Goal: Task Accomplishment & Management: Use online tool/utility

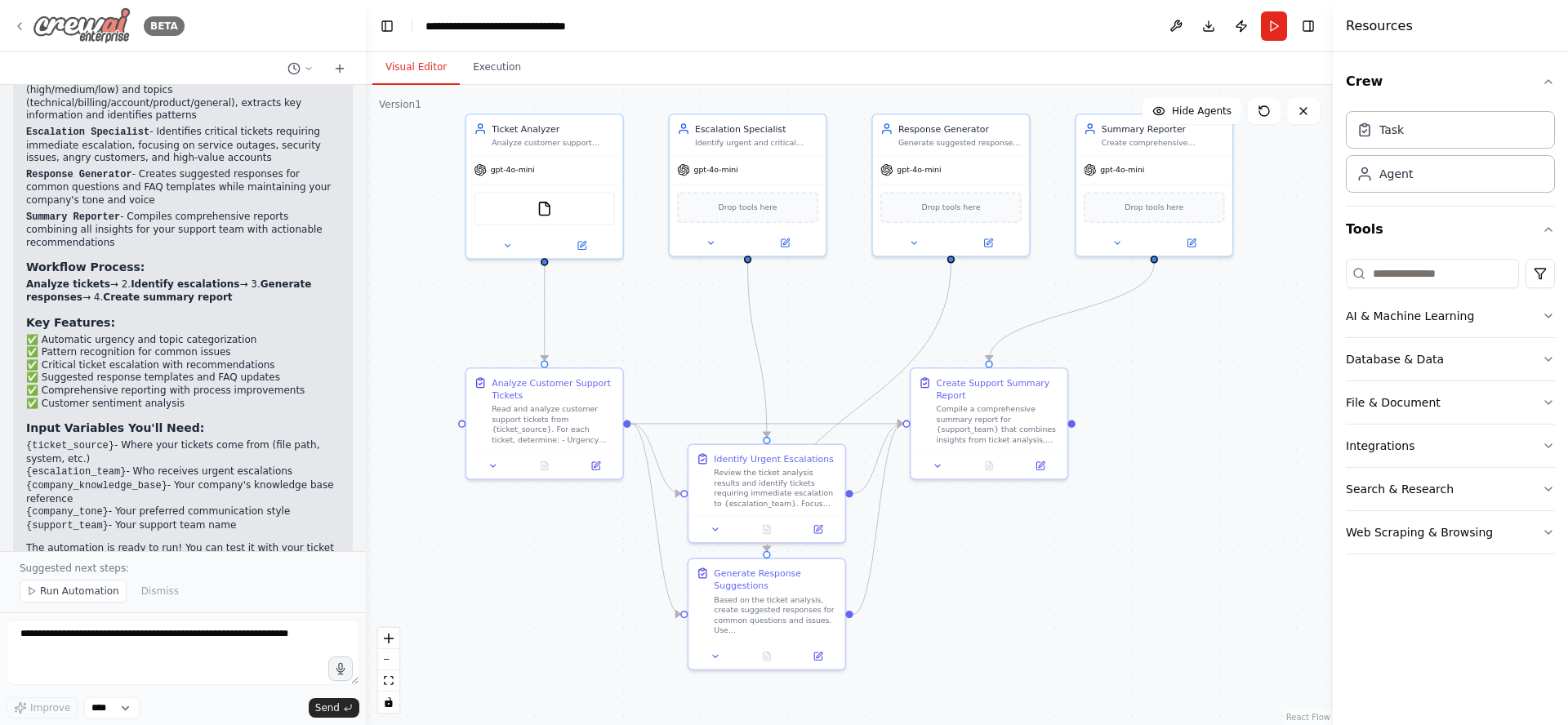
click at [19, 26] on icon at bounding box center [20, 26] width 13 height 13
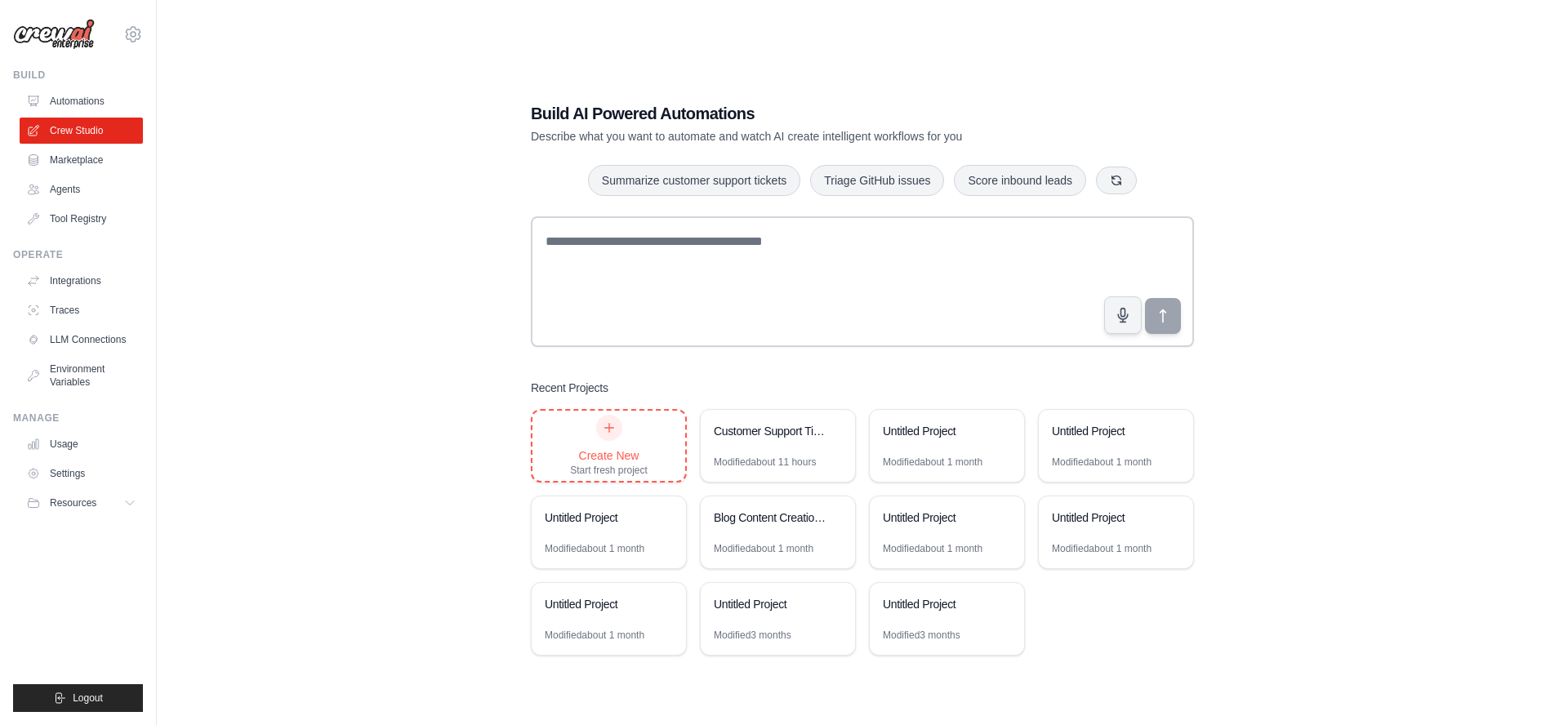
click at [619, 428] on div at bounding box center [609, 428] width 26 height 26
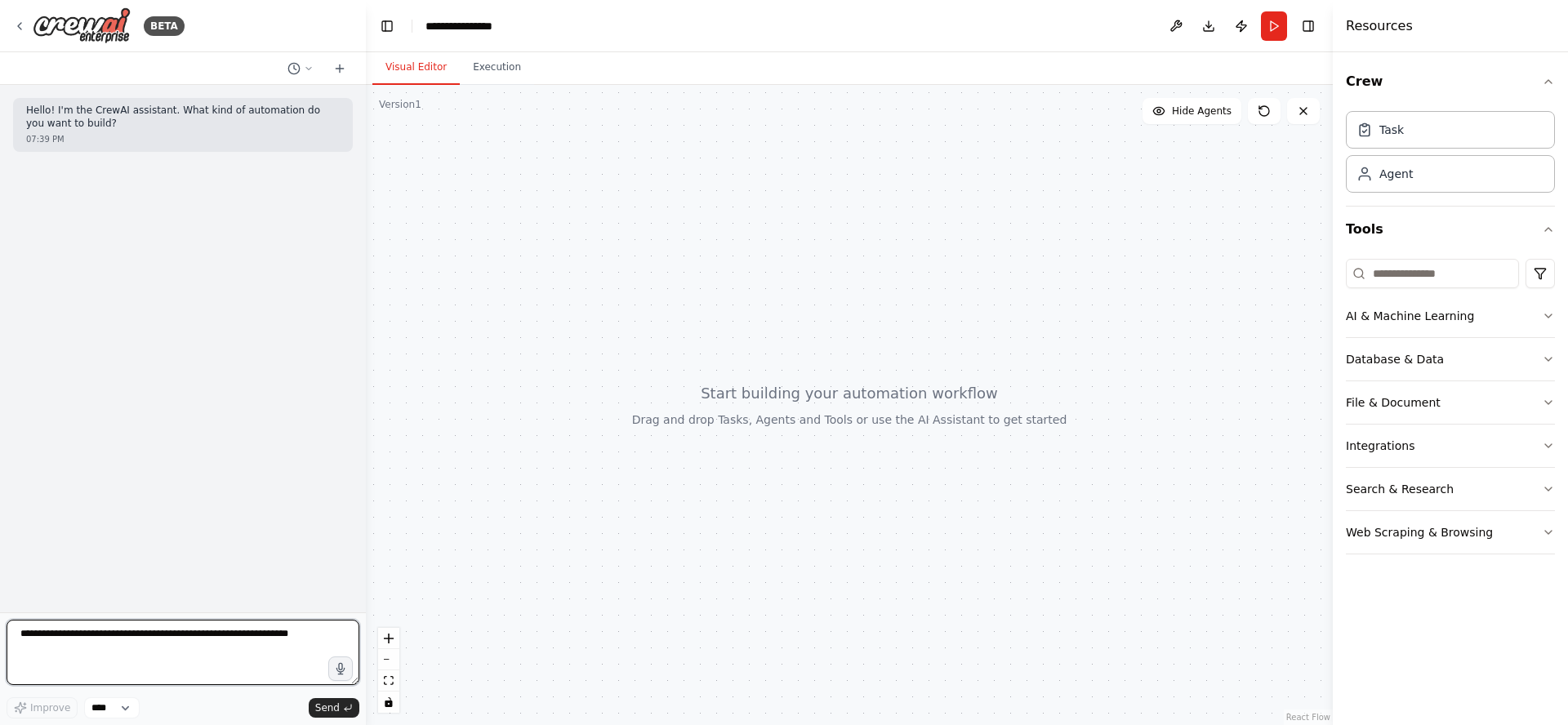
click at [110, 630] on textarea at bounding box center [182, 652] width 353 height 65
type textarea "*"
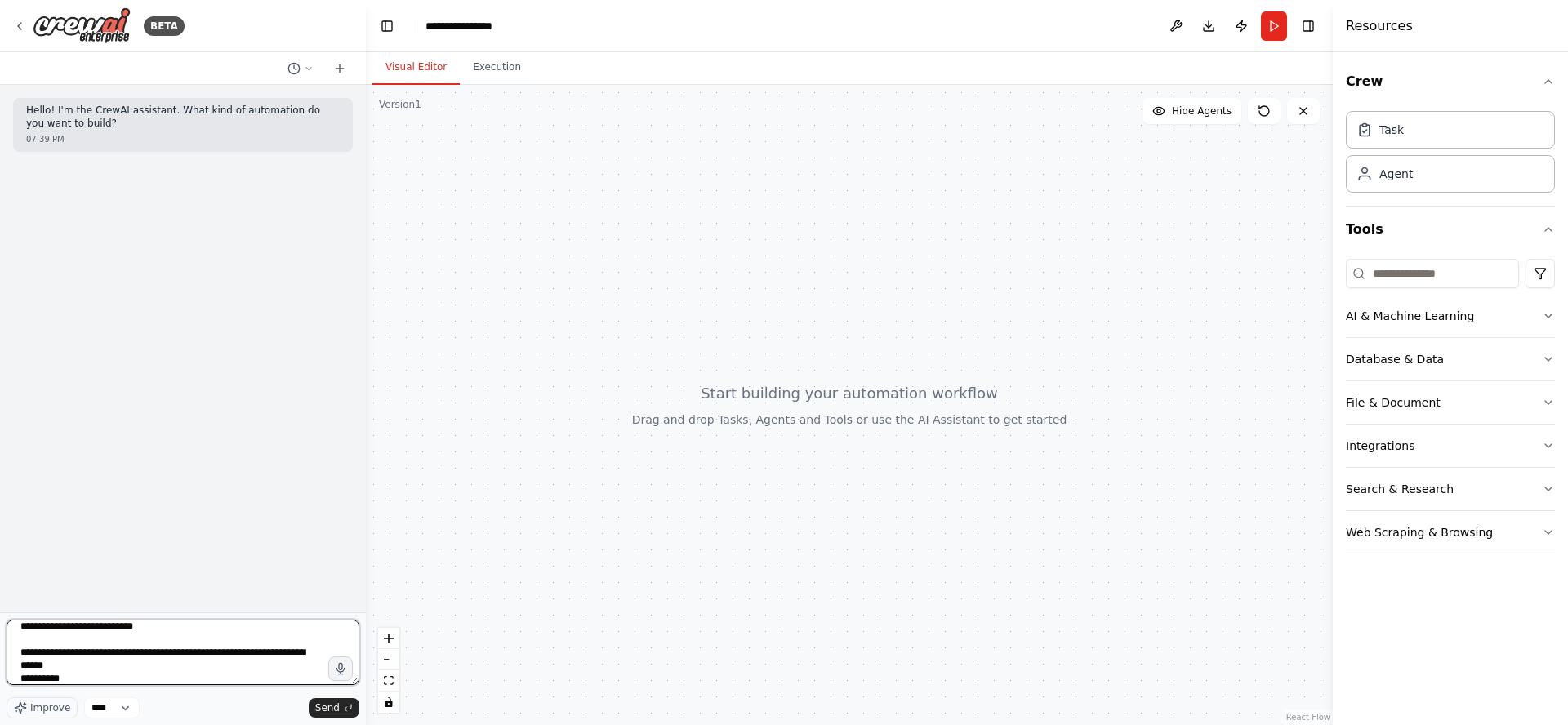
click at [169, 627] on textarea "**********" at bounding box center [182, 652] width 353 height 65
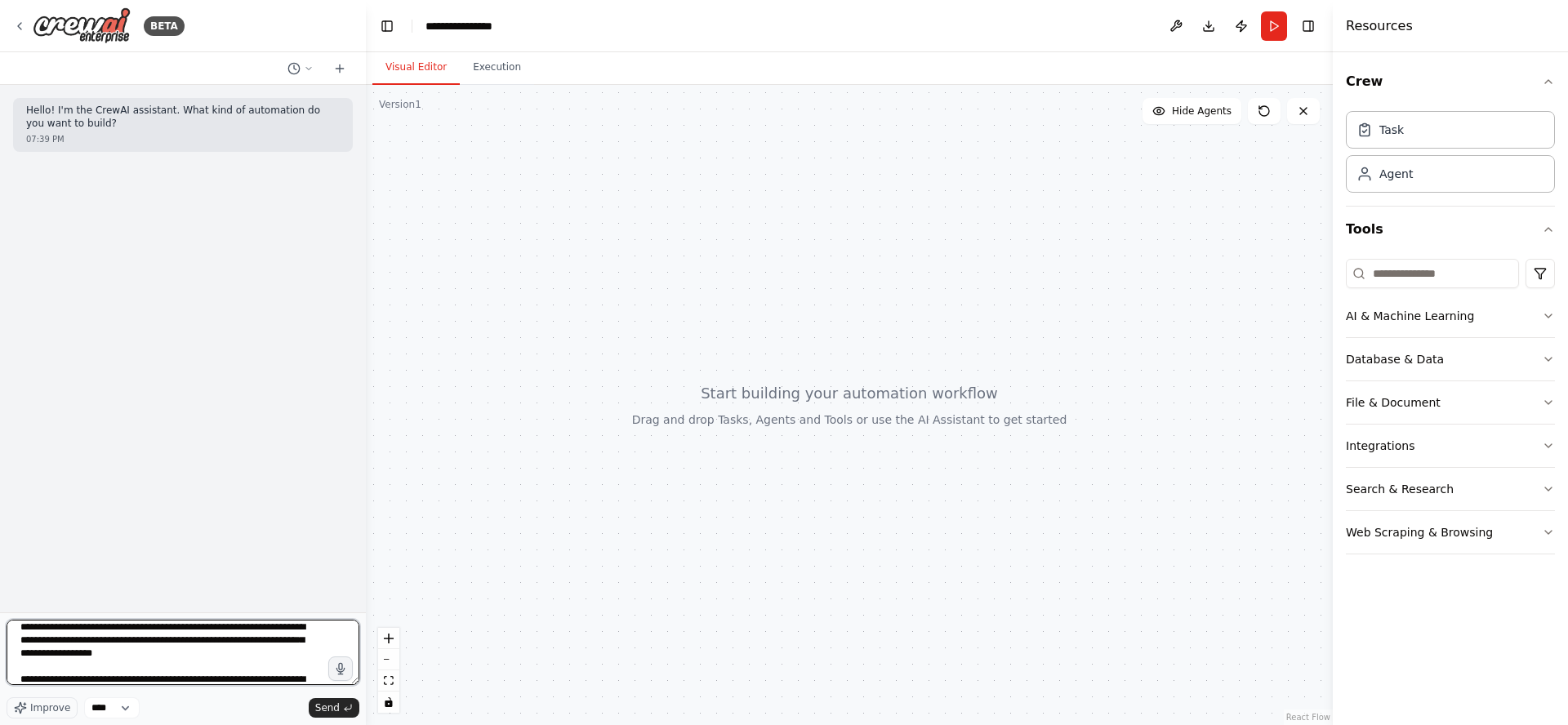
scroll to position [41, 0]
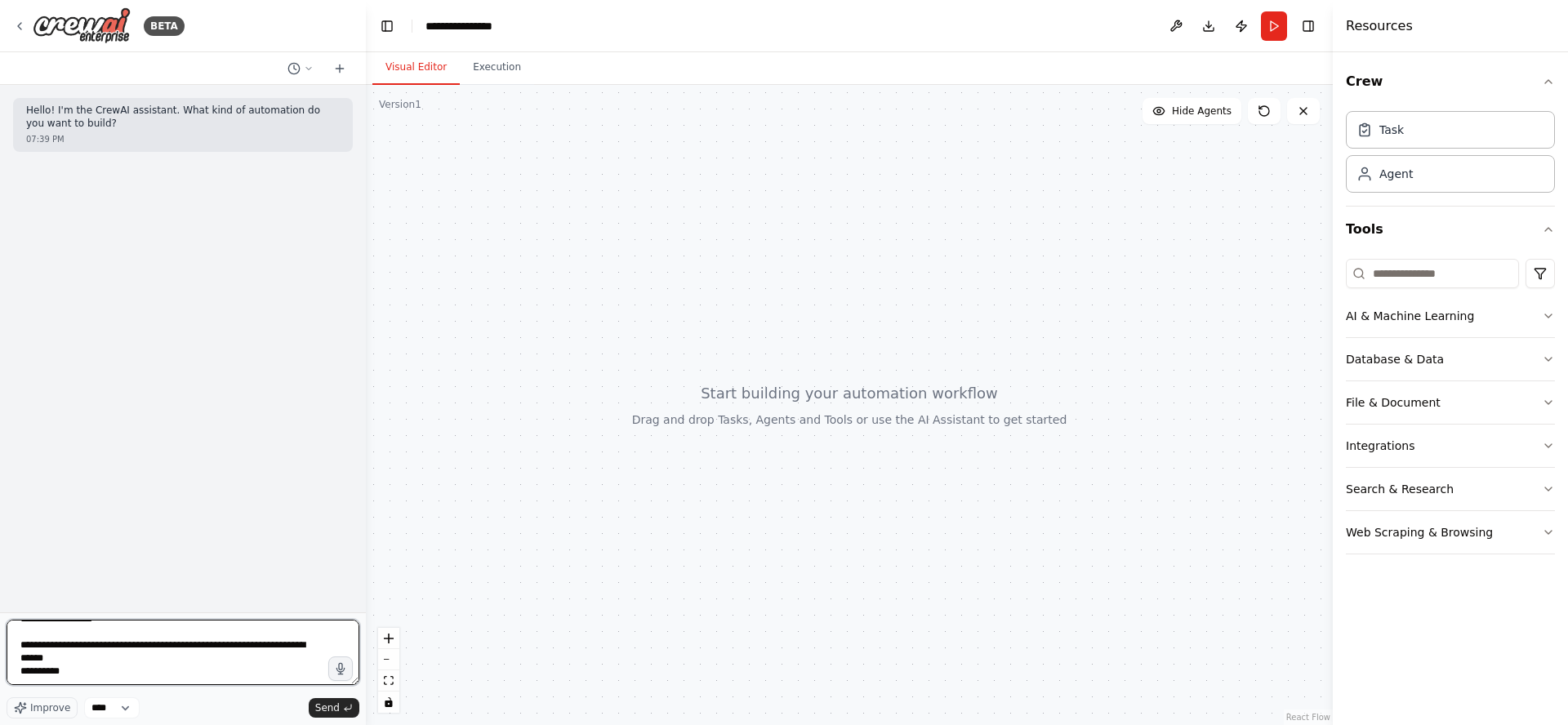
click at [89, 676] on textarea "**********" at bounding box center [182, 652] width 353 height 65
click at [239, 668] on textarea "**********" at bounding box center [182, 652] width 353 height 65
click at [21, 670] on textarea "**********" at bounding box center [182, 652] width 353 height 65
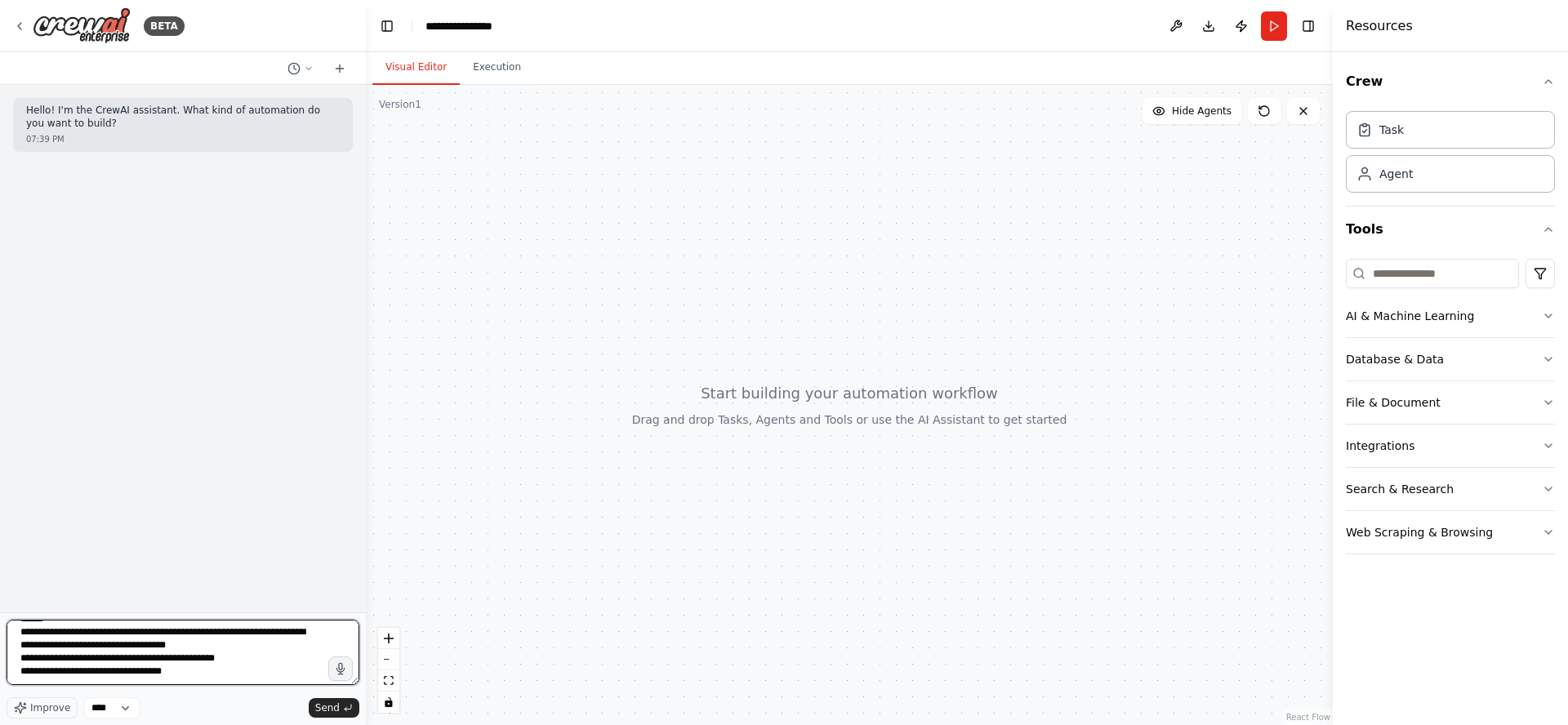
type textarea "**********"
click at [191, 672] on textarea "**********" at bounding box center [182, 652] width 353 height 65
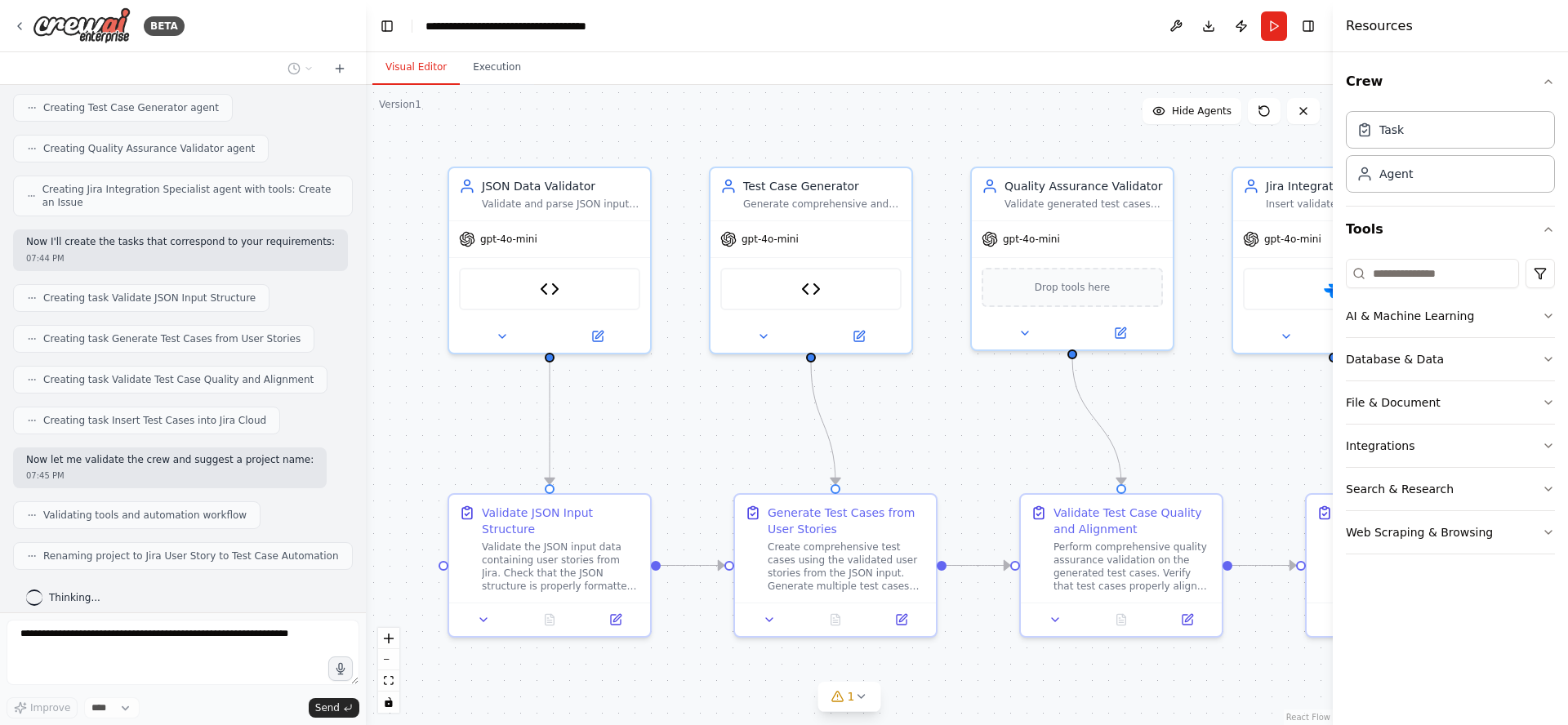
scroll to position [1880, 0]
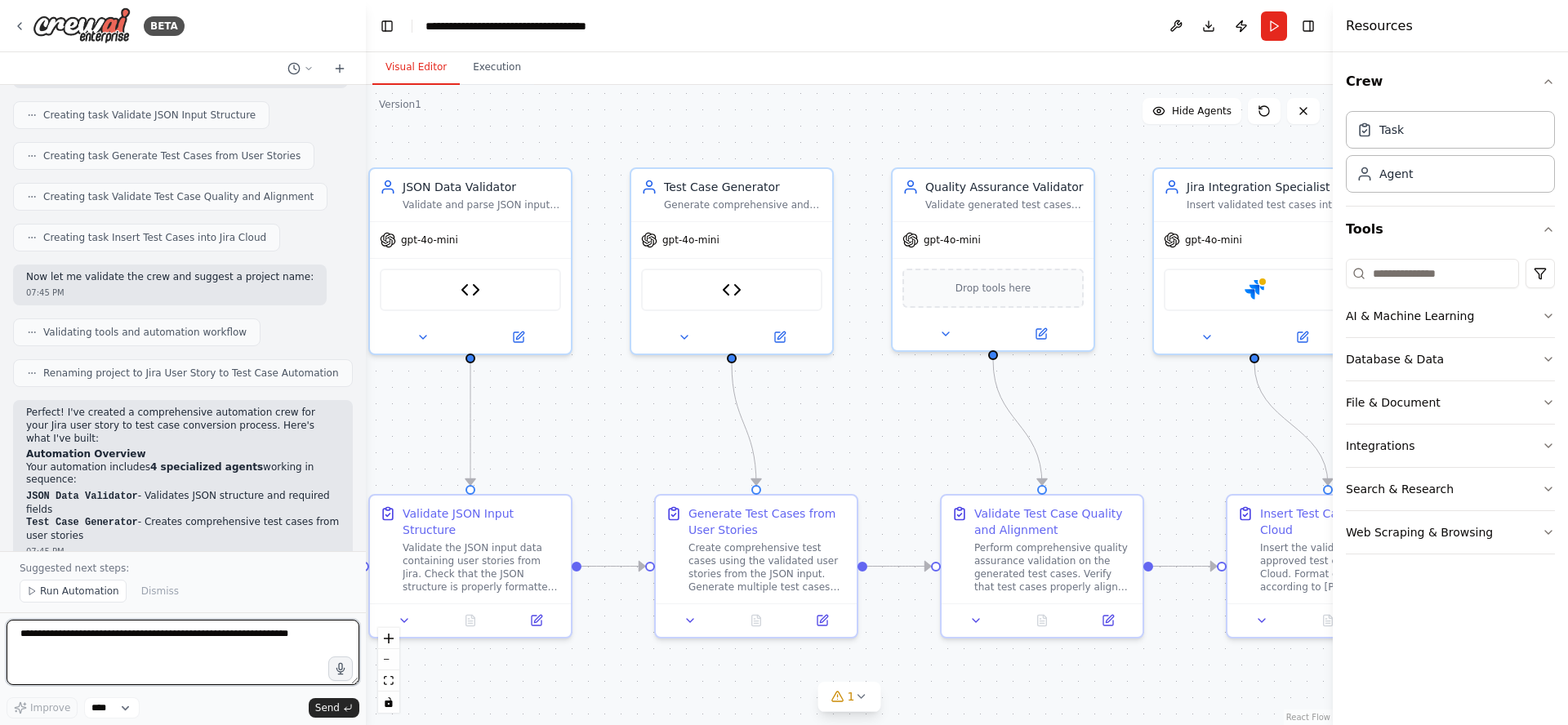
drag, startPoint x: 646, startPoint y: 407, endPoint x: 567, endPoint y: 408, distance: 79.0
click at [567, 408] on div ".deletable-edge-delete-btn { width: 20px; height: 20px; border: 0px solid #ffff…" at bounding box center [849, 405] width 966 height 640
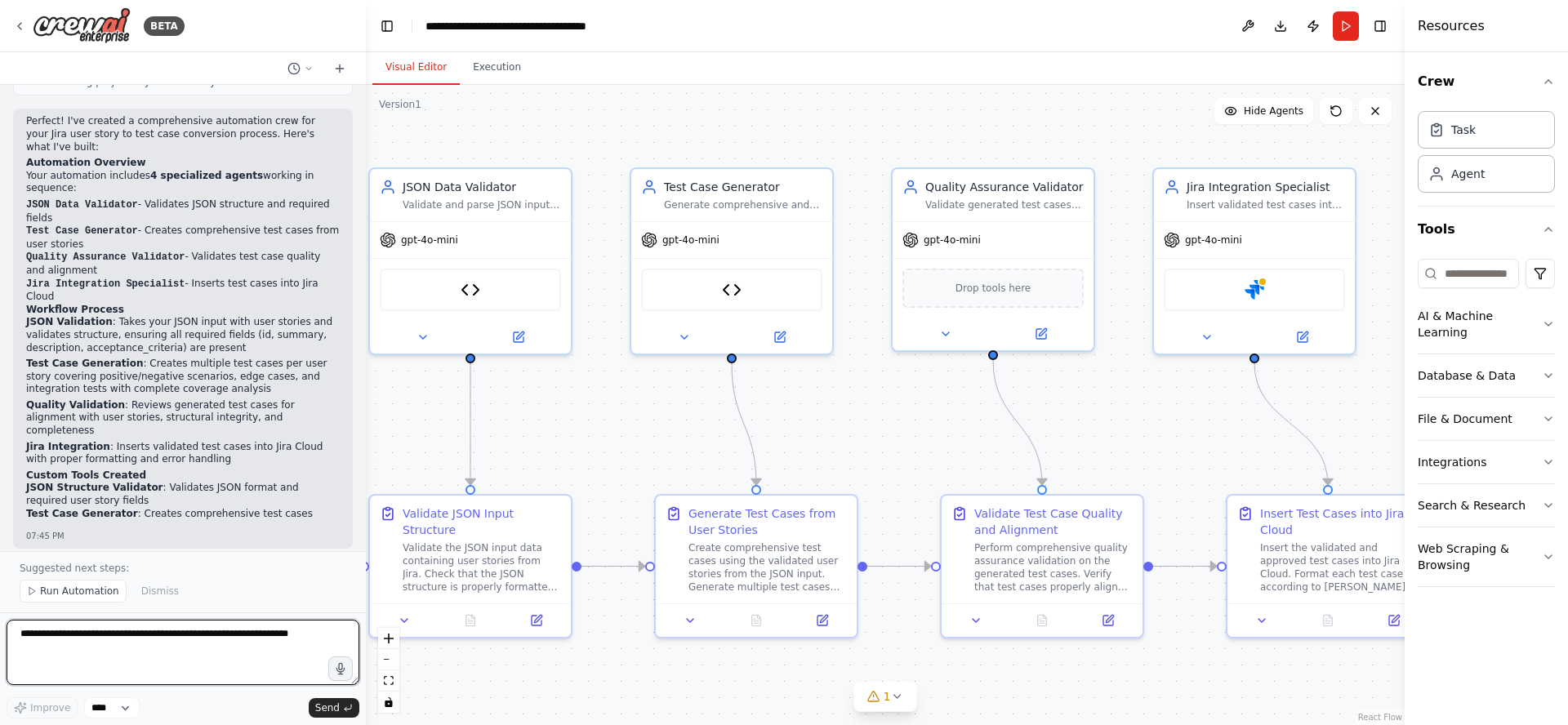
drag, startPoint x: 1334, startPoint y: 275, endPoint x: 1452, endPoint y: 272, distance: 118.0
click at [1454, 271] on div "Resources Crew Task Agent Tools AI & Machine Learning Database & Data File & Do…" at bounding box center [1486, 362] width 163 height 725
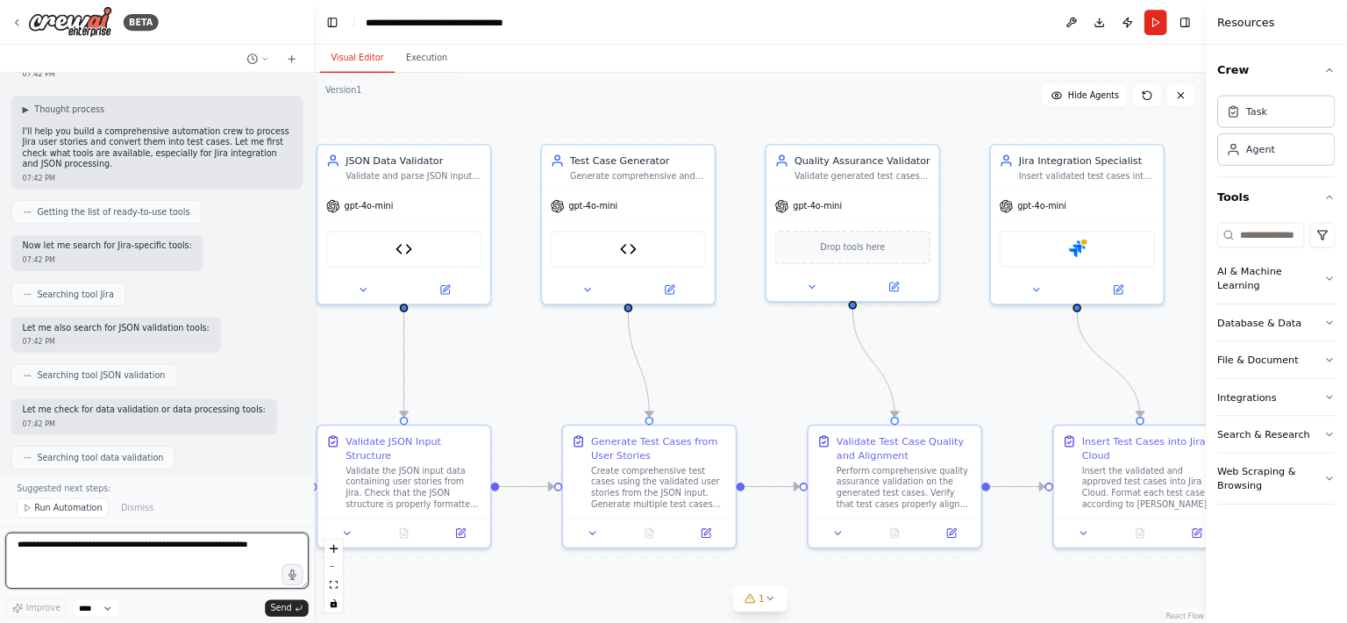
scroll to position [0, 0]
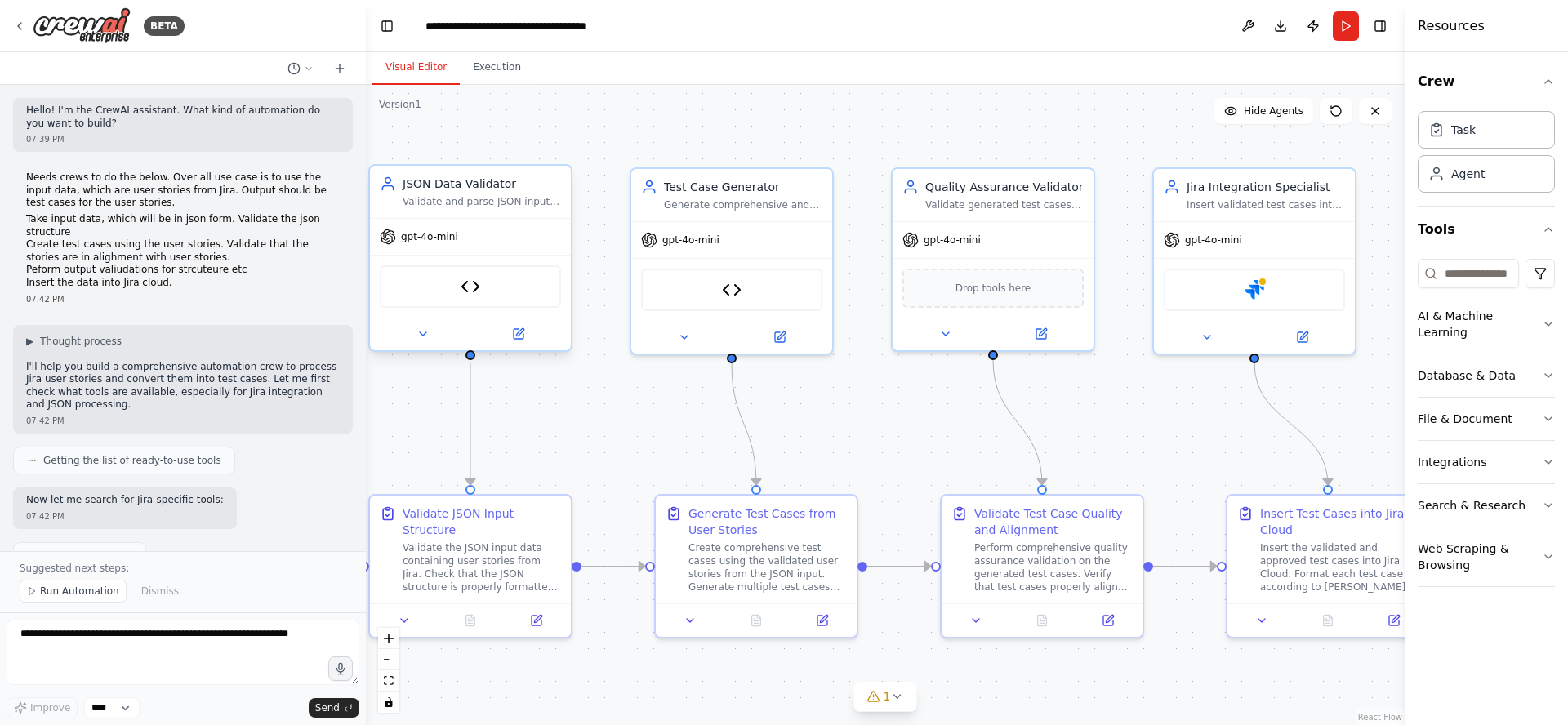
click at [473, 189] on div "JSON Data Validator" at bounding box center [481, 184] width 158 height 17
click at [495, 288] on div "JSON Structure Validator" at bounding box center [470, 287] width 182 height 43
click at [517, 337] on icon at bounding box center [519, 333] width 10 height 10
click at [417, 336] on icon at bounding box center [423, 334] width 13 height 13
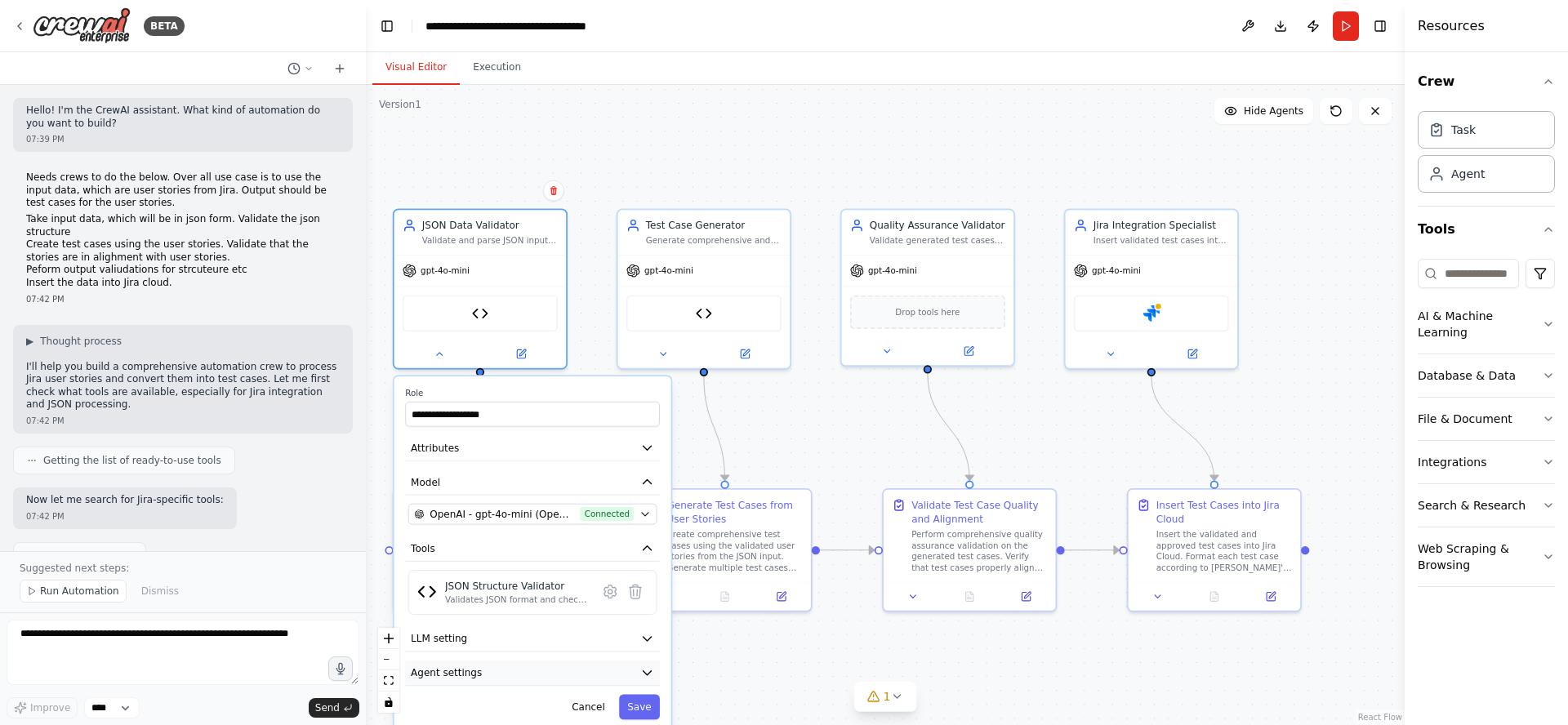
click at [646, 671] on icon "button" at bounding box center [647, 673] width 8 height 4
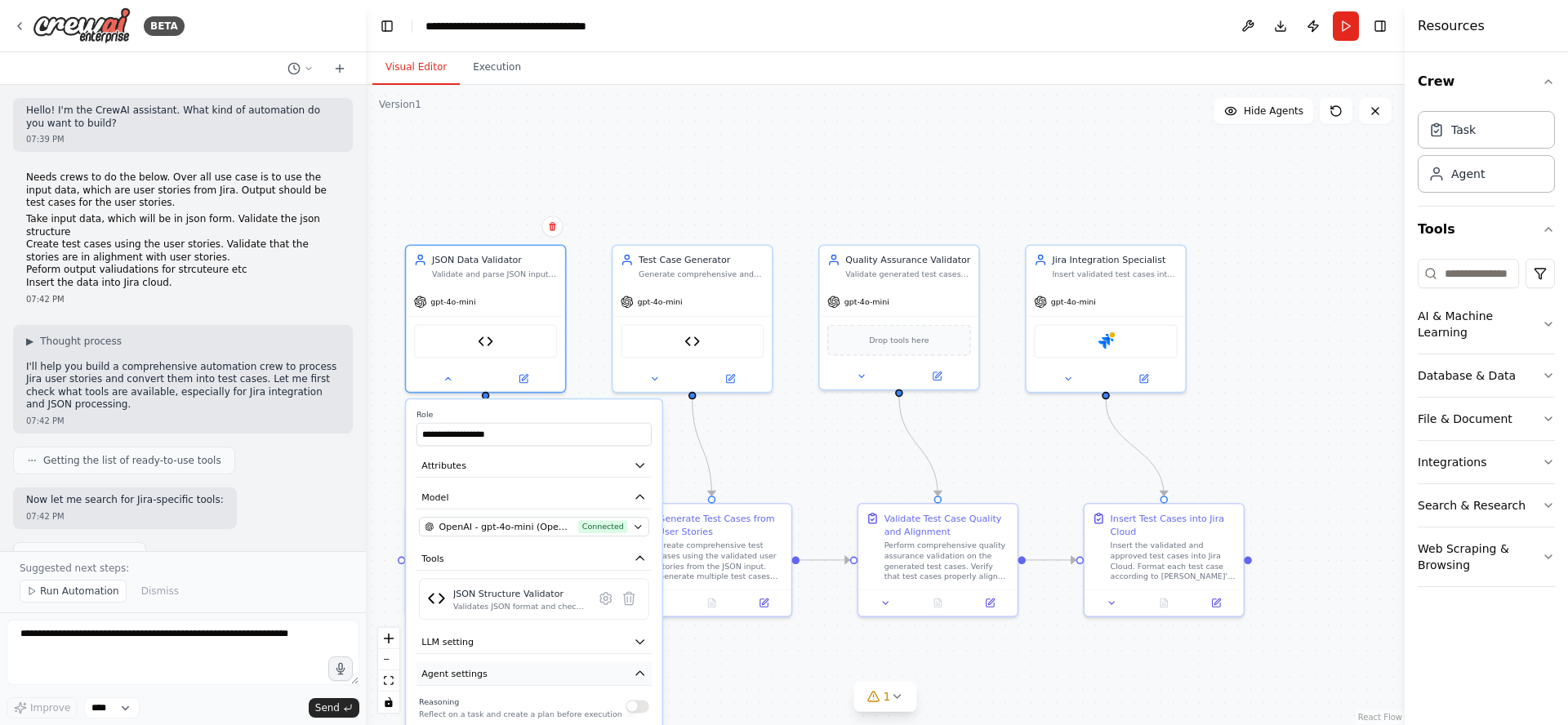
click at [642, 671] on icon "button" at bounding box center [641, 674] width 13 height 13
click at [641, 465] on icon "button" at bounding box center [640, 465] width 7 height 4
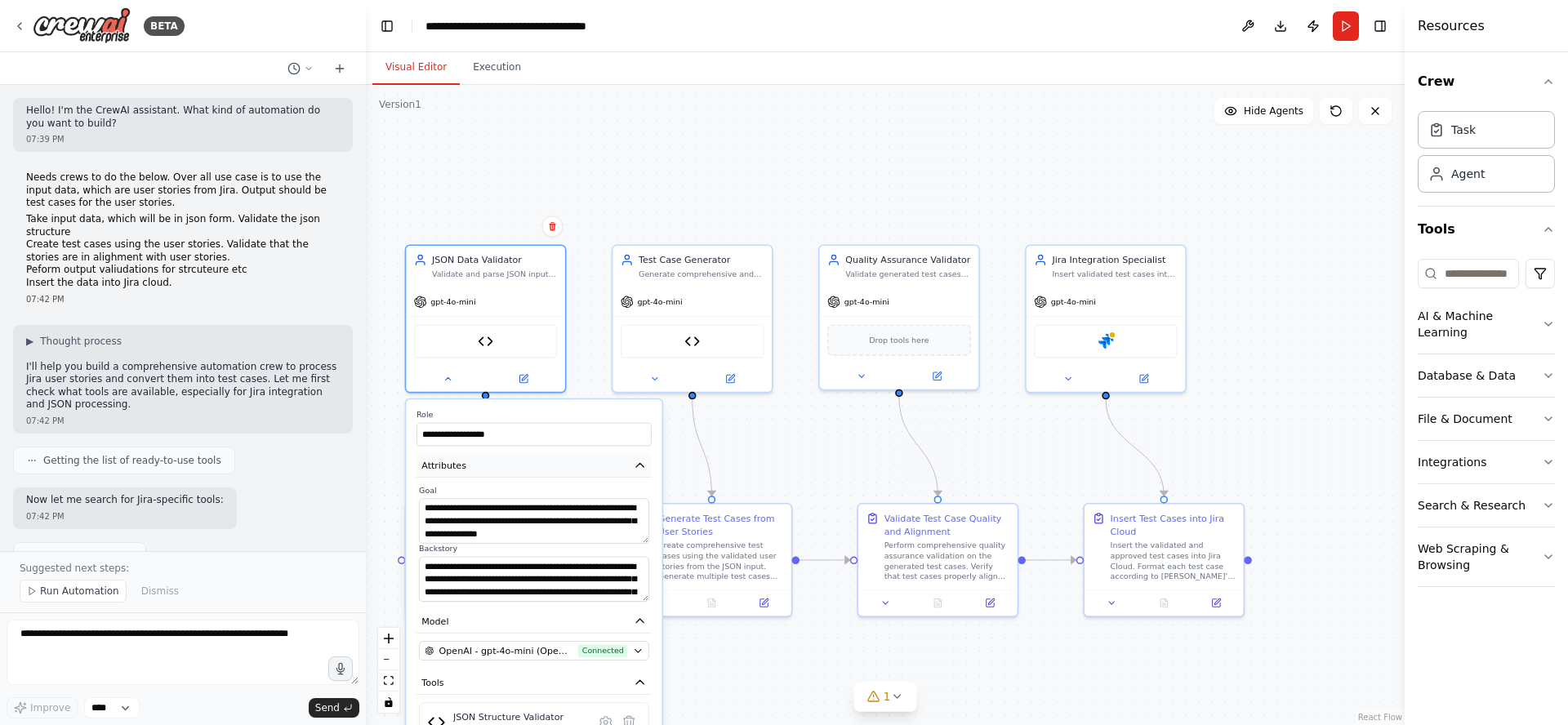
click at [641, 465] on icon "button" at bounding box center [640, 464] width 7 height 4
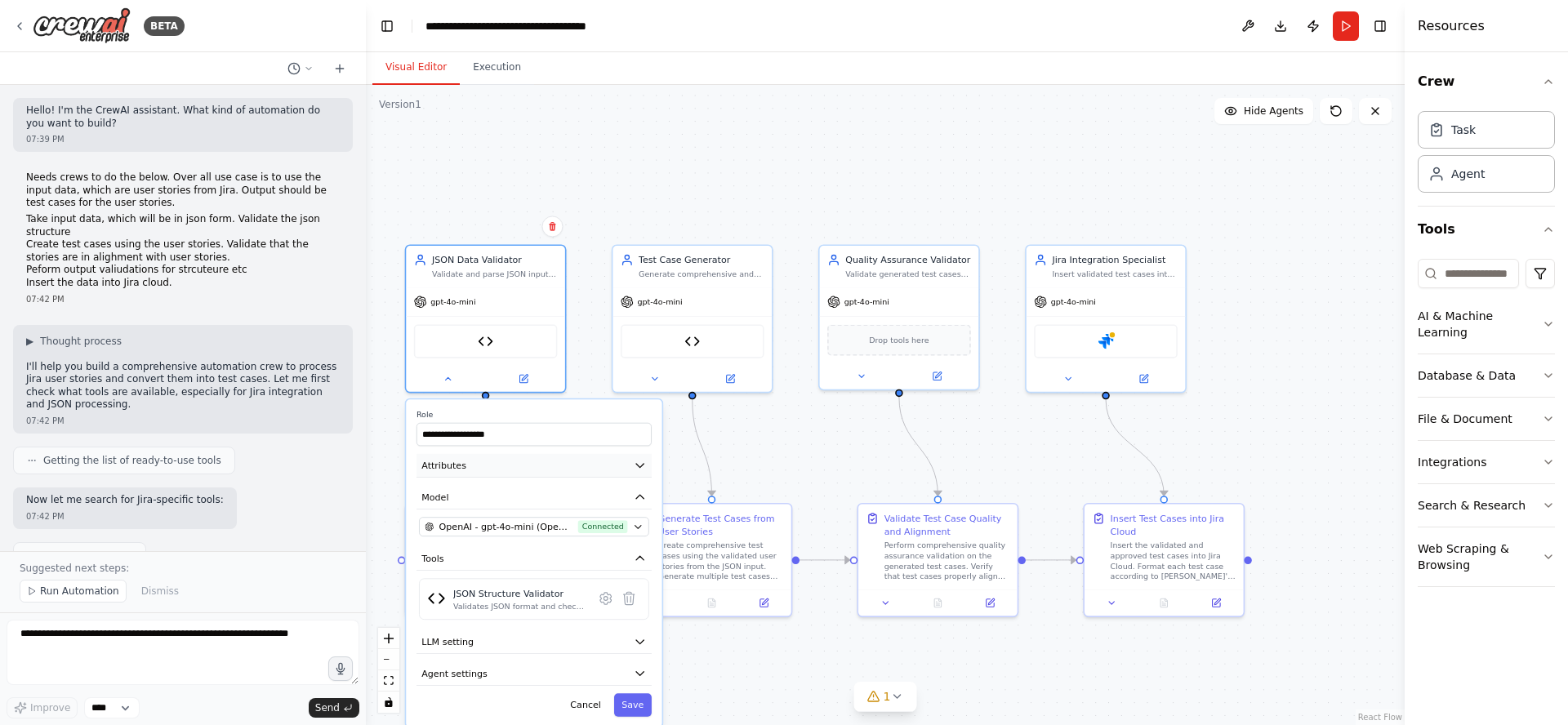
click at [641, 462] on icon "button" at bounding box center [641, 465] width 13 height 13
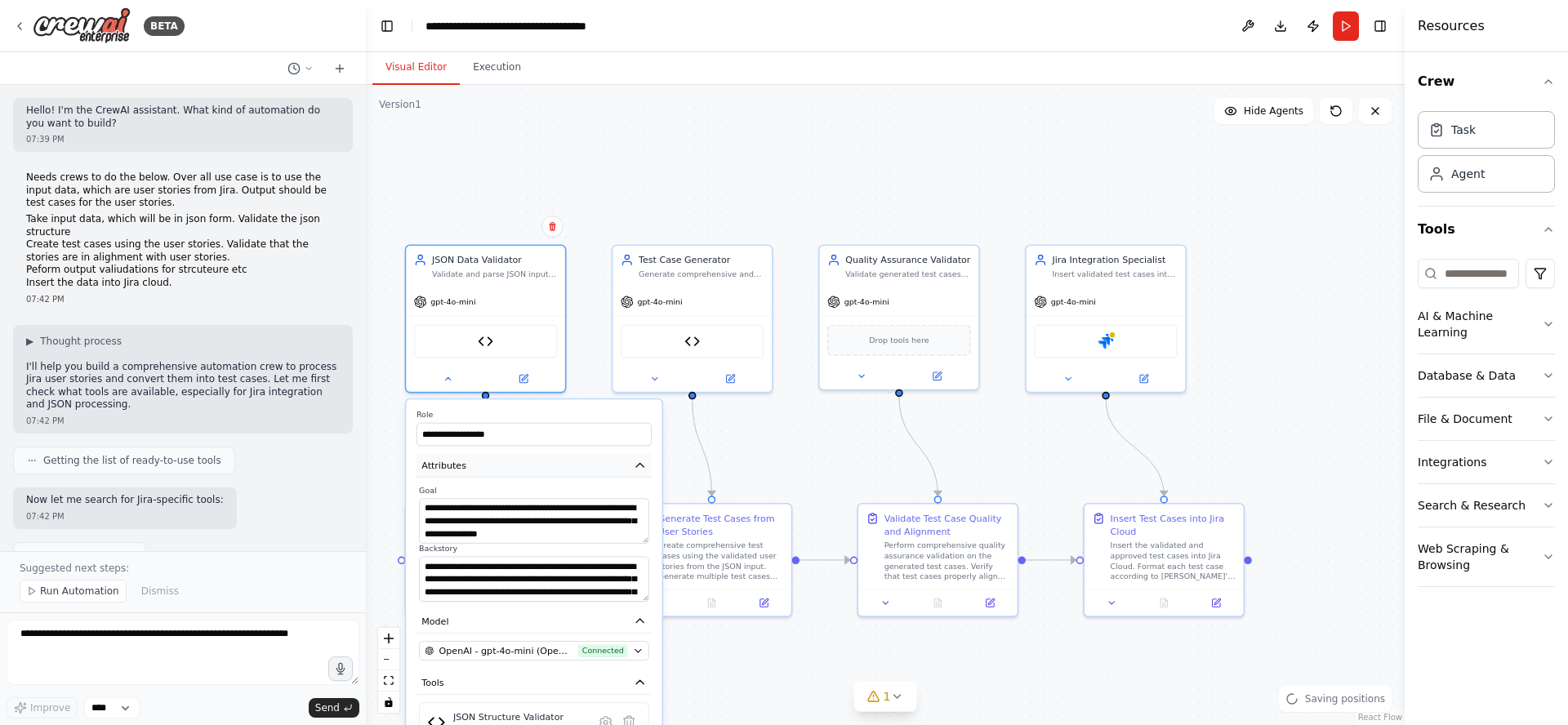
click at [638, 462] on icon "button" at bounding box center [641, 465] width 13 height 13
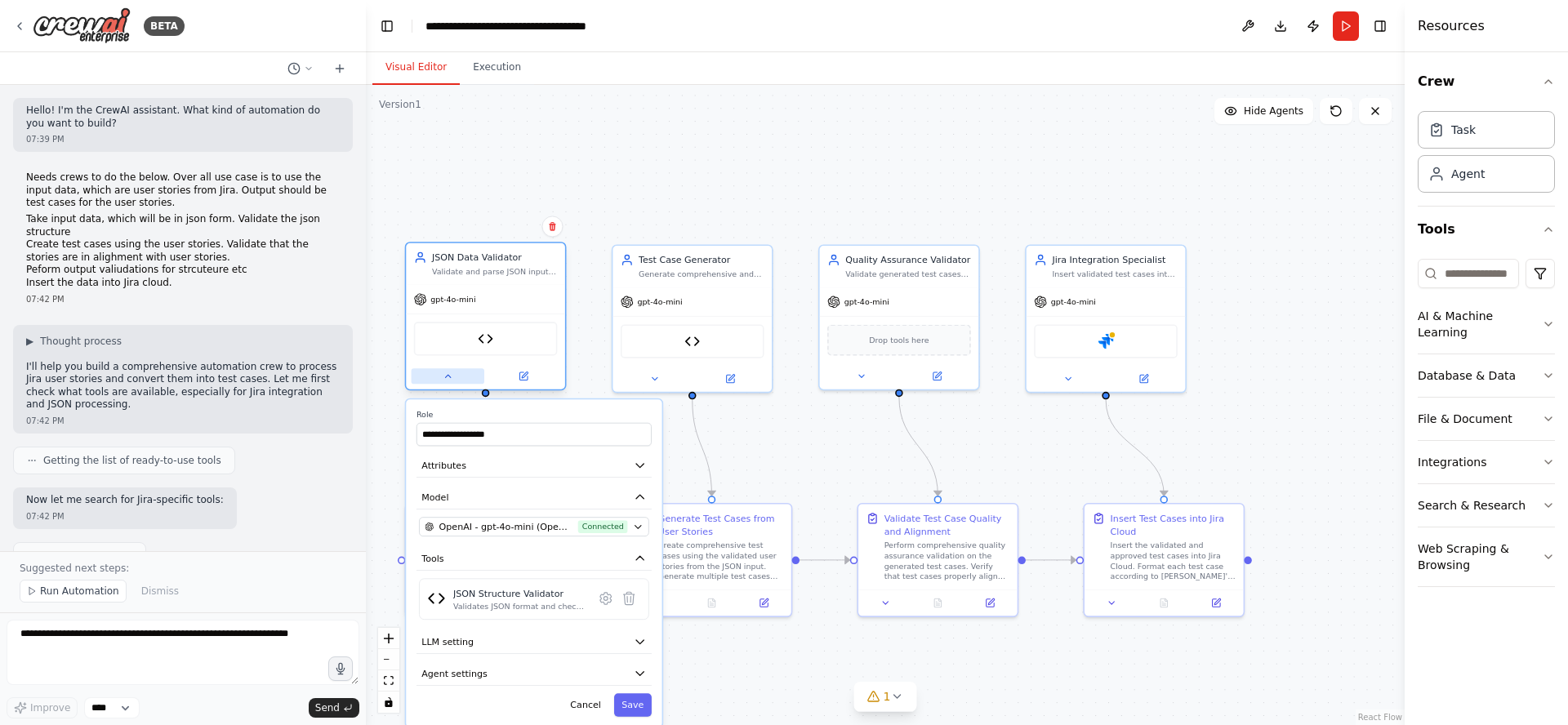
click at [449, 376] on icon at bounding box center [447, 376] width 5 height 3
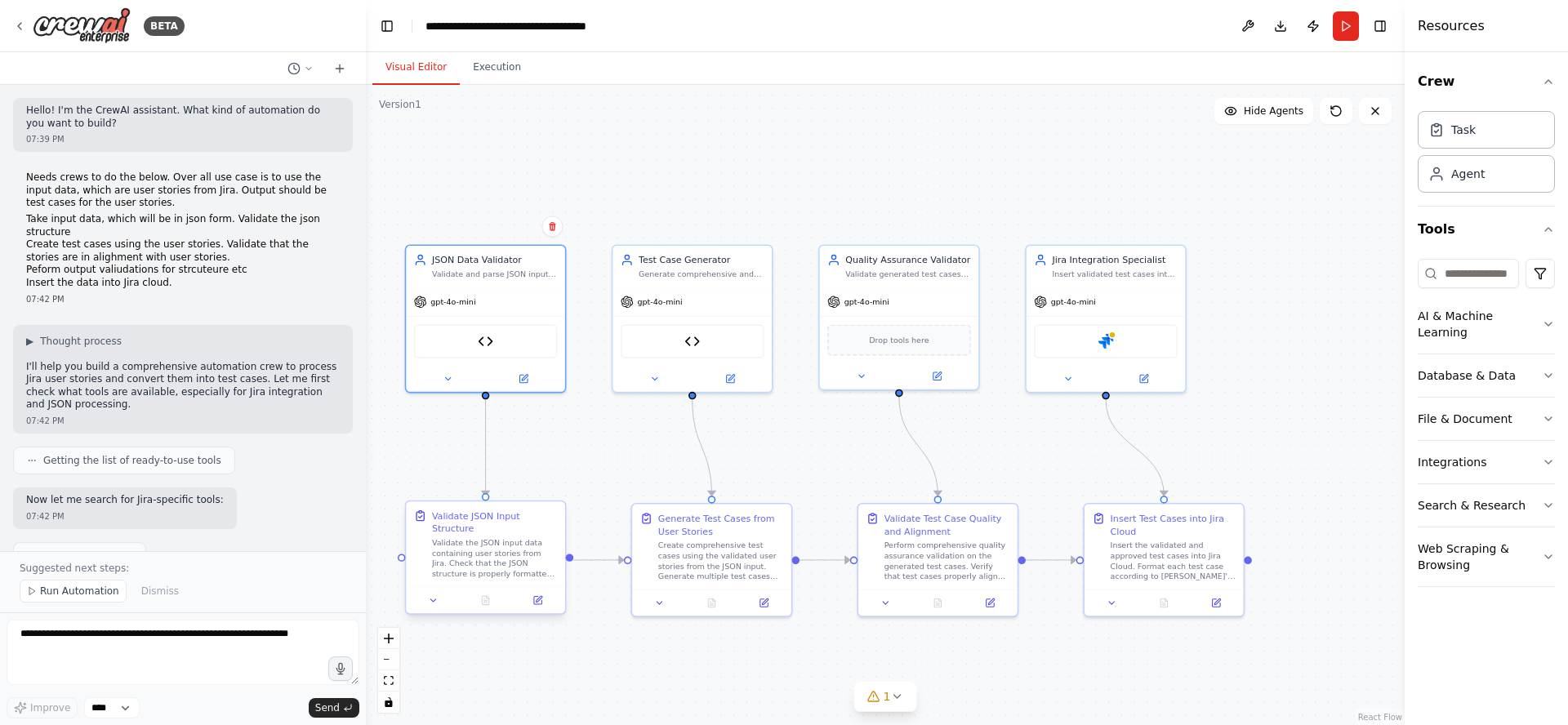
click at [508, 540] on div "Validate the JSON input data containing user stories from Jira. Check that the …" at bounding box center [494, 558] width 125 height 42
click at [434, 603] on icon at bounding box center [433, 599] width 10 height 10
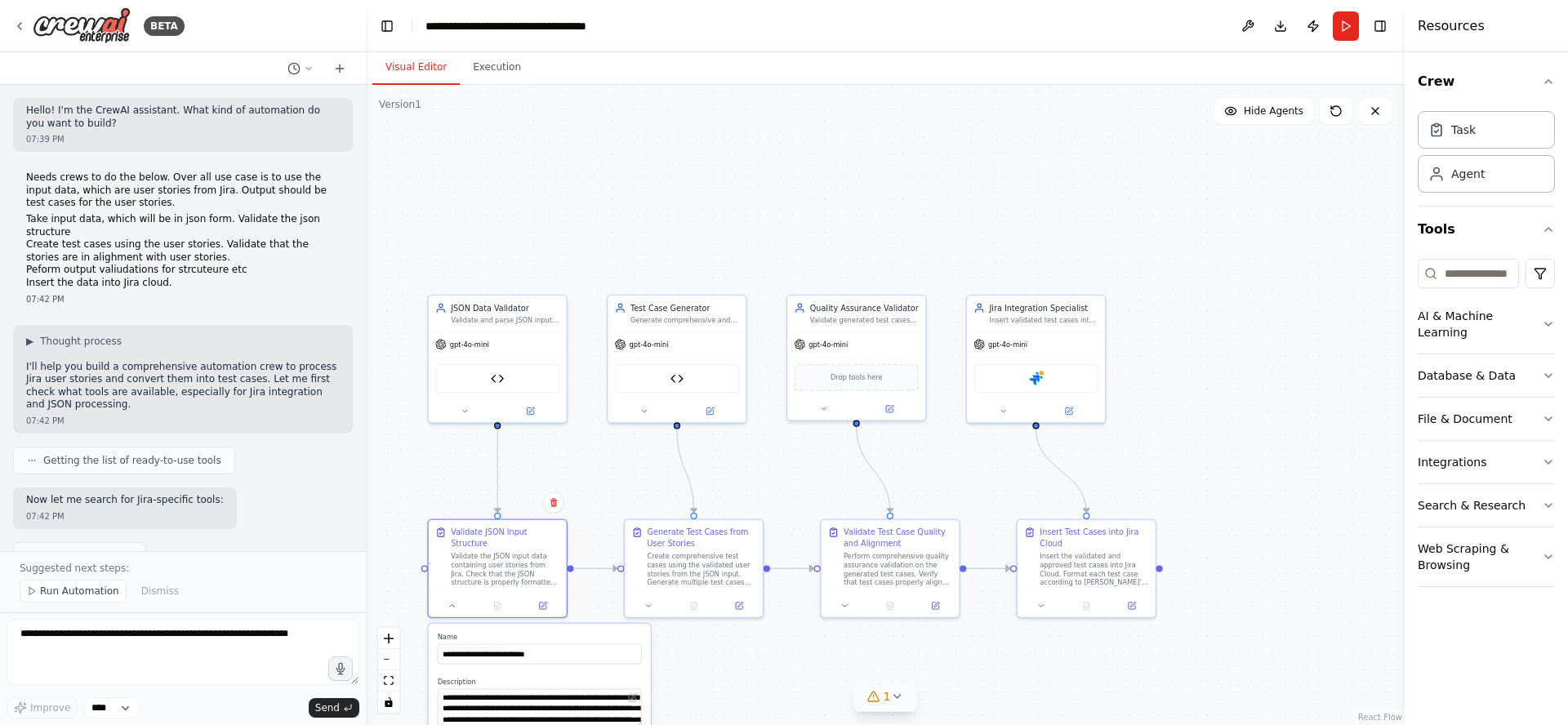
click at [904, 697] on button "1" at bounding box center [885, 696] width 63 height 30
click at [1203, 639] on div ".deletable-edge-delete-btn { width: 20px; height: 20px; border: 0px solid #ffff…" at bounding box center [885, 405] width 1039 height 640
click at [1039, 624] on icon at bounding box center [1046, 622] width 13 height 13
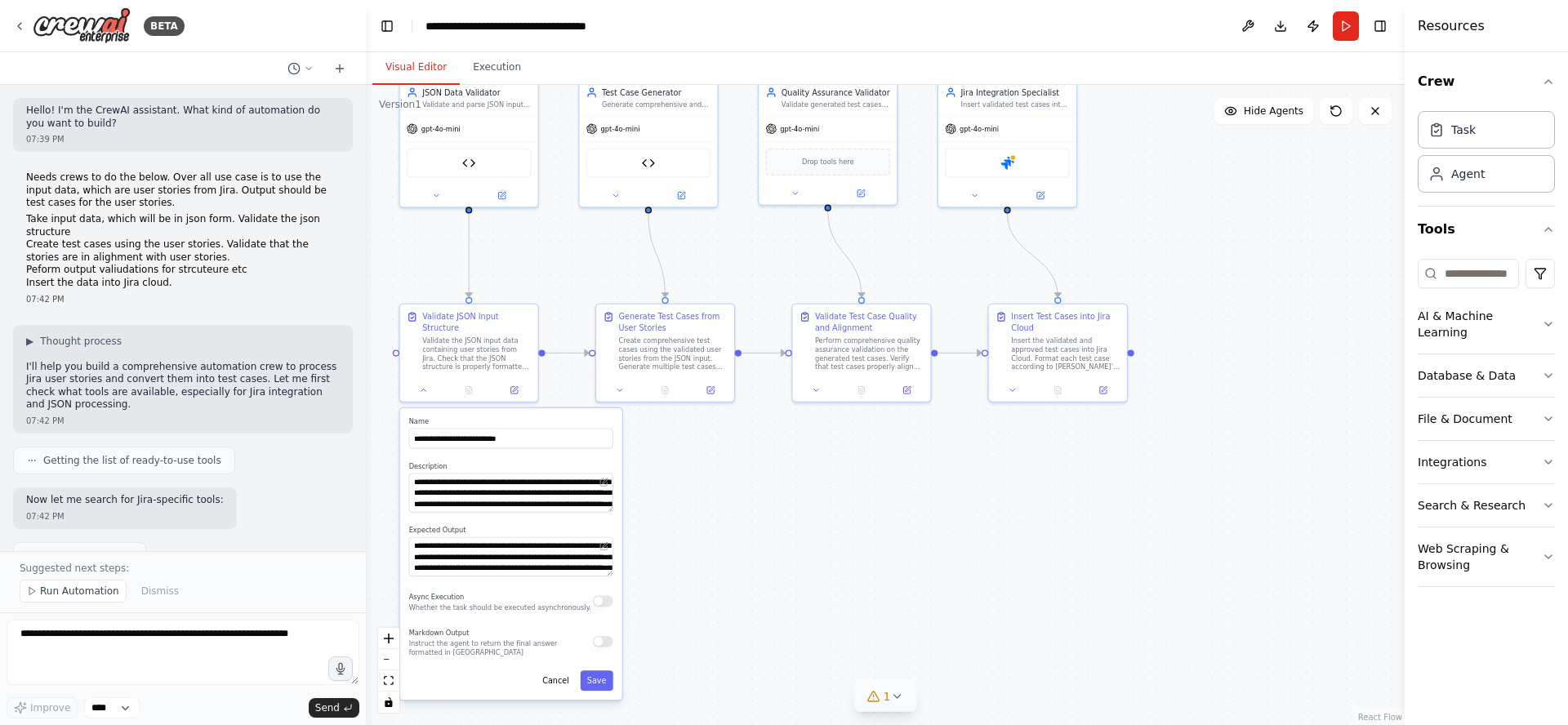
drag, startPoint x: 1260, startPoint y: 434, endPoint x: 1232, endPoint y: 218, distance: 217.8
click at [1232, 218] on div ".deletable-edge-delete-btn { width: 20px; height: 20px; border: 0px solid #ffff…" at bounding box center [885, 405] width 1039 height 640
click at [420, 386] on icon at bounding box center [424, 388] width 9 height 9
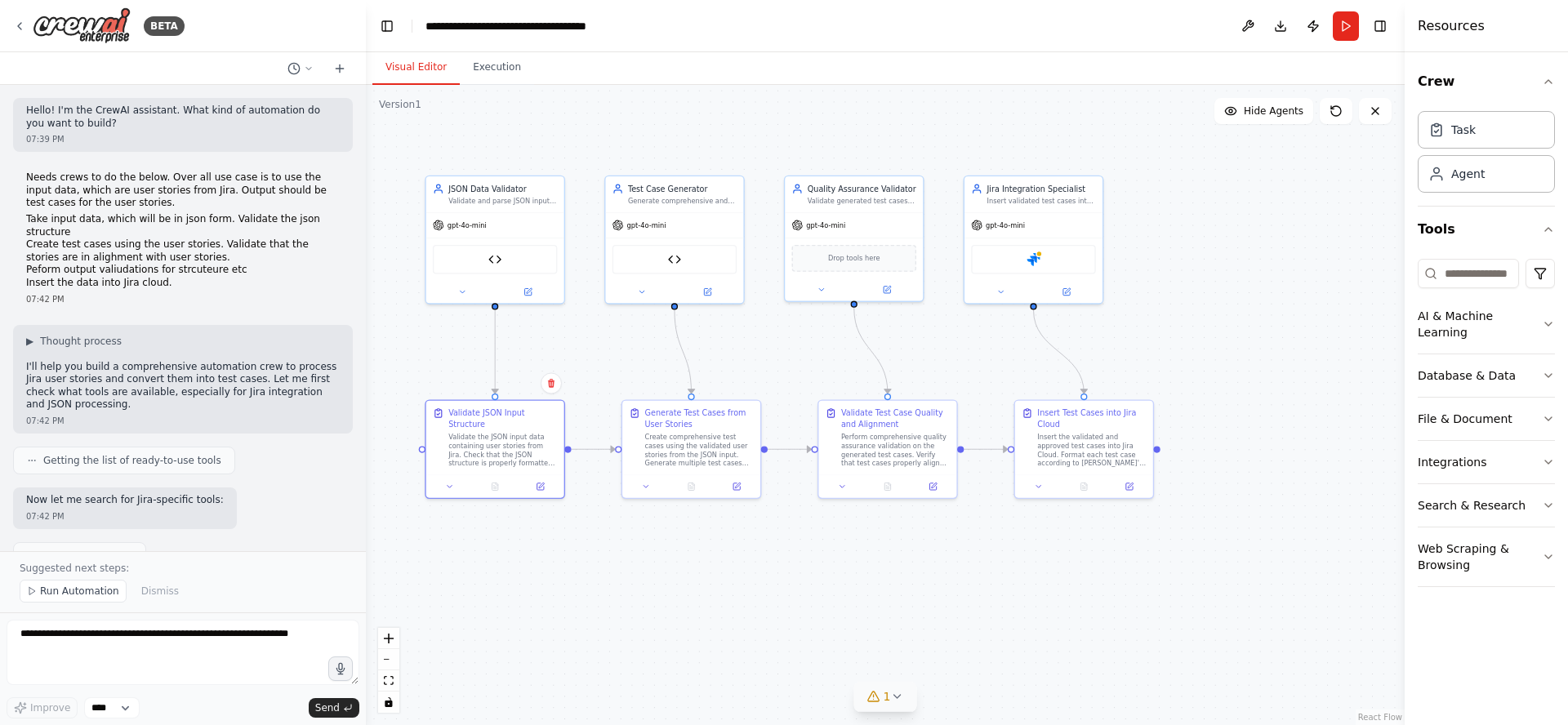
drag, startPoint x: 1264, startPoint y: 523, endPoint x: 1291, endPoint y: 620, distance: 100.7
click at [1291, 620] on div ".deletable-edge-delete-btn { width: 20px; height: 20px; border: 0px solid #ffff…" at bounding box center [885, 405] width 1039 height 640
drag, startPoint x: 1083, startPoint y: 203, endPoint x: 1136, endPoint y: 249, distance: 70.2
click at [1148, 205] on div "Jira Integration Specialist Insert validated test cases into Jira Cloud, ensuri…" at bounding box center [1101, 192] width 138 height 36
drag, startPoint x: 1107, startPoint y: 448, endPoint x: 1126, endPoint y: 449, distance: 19.0
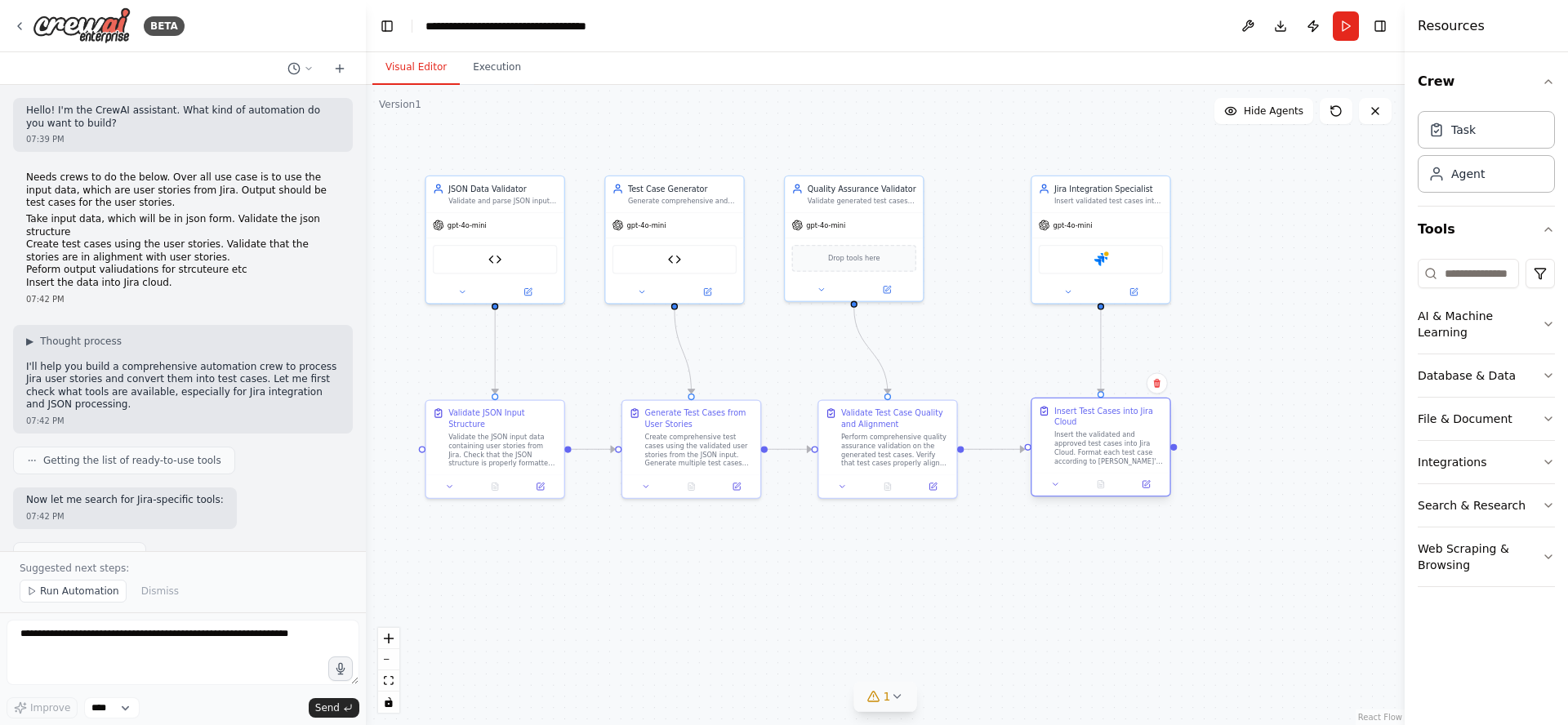
click at [1126, 449] on div "Insert the validated and approved test cases into Jira Cloud. Format each test …" at bounding box center [1108, 448] width 109 height 36
drag, startPoint x: 1057, startPoint y: 212, endPoint x: 1011, endPoint y: 217, distance: 46.3
click at [1011, 217] on div "gpt-4o-mini" at bounding box center [1055, 222] width 138 height 24
click at [391, 679] on icon "fit view" at bounding box center [388, 680] width 10 height 9
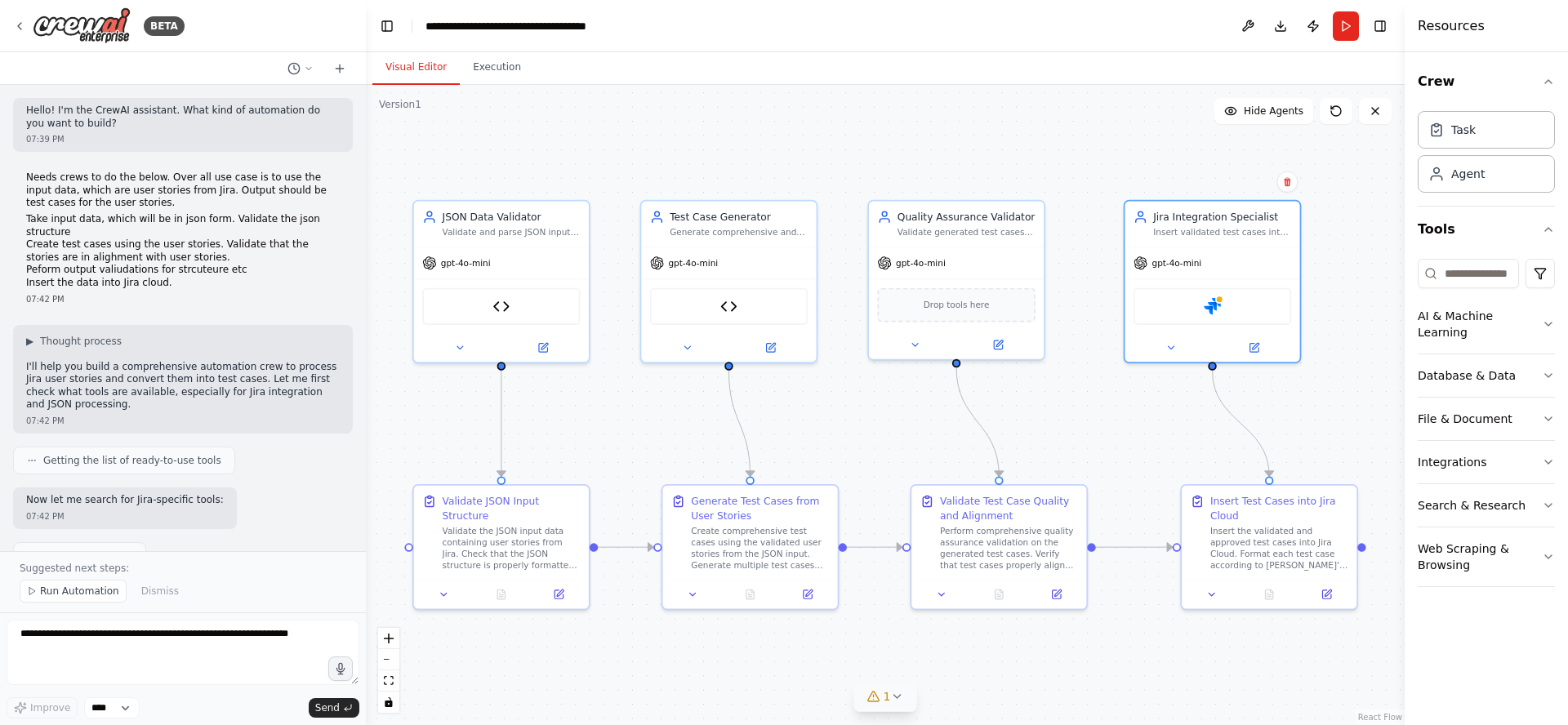
click at [1199, 36] on header "**********" at bounding box center [885, 26] width 1039 height 52
click at [1277, 27] on button "Download" at bounding box center [1280, 26] width 26 height 30
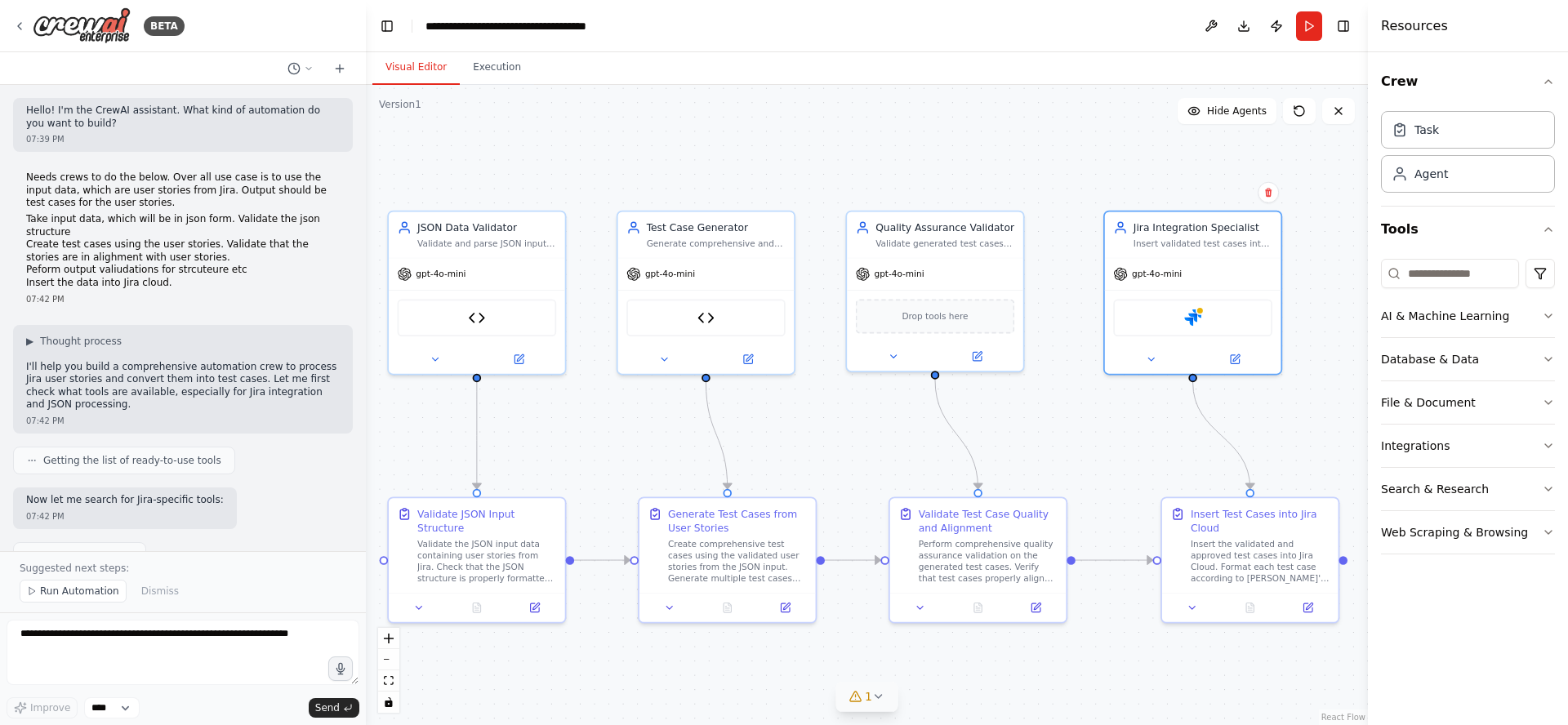
drag, startPoint x: 1405, startPoint y: 289, endPoint x: 1368, endPoint y: 290, distance: 37.0
click at [1368, 290] on div at bounding box center [1371, 362] width 7 height 725
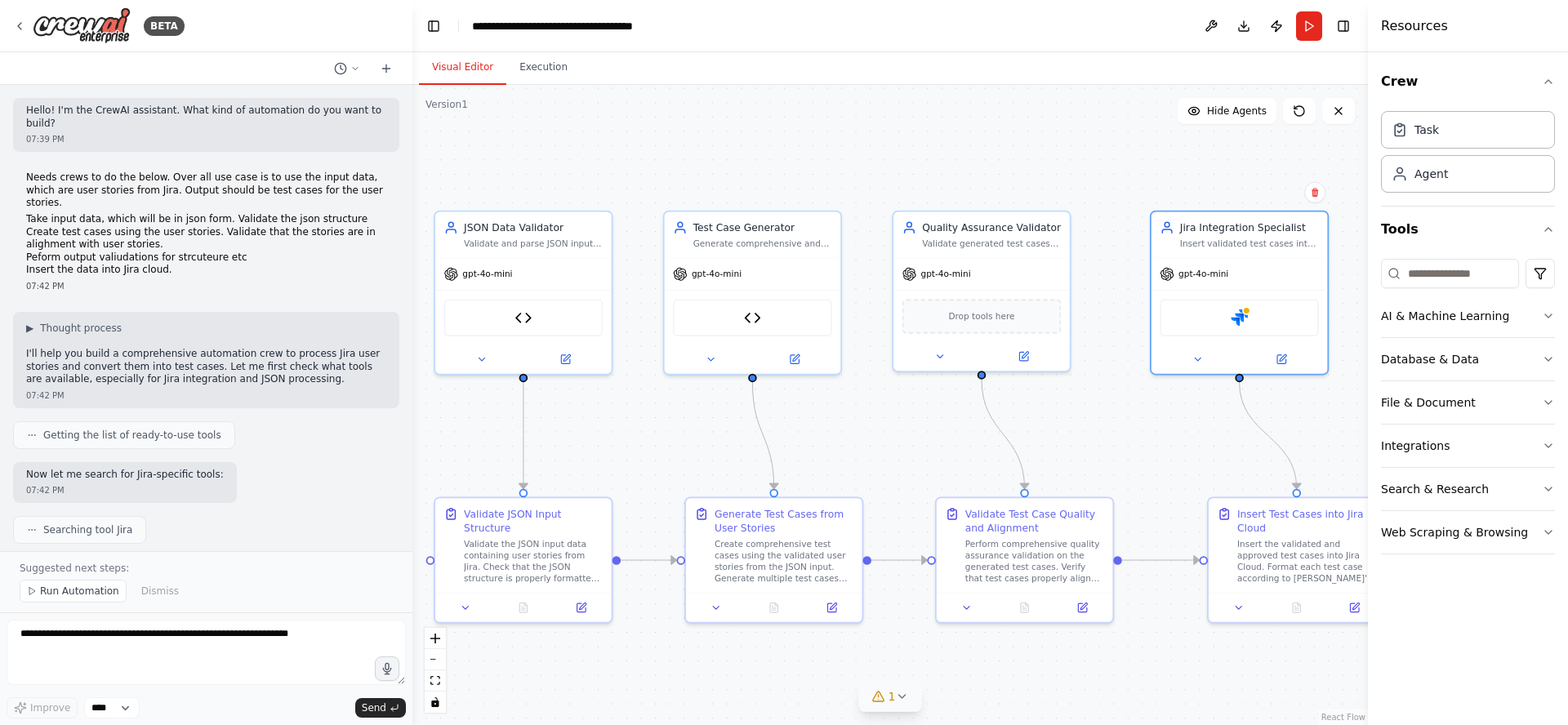
drag, startPoint x: 365, startPoint y: 176, endPoint x: 412, endPoint y: 178, distance: 47.0
click at [412, 178] on div "BETA Hello! I'm the CrewAI assistant. What kind of automation do you want to bu…" at bounding box center [784, 362] width 1568 height 725
drag, startPoint x: 1369, startPoint y: 238, endPoint x: 1357, endPoint y: 239, distance: 12.0
click at [1357, 239] on div at bounding box center [1359, 362] width 7 height 725
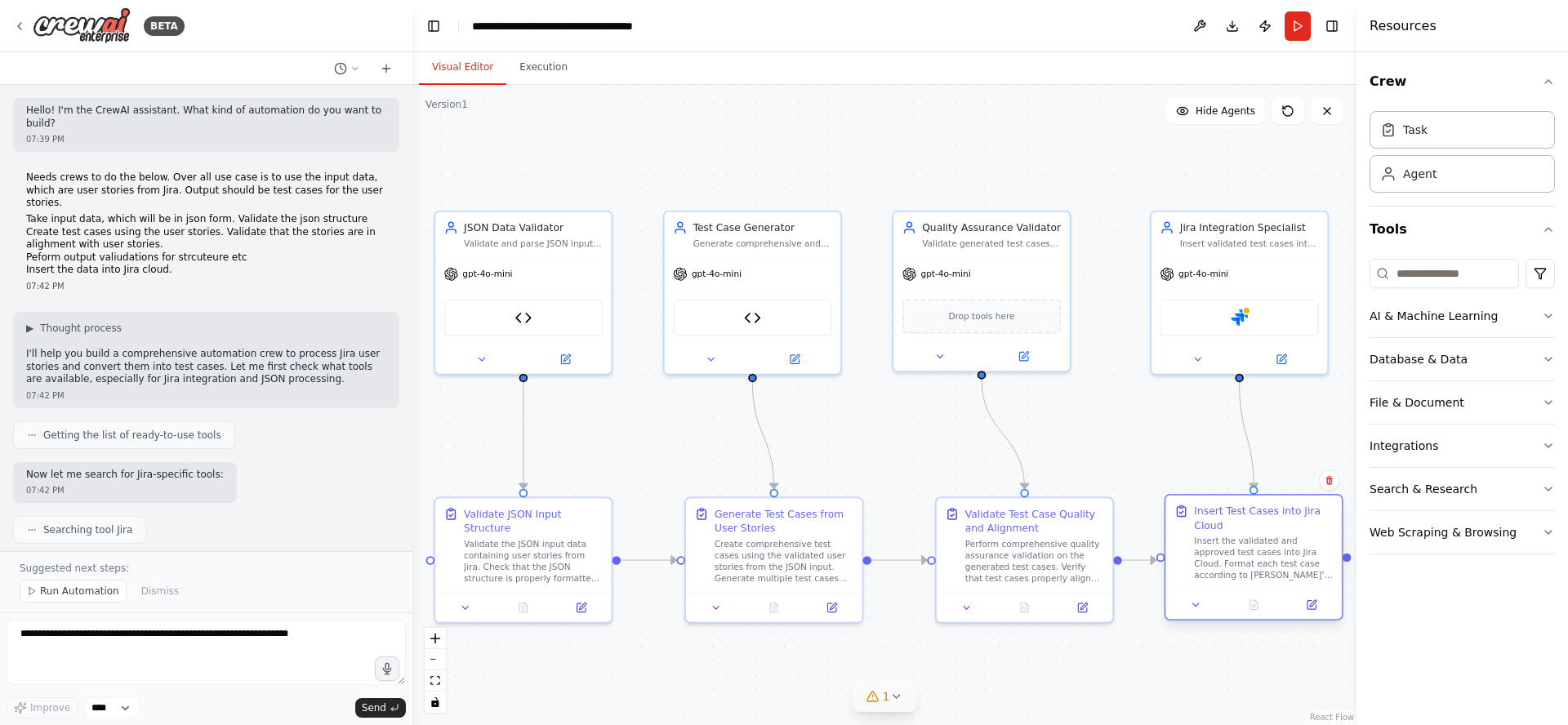
drag, startPoint x: 1224, startPoint y: 540, endPoint x: 1184, endPoint y: 540, distance: 40.0
click at [1184, 540] on div "Insert Test Cases into Jira Cloud Insert the validated and approved test cases …" at bounding box center [1253, 542] width 159 height 77
click at [435, 639] on icon "zoom in" at bounding box center [435, 638] width 10 height 10
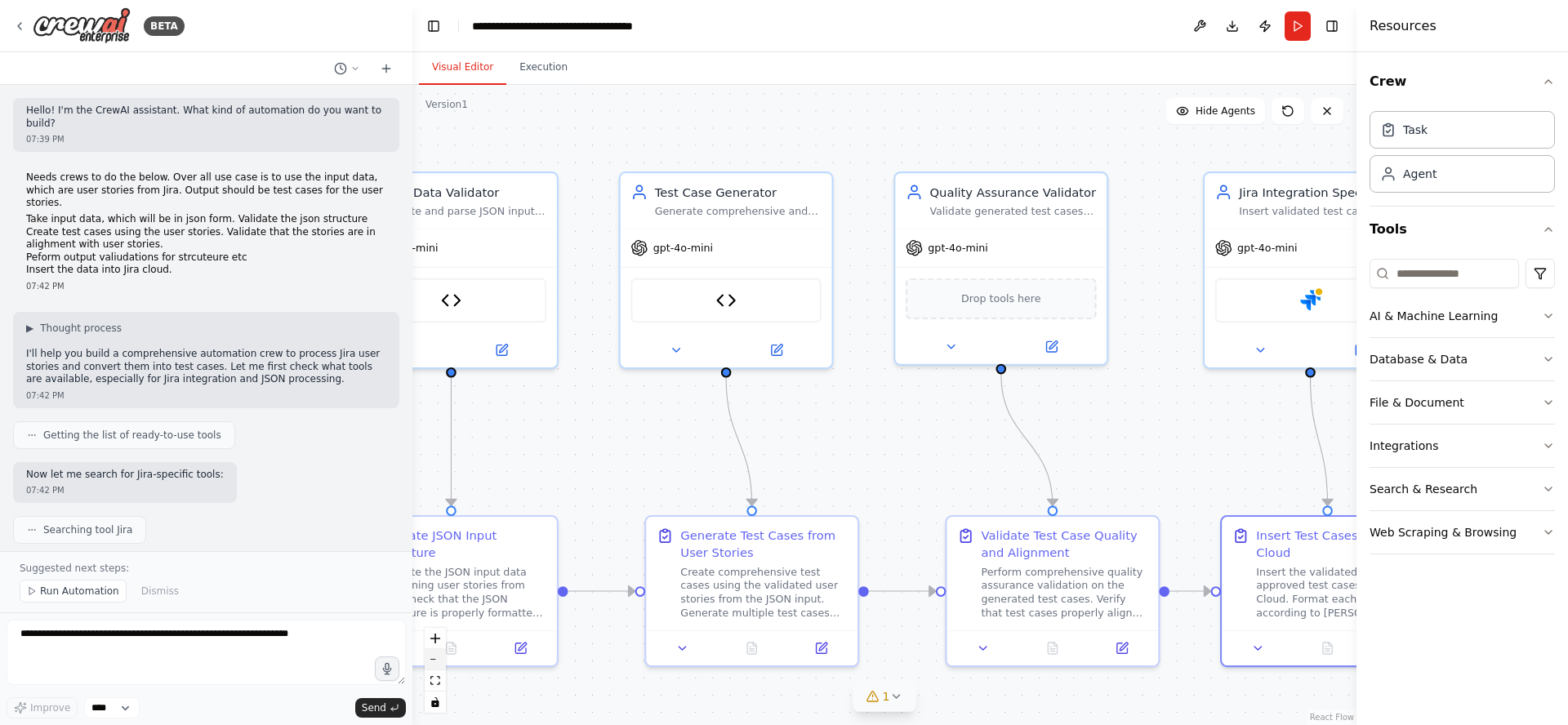
click at [439, 653] on button "zoom out" at bounding box center [435, 659] width 21 height 21
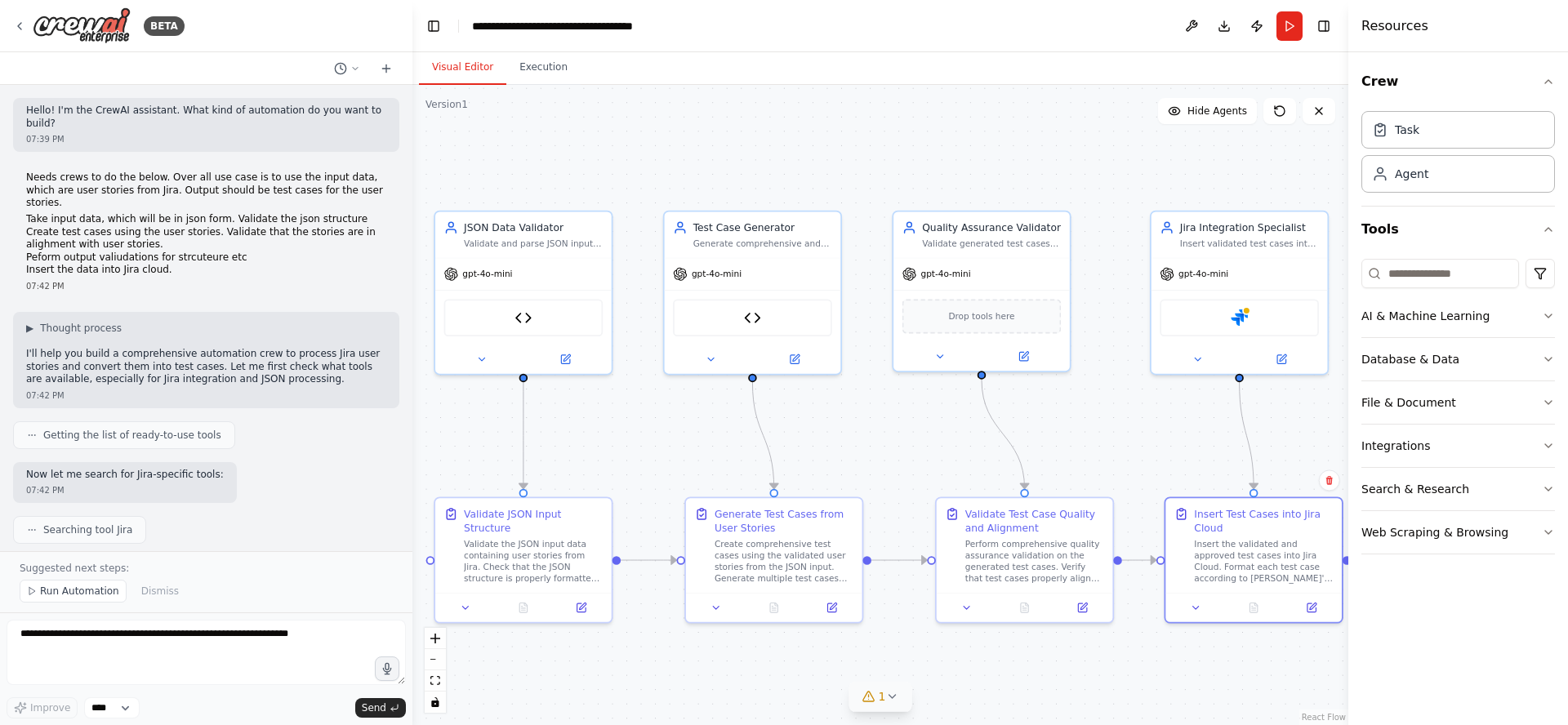
drag, startPoint x: 1357, startPoint y: 294, endPoint x: 1348, endPoint y: 295, distance: 9.1
click at [1348, 295] on div at bounding box center [1351, 362] width 7 height 725
click at [1351, 302] on div at bounding box center [1354, 362] width 7 height 725
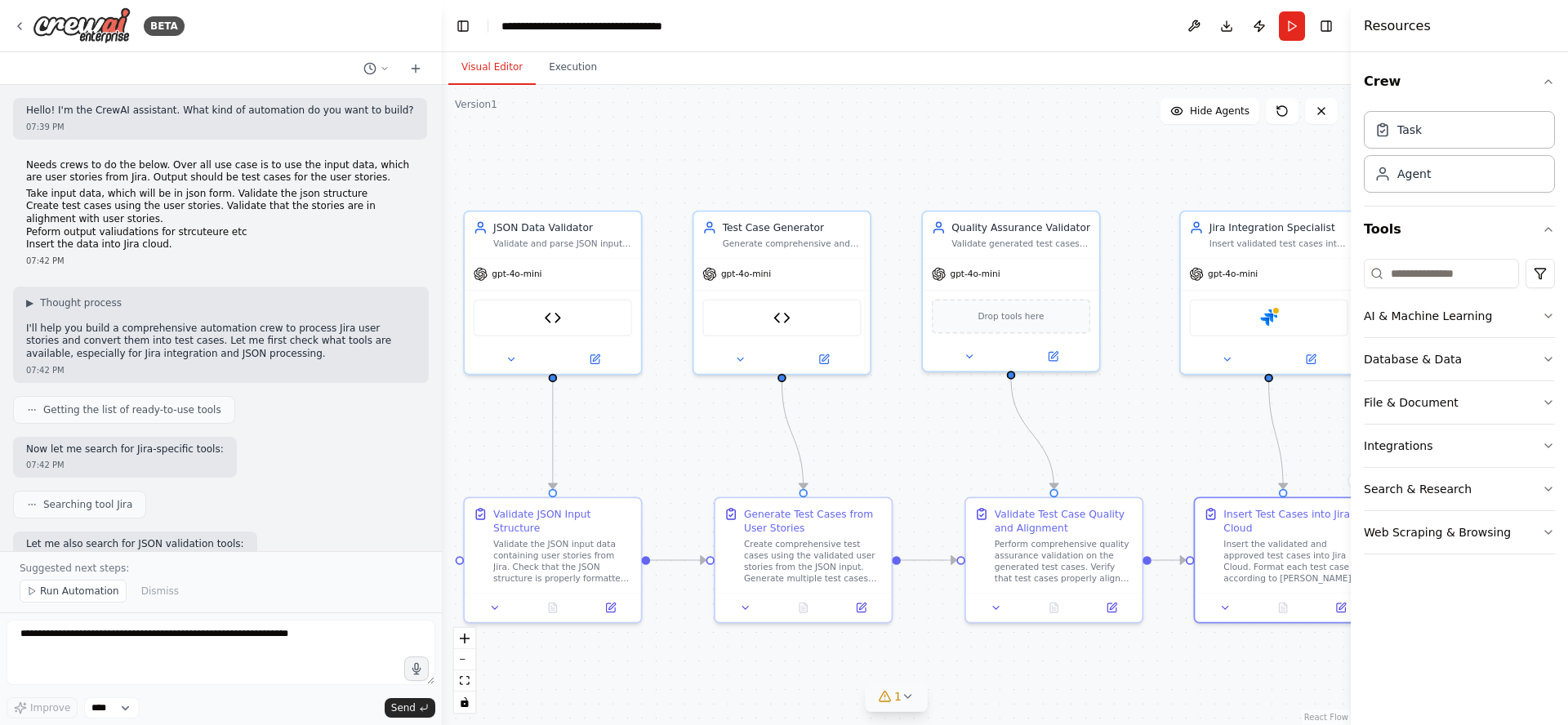
drag, startPoint x: 411, startPoint y: 161, endPoint x: 441, endPoint y: 160, distance: 30.0
click at [441, 160] on div "BETA Hello! I'm the CrewAI assistant. What kind of automation do you want to bu…" at bounding box center [784, 362] width 1568 height 725
drag, startPoint x: 830, startPoint y: 233, endPoint x: 800, endPoint y: 236, distance: 30.1
click at [800, 236] on div "Test Case Generator Generate comprehensive and well-structured test cases from …" at bounding box center [764, 232] width 139 height 29
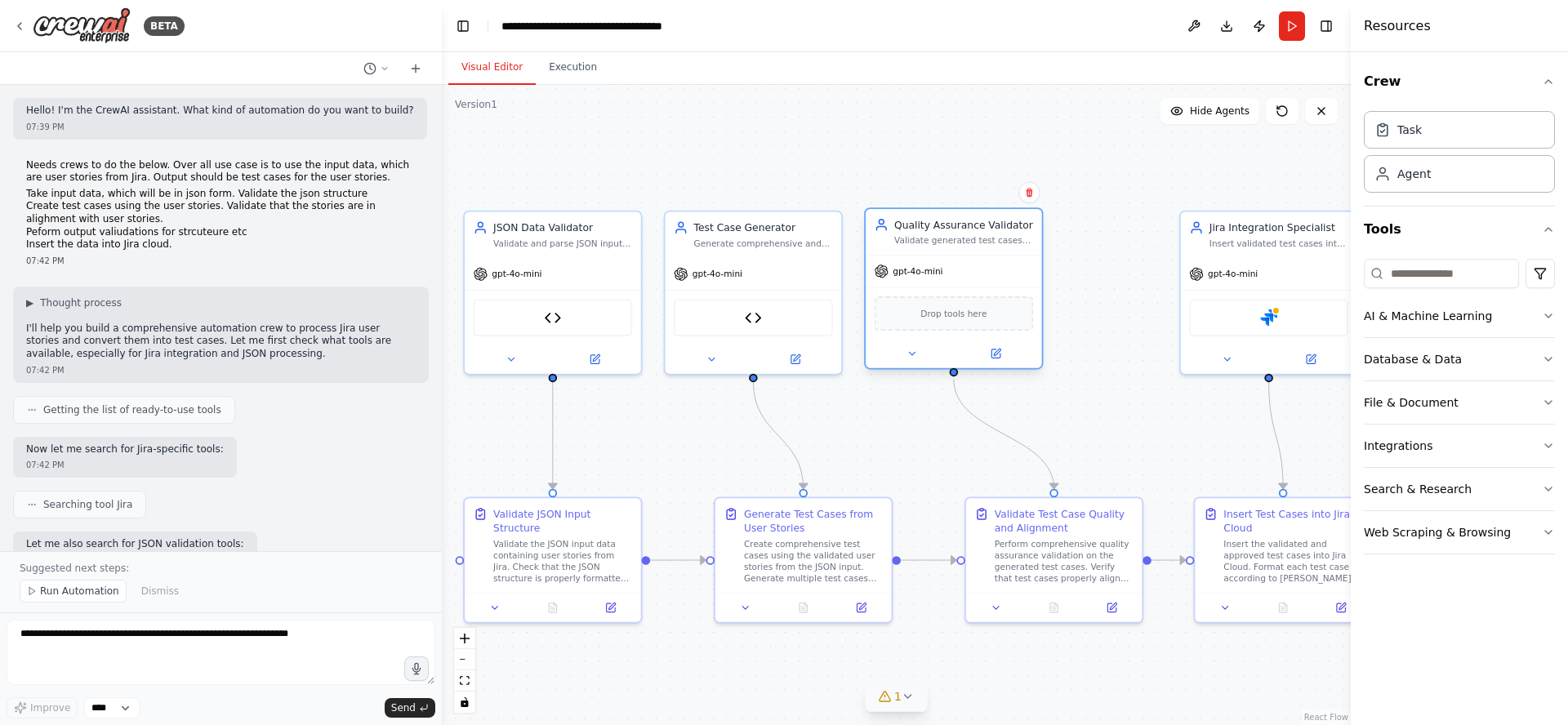
drag, startPoint x: 1006, startPoint y: 227, endPoint x: 951, endPoint y: 232, distance: 55.2
click at [951, 232] on div "Quality Assurance Validator Validate generated test cases for alignment with us…" at bounding box center [963, 232] width 139 height 29
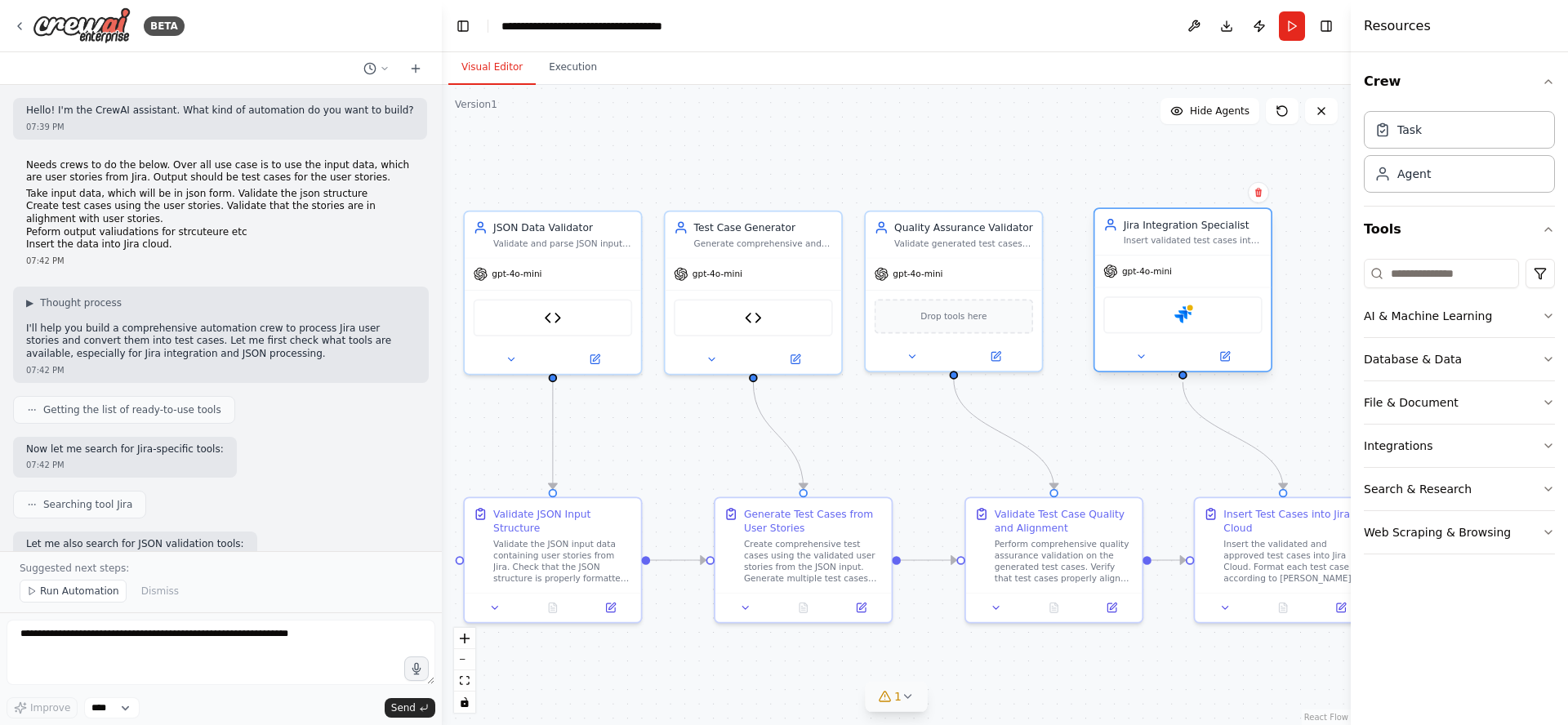
drag, startPoint x: 1219, startPoint y: 231, endPoint x: 1129, endPoint y: 235, distance: 90.1
click at [1129, 235] on div "Jira Integration Specialist Insert validated test cases into Jira Cloud, ensuri…" at bounding box center [1193, 232] width 139 height 29
drag, startPoint x: 1005, startPoint y: 523, endPoint x: 983, endPoint y: 524, distance: 22.0
click at [980, 524] on div "Validate Test Case Quality and Alignment" at bounding box center [1035, 517] width 139 height 29
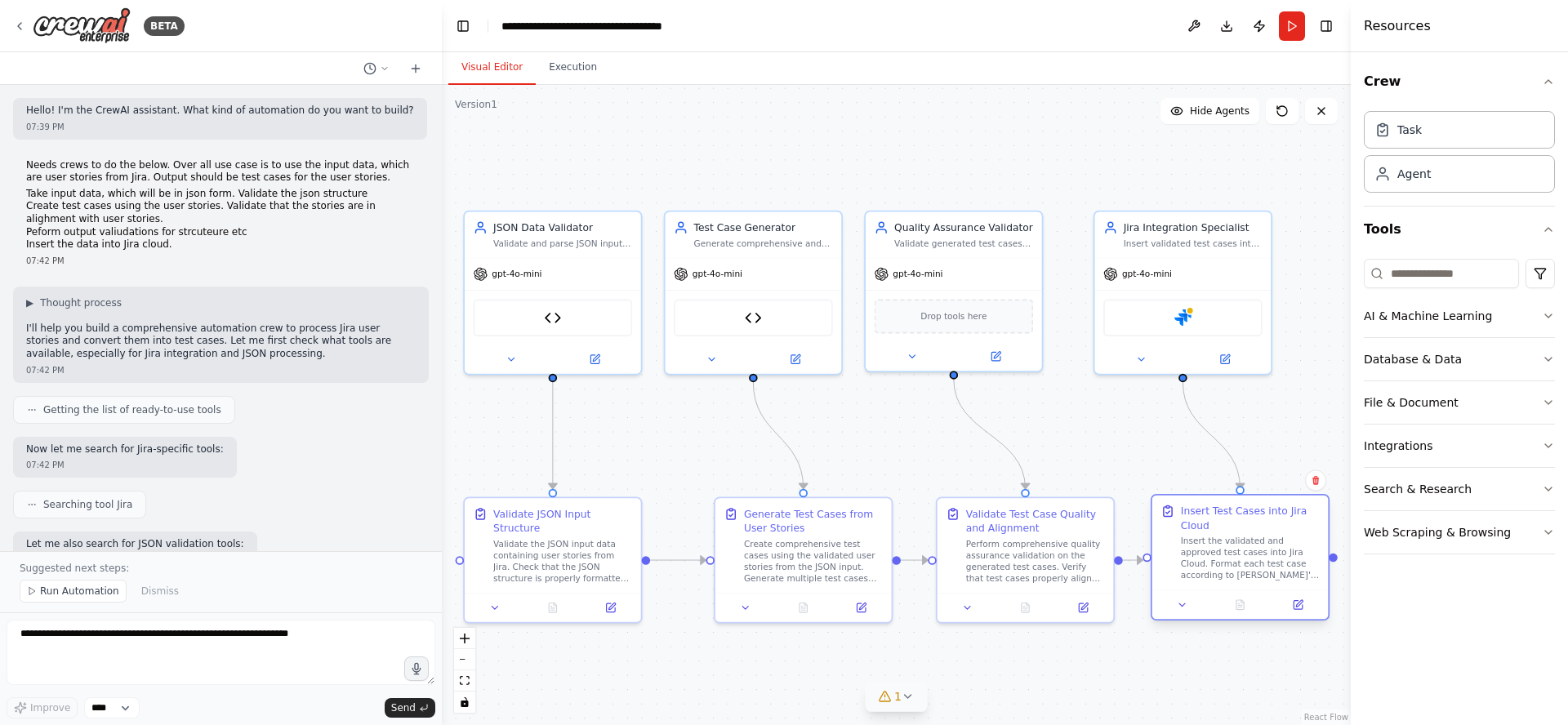
drag, startPoint x: 1232, startPoint y: 511, endPoint x: 1190, endPoint y: 517, distance: 42.4
click at [1190, 517] on div "Insert Test Cases into Jira Cloud" at bounding box center [1250, 517] width 139 height 29
click at [1300, 414] on div ".deletable-edge-delete-btn { width: 20px; height: 20px; border: 0px solid #ffff…" at bounding box center [896, 405] width 909 height 640
click at [1345, 347] on button "Toggle Sidebar" at bounding box center [1351, 362] width 13 height 725
drag, startPoint x: 881, startPoint y: 515, endPoint x: 863, endPoint y: 516, distance: 18.0
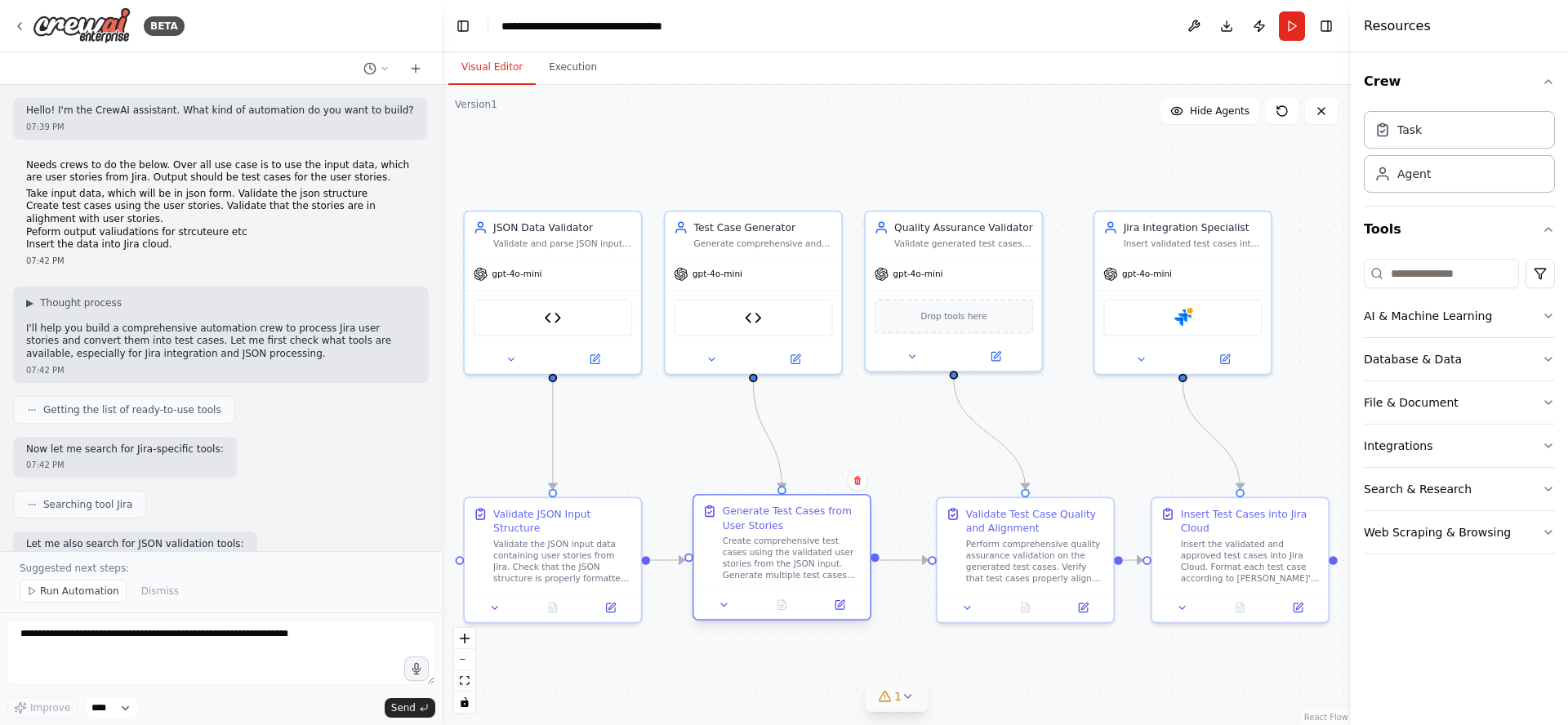
click at [863, 516] on div "Generate Test Cases from User Stories Create comprehensive test cases using the…" at bounding box center [782, 543] width 176 height 95
drag, startPoint x: 1072, startPoint y: 514, endPoint x: 1056, endPoint y: 521, distance: 17.5
click at [1056, 521] on div "Validate Test Case Quality and Alignment" at bounding box center [1021, 517] width 139 height 29
drag, startPoint x: 1294, startPoint y: 516, endPoint x: 1278, endPoint y: 518, distance: 16.1
click at [1277, 518] on div "Insert Test Cases into Jira Cloud" at bounding box center [1235, 517] width 139 height 29
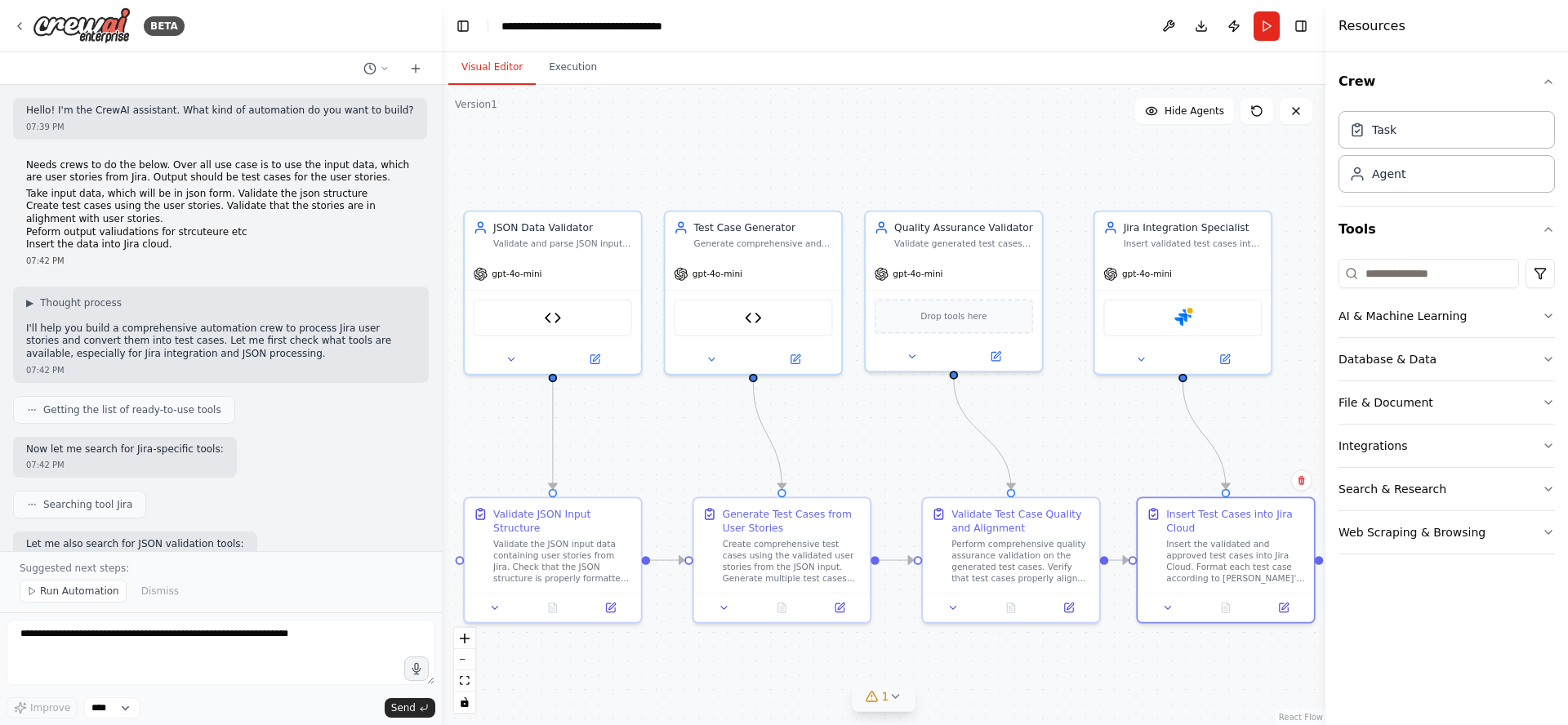
drag, startPoint x: 1352, startPoint y: 415, endPoint x: 1325, endPoint y: 418, distance: 27.2
click at [1325, 418] on div at bounding box center [1328, 362] width 7 height 725
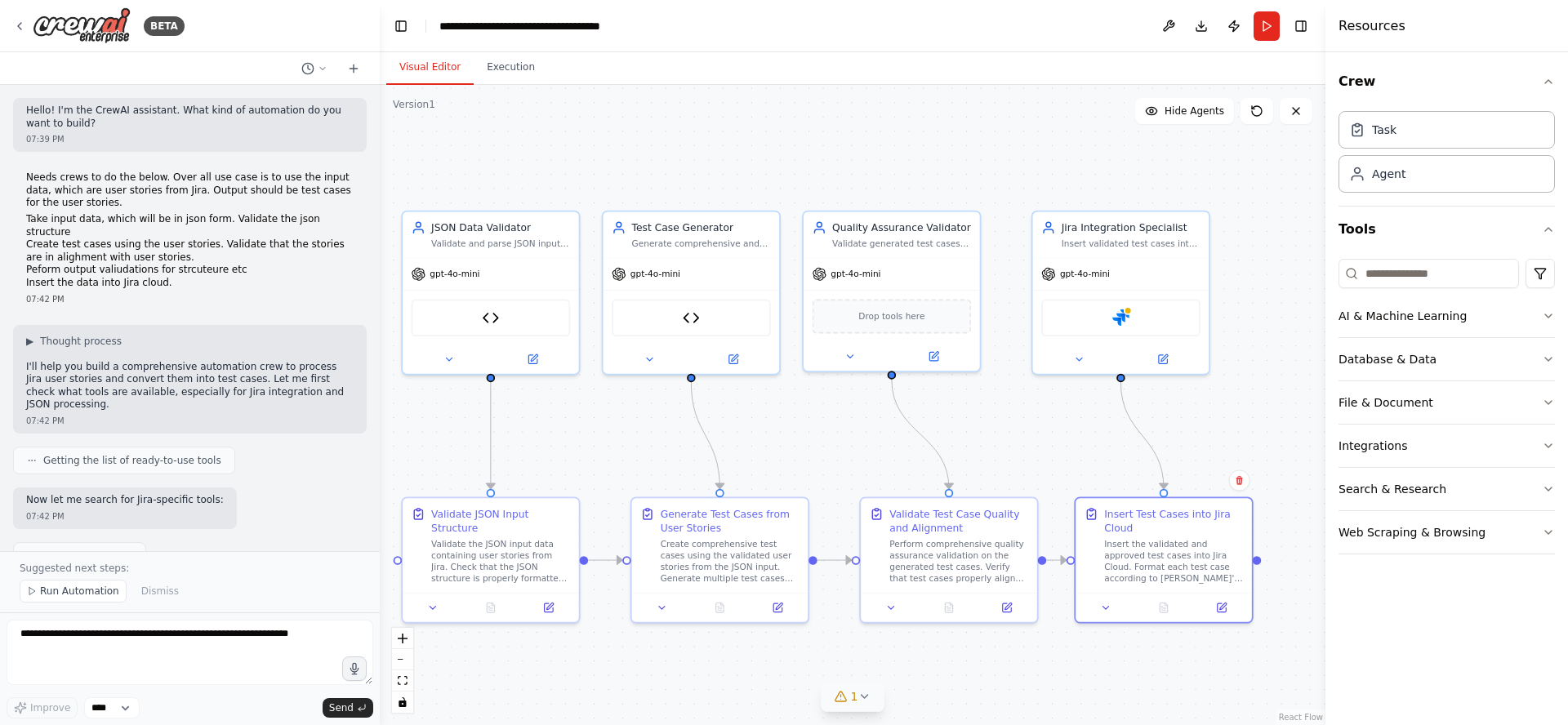
drag, startPoint x: 440, startPoint y: 201, endPoint x: 380, endPoint y: 200, distance: 60.0
click at [380, 200] on div "BETA Hello! I'm the CrewAI assistant. What kind of automation do you want to bu…" at bounding box center [784, 362] width 1568 height 725
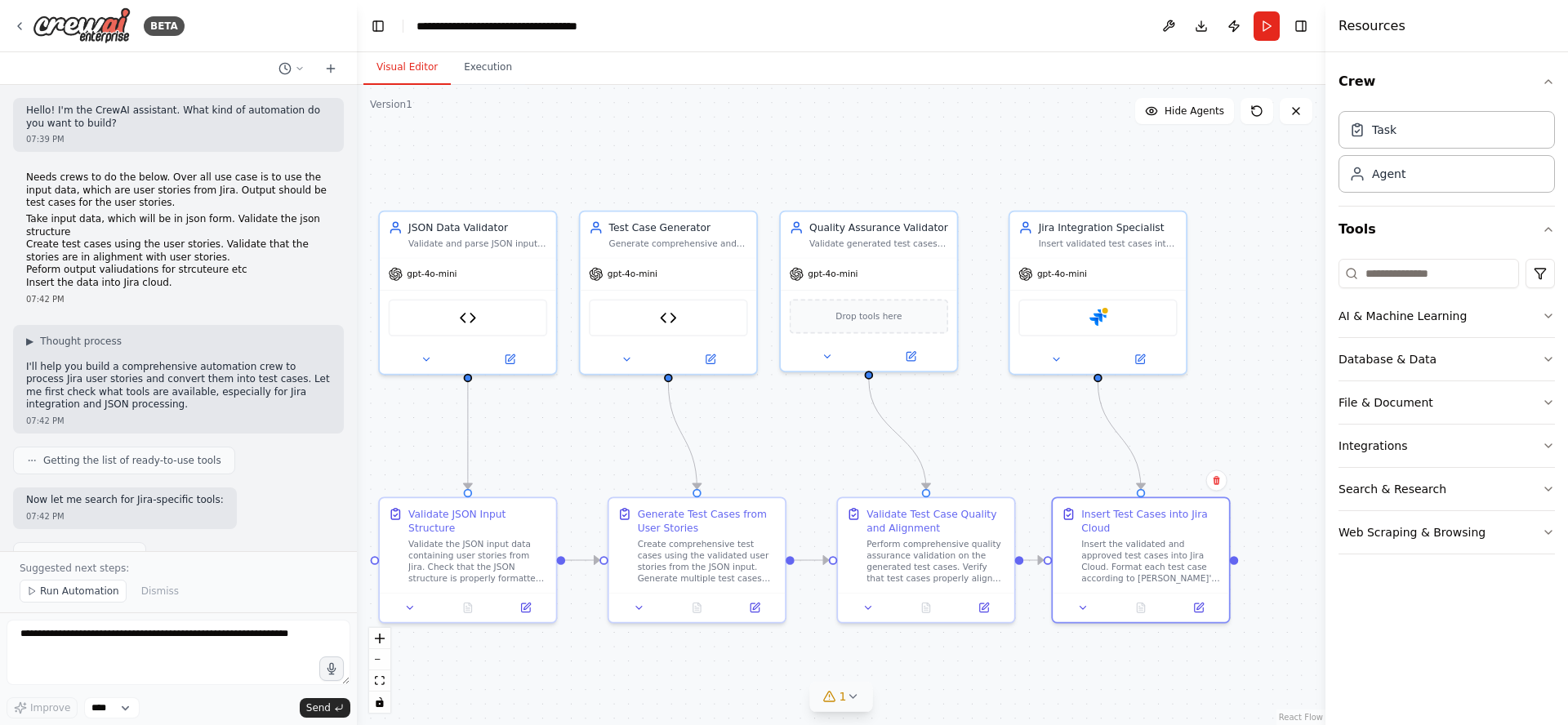
drag, startPoint x: 376, startPoint y: 189, endPoint x: 357, endPoint y: 191, distance: 19.1
click at [357, 191] on div "BETA Hello! I'm the CrewAI assistant. What kind of automation do you want to bu…" at bounding box center [784, 362] width 1568 height 725
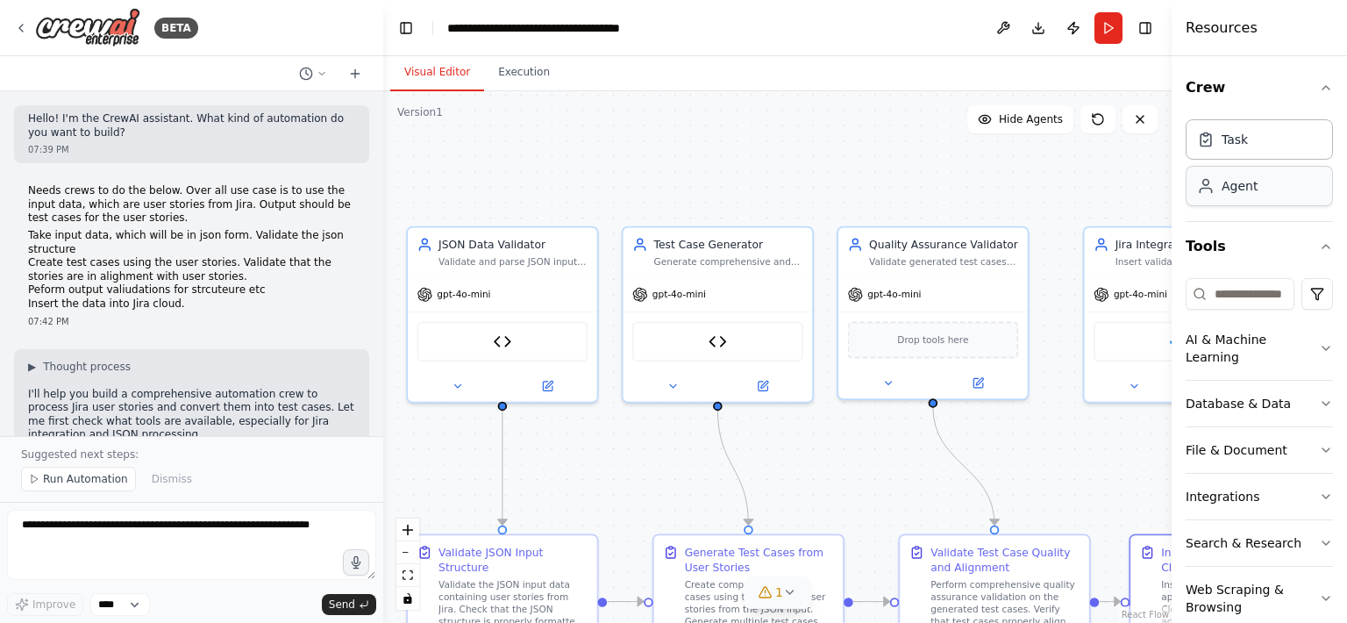
drag, startPoint x: 1088, startPoint y: 194, endPoint x: 1206, endPoint y: 195, distance: 117.5
click at [1210, 194] on div "Resources Crew Task Agent Tools AI & Machine Learning Database & Data File & Do…" at bounding box center [1259, 311] width 175 height 623
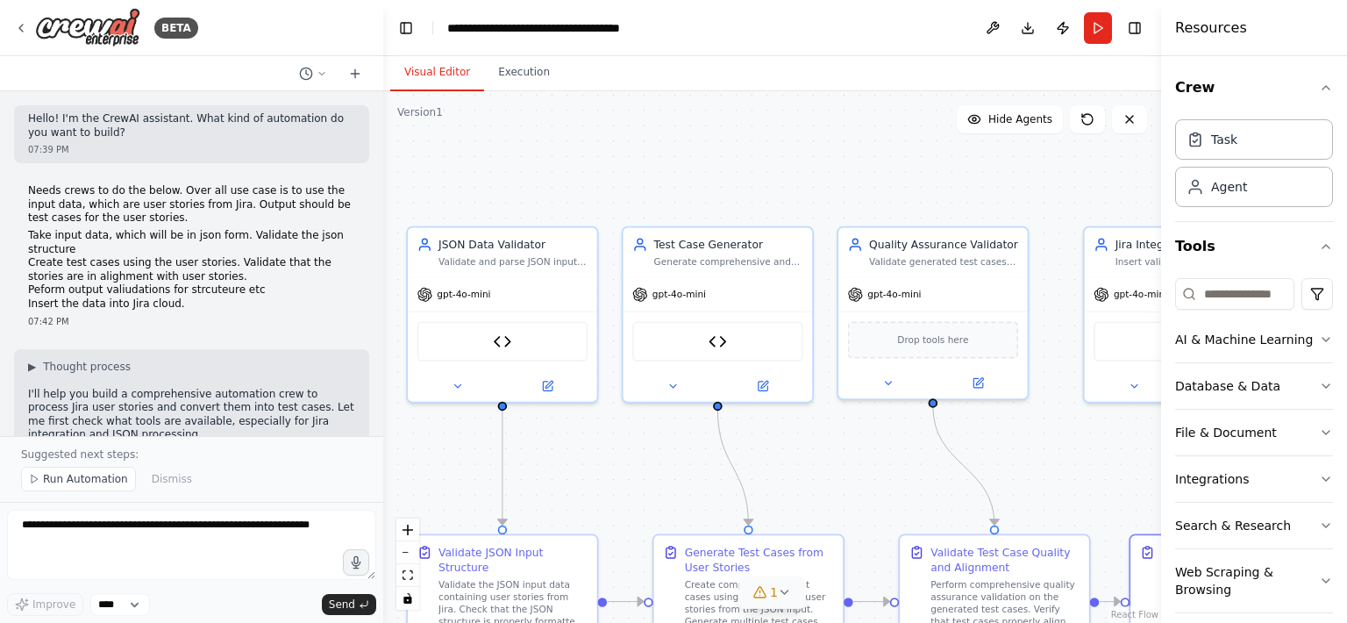
drag, startPoint x: 1173, startPoint y: 197, endPoint x: 1161, endPoint y: 197, distance: 11.4
click at [1161, 197] on div at bounding box center [1164, 311] width 7 height 623
click at [407, 552] on icon "zoom out" at bounding box center [408, 553] width 11 height 2
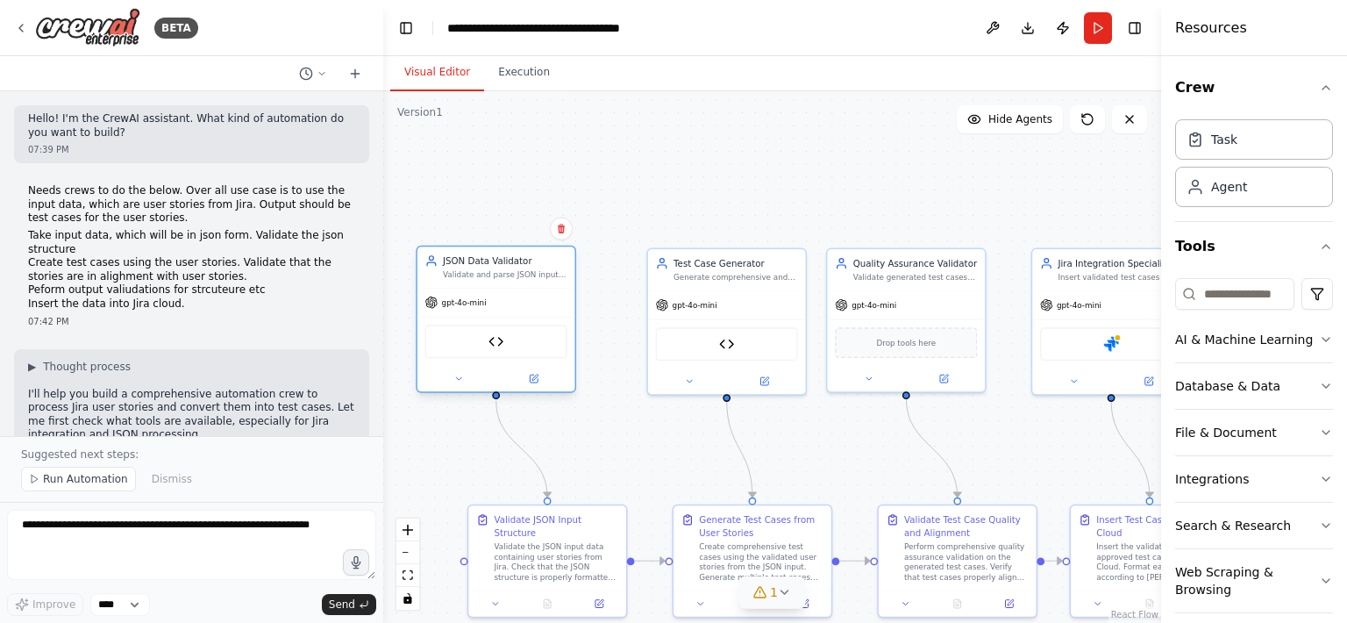
drag, startPoint x: 603, startPoint y: 259, endPoint x: 551, endPoint y: 275, distance: 55.2
click at [550, 257] on div "JSON Data Validator" at bounding box center [505, 260] width 125 height 13
drag, startPoint x: 604, startPoint y: 518, endPoint x: 631, endPoint y: 453, distance: 71.2
click at [579, 517] on div "Validate JSON Input Structure" at bounding box center [530, 525] width 125 height 25
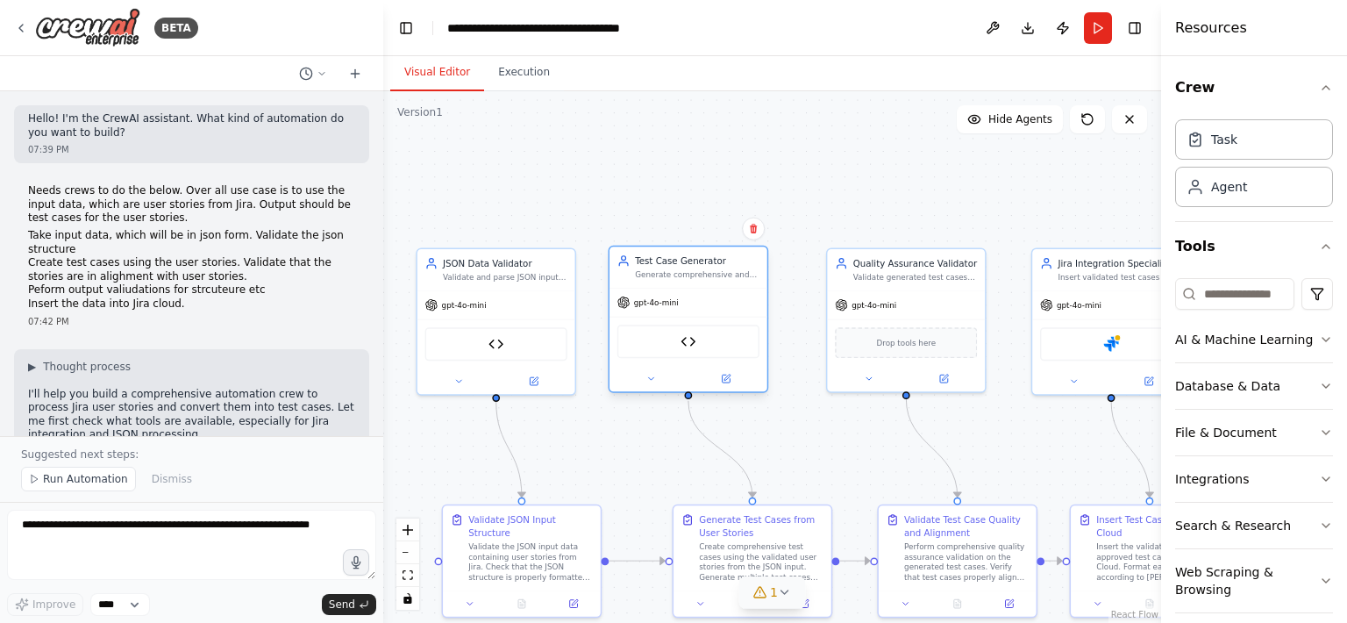
drag, startPoint x: 780, startPoint y: 261, endPoint x: 735, endPoint y: 268, distance: 45.1
click at [735, 268] on div "Test Case Generator Generate comprehensive and well-structured test cases from …" at bounding box center [697, 266] width 125 height 25
drag, startPoint x: 817, startPoint y: 514, endPoint x: 780, endPoint y: 518, distance: 38.0
click at [780, 518] on div "Generate Test Cases from User Stories" at bounding box center [722, 522] width 125 height 25
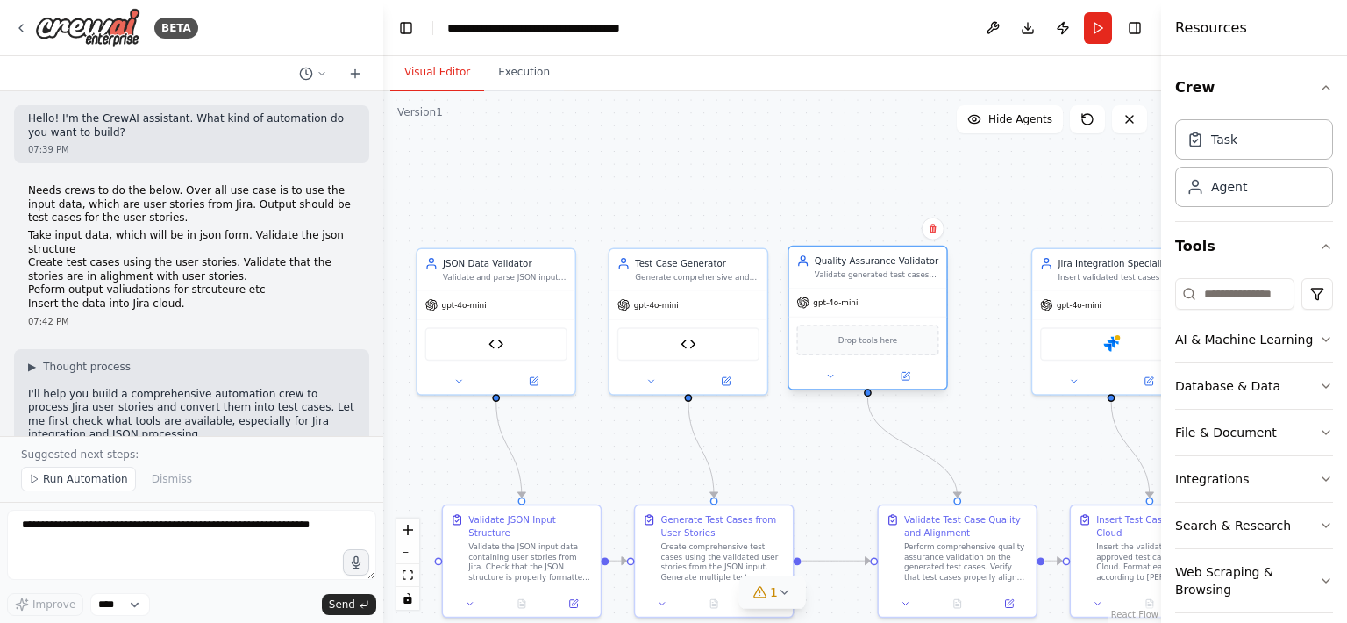
drag, startPoint x: 967, startPoint y: 260, endPoint x: 931, endPoint y: 265, distance: 36.2
click at [931, 265] on div "Quality Assurance Validator" at bounding box center [877, 260] width 125 height 13
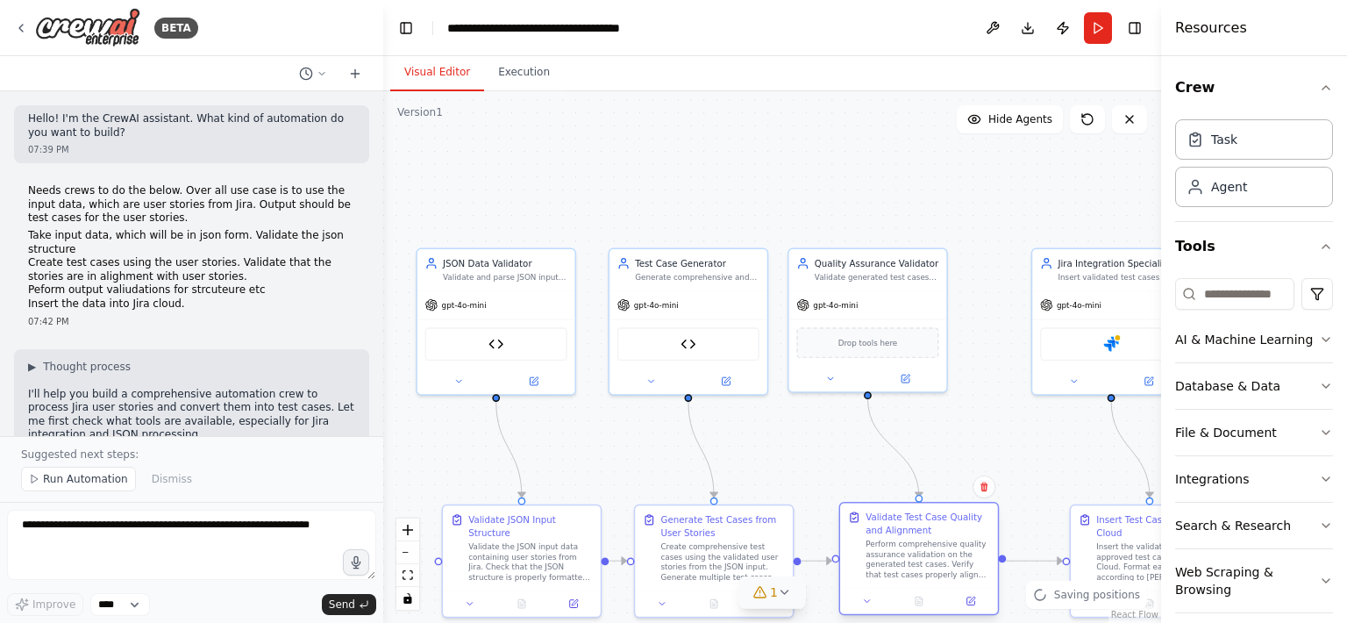
drag, startPoint x: 1006, startPoint y: 512, endPoint x: 982, endPoint y: 510, distance: 23.8
click at [981, 514] on div "Validate Test Case Quality and Alignment" at bounding box center [928, 522] width 125 height 25
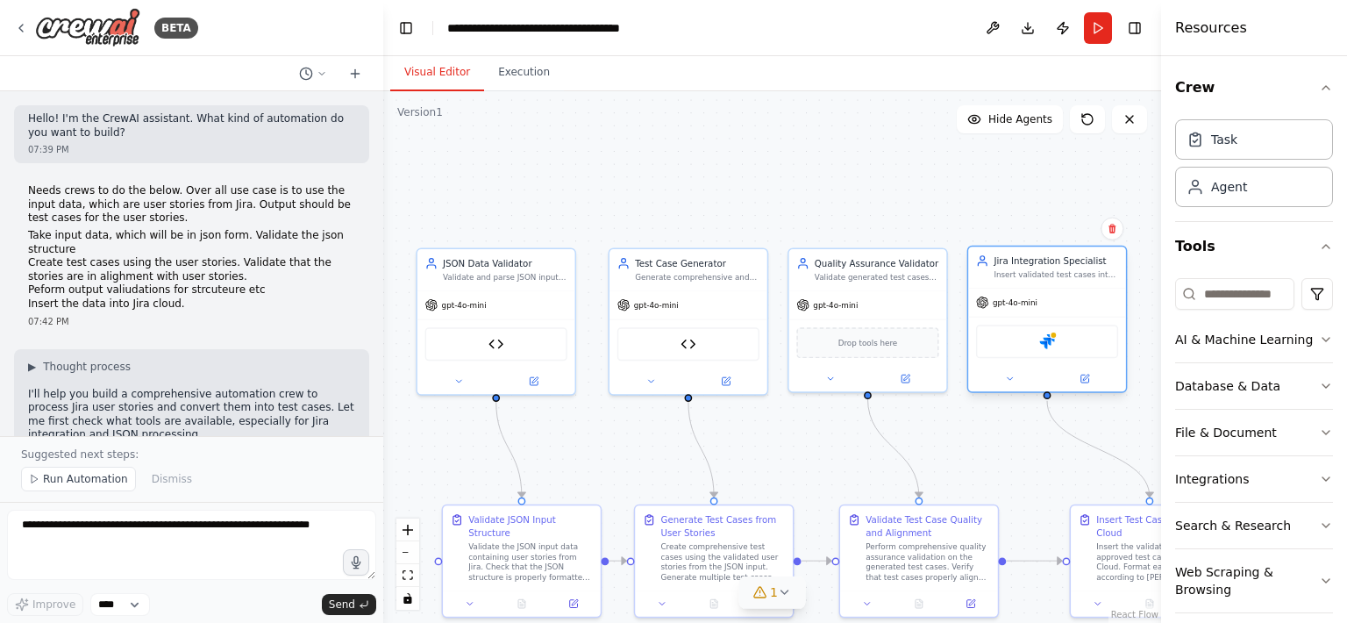
drag, startPoint x: 1115, startPoint y: 256, endPoint x: 1053, endPoint y: 261, distance: 61.6
click at [1053, 261] on div "Jira Integration Specialist" at bounding box center [1056, 260] width 125 height 13
drag, startPoint x: 1111, startPoint y: 513, endPoint x: 1069, endPoint y: 519, distance: 42.5
click at [1069, 519] on div "Insert Test Cases into Jira Cloud" at bounding box center [1120, 522] width 125 height 25
click at [1164, 296] on div at bounding box center [1167, 311] width 7 height 623
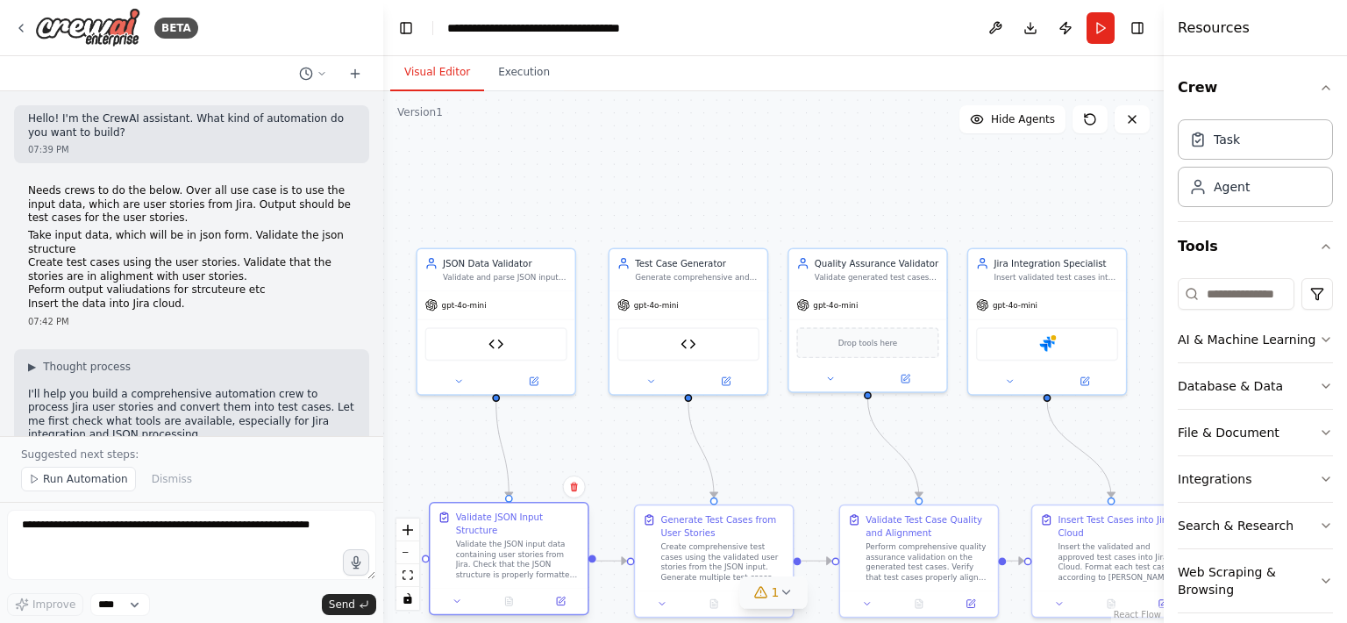
drag, startPoint x: 574, startPoint y: 515, endPoint x: 558, endPoint y: 513, distance: 16.8
click at [558, 513] on div "Validate JSON Input Structure" at bounding box center [518, 522] width 125 height 25
click at [774, 520] on div "Generate Test Cases from User Stories" at bounding box center [722, 522] width 125 height 25
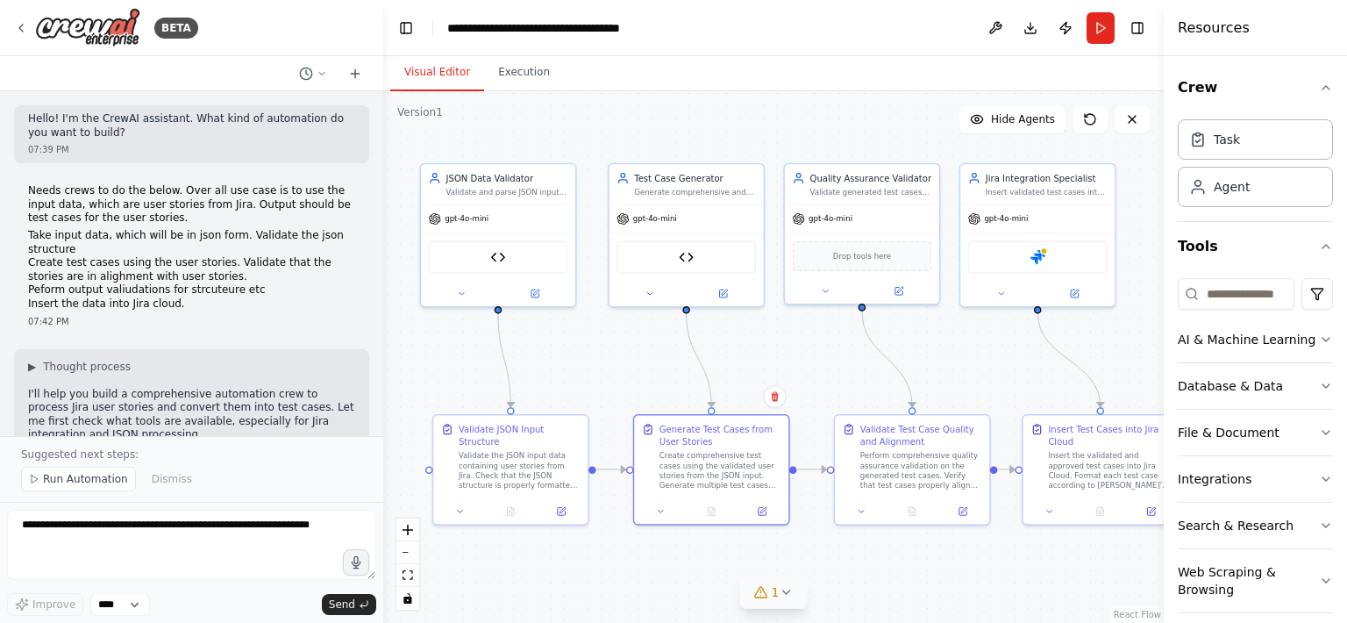
drag, startPoint x: 603, startPoint y: 204, endPoint x: 603, endPoint y: 118, distance: 86.0
click at [603, 118] on div ".deletable-edge-delete-btn { width: 20px; height: 20px; border: 0px solid #ffff…" at bounding box center [773, 357] width 781 height 532
drag, startPoint x: 783, startPoint y: 432, endPoint x: 773, endPoint y: 432, distance: 10.5
click at [773, 432] on div "Generate Test Cases from User Stories Create comprehensive test cases using the…" at bounding box center [699, 454] width 154 height 82
drag, startPoint x: 845, startPoint y: 445, endPoint x: 831, endPoint y: 448, distance: 15.3
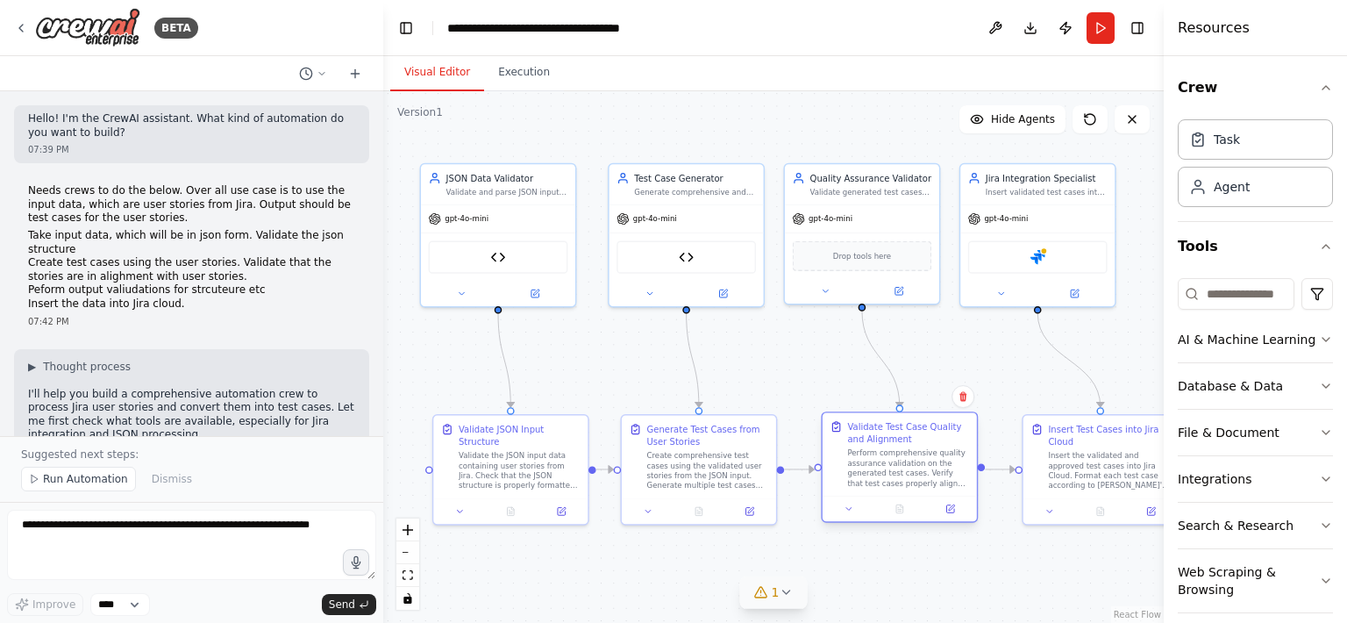
click at [831, 448] on div "Validate Test Case Quality and Alignment Perform comprehensive quality assuranc…" at bounding box center [899, 454] width 139 height 68
drag, startPoint x: 1039, startPoint y: 450, endPoint x: 1021, endPoint y: 452, distance: 18.5
click at [1021, 452] on div "Insert Test Cases into Jira Cloud Insert the validated and approved test cases …" at bounding box center [1075, 454] width 139 height 68
click at [1293, 429] on button "File & Document" at bounding box center [1255, 433] width 155 height 46
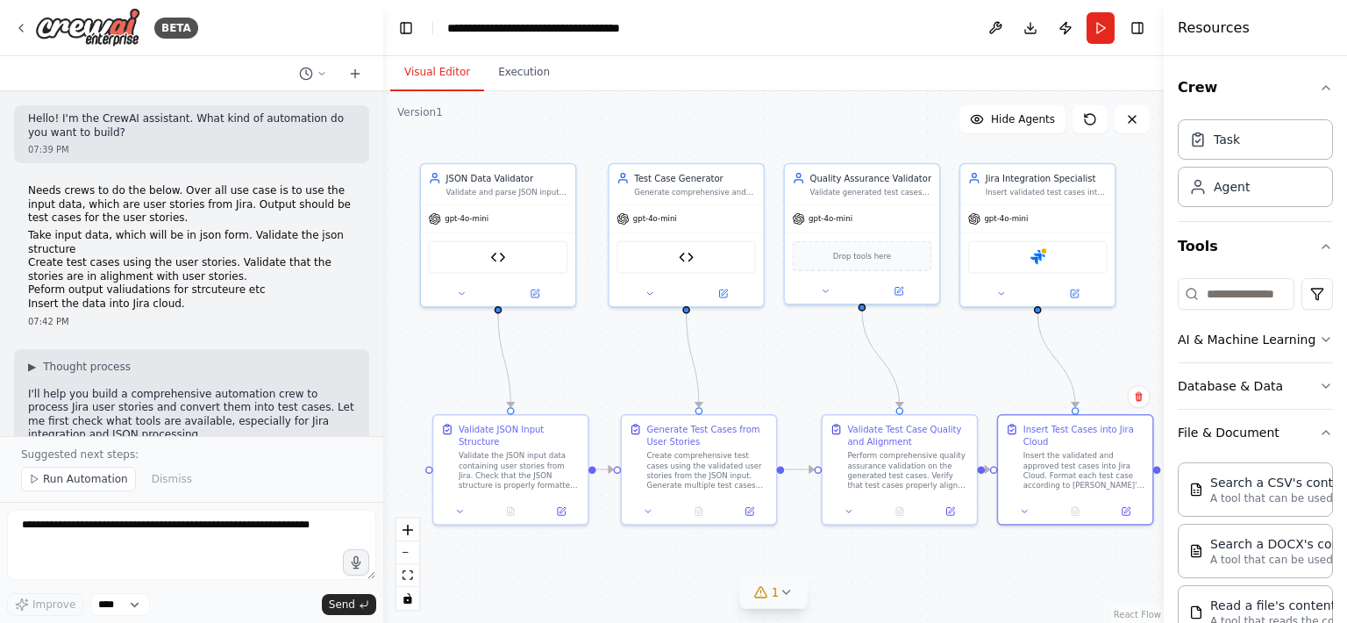
click at [806, 34] on header "**********" at bounding box center [773, 28] width 781 height 56
click at [516, 72] on button "Execution" at bounding box center [524, 72] width 80 height 37
click at [449, 76] on button "Visual Editor" at bounding box center [437, 72] width 94 height 37
click at [507, 265] on div "JSON Structure Validator" at bounding box center [498, 255] width 139 height 32
click at [506, 253] on div "JSON Structure Validator" at bounding box center [498, 255] width 139 height 32
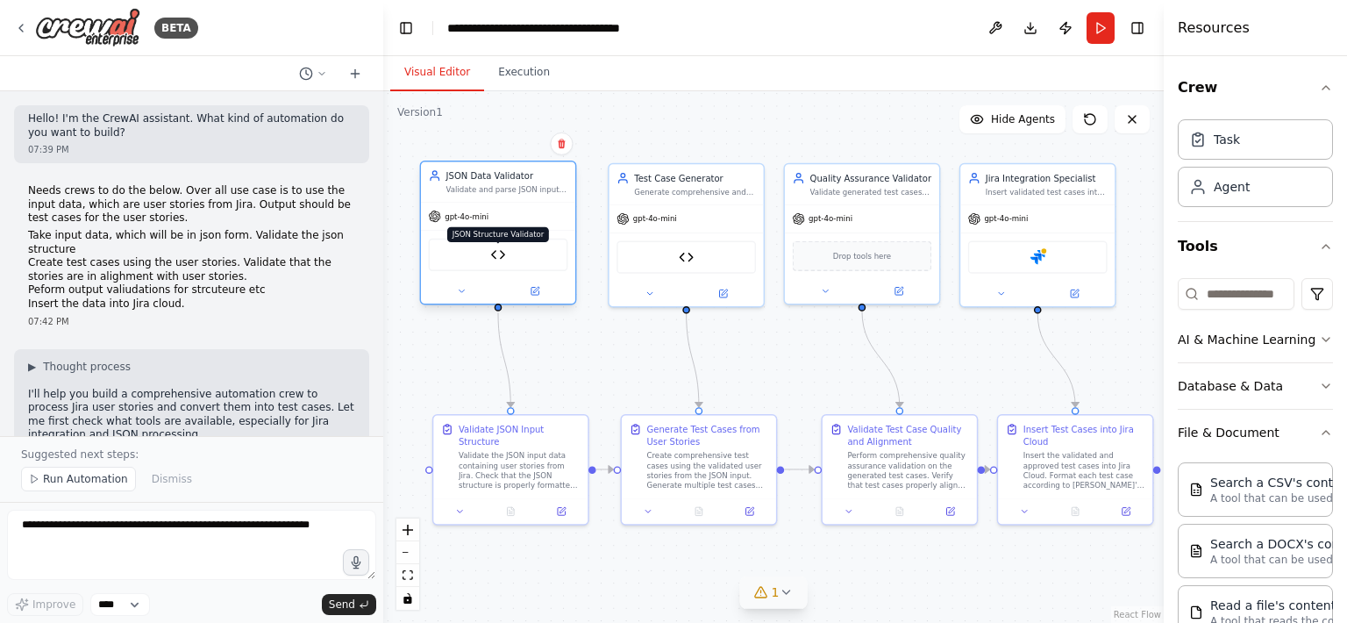
click at [497, 254] on img at bounding box center [497, 254] width 15 height 15
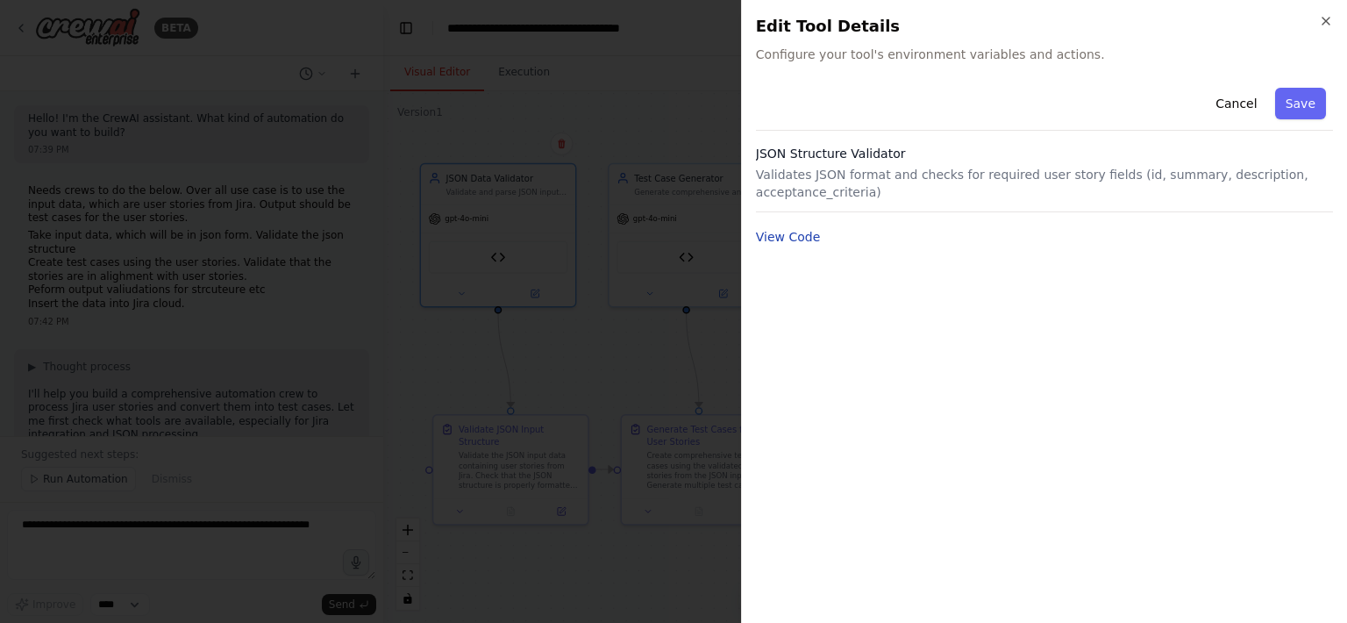
click at [810, 240] on button "View Code" at bounding box center [788, 237] width 65 height 18
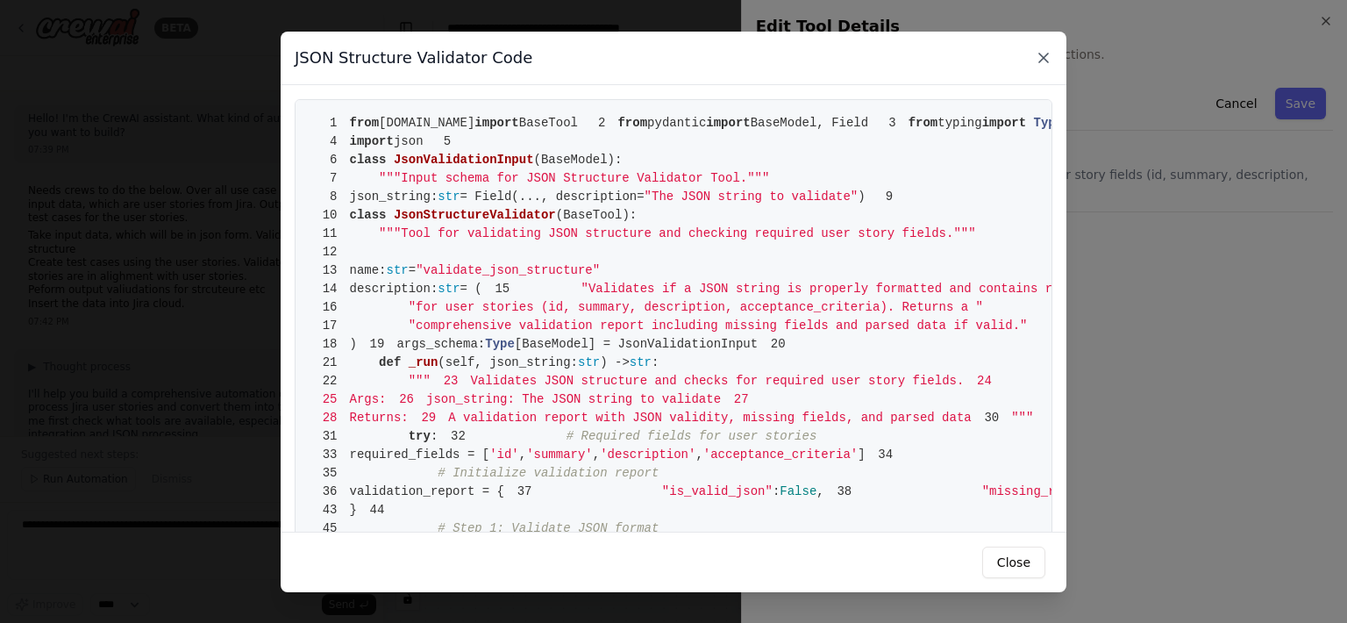
click at [1043, 57] on icon at bounding box center [1043, 58] width 9 height 9
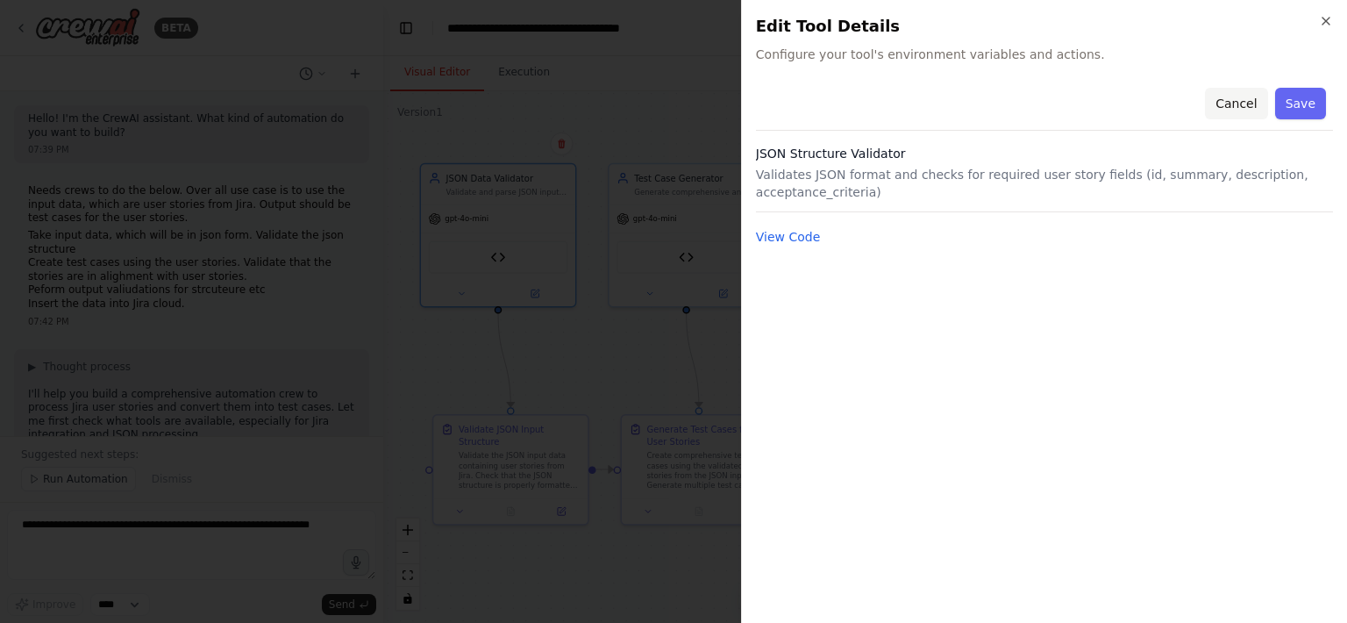
click at [1241, 107] on button "Cancel" at bounding box center [1236, 104] width 62 height 32
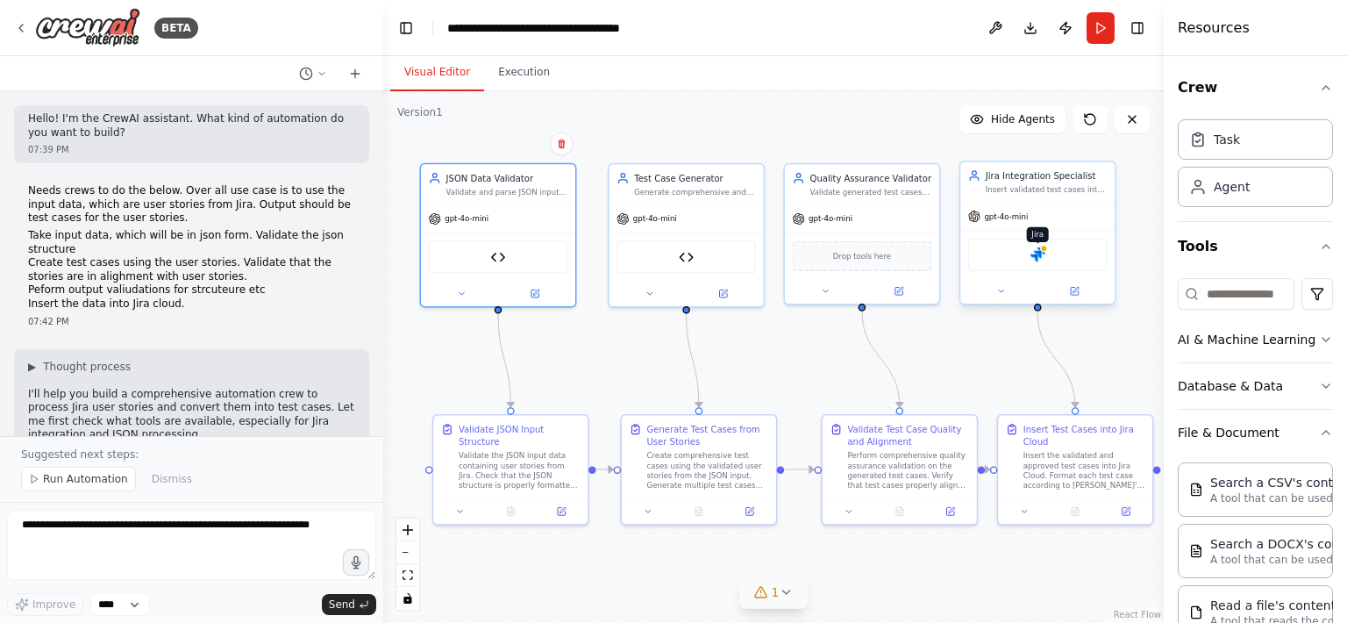
click at [1034, 256] on img at bounding box center [1038, 254] width 15 height 15
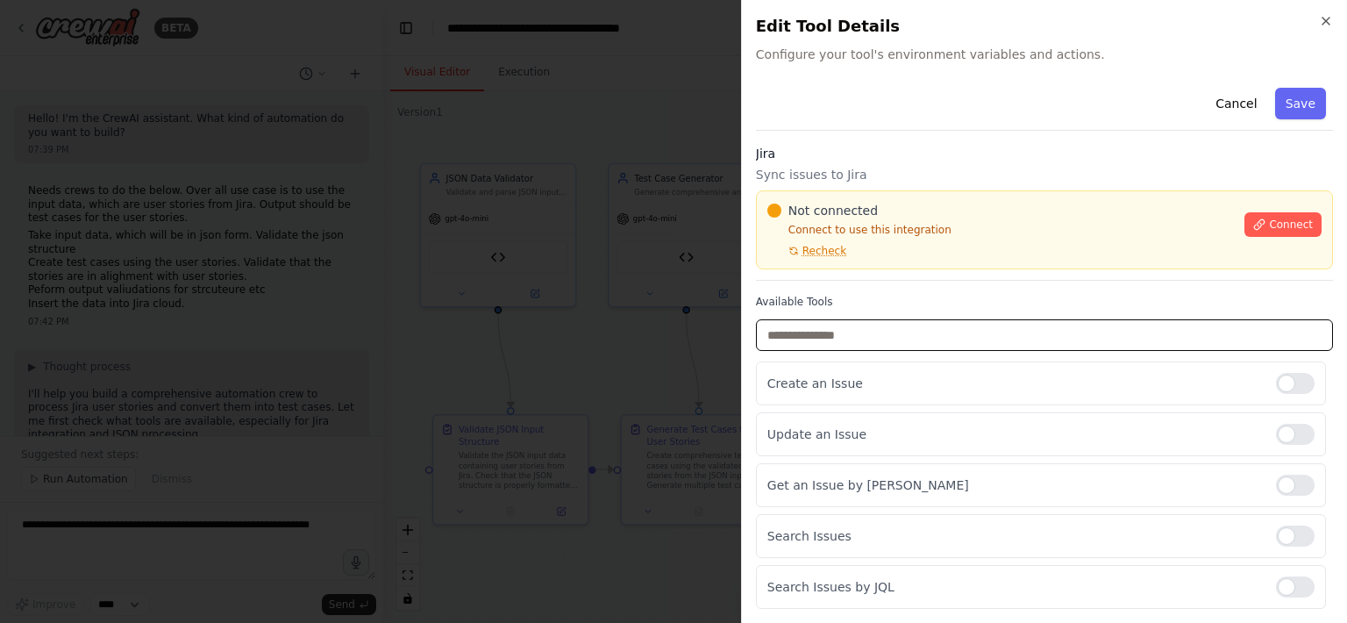
click at [920, 341] on input "text" at bounding box center [1044, 335] width 577 height 32
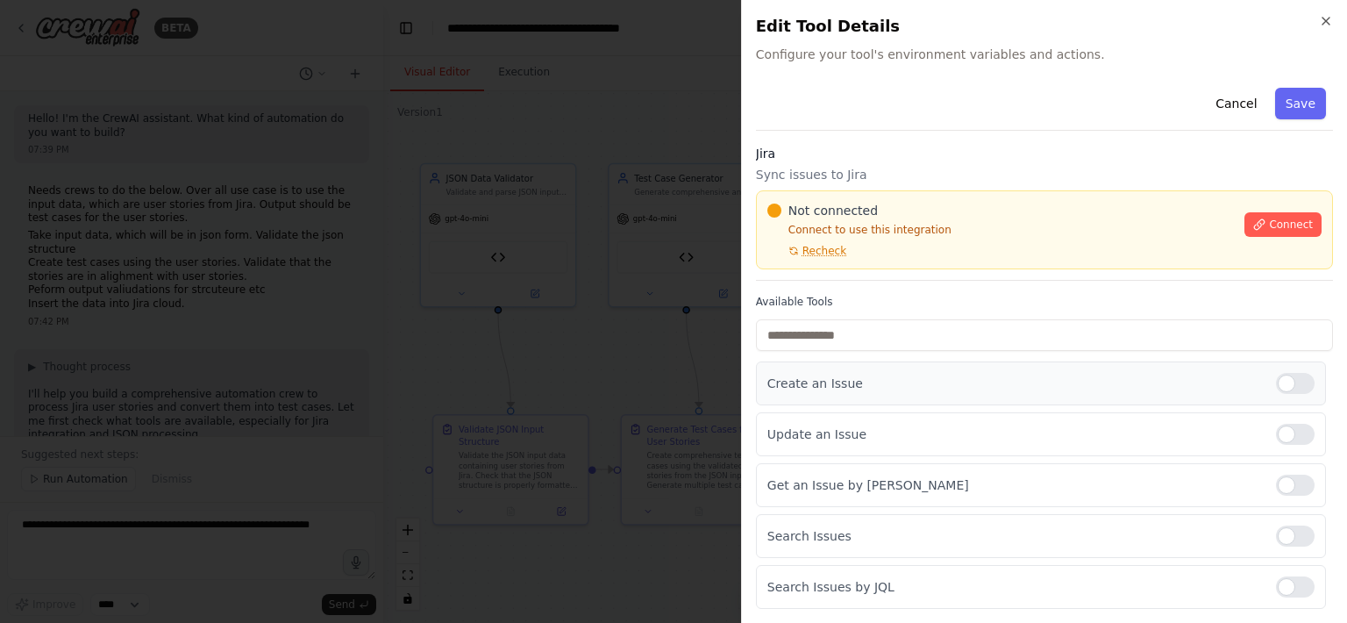
click at [872, 392] on div "Create an Issue" at bounding box center [1041, 383] width 570 height 44
click at [1224, 106] on button "Cancel" at bounding box center [1236, 104] width 62 height 32
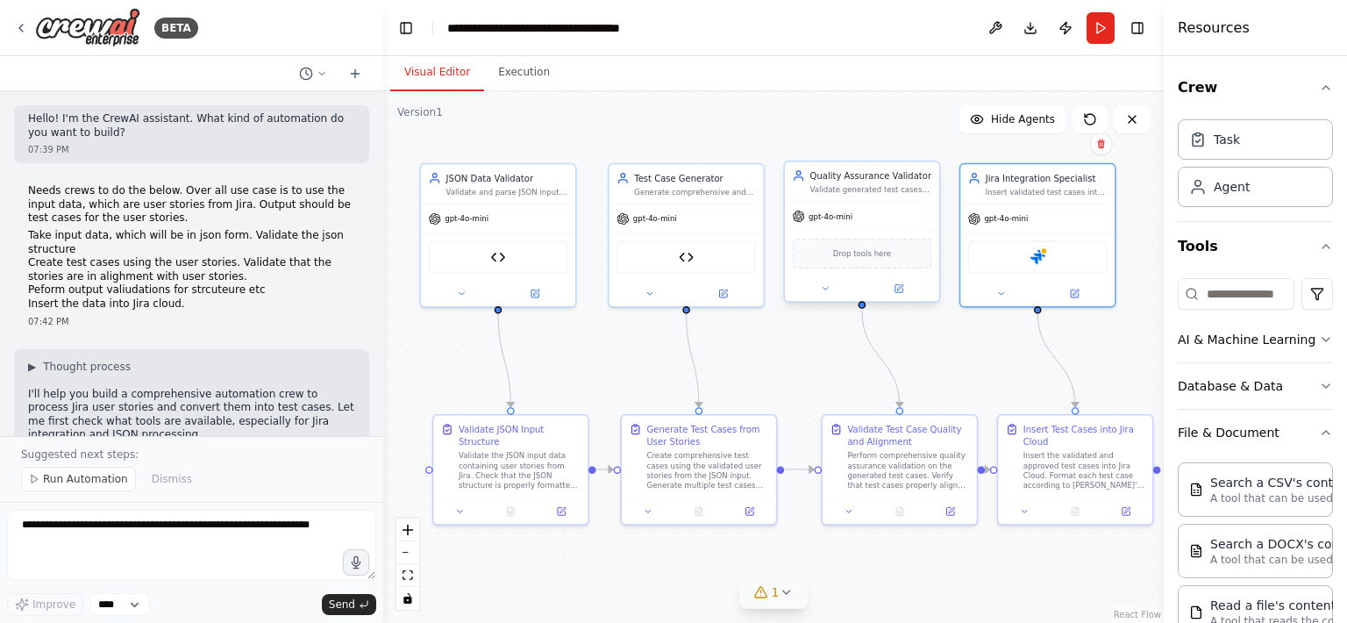
click at [880, 258] on span "Drop tools here" at bounding box center [862, 253] width 58 height 12
click at [856, 253] on span "Drop tools here" at bounding box center [862, 253] width 58 height 12
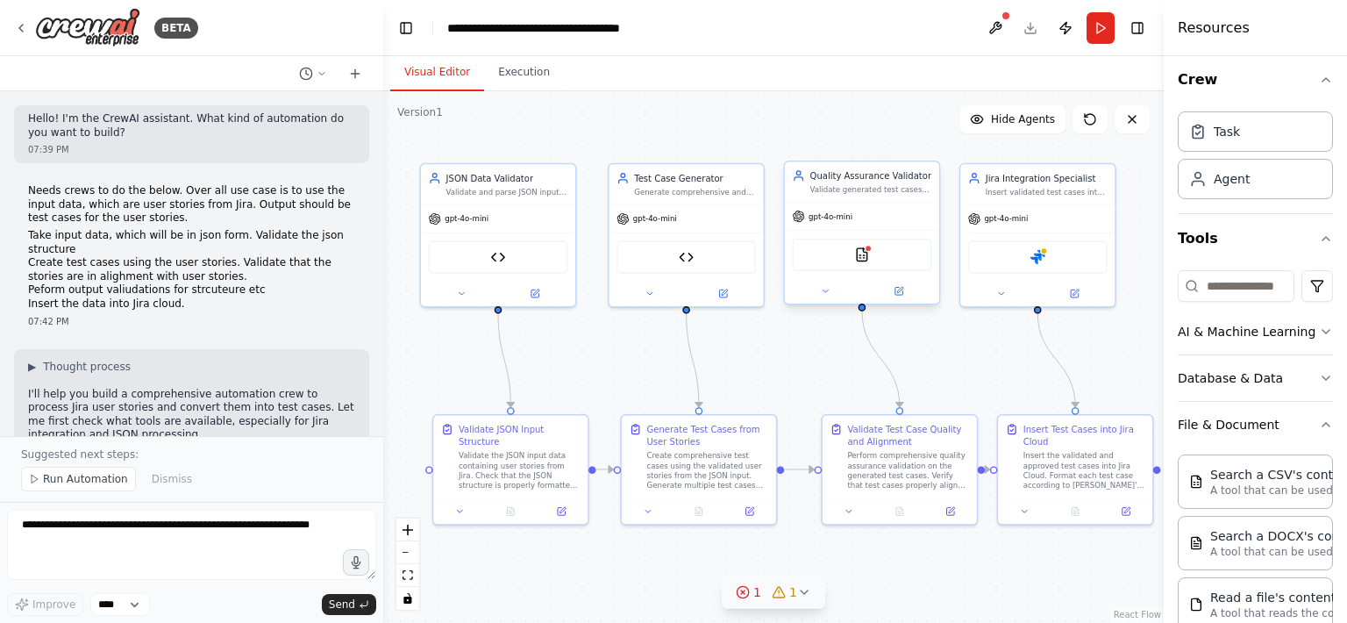
click at [899, 253] on div "CSVSearchTool" at bounding box center [862, 255] width 139 height 32
click at [892, 184] on div "Validate generated test cases for alignment with user stories, structural integ…" at bounding box center [871, 189] width 122 height 10
click at [824, 294] on icon at bounding box center [825, 291] width 10 height 10
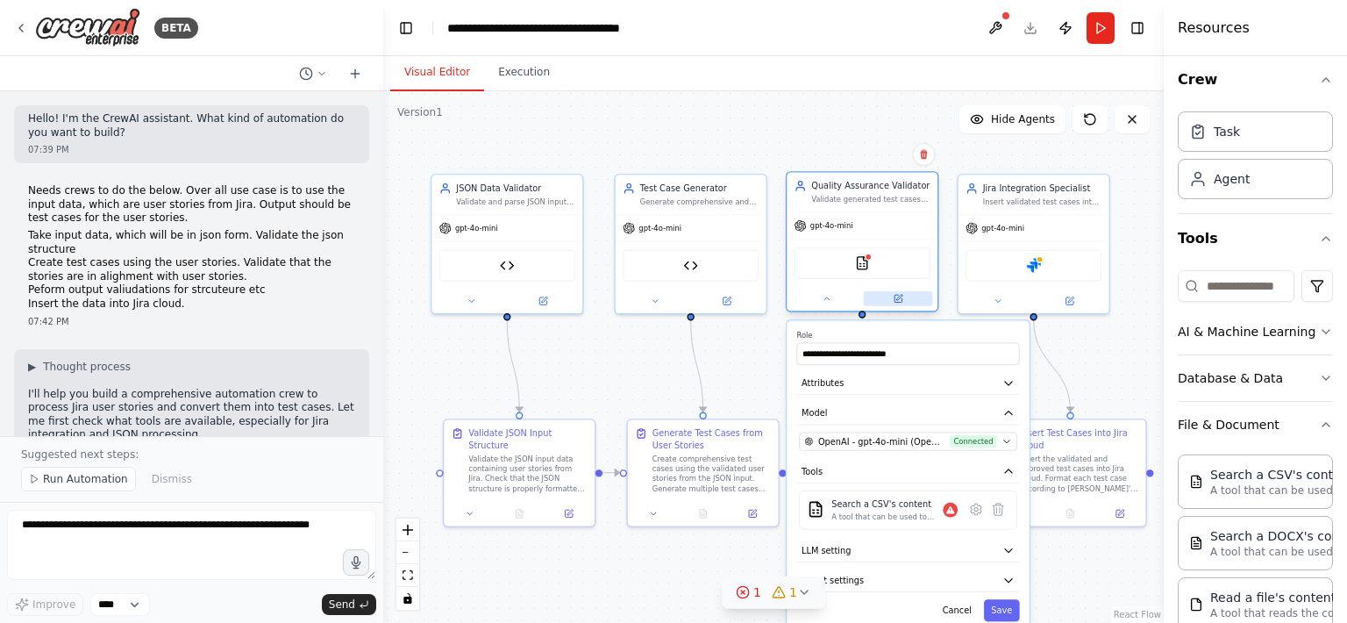
click at [903, 299] on button at bounding box center [898, 298] width 69 height 15
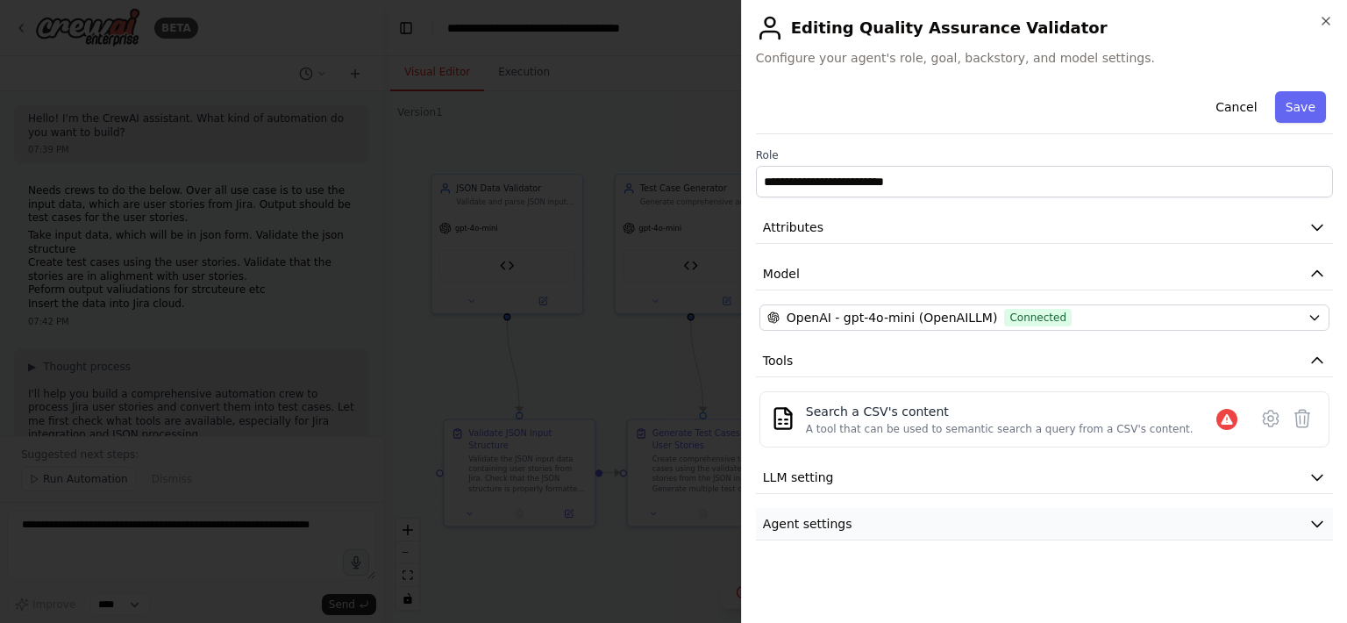
click at [1313, 528] on icon "button" at bounding box center [1318, 524] width 18 height 18
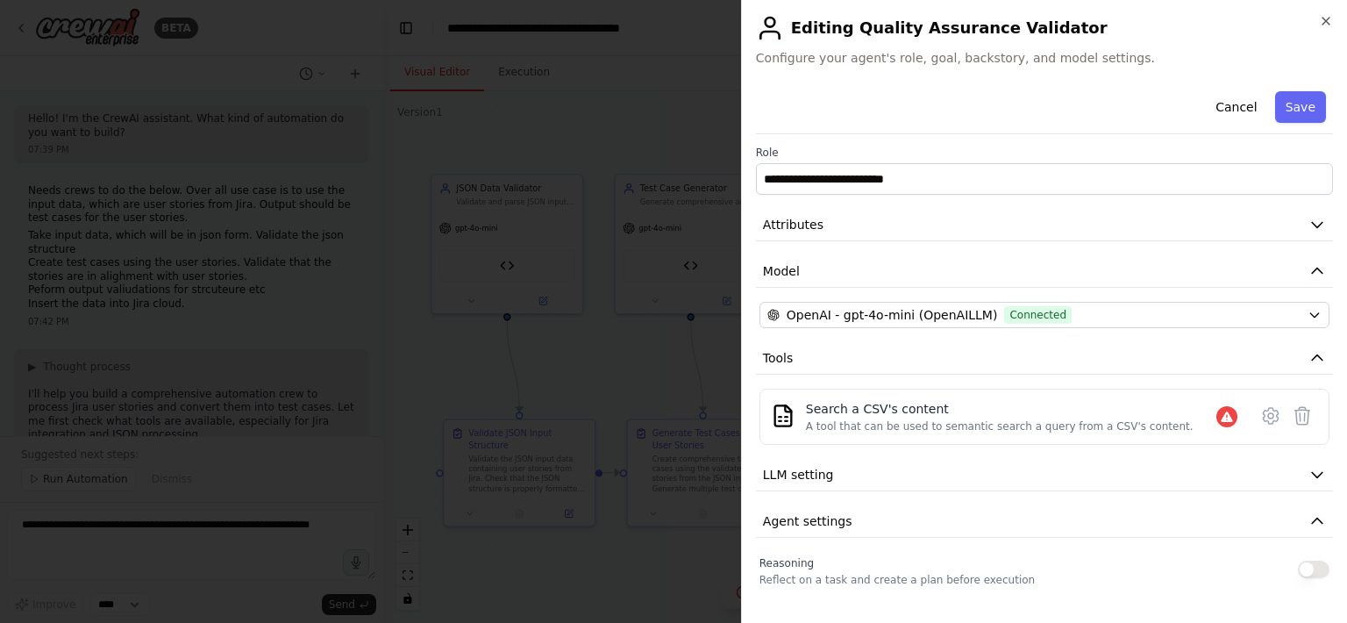
scroll to position [0, 0]
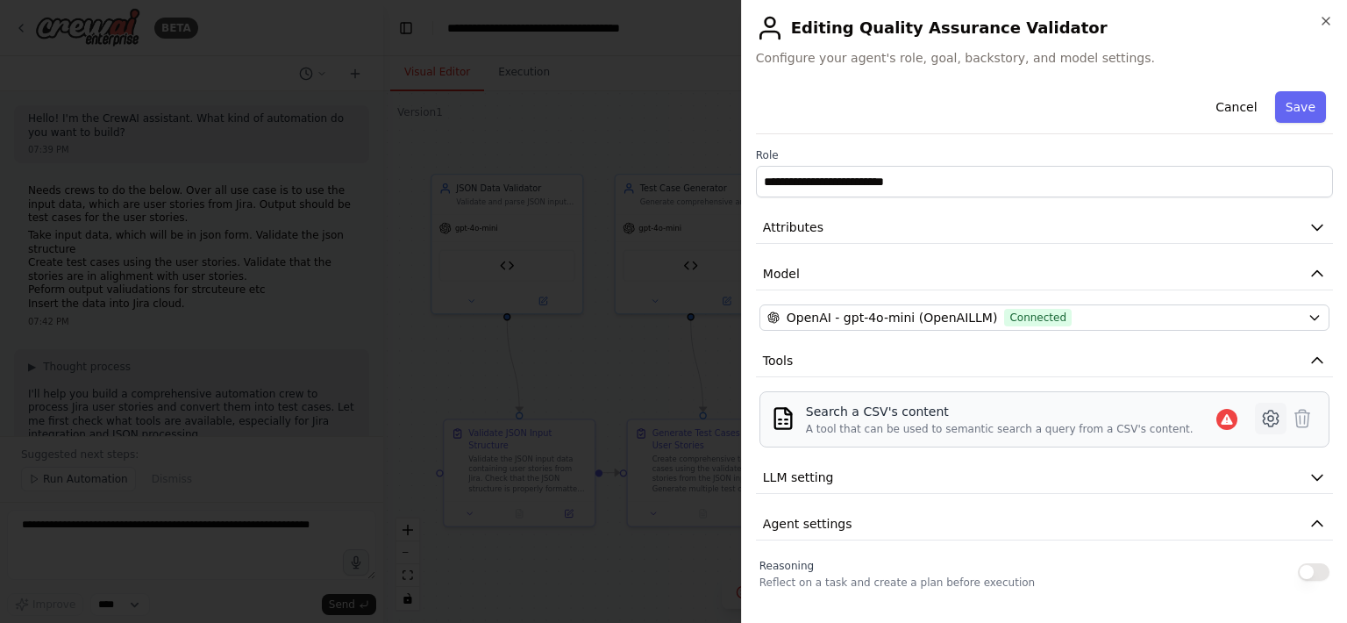
click at [1272, 422] on icon at bounding box center [1270, 418] width 21 height 21
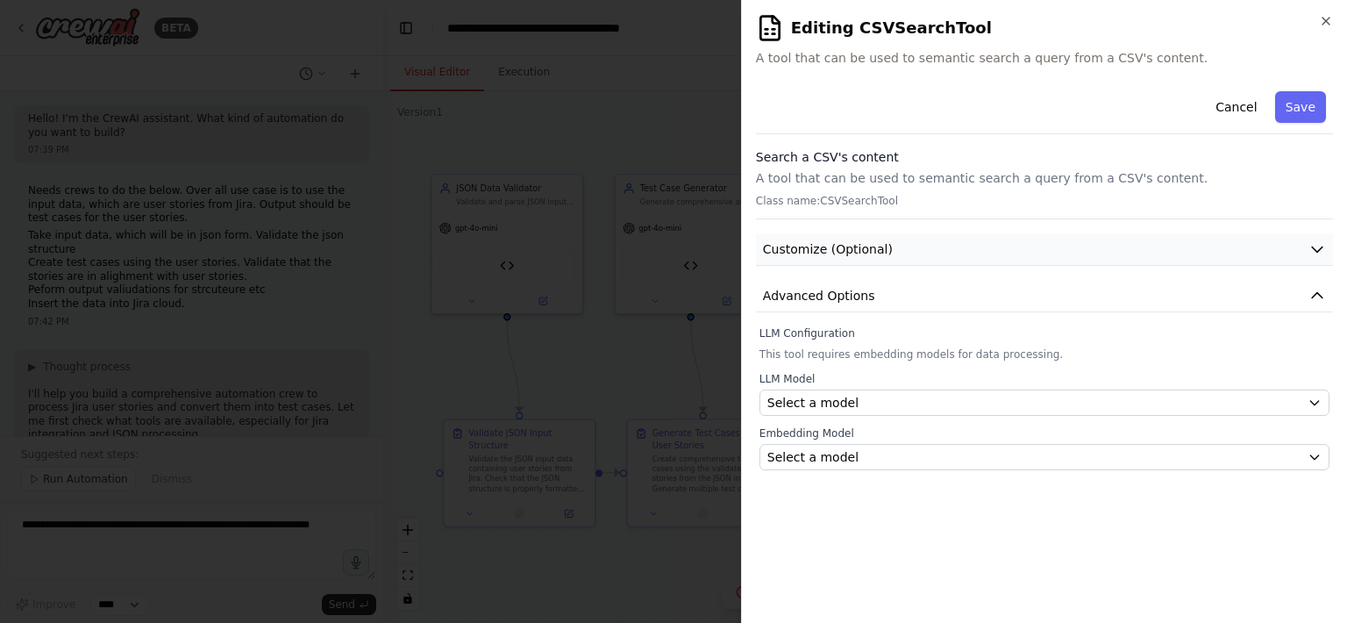
click at [1016, 248] on button "Customize (Optional)" at bounding box center [1044, 249] width 577 height 32
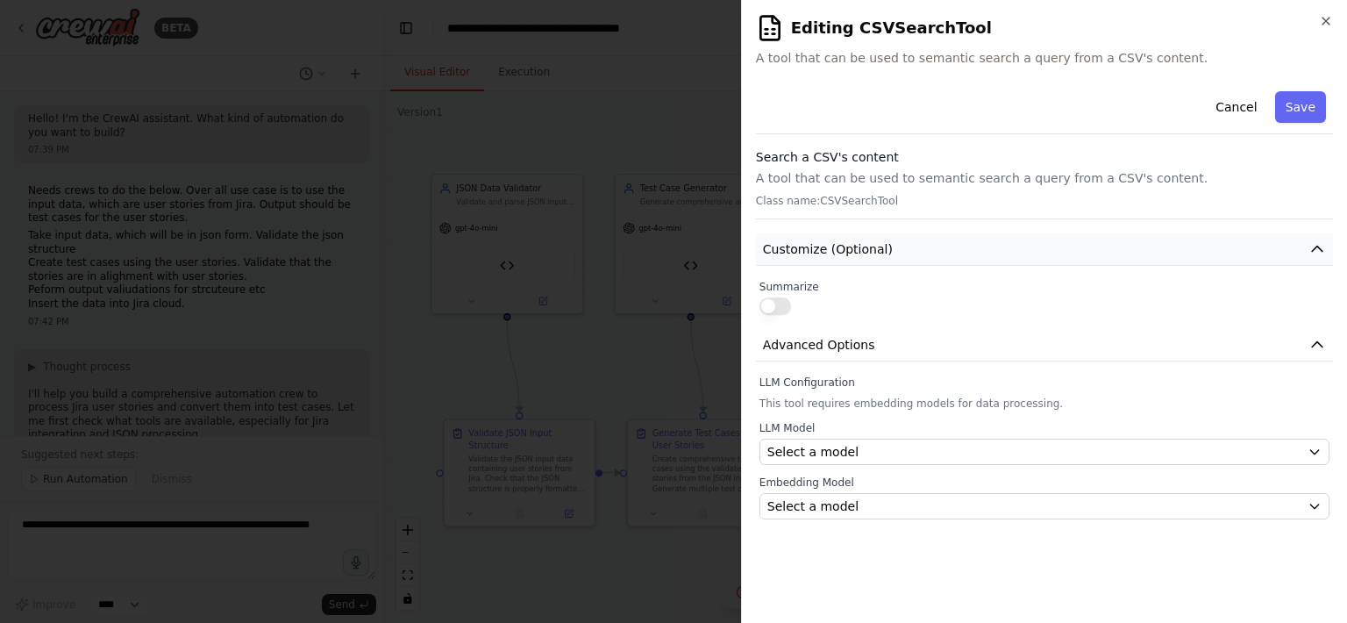
click at [1016, 248] on button "Customize (Optional)" at bounding box center [1044, 249] width 577 height 32
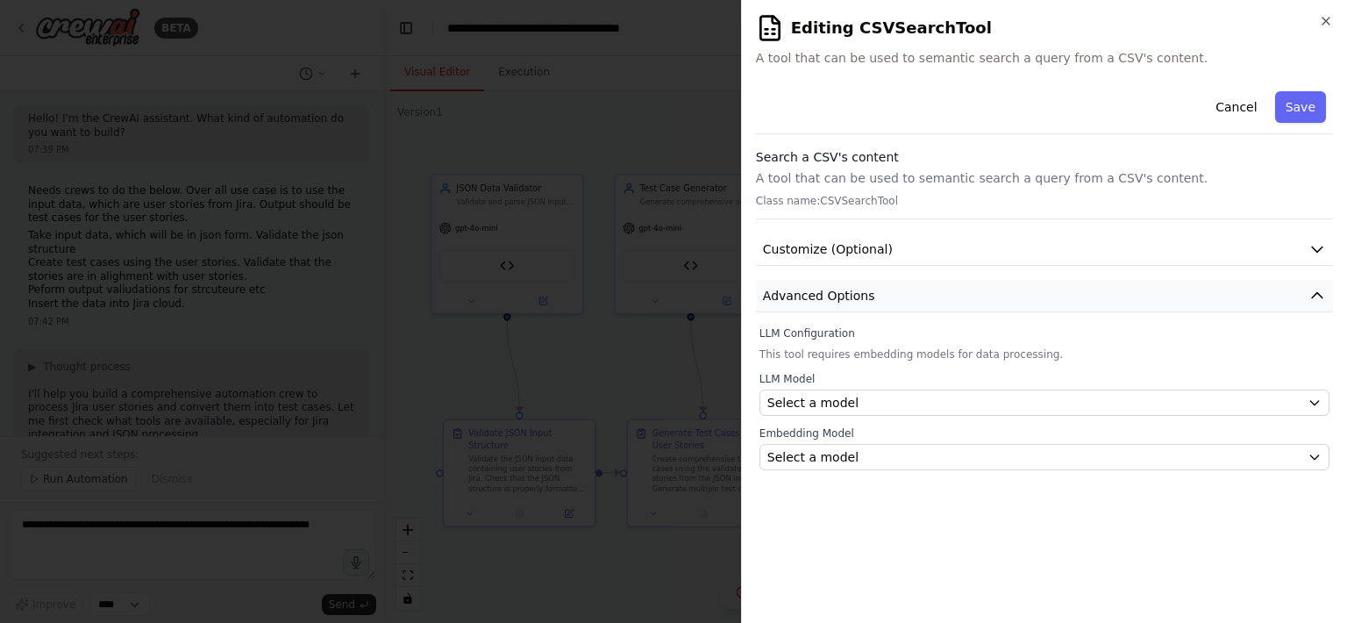
click at [1011, 290] on button "Advanced Options" at bounding box center [1044, 296] width 577 height 32
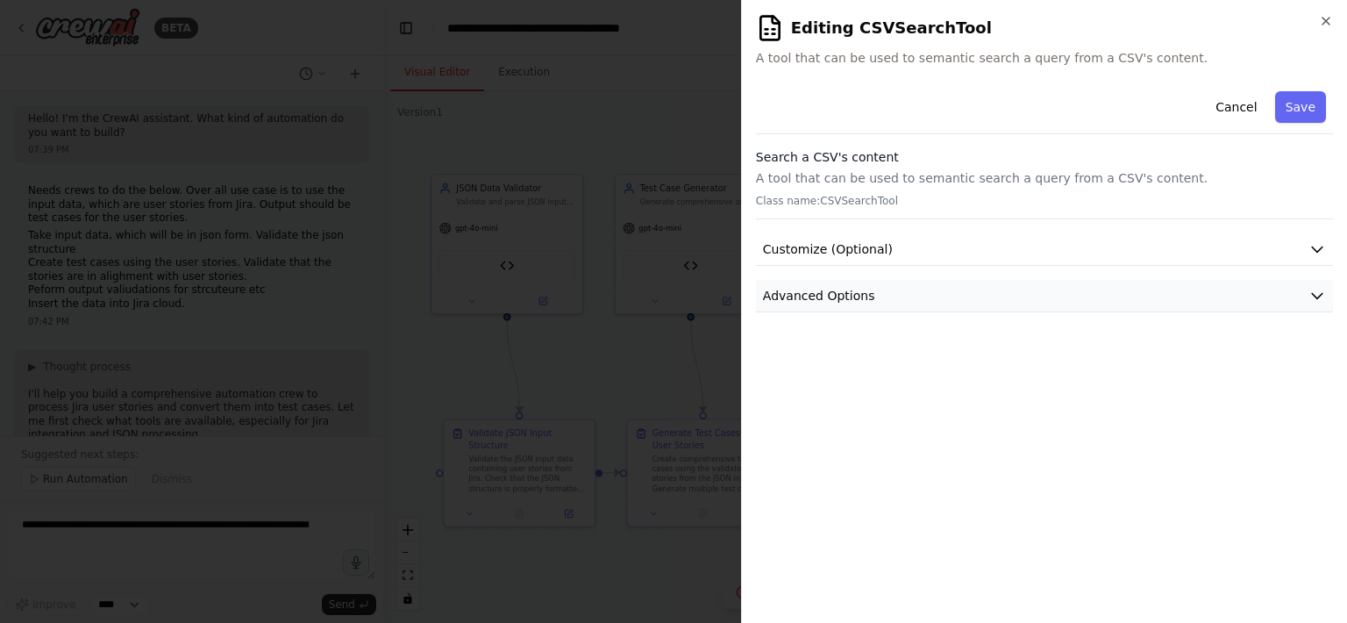
click at [1011, 290] on button "Advanced Options" at bounding box center [1044, 296] width 577 height 32
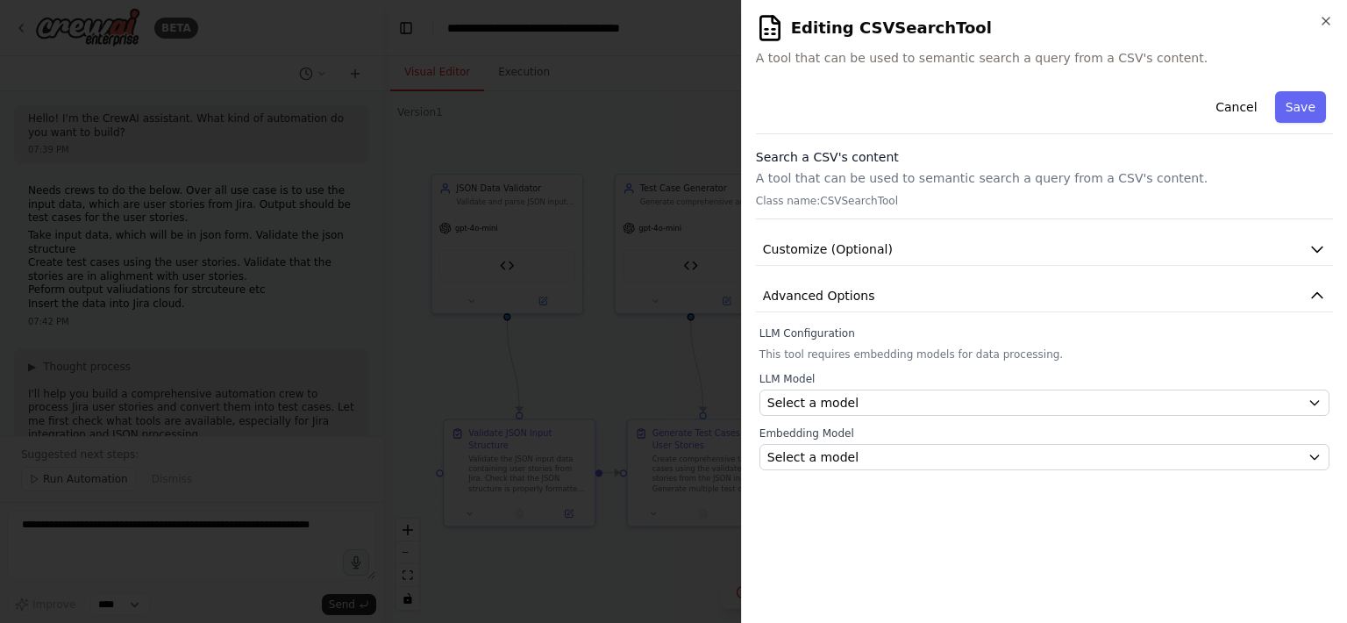
click at [859, 189] on div "Search a CSV's content A tool that can be used to semantic search a query from …" at bounding box center [1044, 183] width 577 height 71
click at [841, 249] on span "Customize (Optional)" at bounding box center [828, 249] width 130 height 18
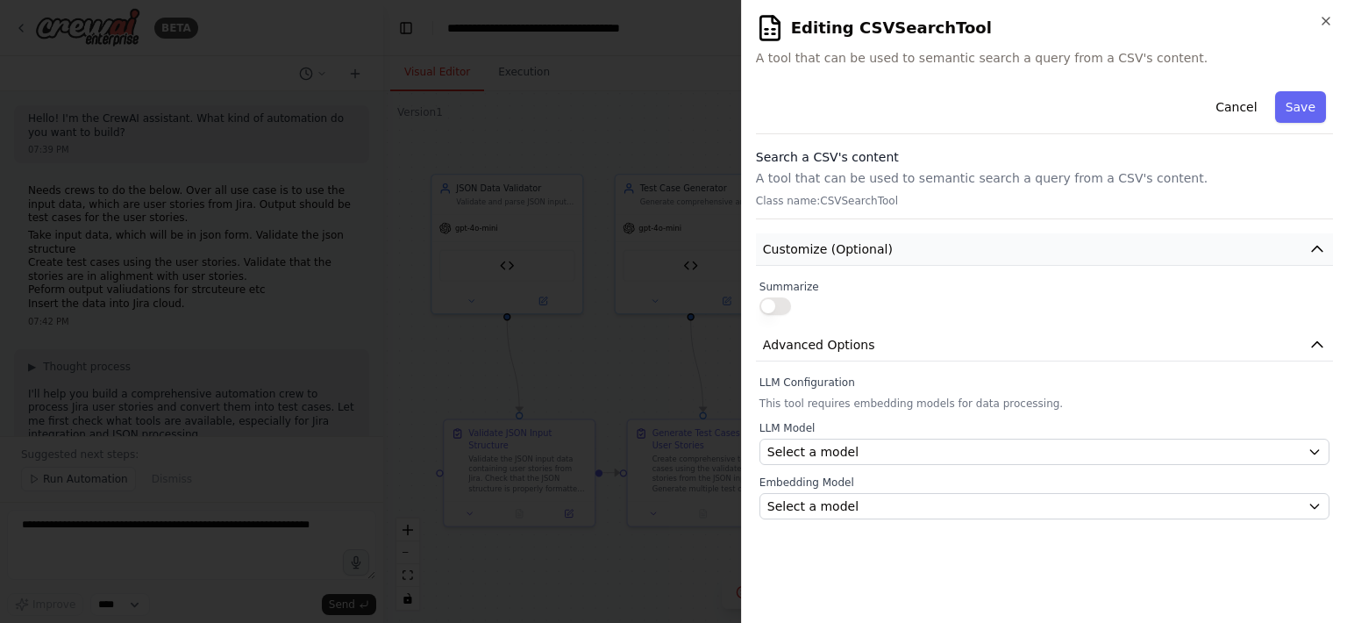
click at [841, 249] on span "Customize (Optional)" at bounding box center [828, 249] width 130 height 18
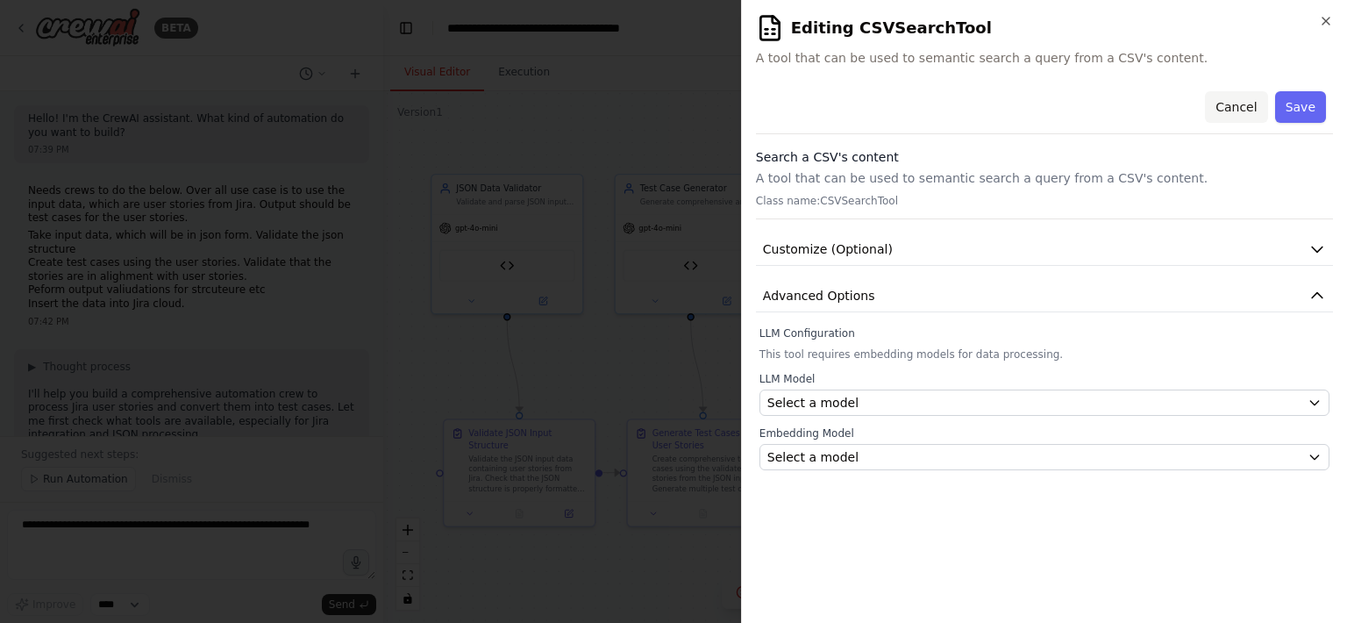
click at [1232, 108] on button "Cancel" at bounding box center [1236, 107] width 62 height 32
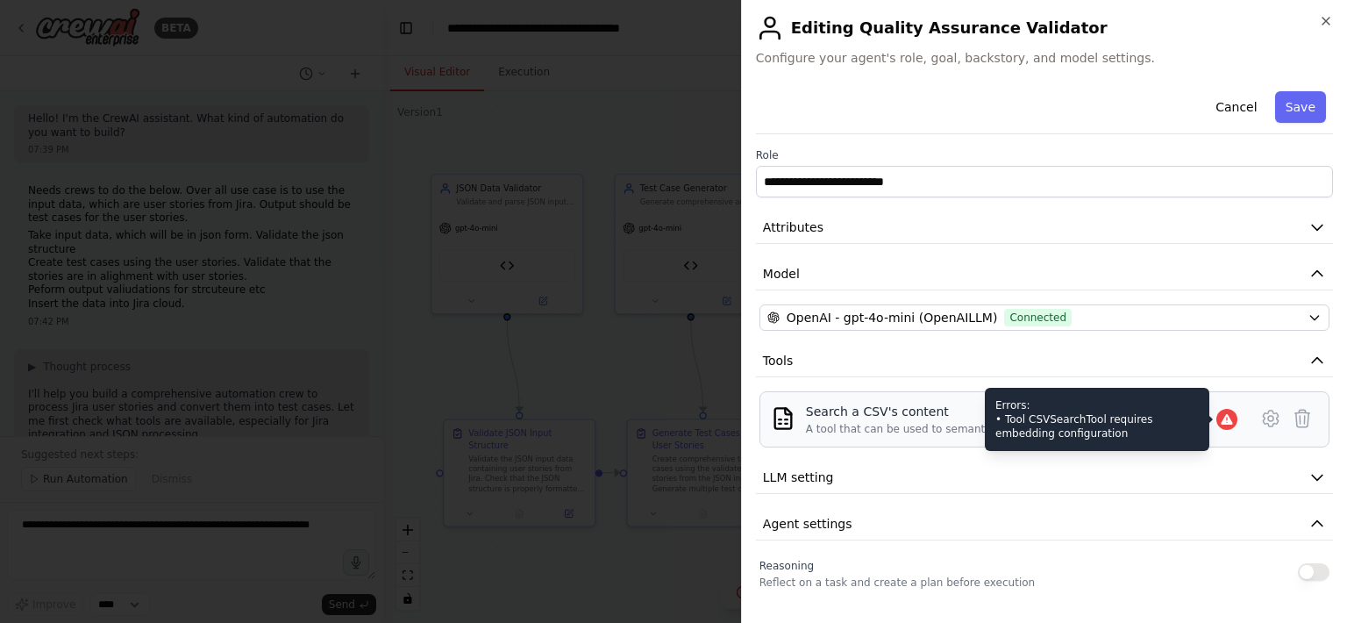
click at [1233, 418] on icon at bounding box center [1227, 419] width 14 height 14
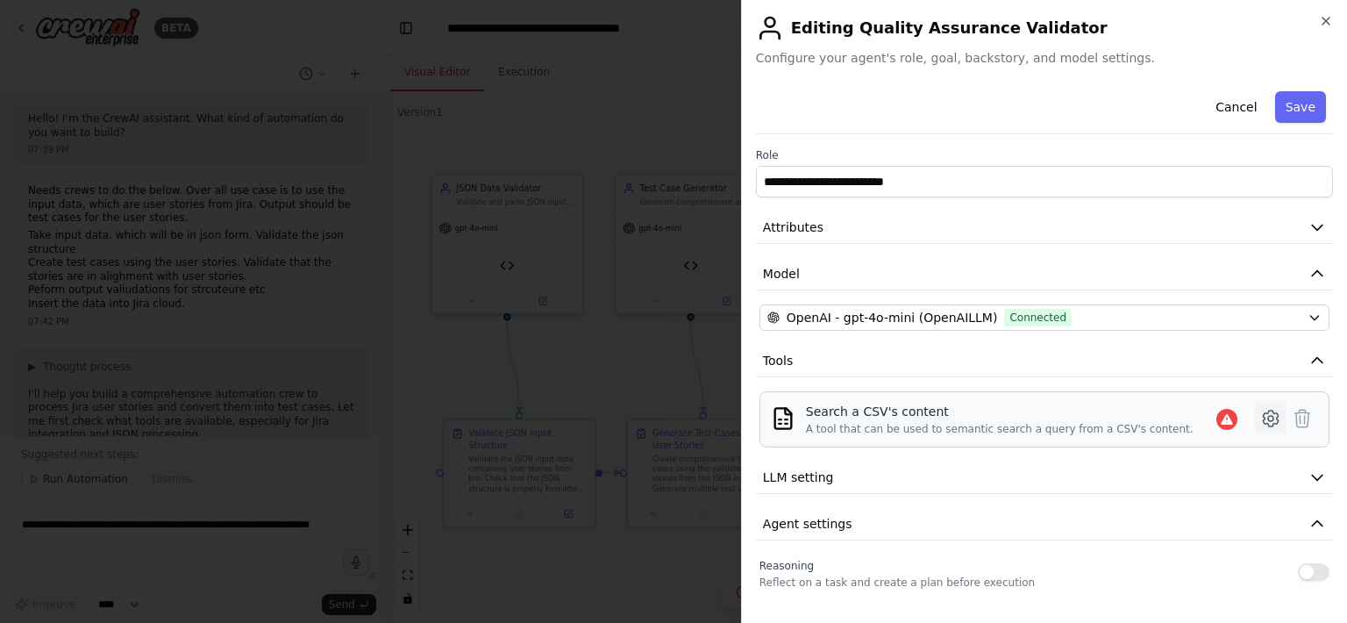
click at [1269, 418] on icon at bounding box center [1270, 418] width 5 height 5
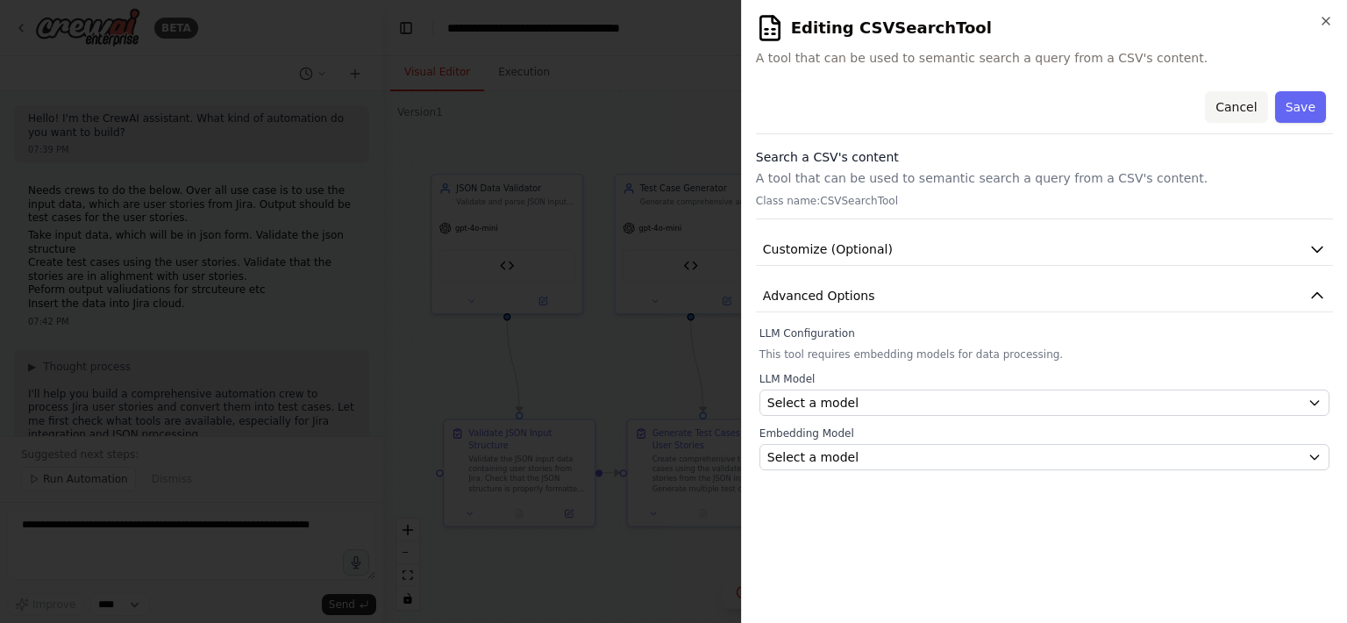
click at [1254, 115] on button "Cancel" at bounding box center [1236, 107] width 62 height 32
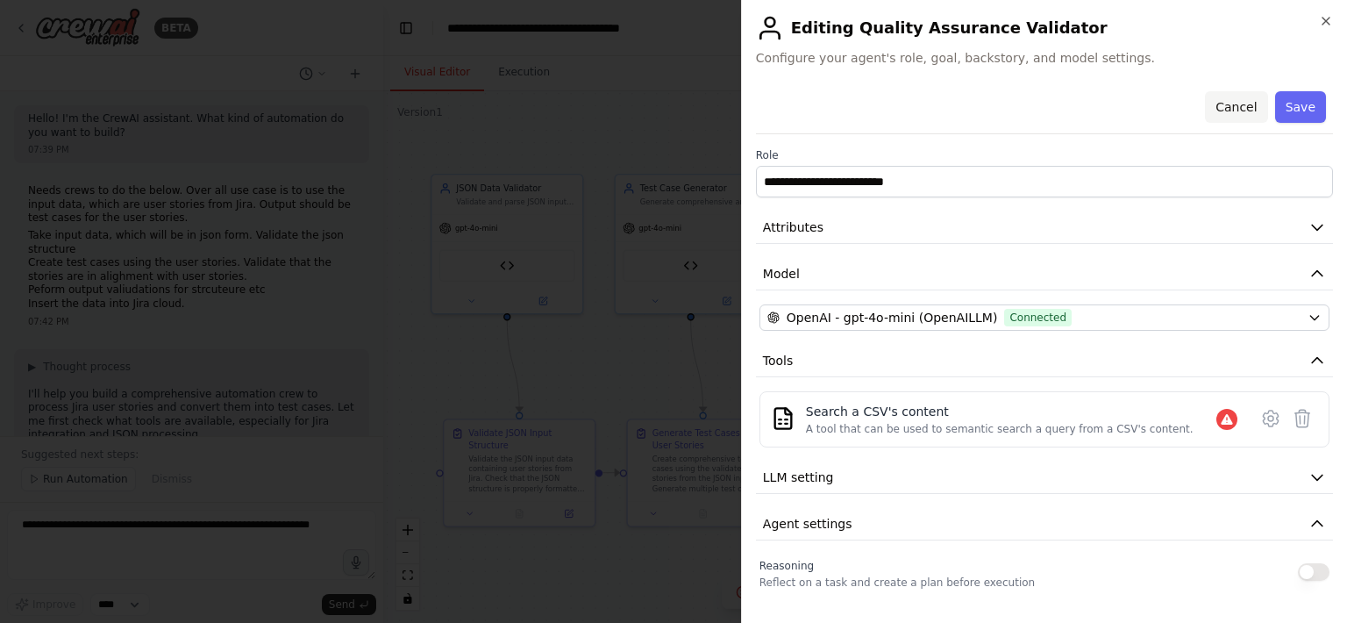
click at [1255, 106] on button "Cancel" at bounding box center [1236, 107] width 62 height 32
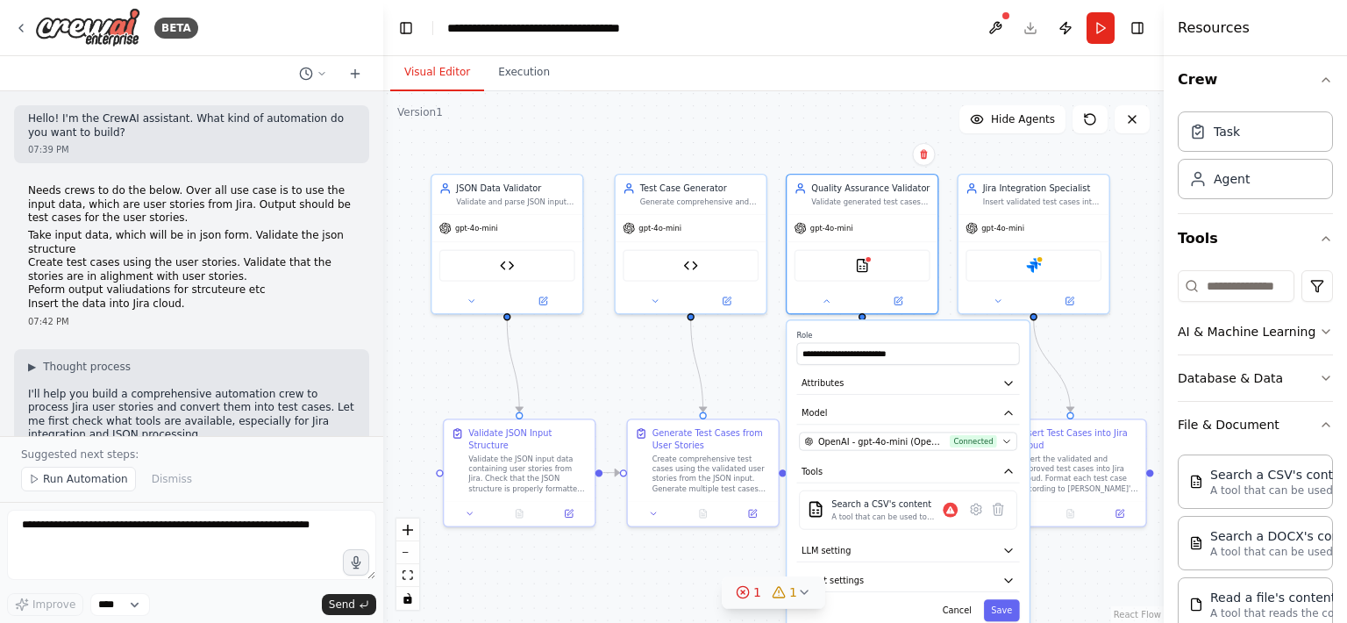
click at [1034, 27] on header "**********" at bounding box center [773, 28] width 781 height 56
click at [997, 611] on button "Save" at bounding box center [1002, 610] width 36 height 22
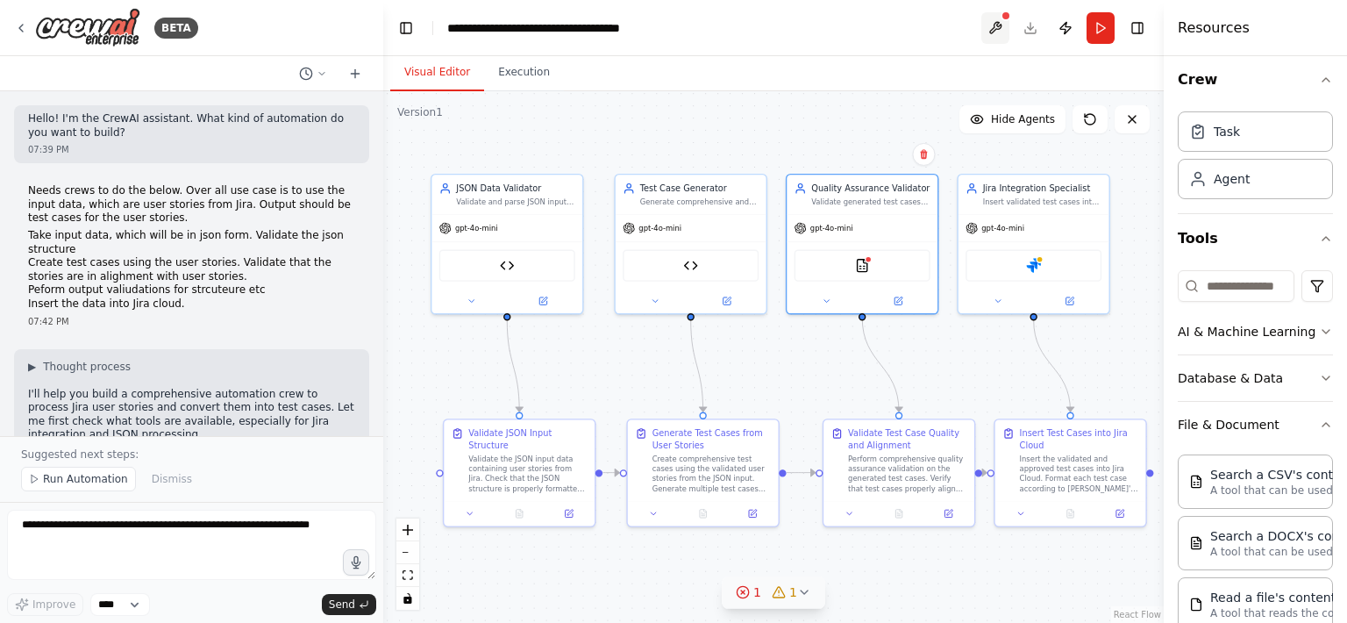
click at [997, 22] on button at bounding box center [995, 28] width 28 height 32
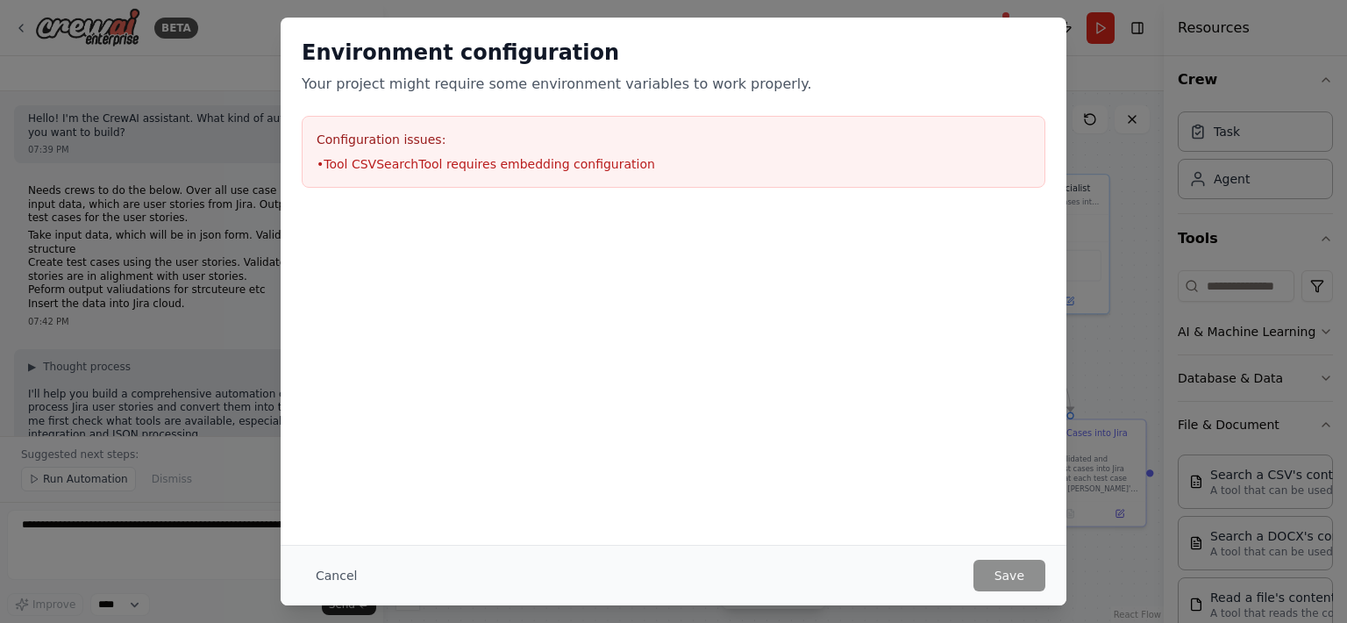
click at [338, 572] on button "Cancel" at bounding box center [336, 576] width 69 height 32
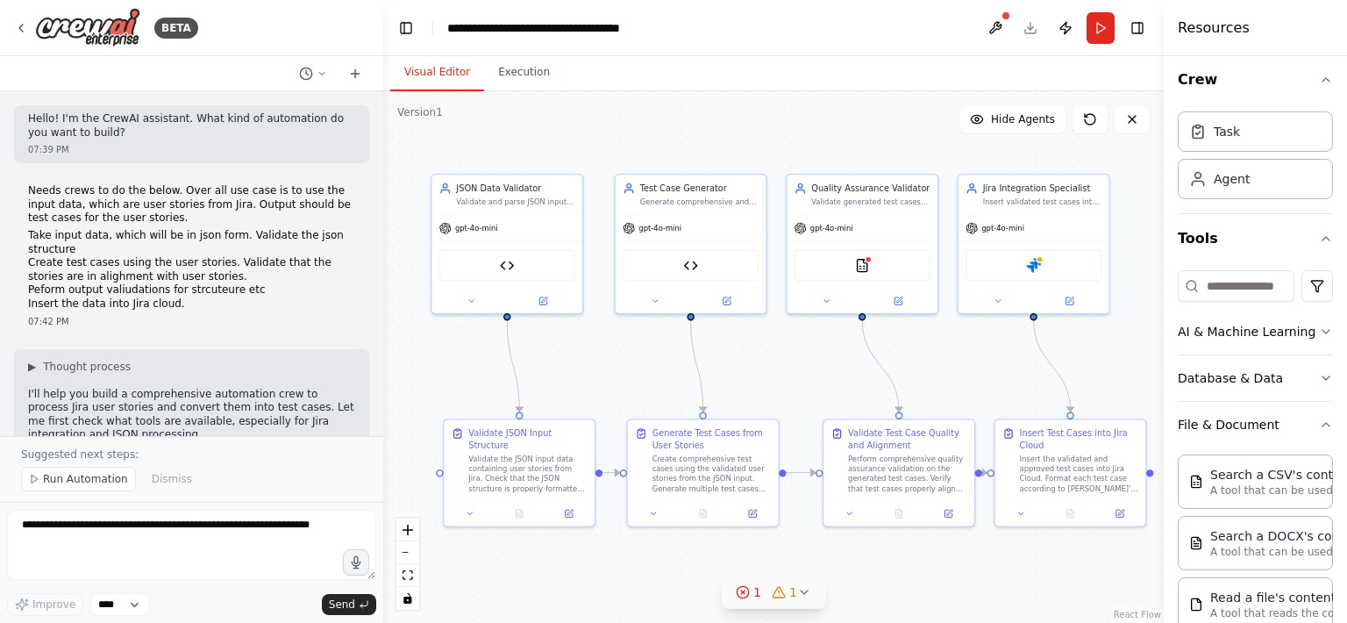
click at [1034, 31] on header "**********" at bounding box center [773, 28] width 781 height 56
click at [1046, 266] on div "Jira" at bounding box center [1034, 263] width 136 height 32
click at [858, 264] on img at bounding box center [862, 262] width 15 height 15
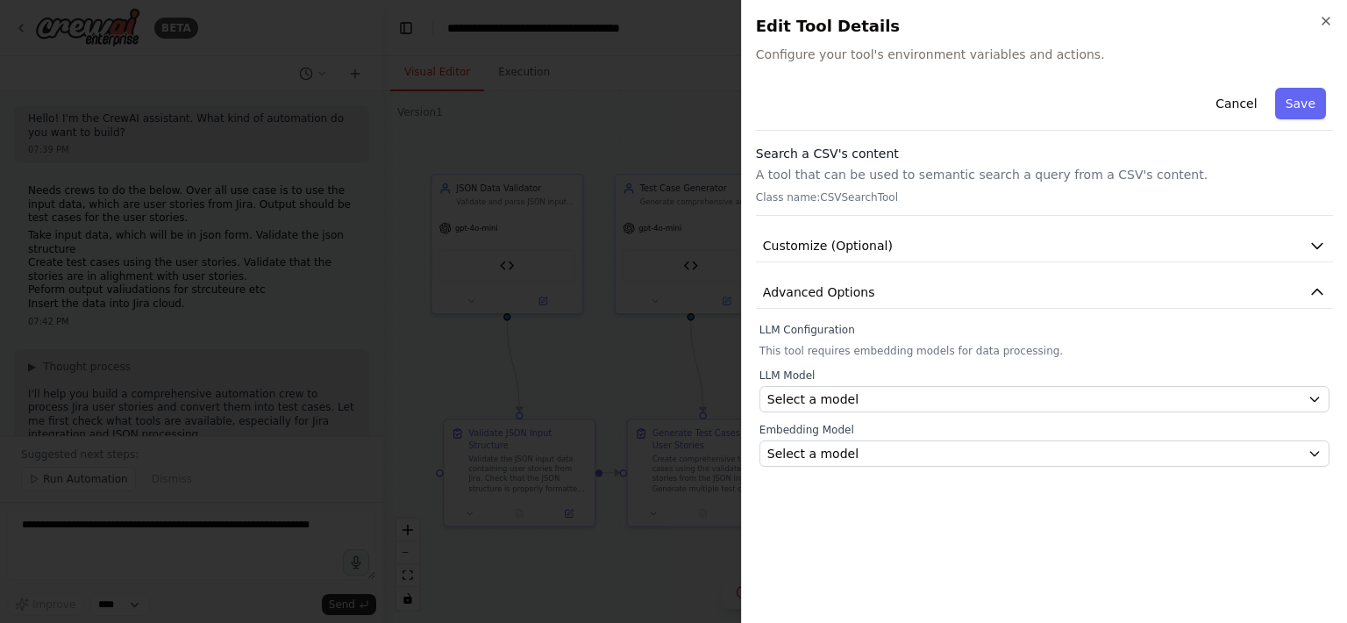
click at [1006, 170] on p "A tool that can be used to semantic search a query from a CSV's content." at bounding box center [1044, 175] width 577 height 18
click at [986, 242] on button "Customize (Optional)" at bounding box center [1044, 246] width 577 height 32
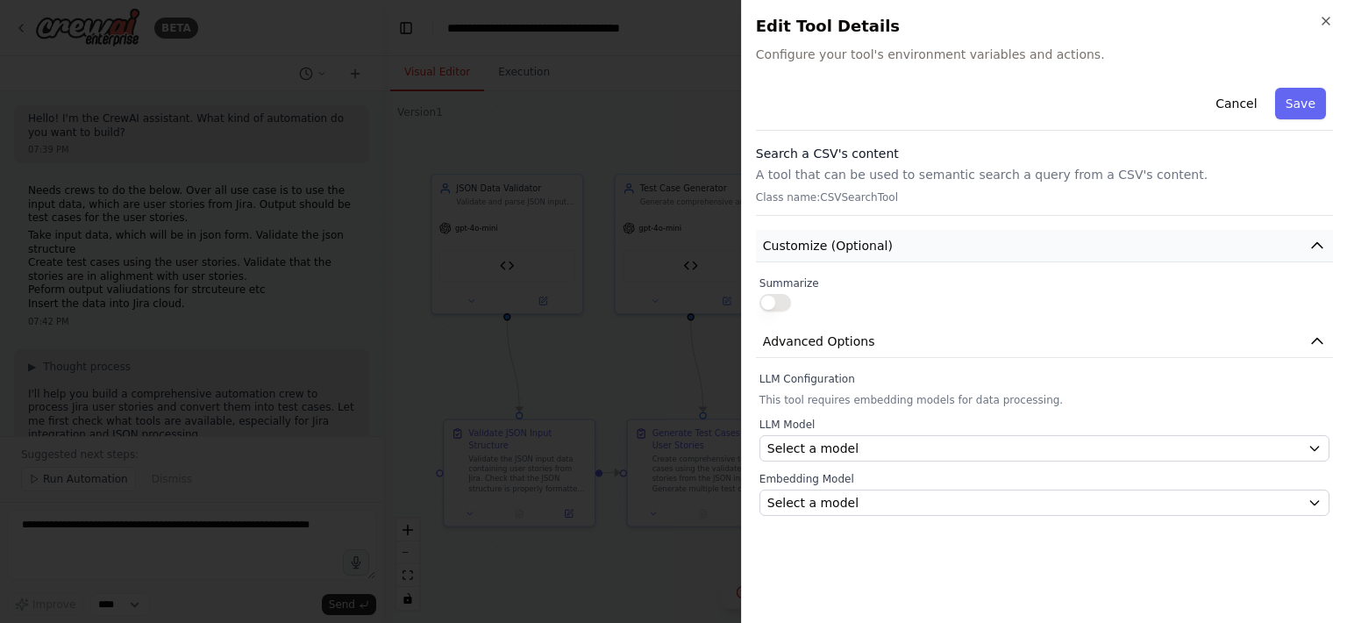
click at [986, 243] on button "Customize (Optional)" at bounding box center [1044, 246] width 577 height 32
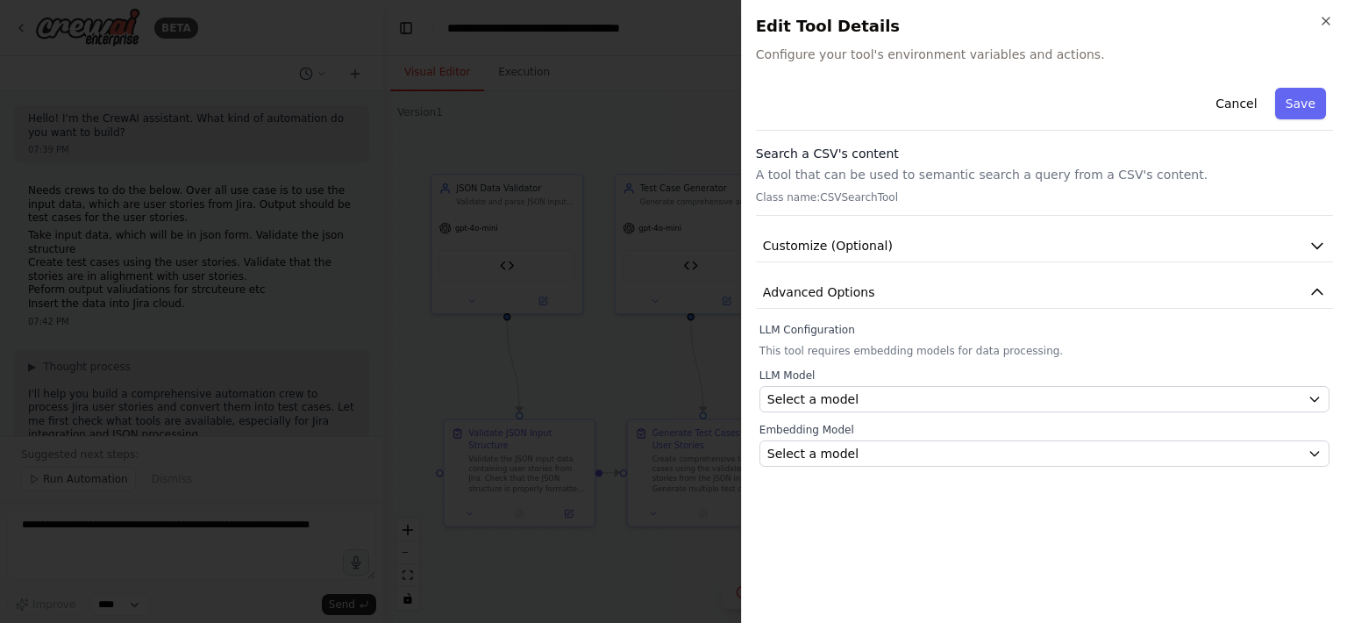
click at [960, 177] on p "A tool that can be used to semantic search a query from a CSV's content." at bounding box center [1044, 175] width 577 height 18
click at [1323, 248] on icon "button" at bounding box center [1318, 246] width 18 height 18
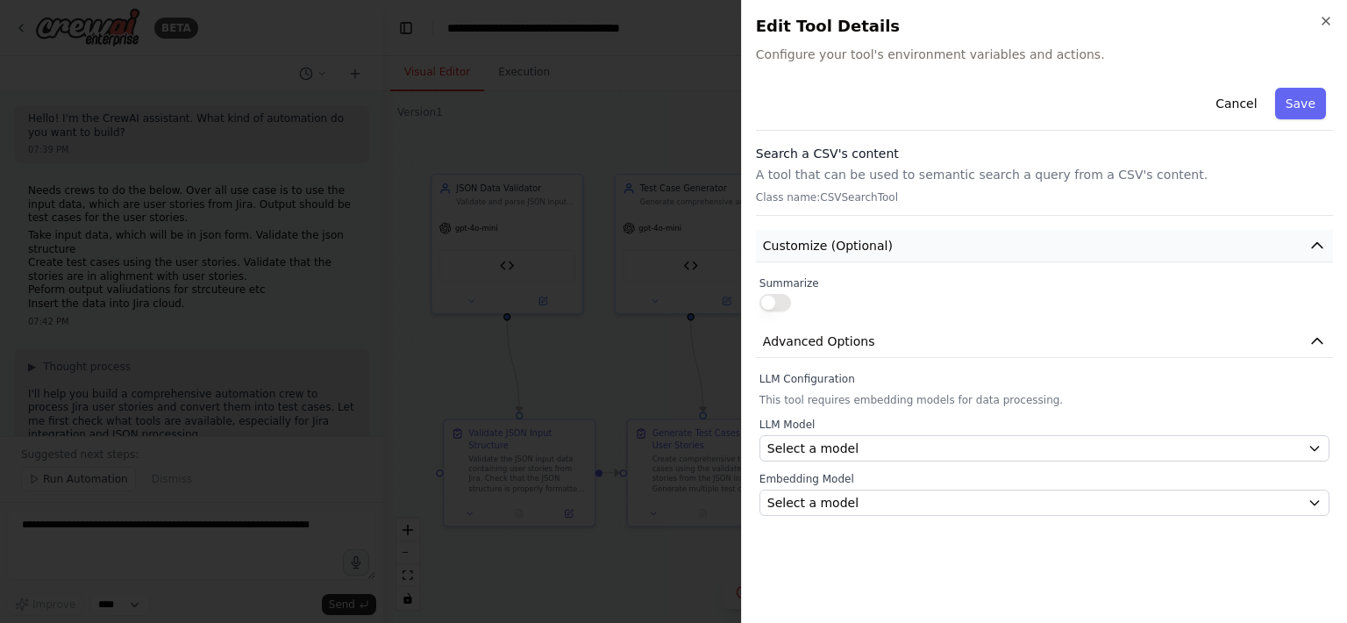
click at [1322, 245] on icon "button" at bounding box center [1318, 246] width 18 height 18
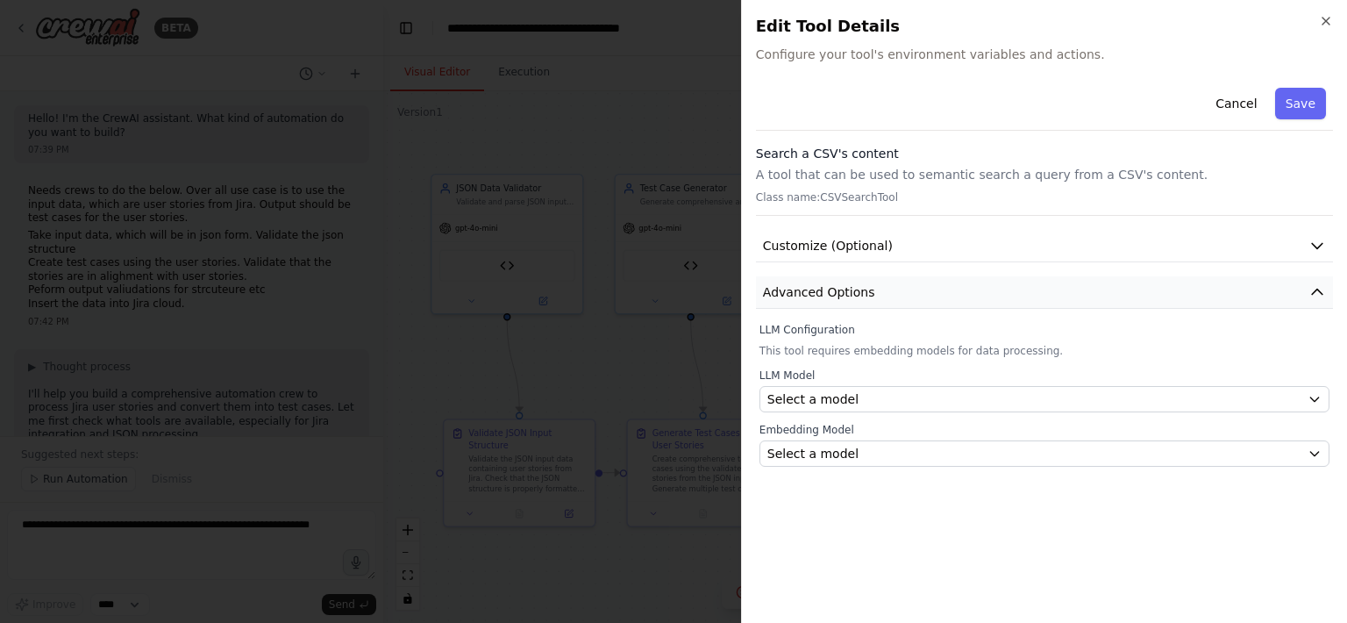
click at [1316, 295] on icon "button" at bounding box center [1318, 292] width 18 height 18
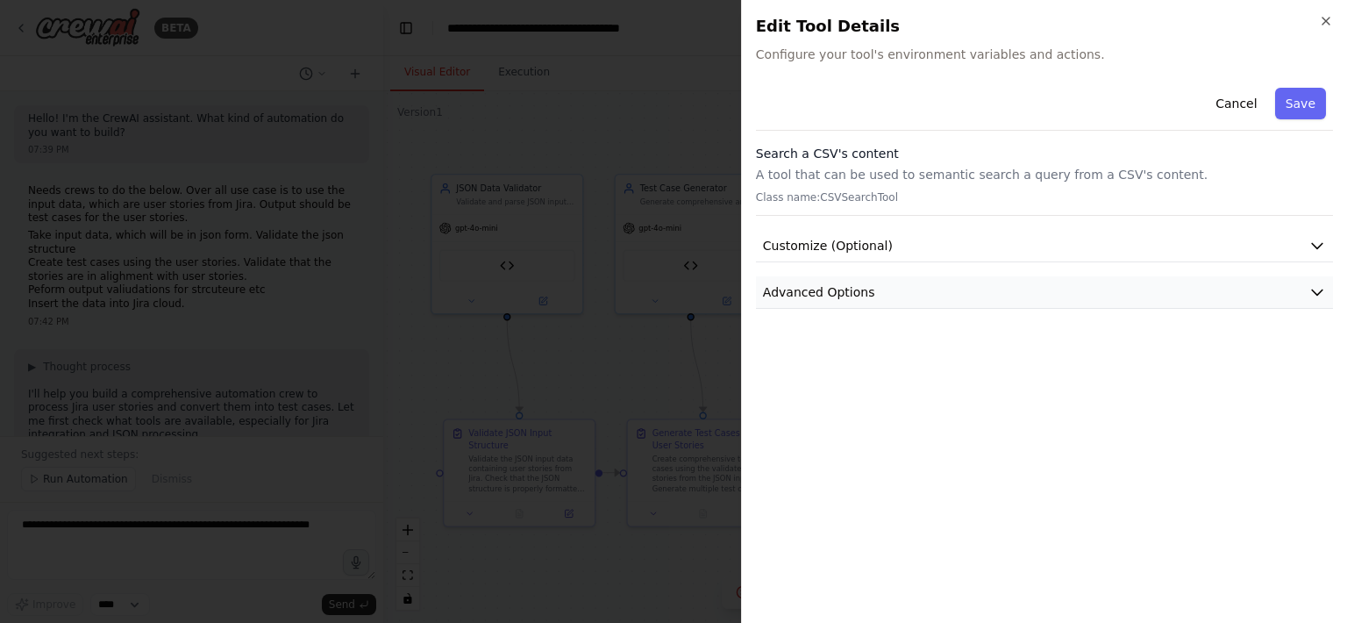
click at [1316, 295] on icon "button" at bounding box center [1318, 292] width 18 height 18
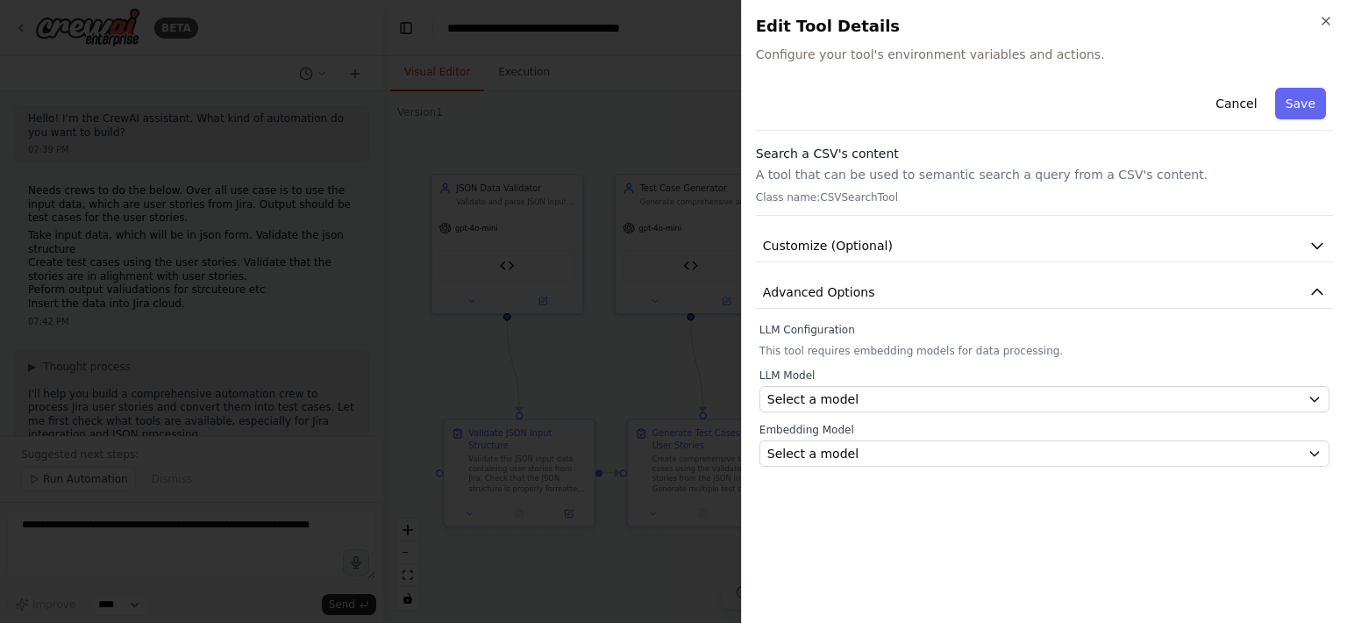
click at [919, 177] on p "A tool that can be used to semantic search a query from a CSV's content." at bounding box center [1044, 175] width 577 height 18
click at [1235, 106] on button "Cancel" at bounding box center [1236, 104] width 62 height 32
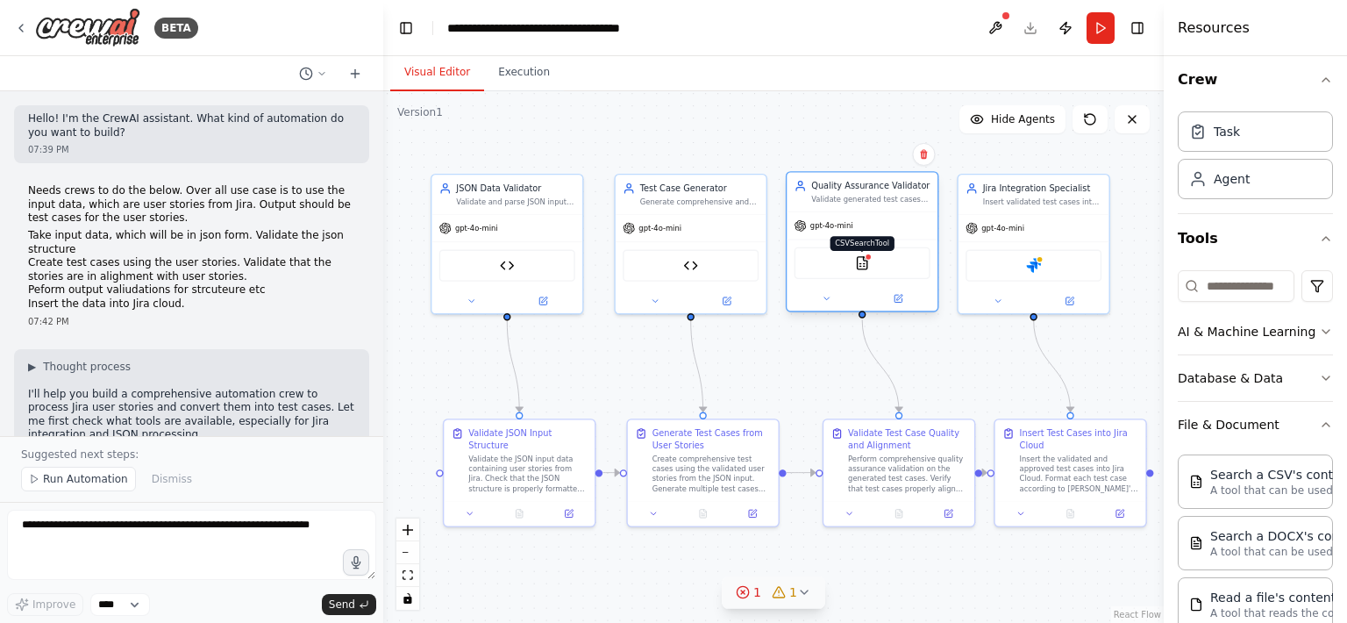
click at [864, 262] on img at bounding box center [862, 262] width 15 height 15
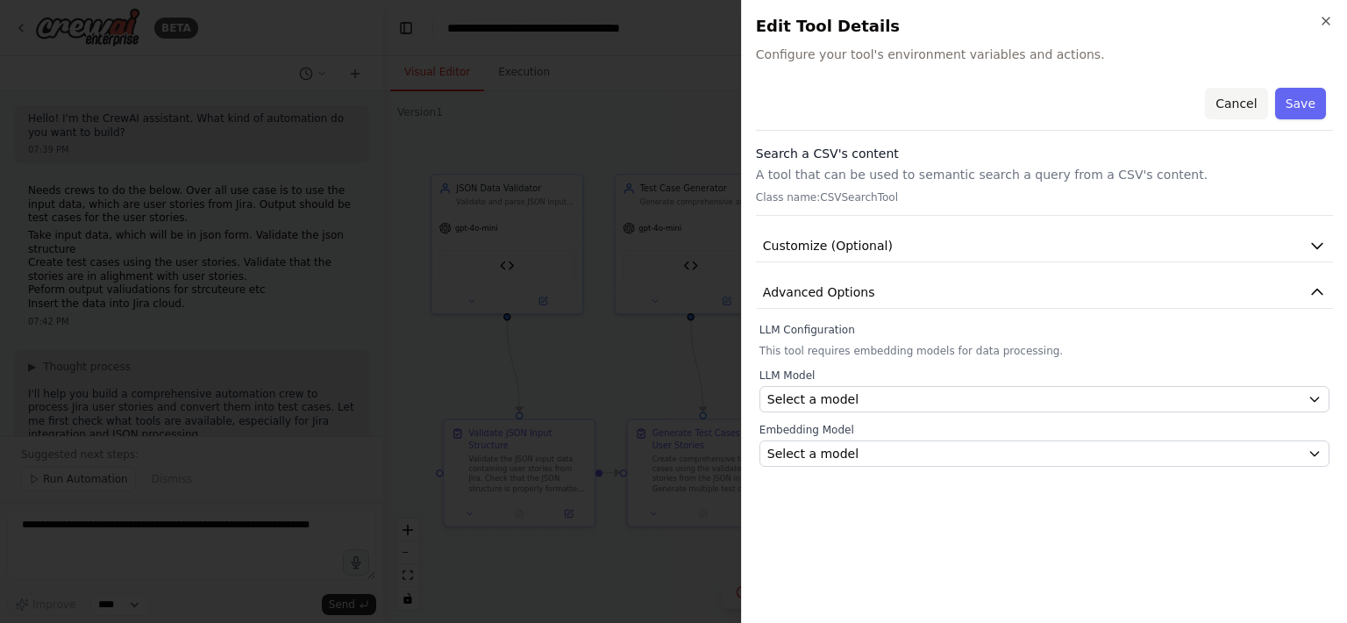
click at [1240, 103] on button "Cancel" at bounding box center [1236, 104] width 62 height 32
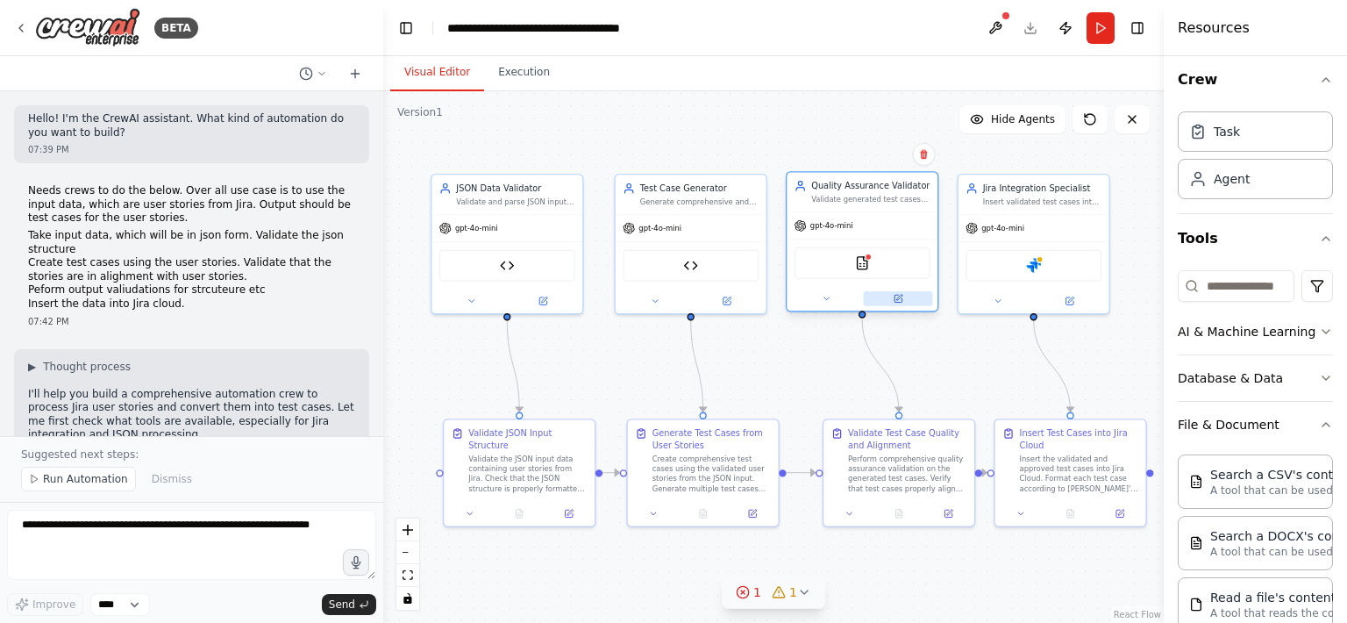
click at [905, 302] on button at bounding box center [898, 298] width 69 height 15
click at [900, 297] on icon at bounding box center [898, 298] width 7 height 7
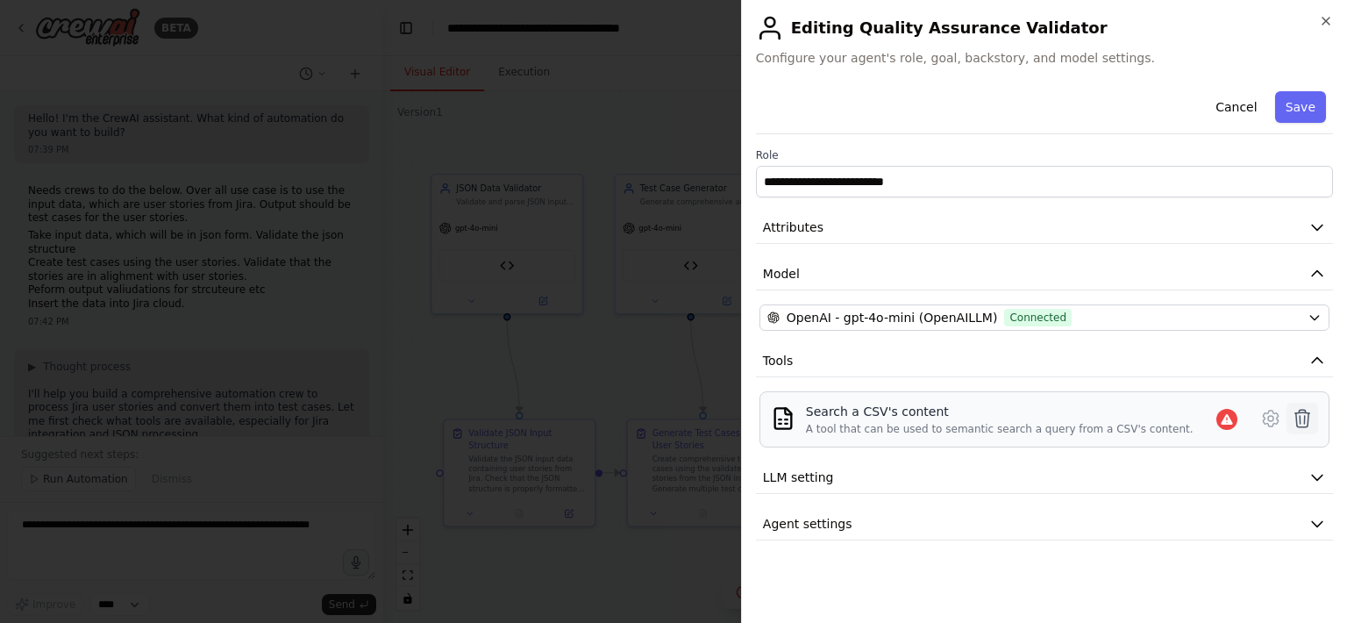
click at [1302, 413] on icon at bounding box center [1302, 418] width 21 height 21
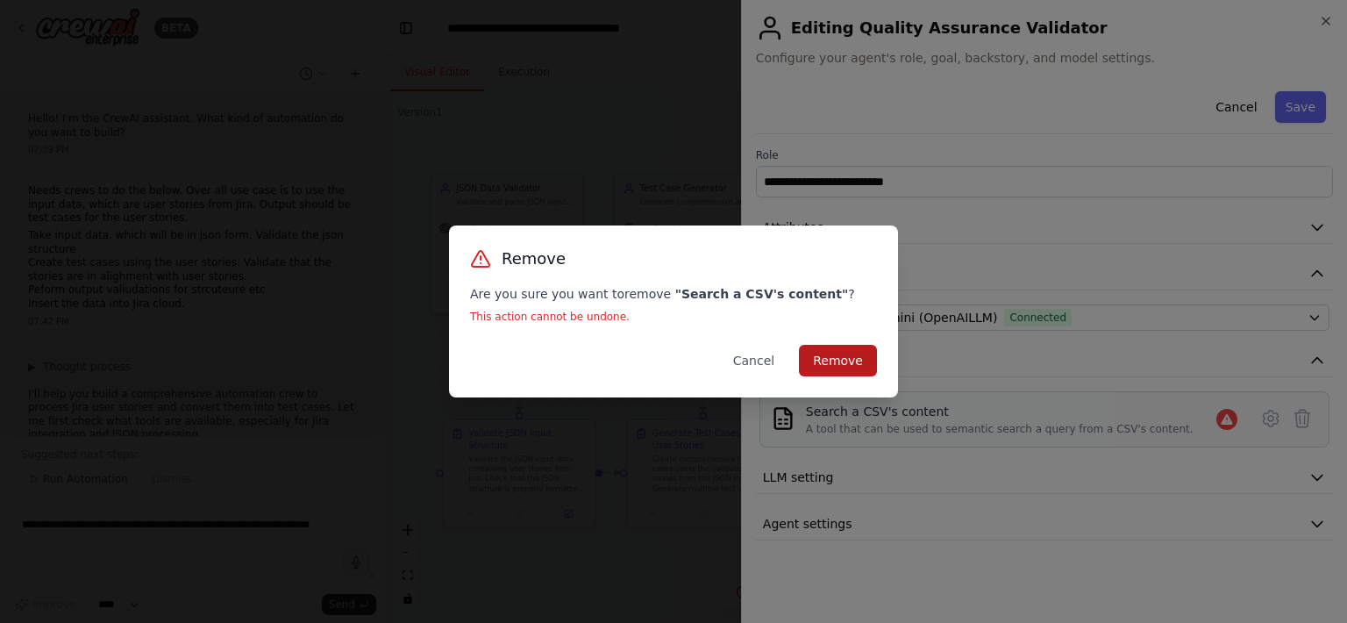
click at [864, 365] on button "Remove" at bounding box center [838, 361] width 78 height 32
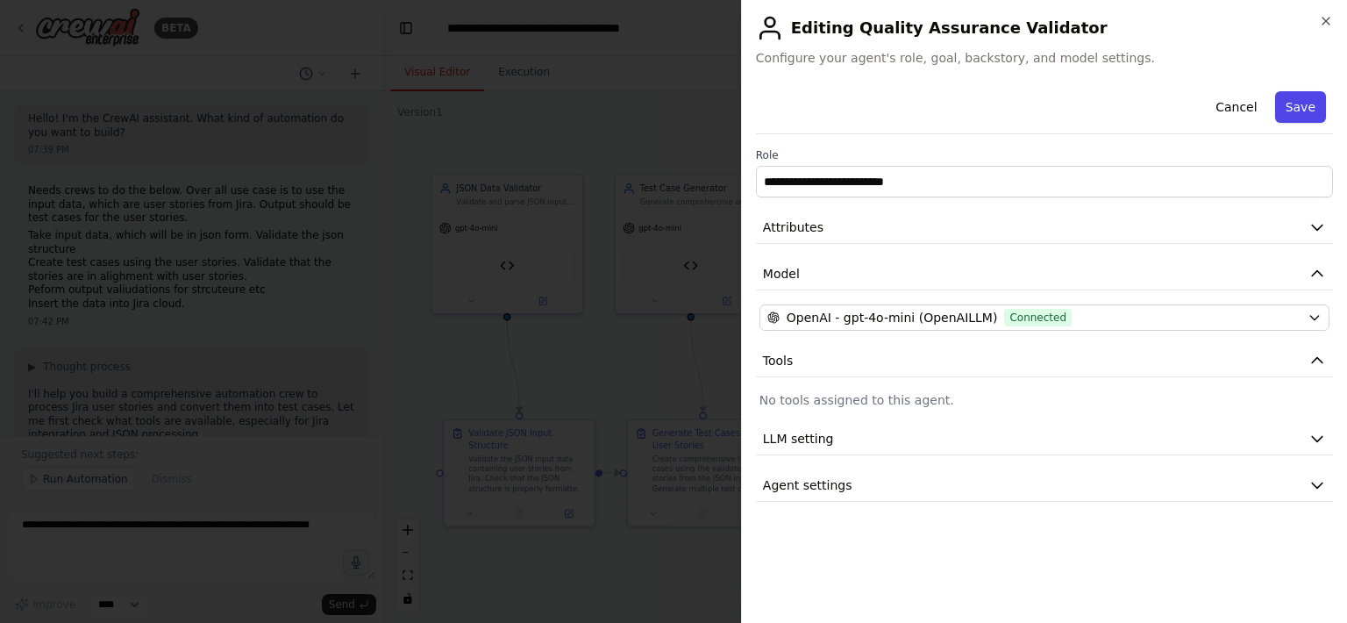
click at [1296, 102] on button "Save" at bounding box center [1300, 107] width 51 height 32
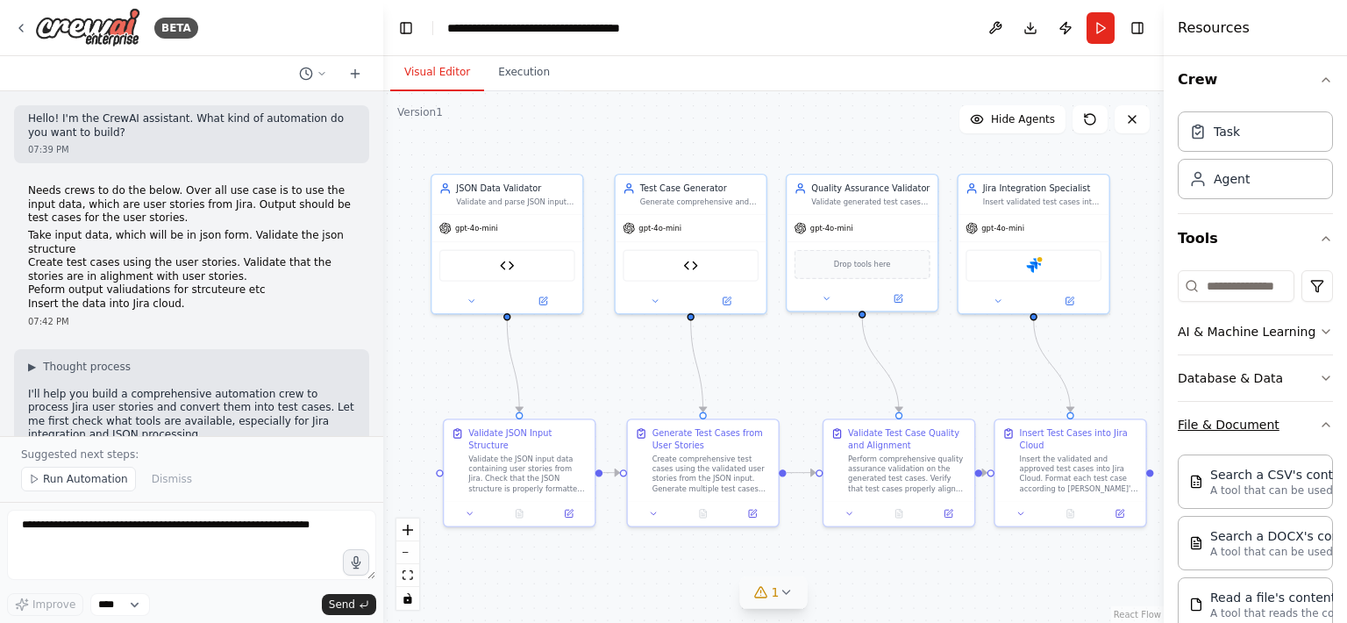
click at [1325, 423] on icon "button" at bounding box center [1326, 424] width 14 height 14
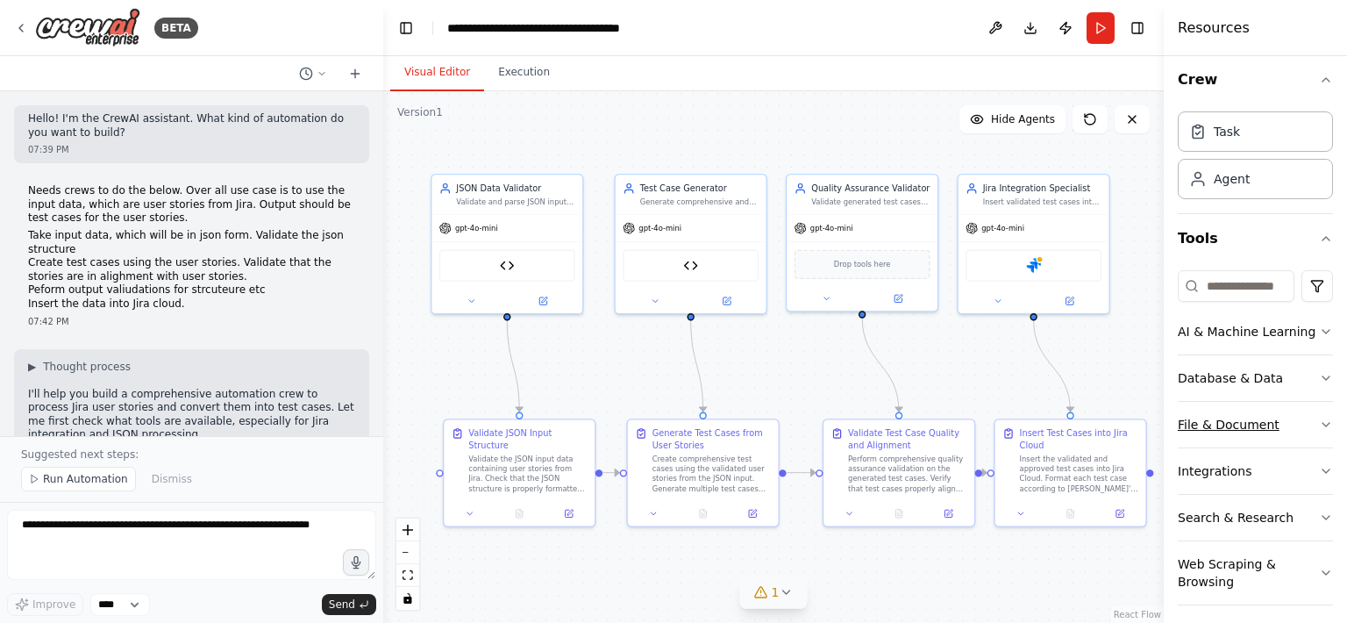
click at [1320, 420] on icon "button" at bounding box center [1326, 424] width 14 height 14
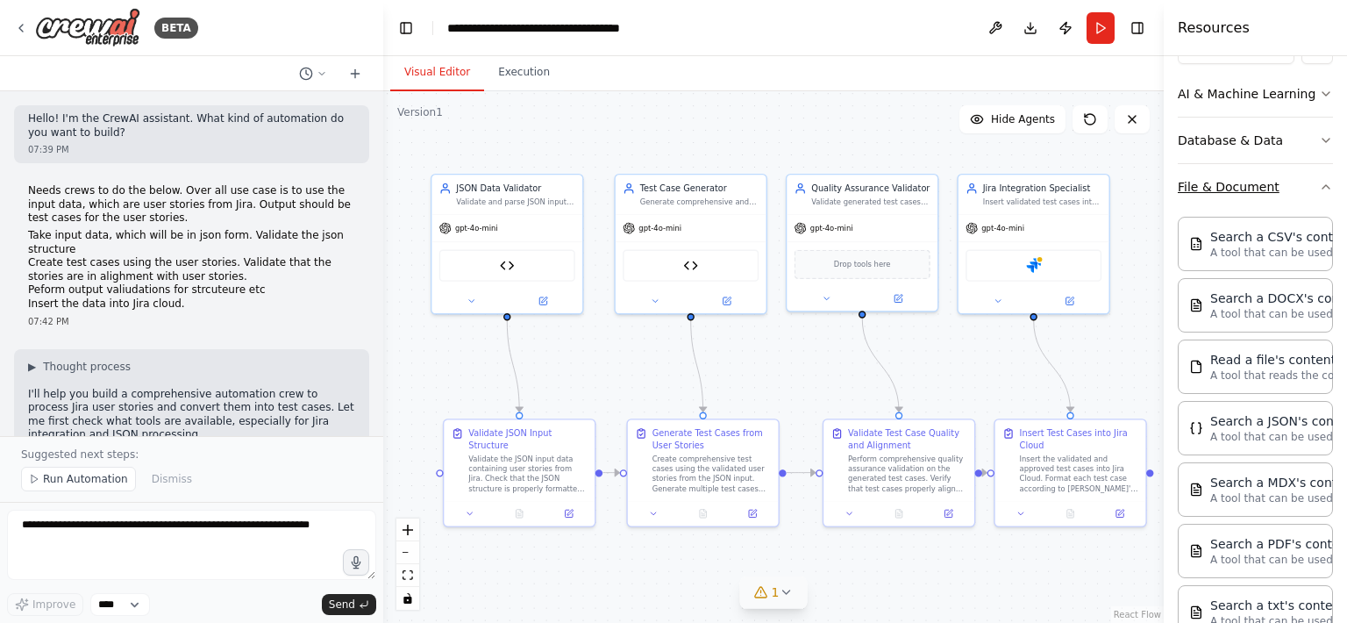
scroll to position [250, 0]
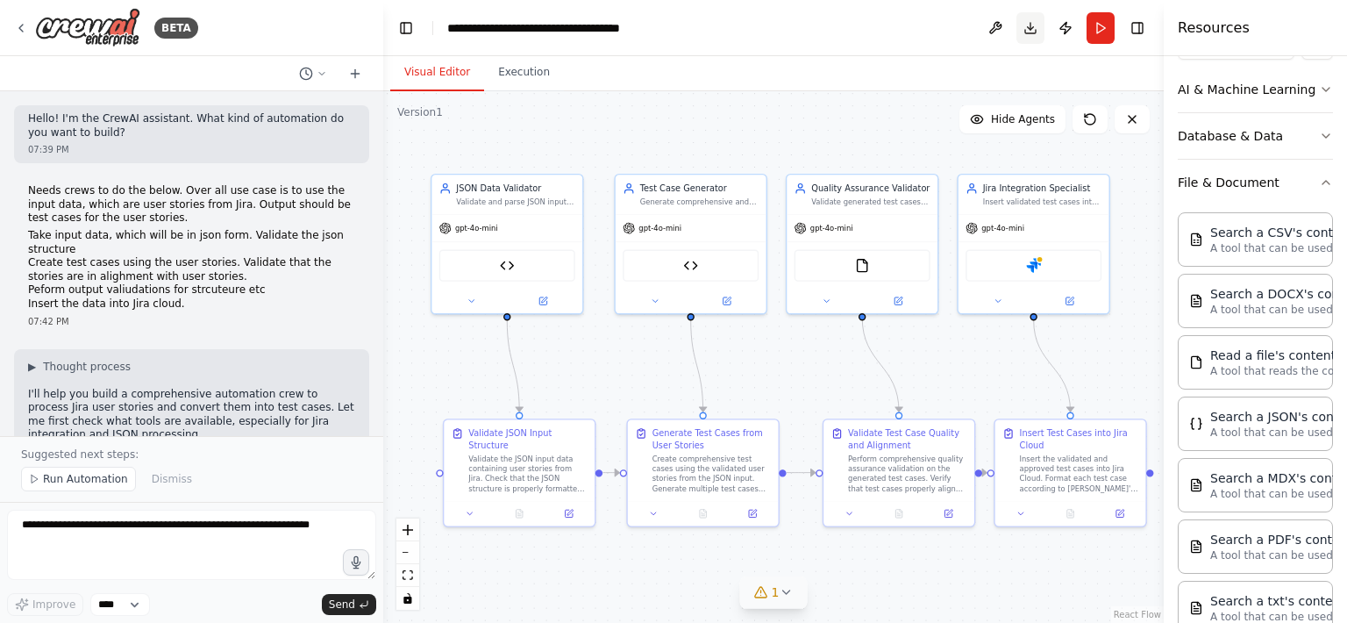
click at [1031, 26] on button "Download" at bounding box center [1031, 28] width 28 height 32
click at [895, 297] on icon at bounding box center [898, 298] width 7 height 7
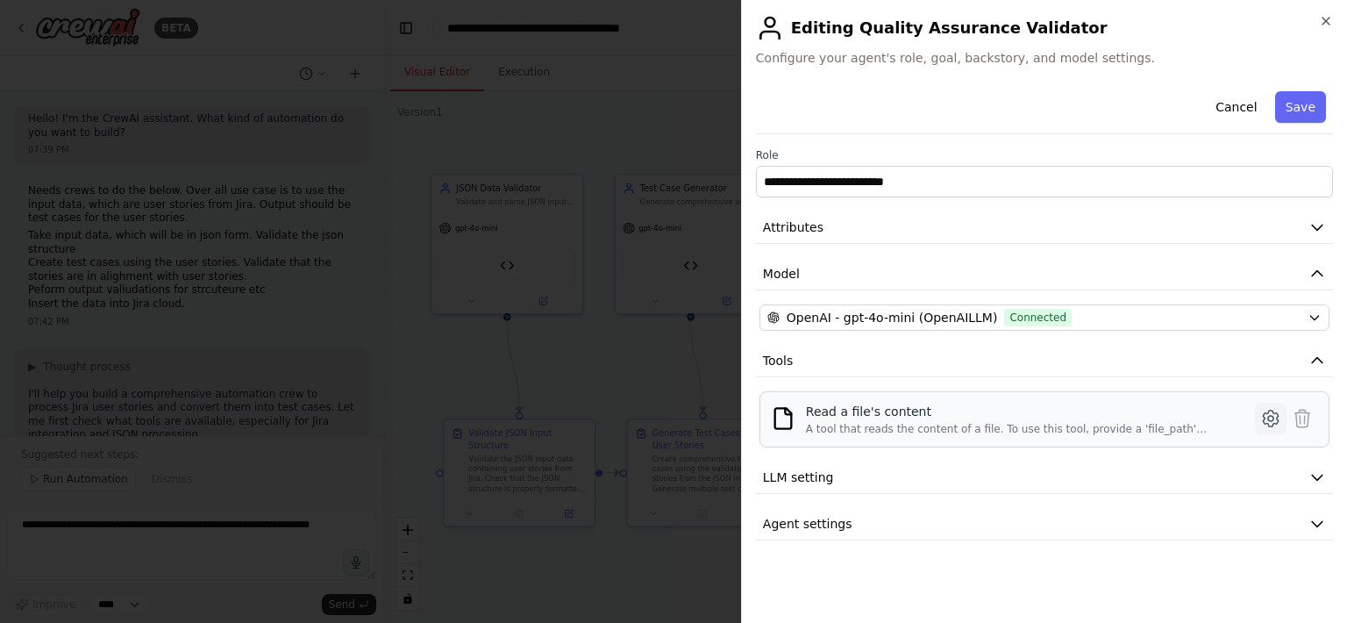
click at [1266, 420] on icon at bounding box center [1270, 418] width 21 height 21
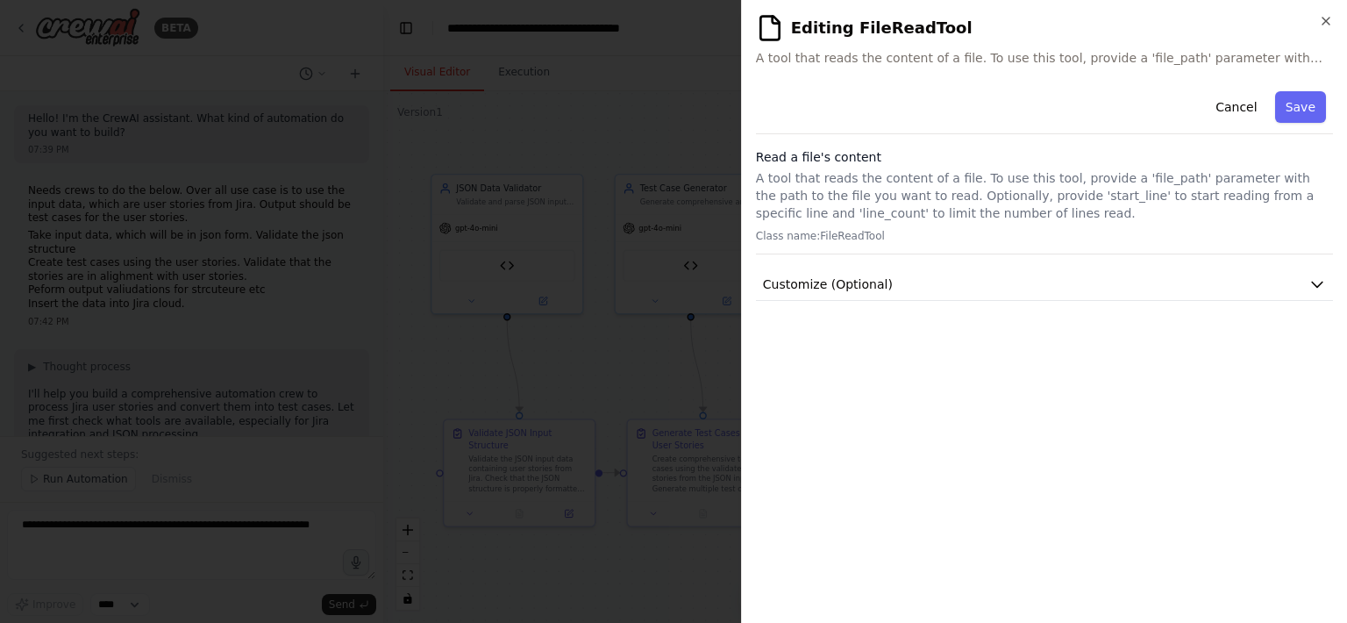
click at [1225, 104] on button "Cancel" at bounding box center [1236, 107] width 62 height 32
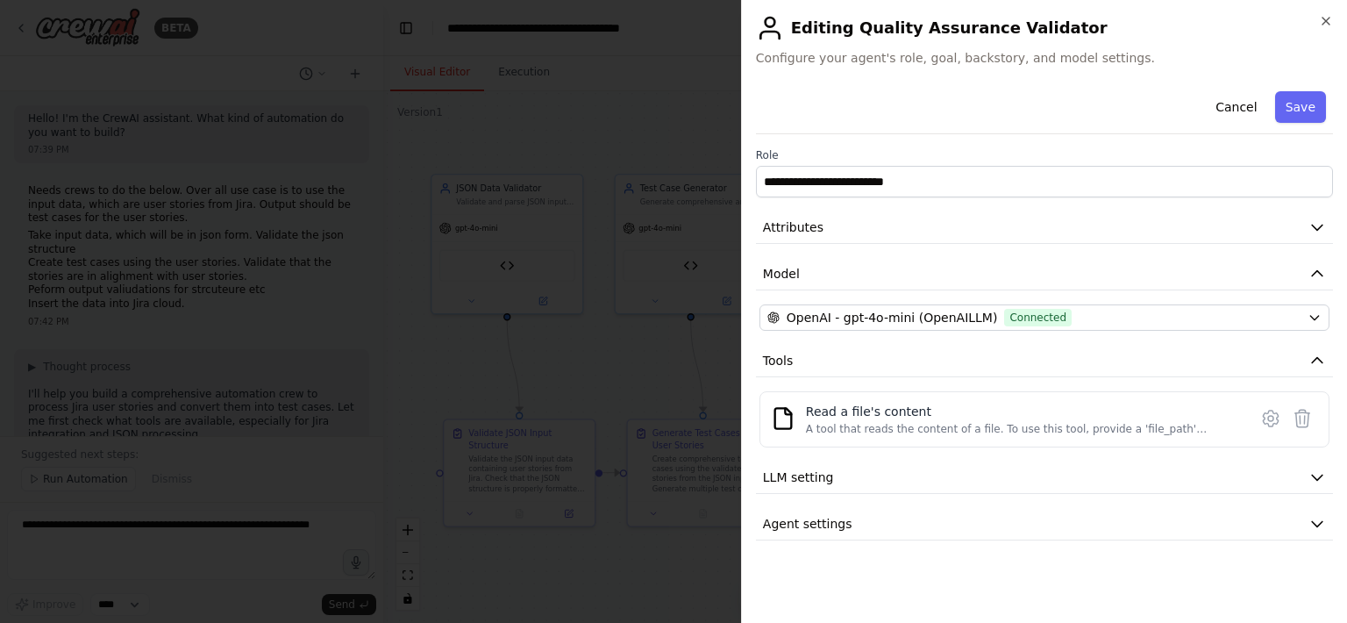
click at [1235, 106] on button "Cancel" at bounding box center [1236, 107] width 62 height 32
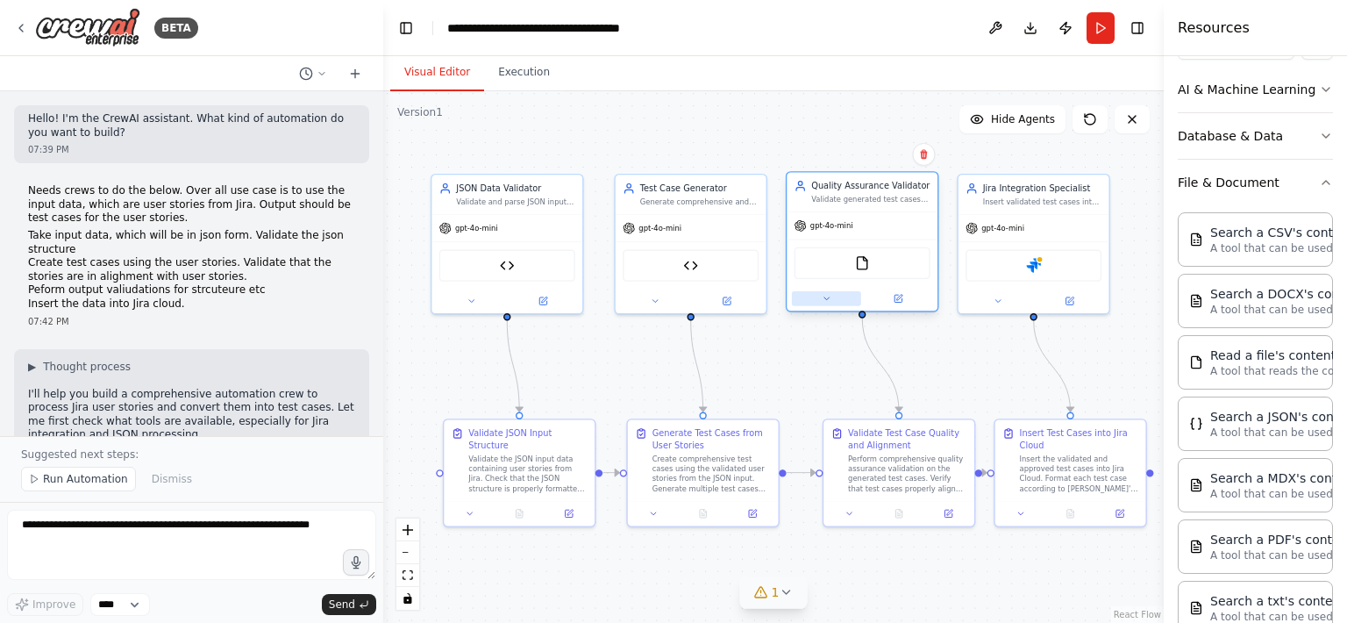
click at [833, 298] on button at bounding box center [826, 298] width 69 height 15
click at [827, 297] on icon at bounding box center [826, 298] width 5 height 3
click at [827, 295] on icon at bounding box center [827, 299] width 10 height 10
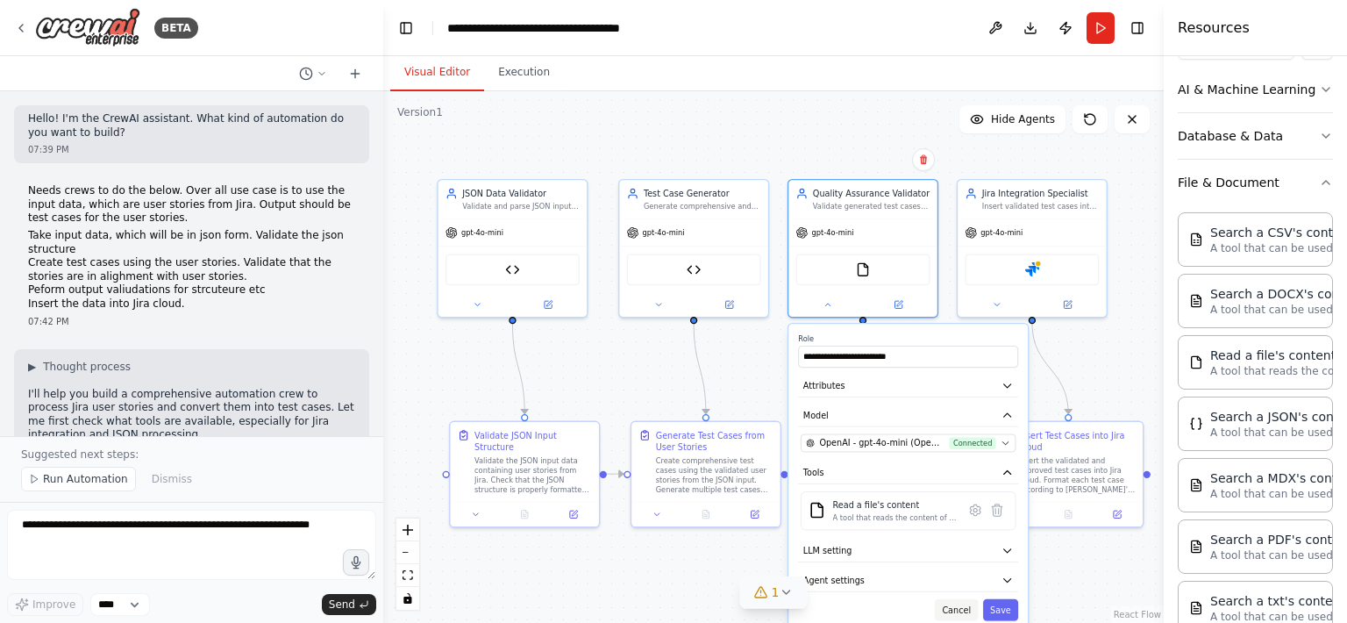
click at [954, 603] on button "Cancel" at bounding box center [956, 610] width 43 height 22
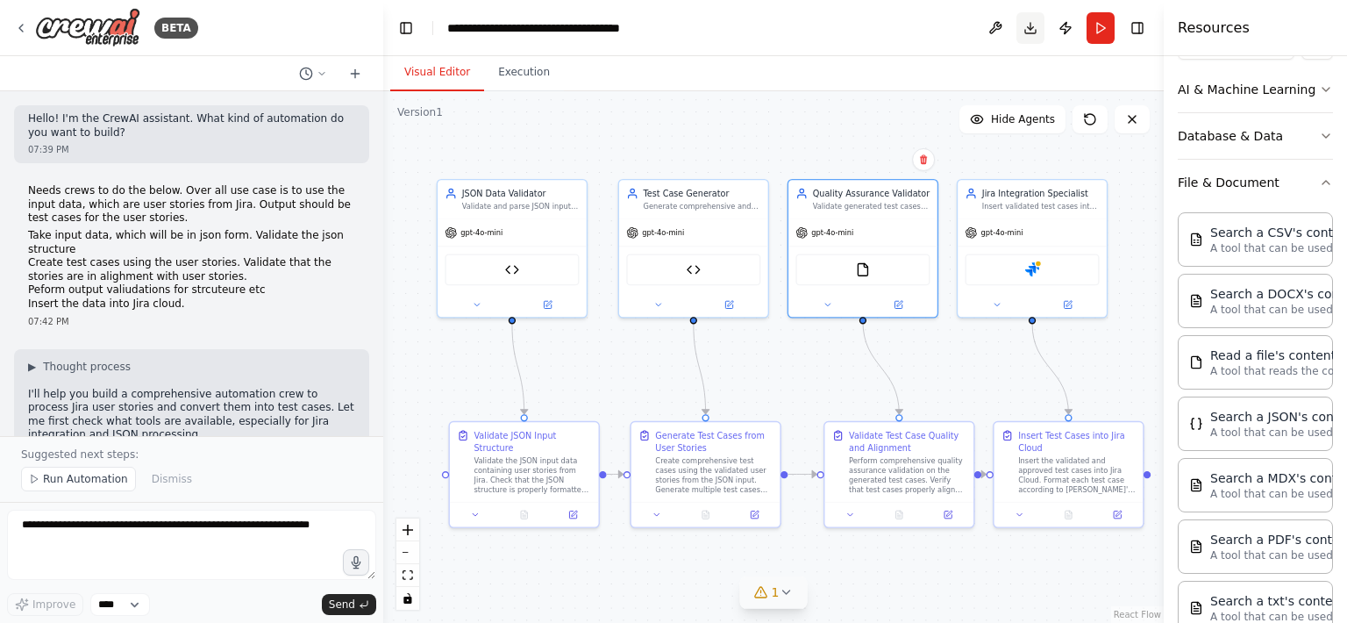
click at [1032, 19] on button "Download" at bounding box center [1031, 28] width 28 height 32
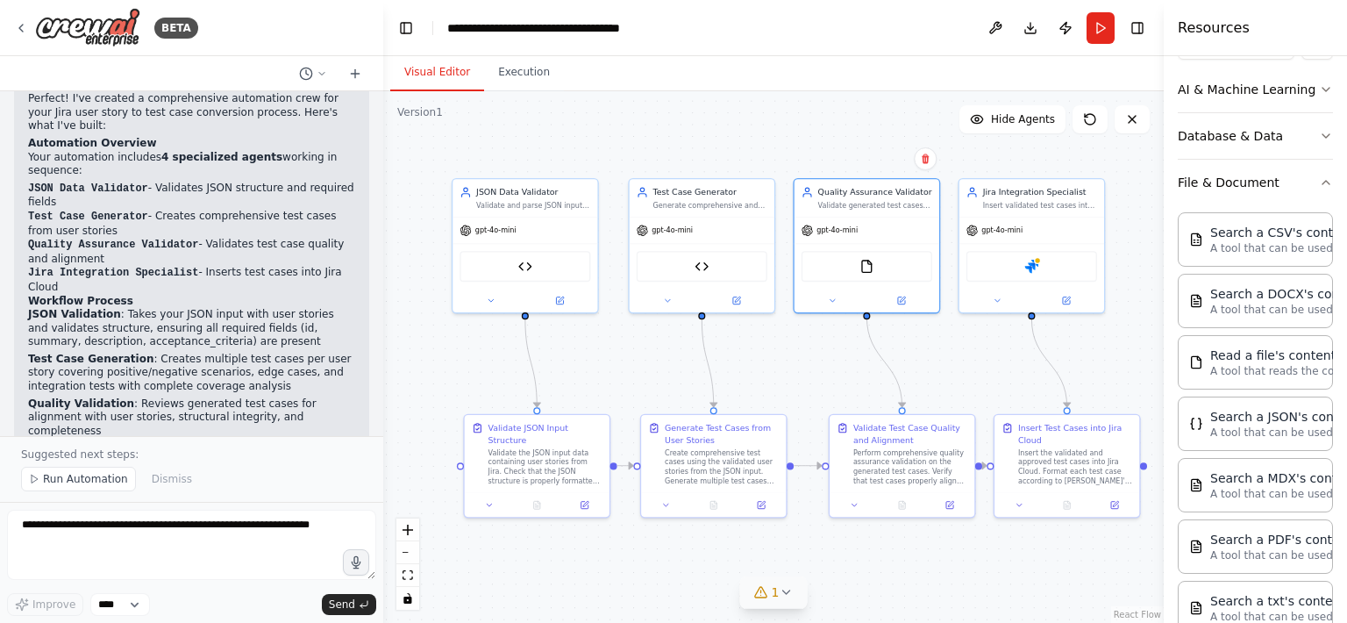
scroll to position [2822, 0]
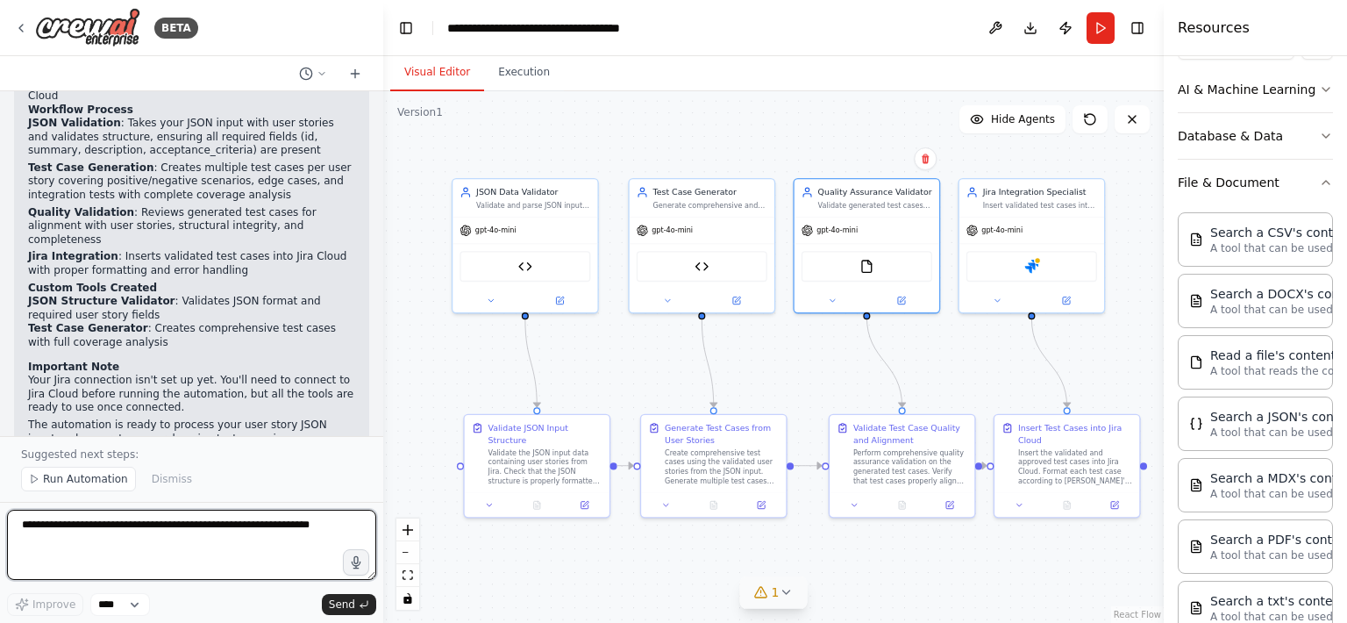
click at [196, 533] on textarea at bounding box center [191, 545] width 369 height 70
click at [172, 528] on textarea "**********" at bounding box center [191, 545] width 369 height 70
click at [283, 543] on textarea "**********" at bounding box center [191, 545] width 369 height 70
type textarea "**********"
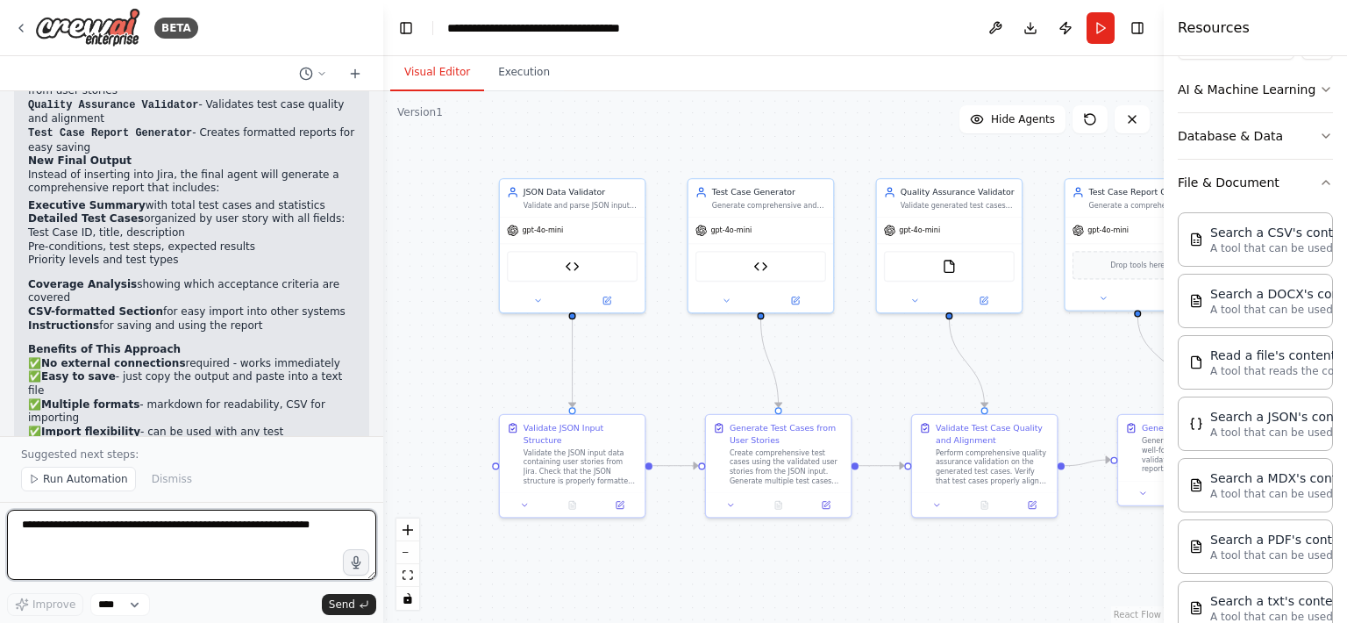
scroll to position [5073, 0]
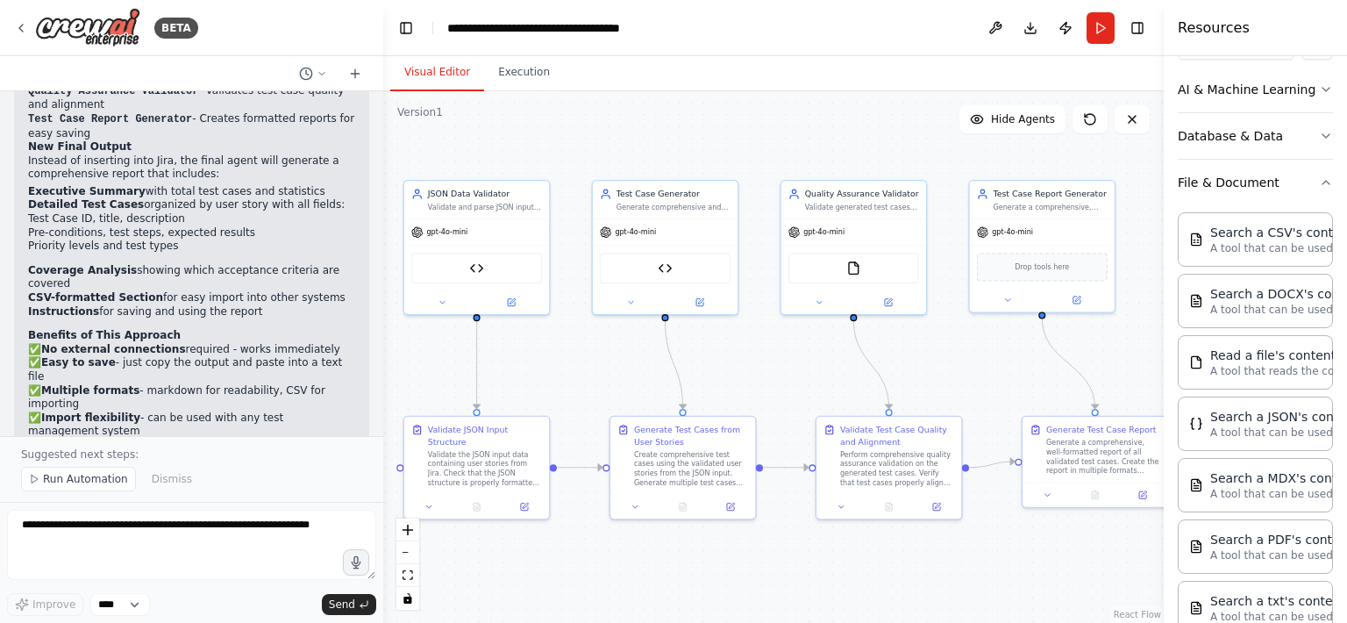
drag, startPoint x: 1052, startPoint y: 363, endPoint x: 956, endPoint y: 365, distance: 95.6
click at [956, 365] on div ".deletable-edge-delete-btn { width: 20px; height: 20px; border: 0px solid #ffff…" at bounding box center [773, 357] width 781 height 532
click at [1059, 233] on div "gpt-4o-mini" at bounding box center [1042, 230] width 145 height 26
click at [1014, 296] on button at bounding box center [1007, 297] width 67 height 14
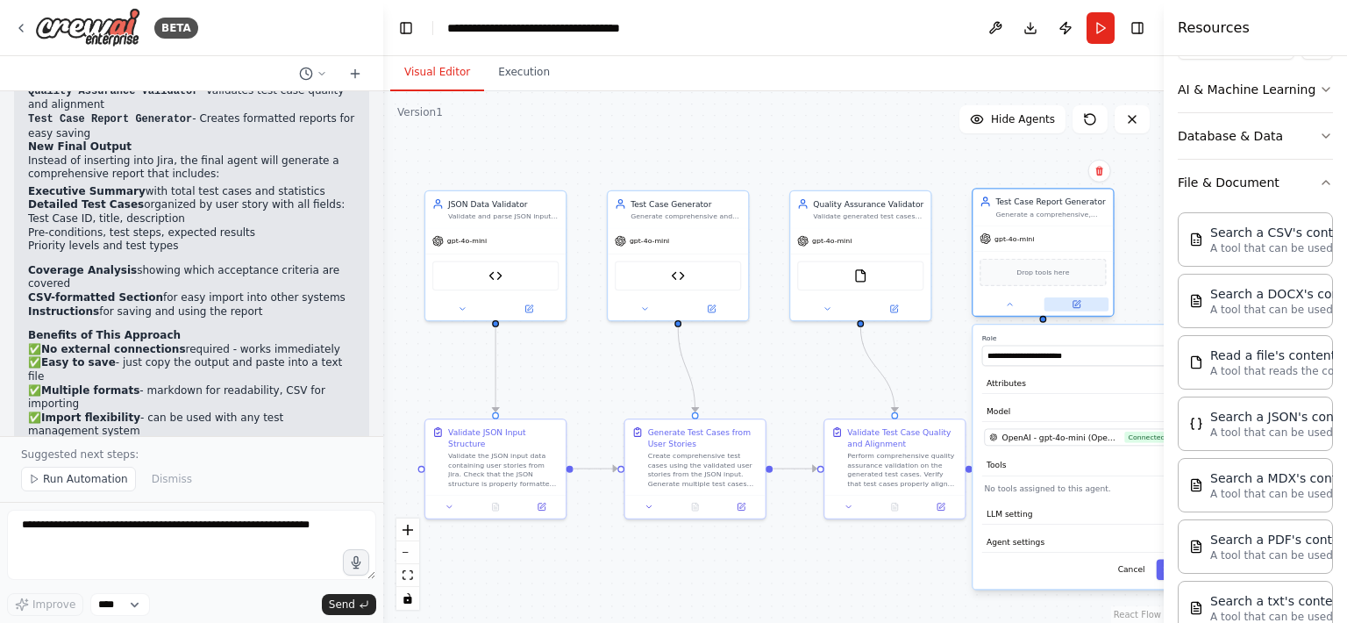
click at [1081, 304] on button at bounding box center [1077, 304] width 64 height 14
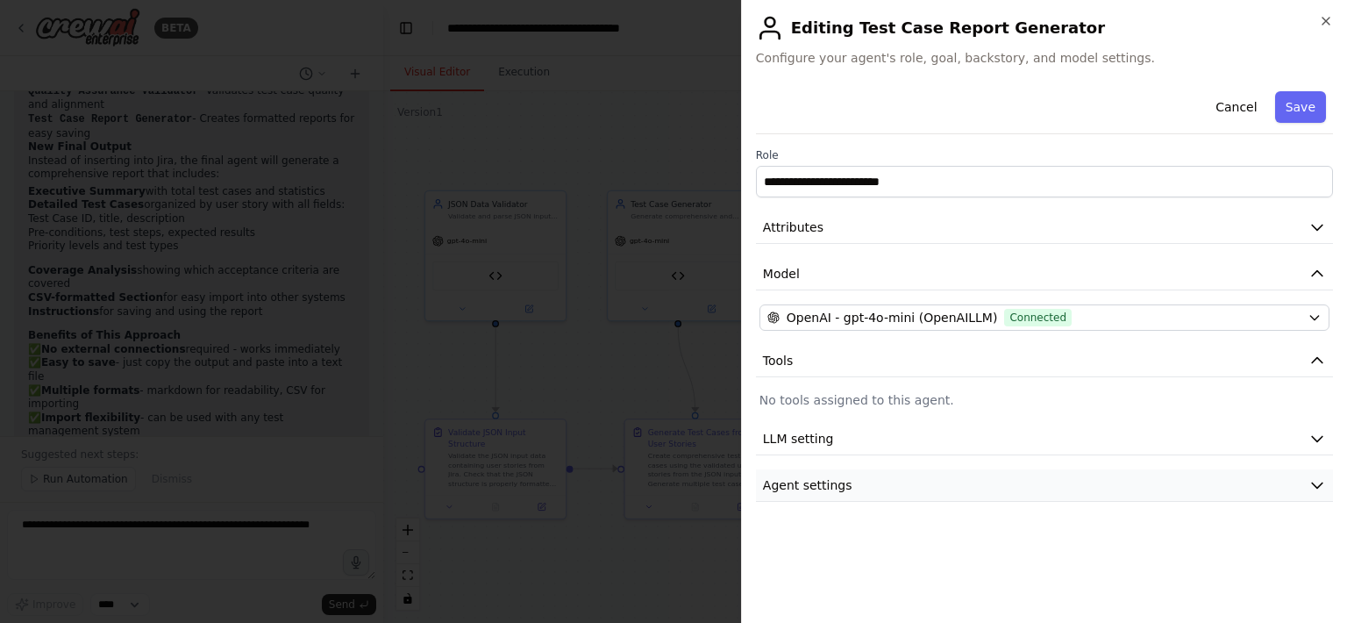
click at [1042, 471] on button "Agent settings" at bounding box center [1044, 485] width 577 height 32
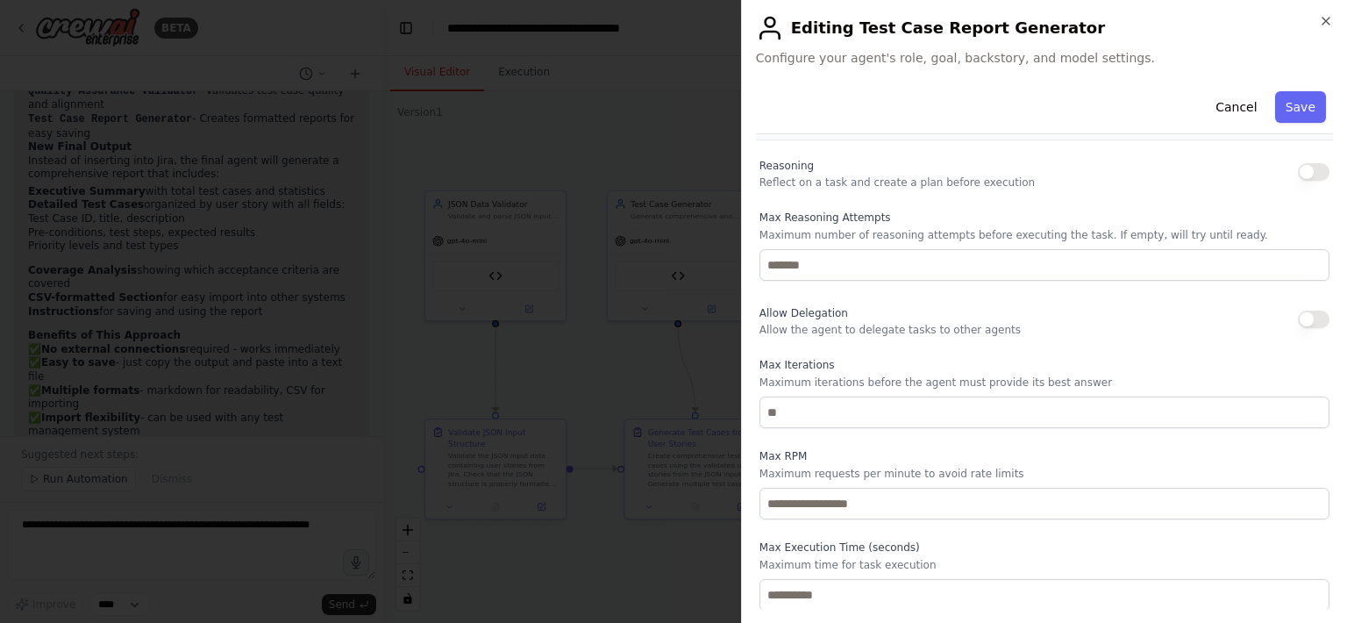
scroll to position [0, 0]
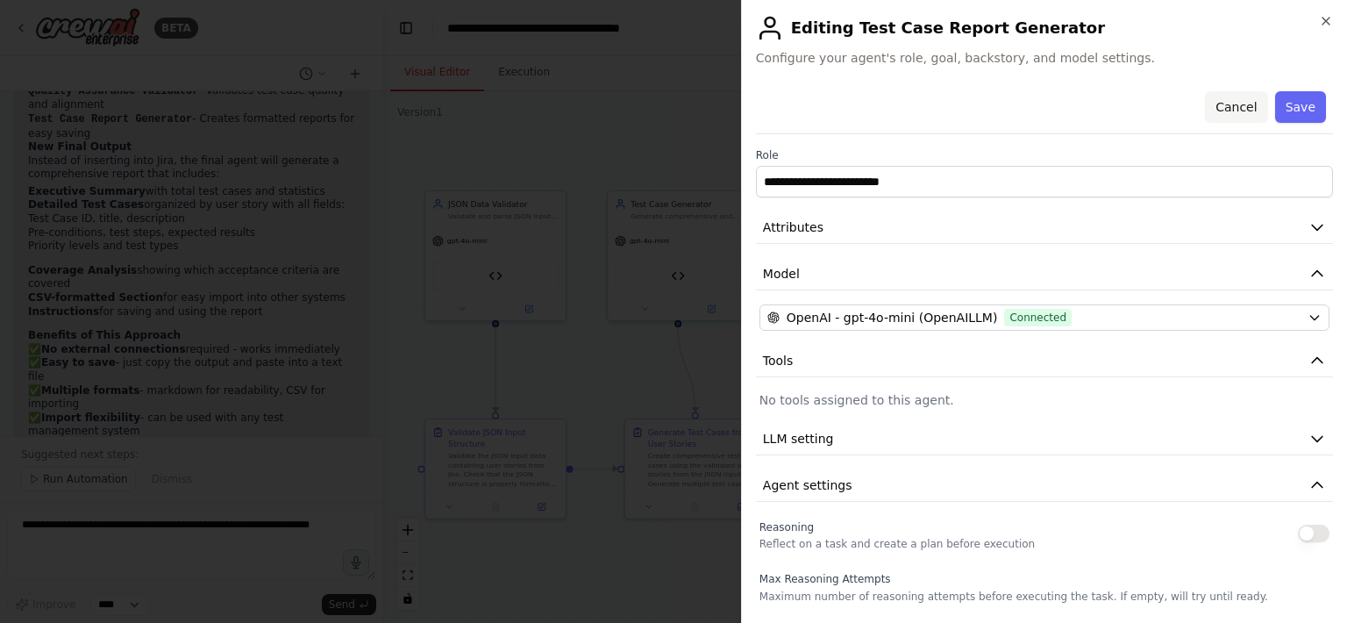
click at [1247, 103] on button "Cancel" at bounding box center [1236, 107] width 62 height 32
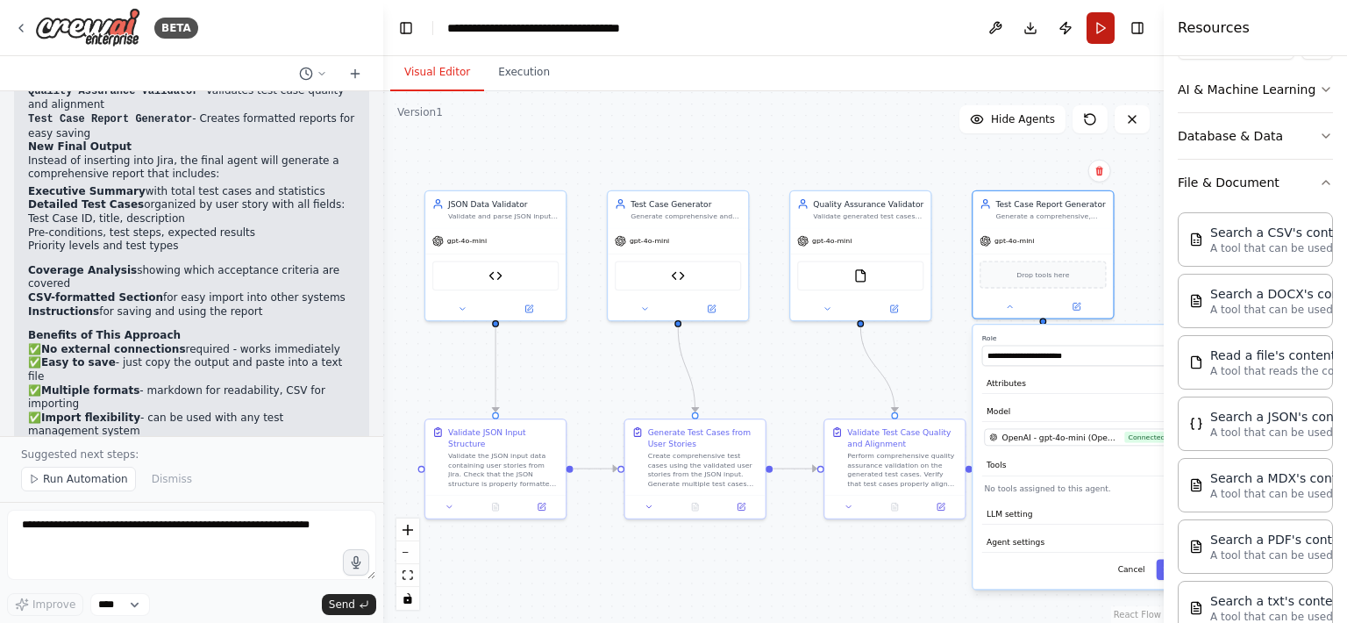
click at [1104, 31] on button "Run" at bounding box center [1101, 28] width 28 height 32
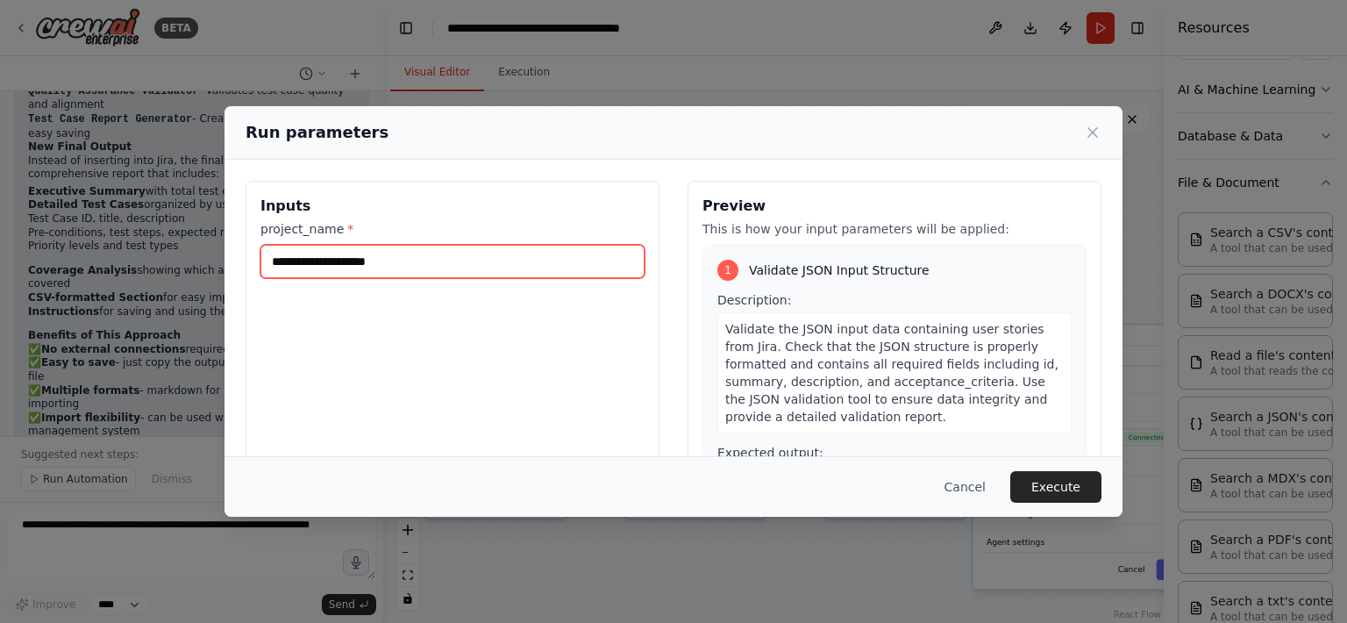
click at [497, 253] on input "project_name *" at bounding box center [452, 261] width 384 height 33
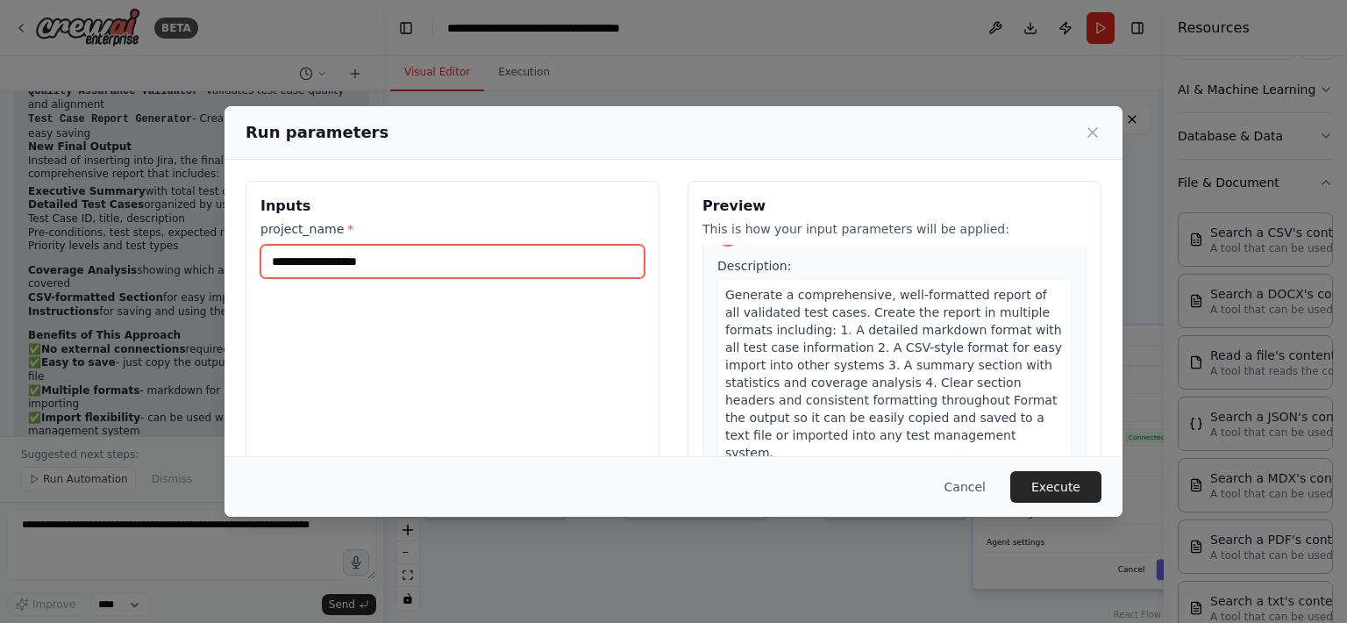
scroll to position [1195, 0]
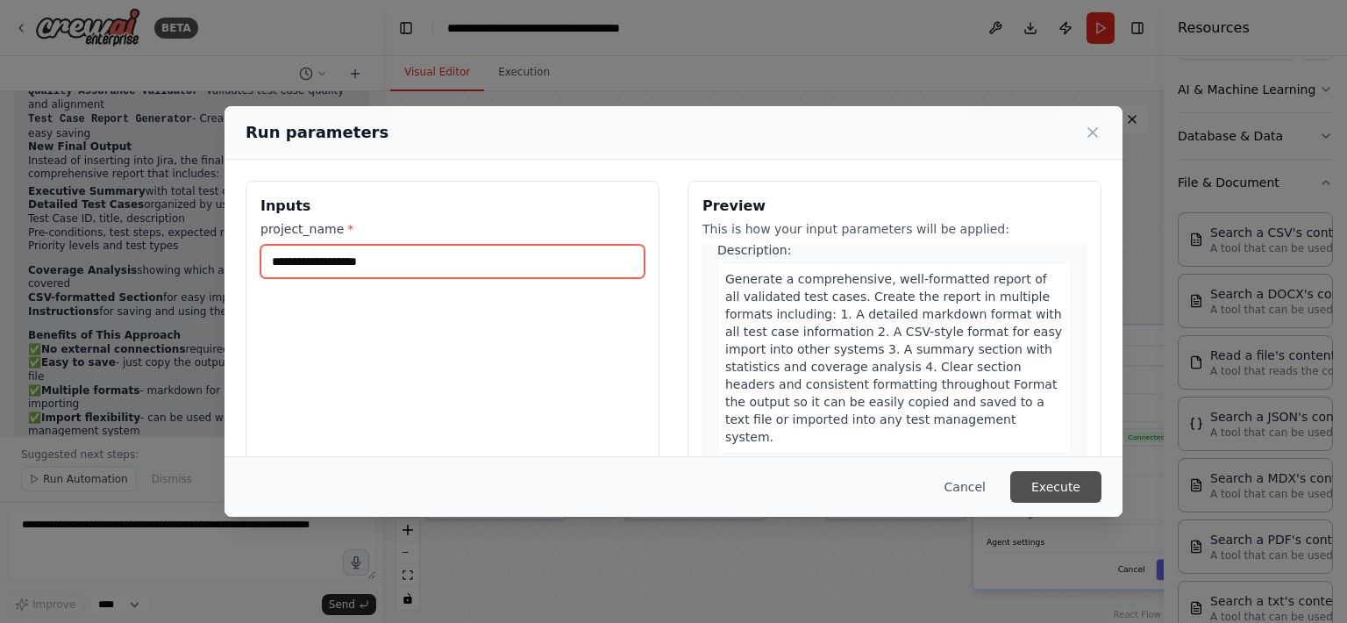
type input "**********"
click at [1037, 491] on button "Execute" at bounding box center [1055, 487] width 91 height 32
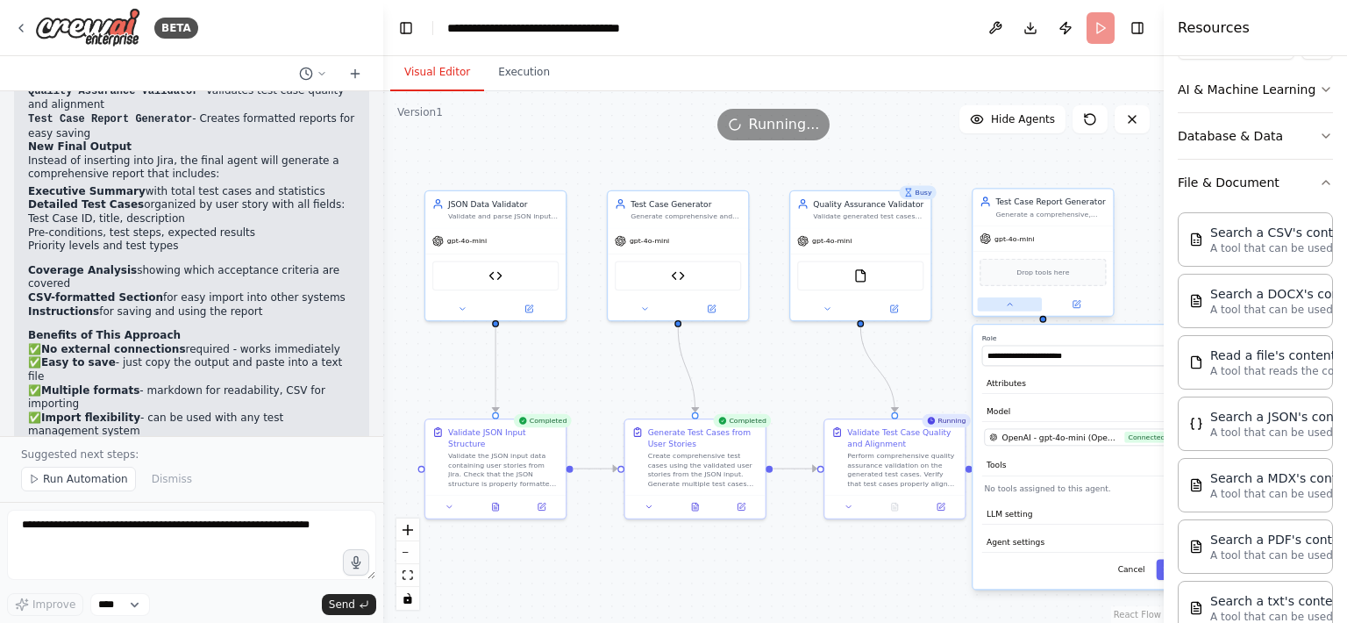
click at [1002, 301] on button at bounding box center [1010, 304] width 64 height 14
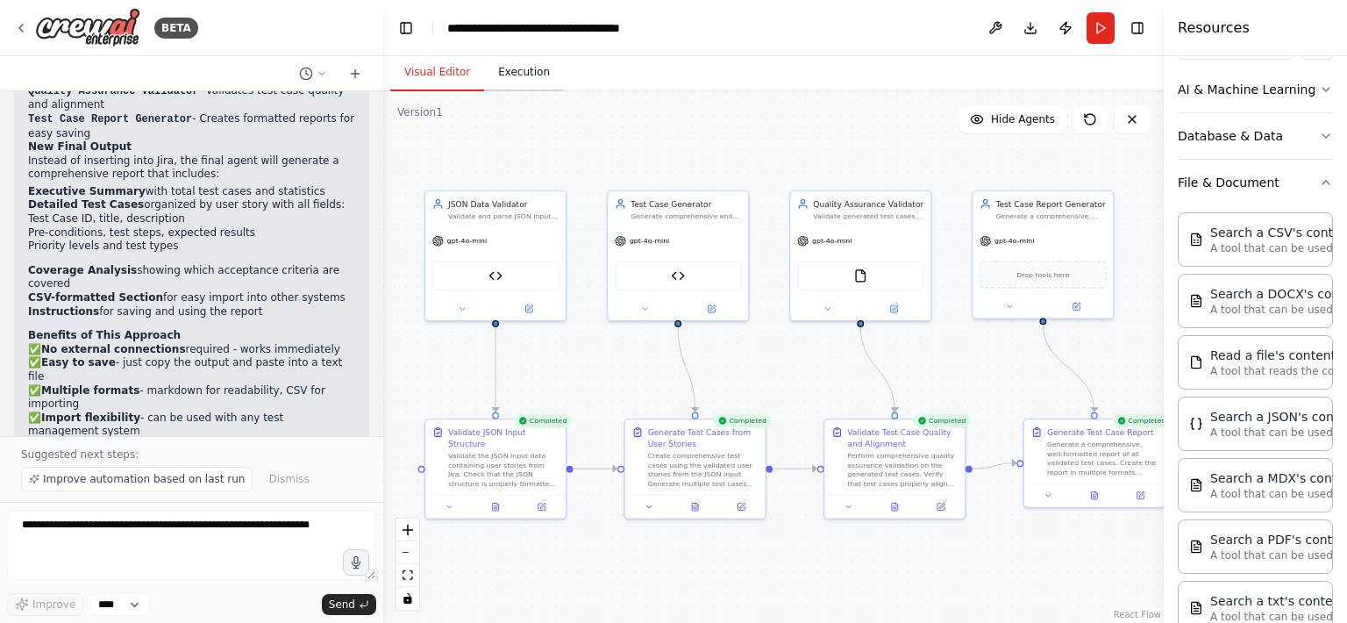
click at [531, 77] on button "Execution" at bounding box center [524, 72] width 80 height 37
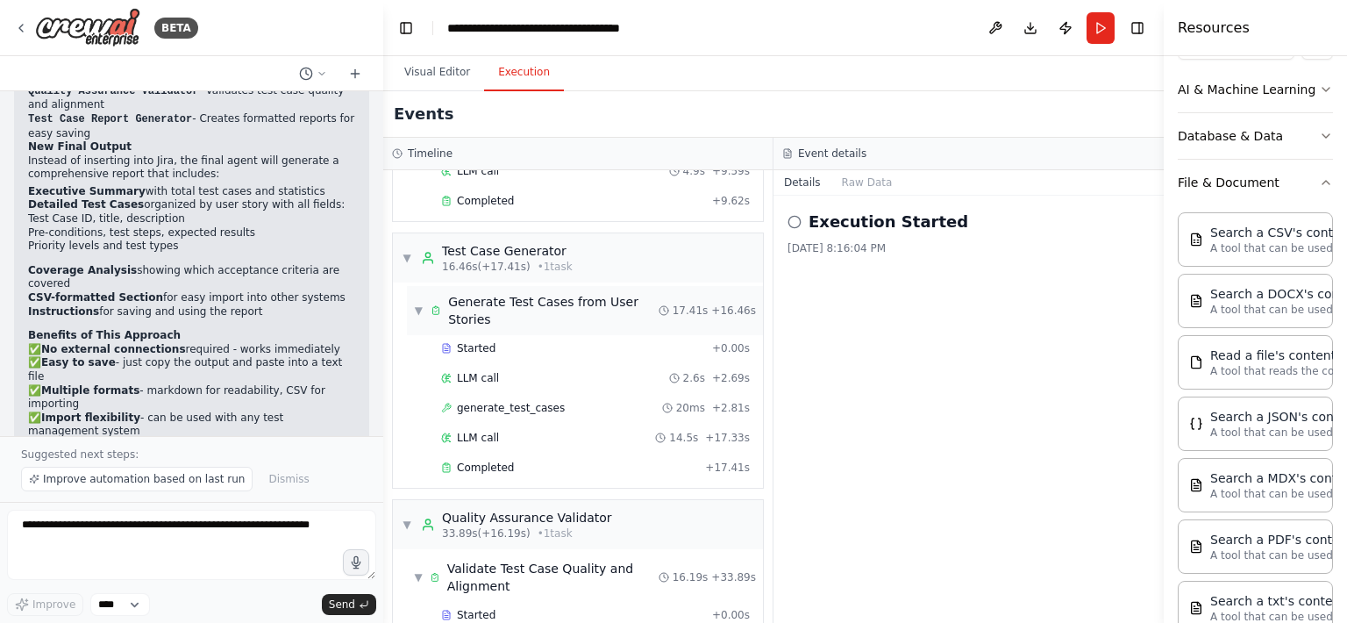
scroll to position [196, 0]
click at [855, 181] on button "Raw Data" at bounding box center [867, 182] width 72 height 25
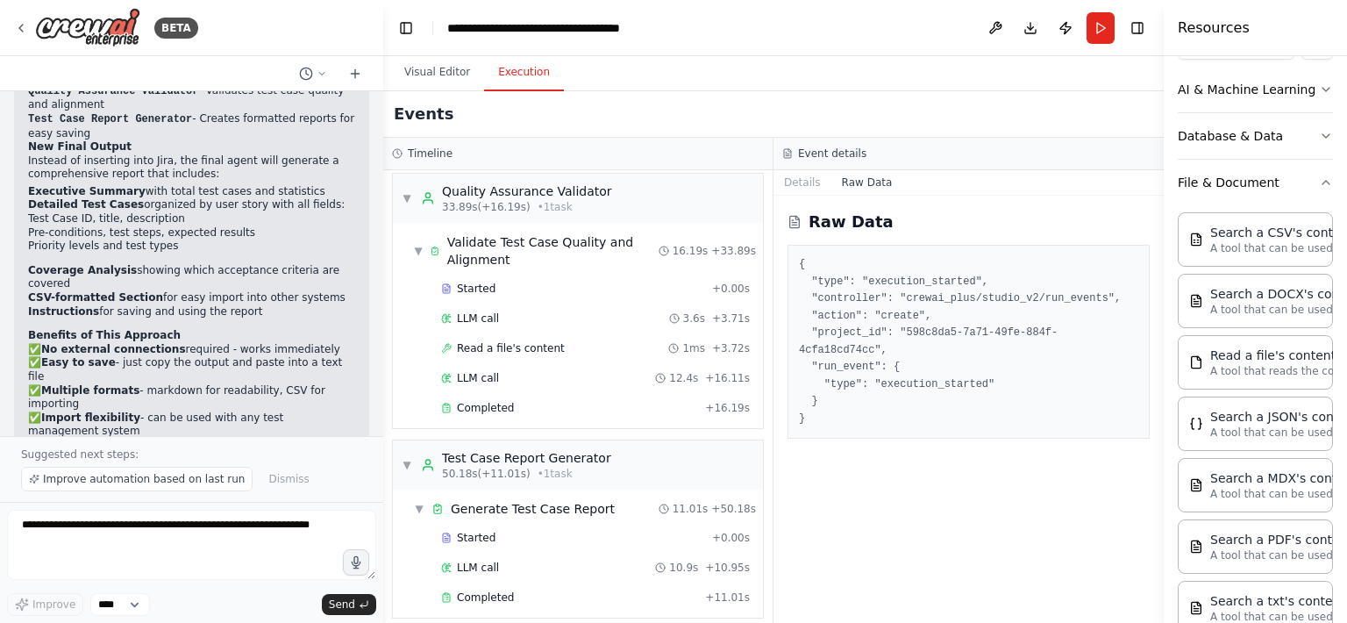
scroll to position [528, 0]
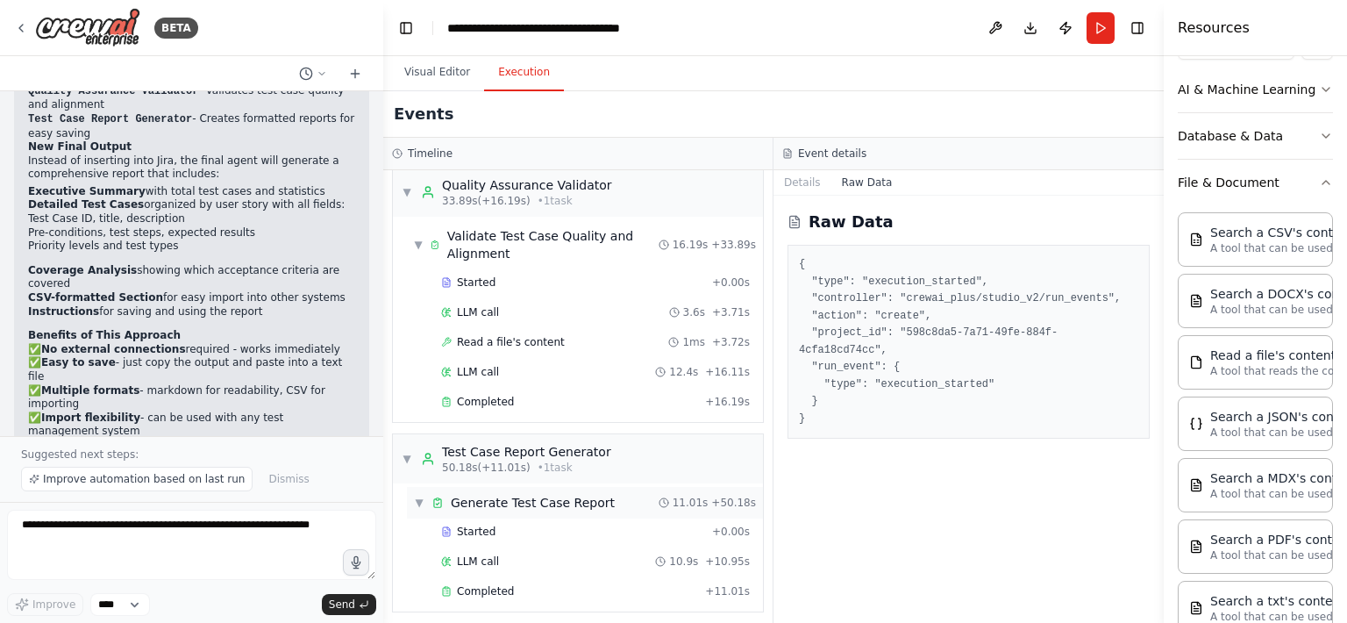
click at [518, 494] on div "Generate Test Case Report" at bounding box center [533, 503] width 164 height 18
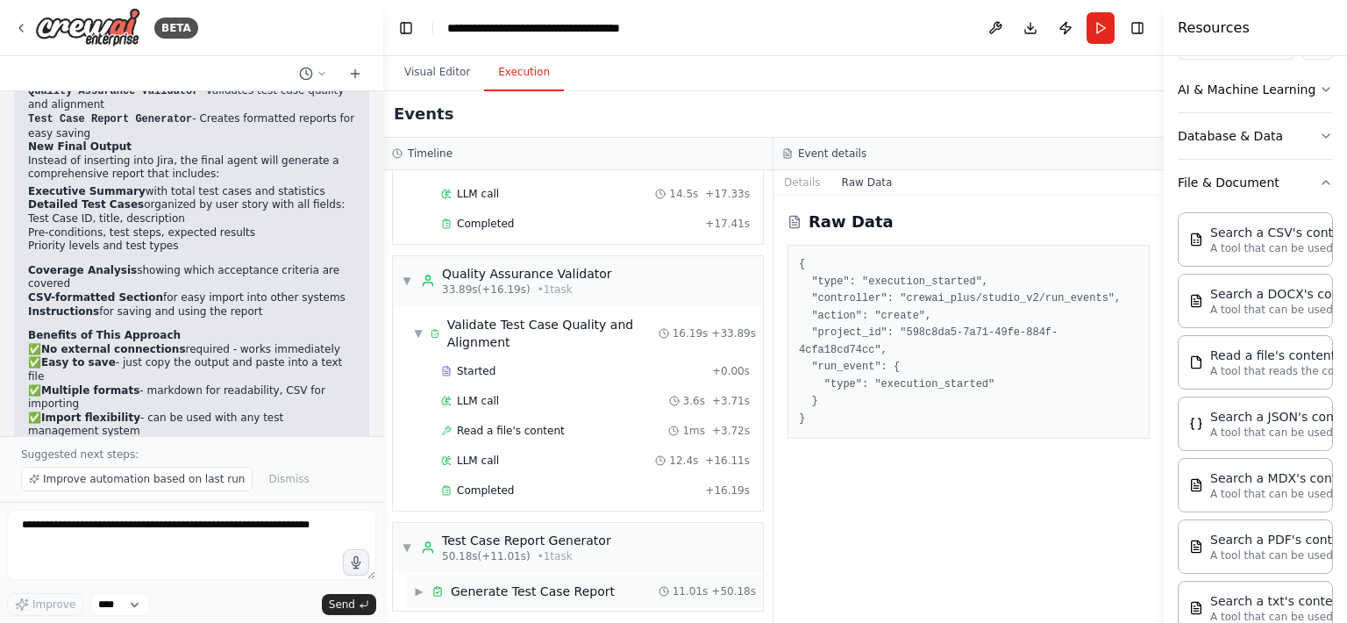
click at [425, 583] on div "▶ Generate Test Case Report" at bounding box center [514, 591] width 201 height 18
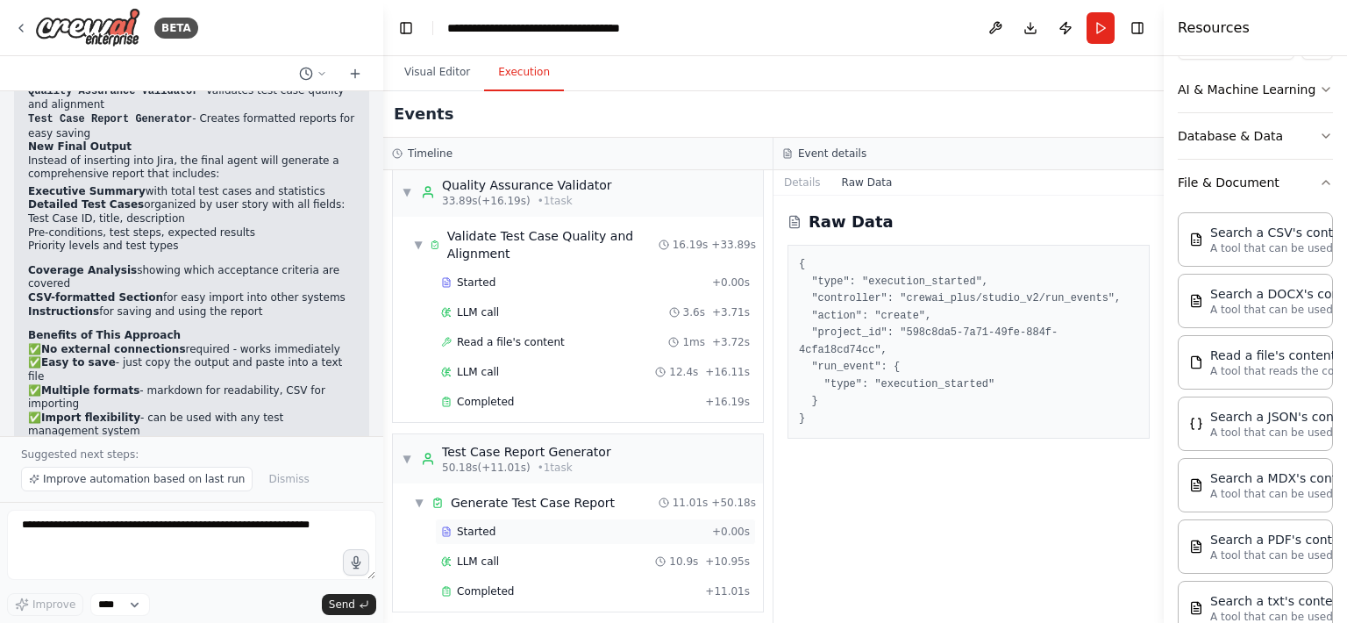
click at [501, 527] on div "Started" at bounding box center [573, 531] width 264 height 14
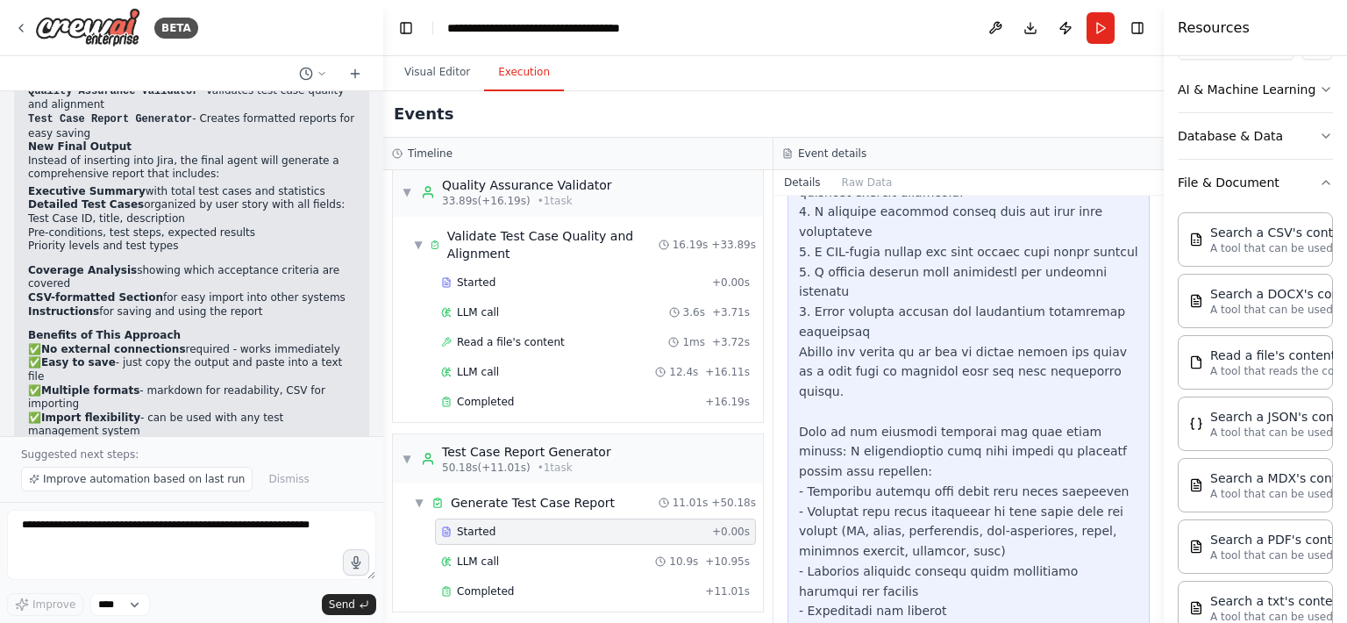
scroll to position [563, 0]
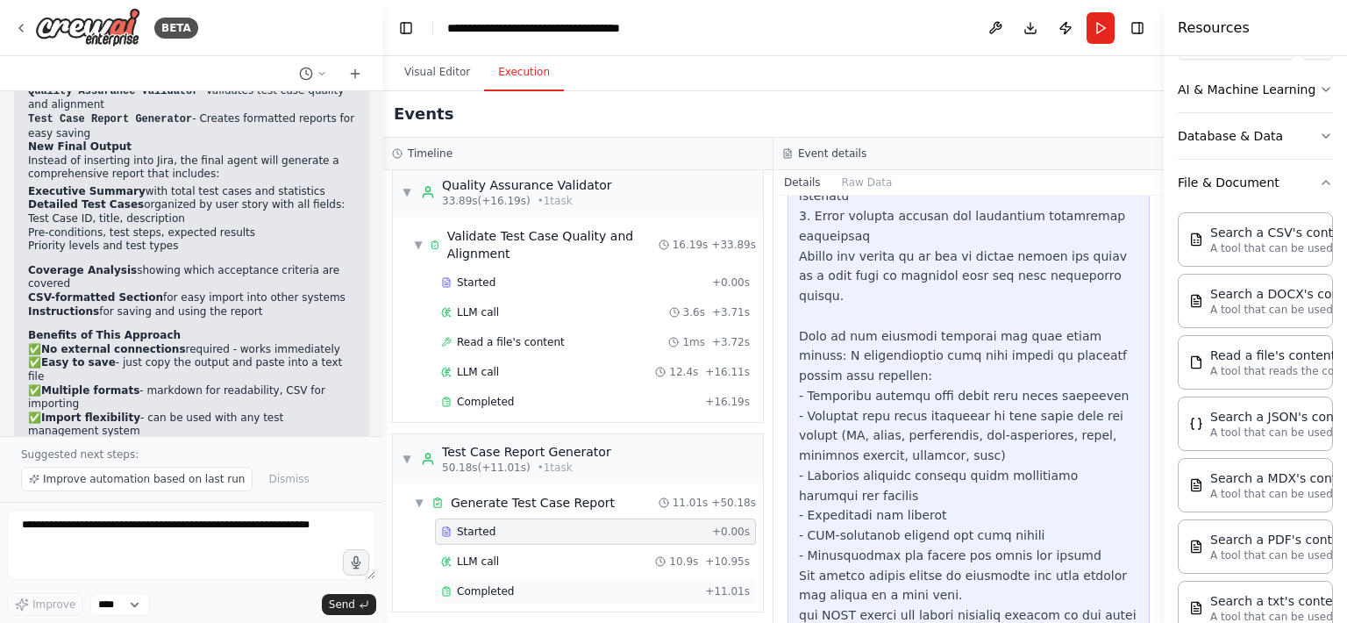
click at [494, 584] on span "Completed" at bounding box center [485, 591] width 57 height 14
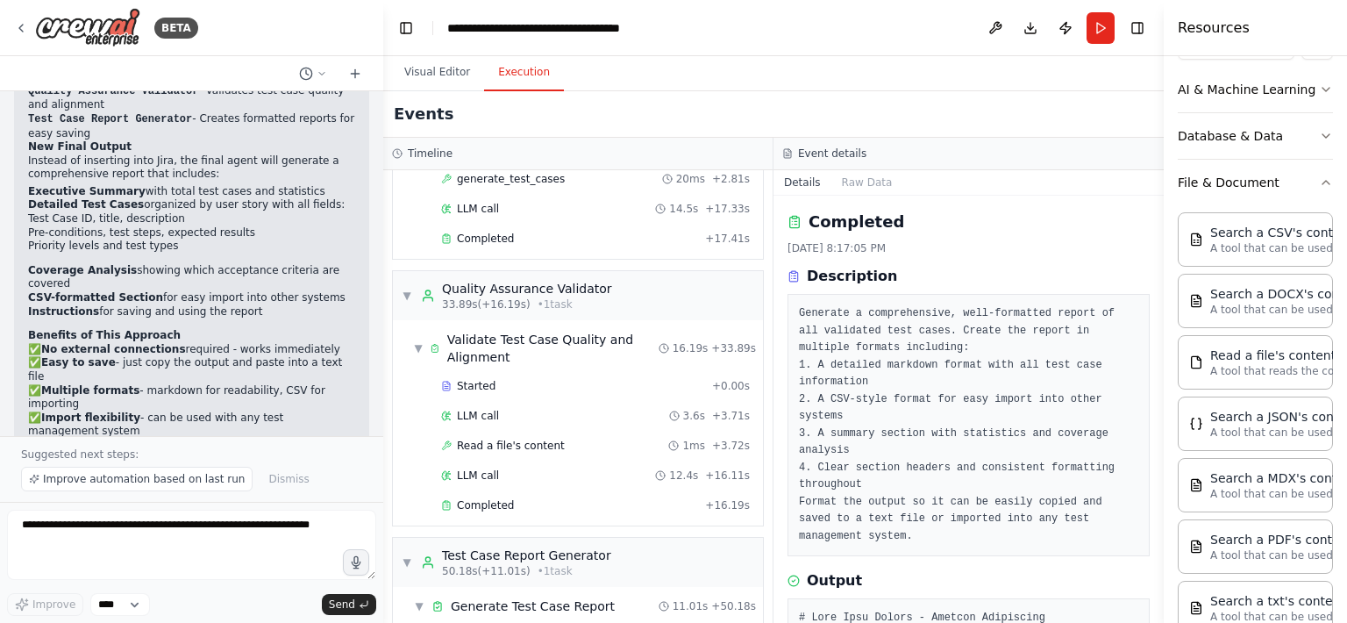
scroll to position [0, 0]
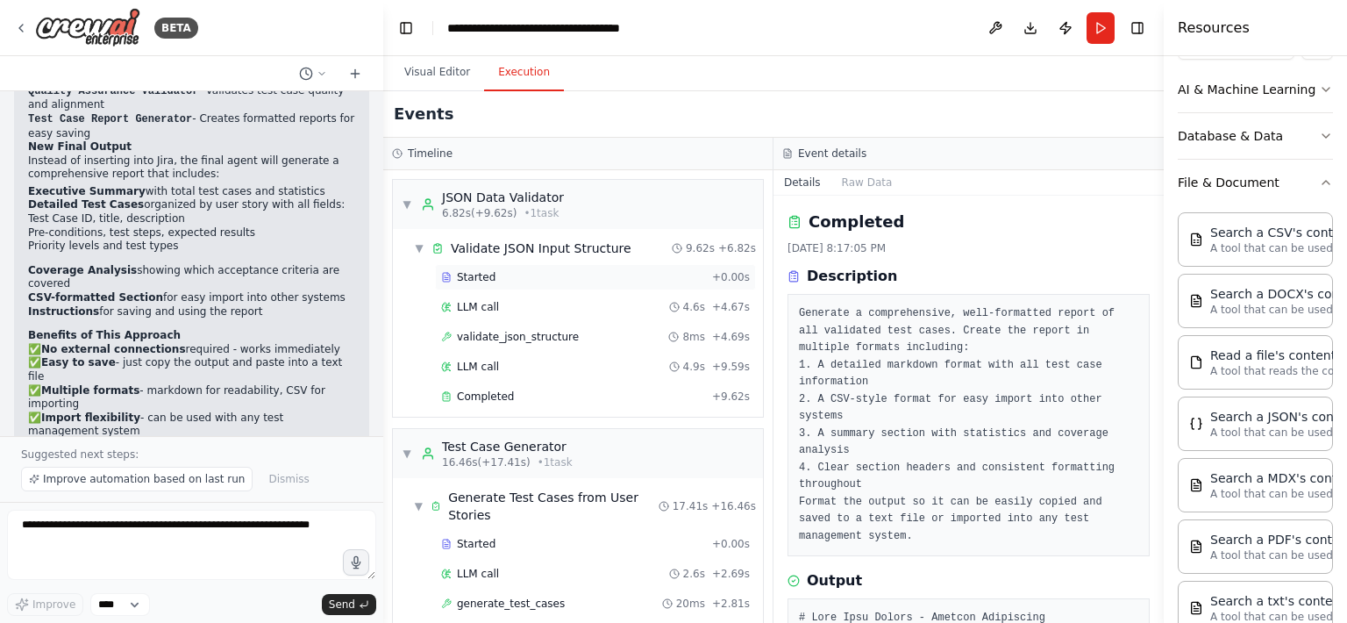
click at [496, 273] on div "Started" at bounding box center [573, 277] width 264 height 14
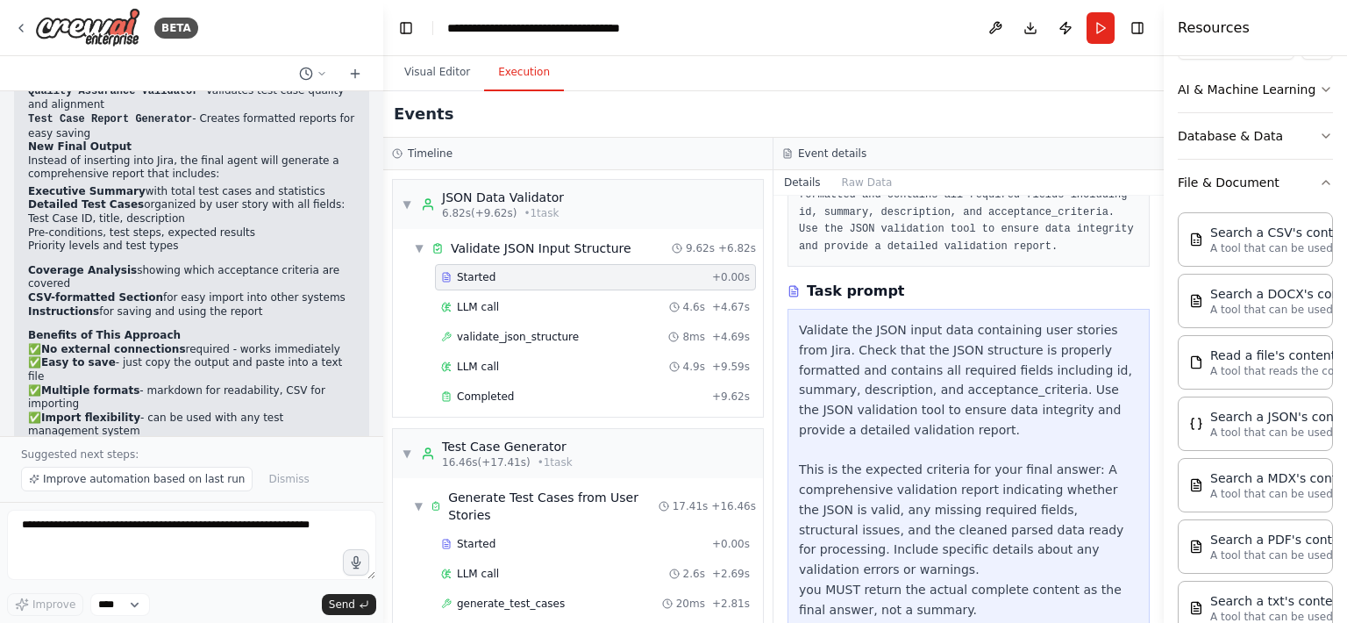
scroll to position [167, 0]
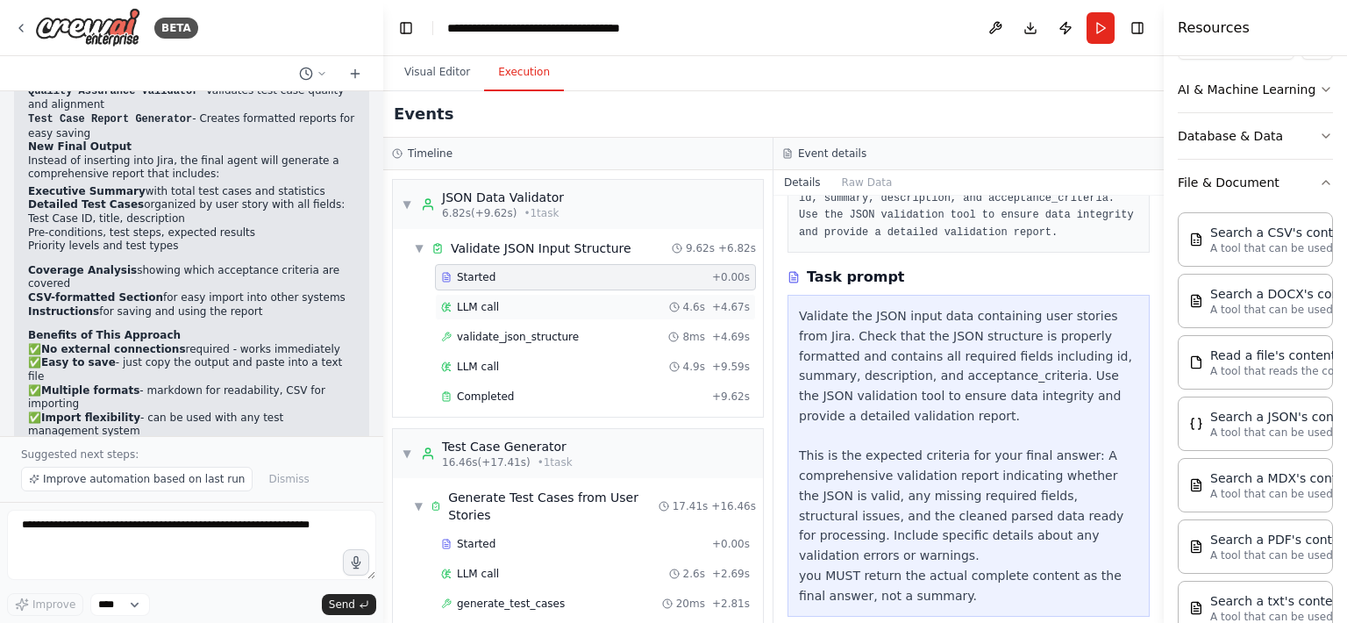
click at [499, 301] on div "LLM call 4.6s + 4.67s" at bounding box center [595, 307] width 309 height 14
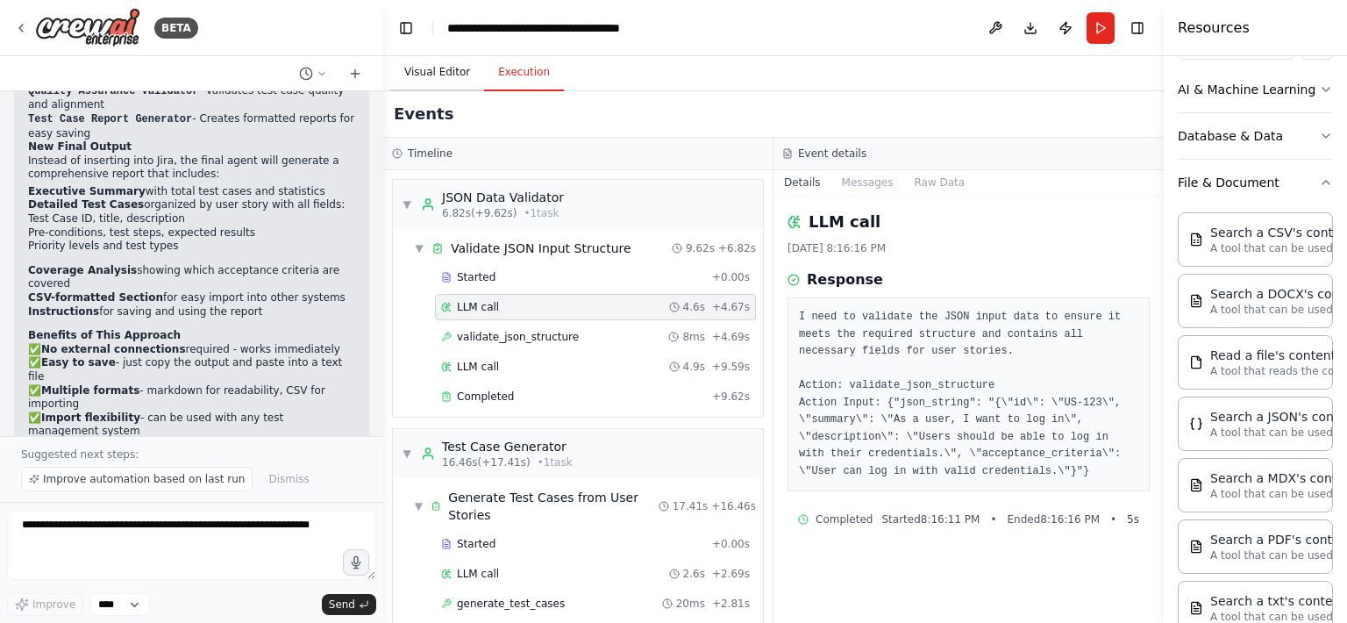
click at [440, 75] on button "Visual Editor" at bounding box center [437, 72] width 94 height 37
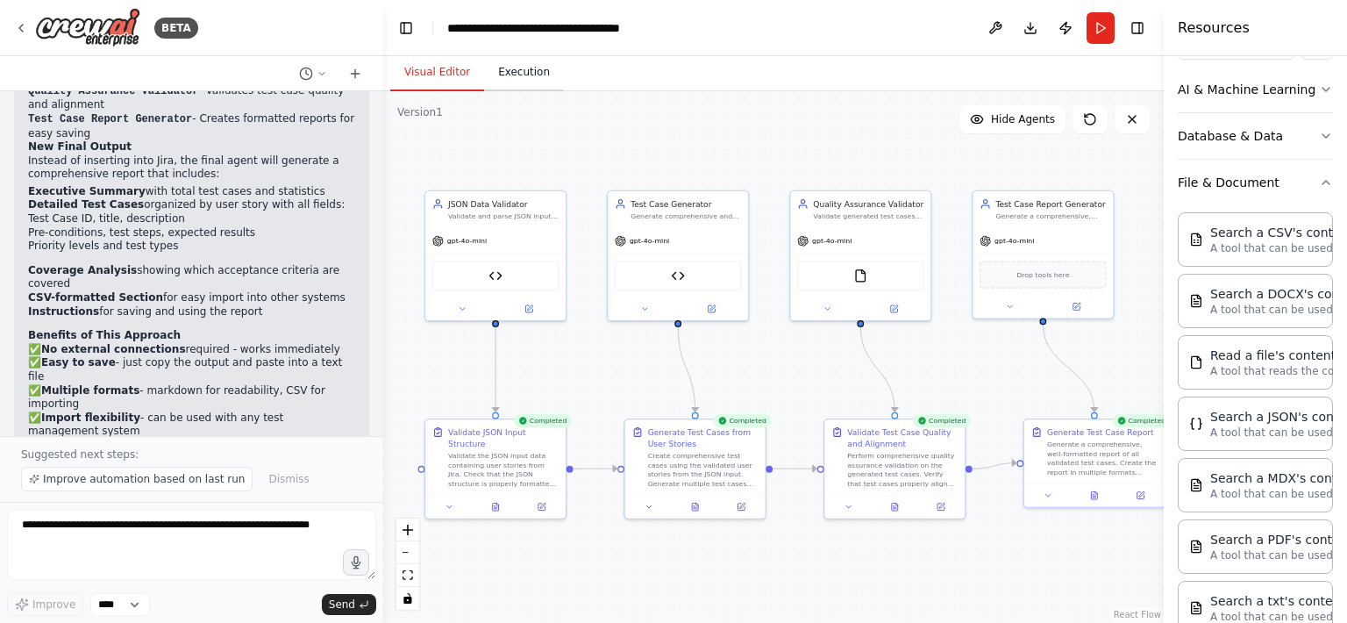
click at [506, 74] on button "Execution" at bounding box center [524, 72] width 80 height 37
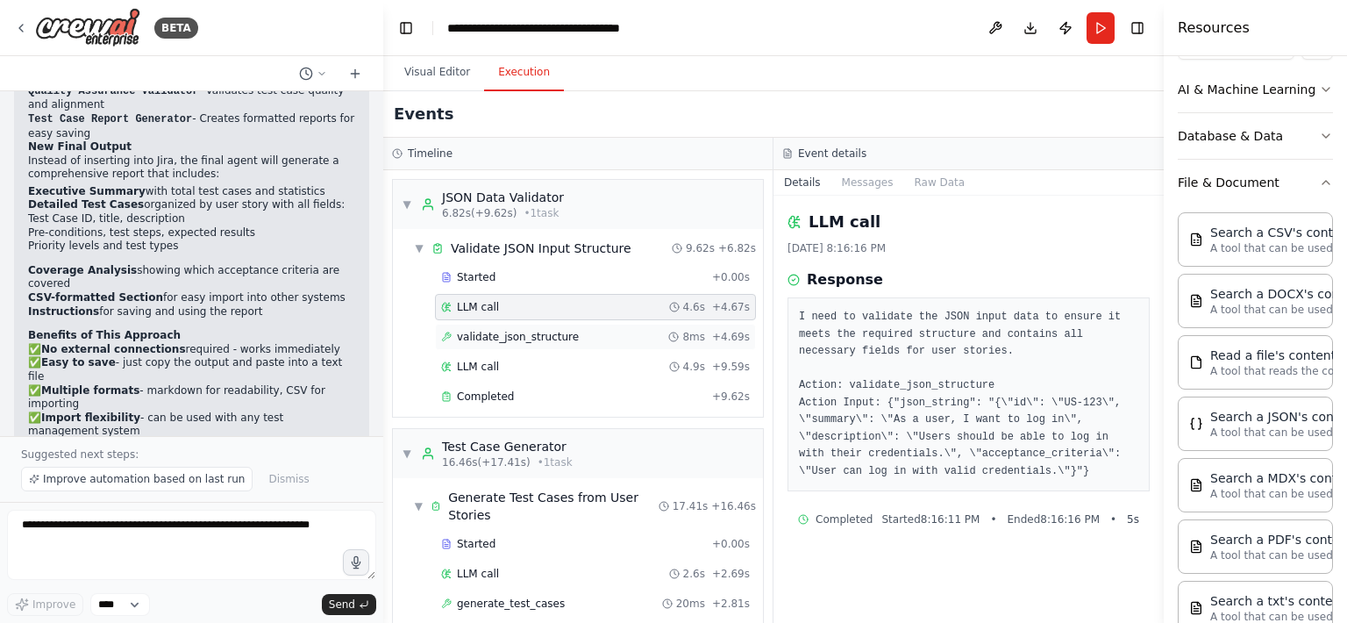
click at [548, 335] on span "validate_json_structure" at bounding box center [518, 337] width 122 height 14
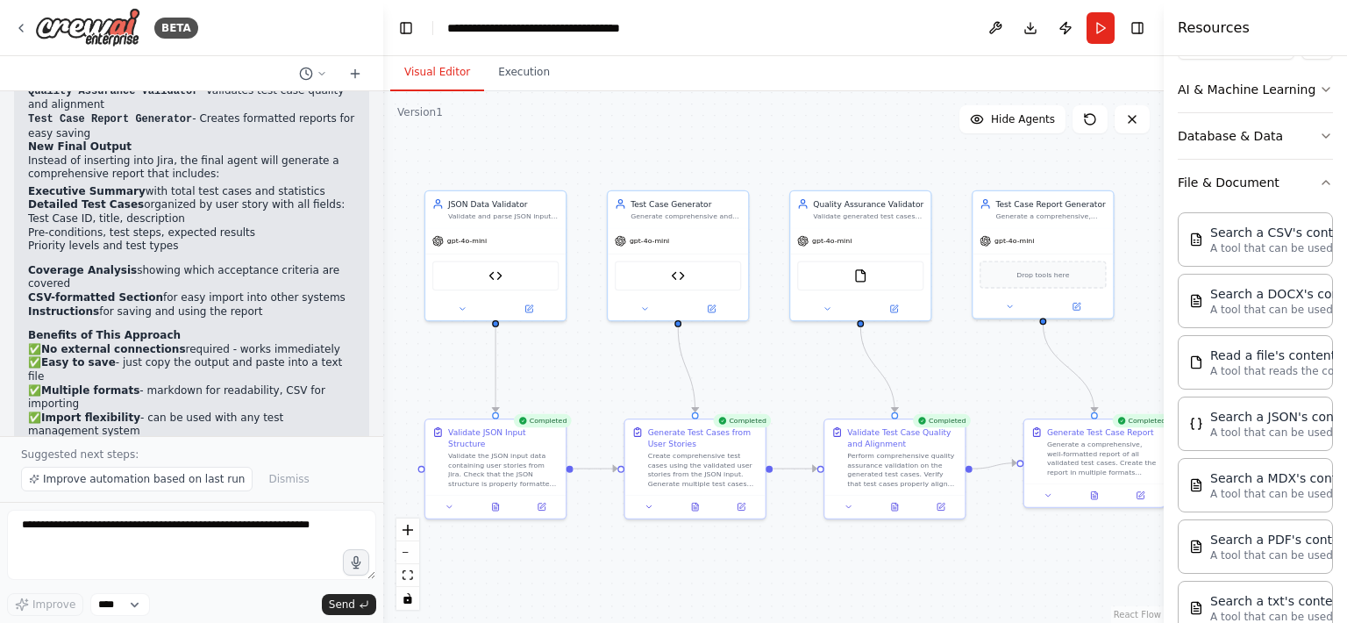
click at [445, 70] on button "Visual Editor" at bounding box center [437, 72] width 94 height 37
click at [532, 73] on button "Execution" at bounding box center [524, 72] width 80 height 37
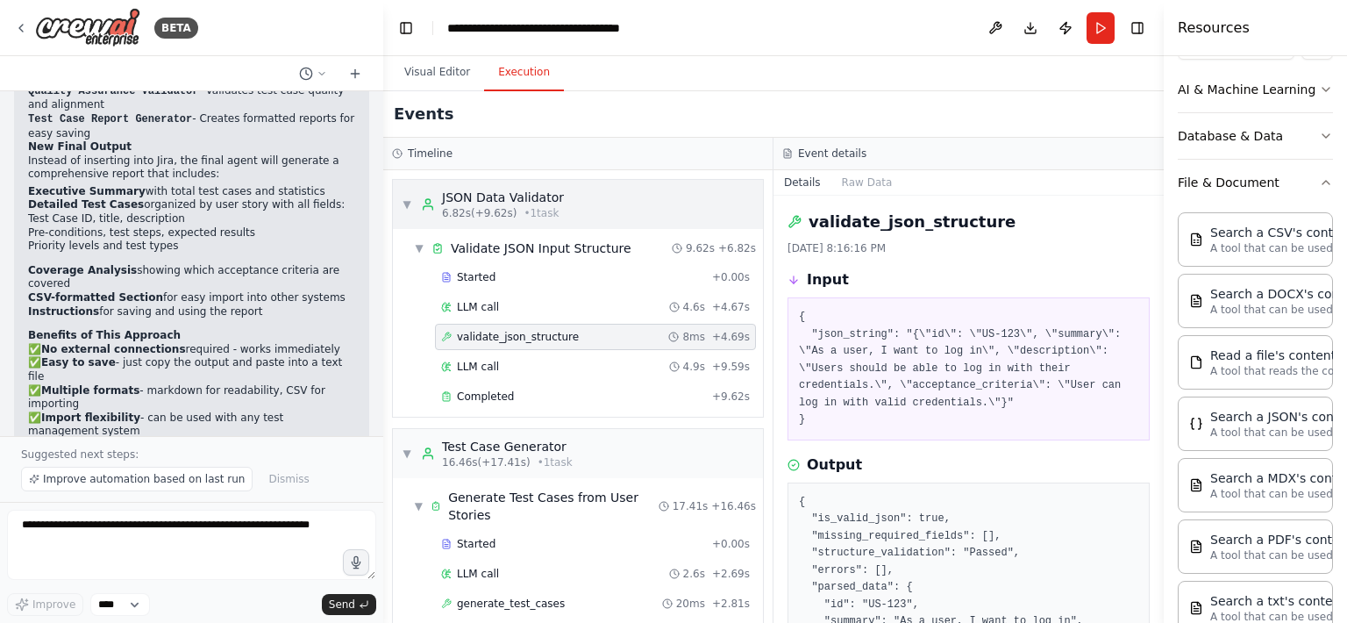
click at [410, 207] on span "▼" at bounding box center [407, 204] width 11 height 14
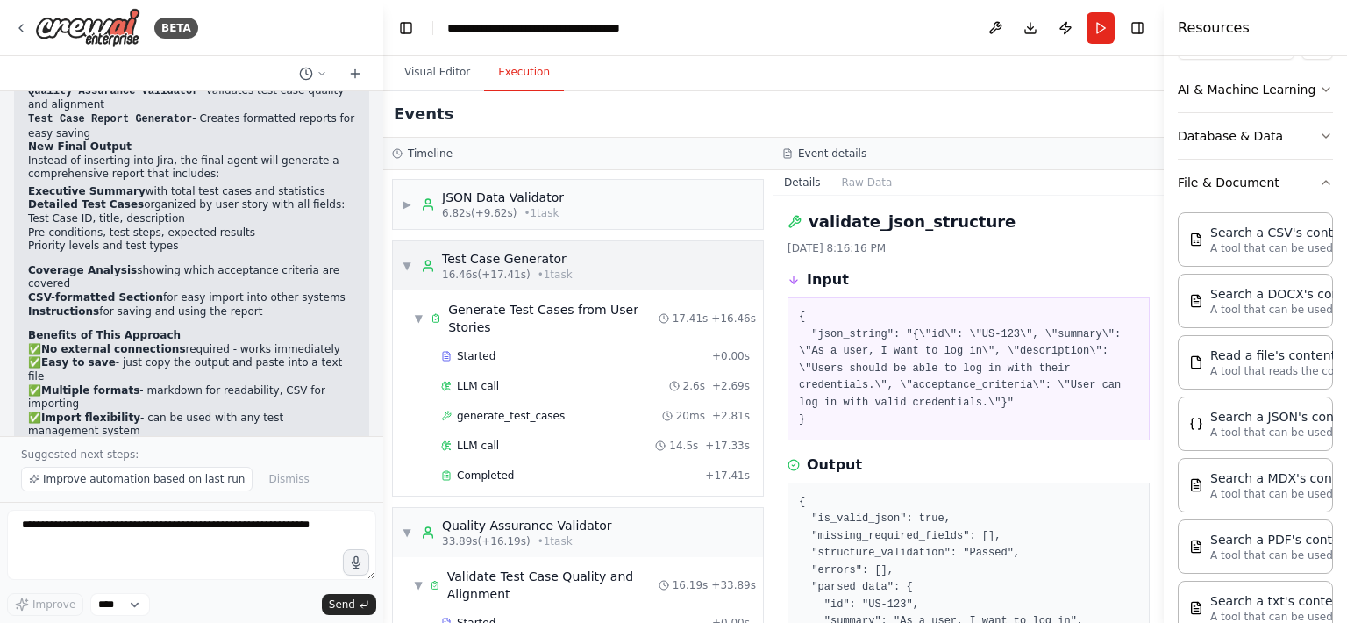
click at [405, 259] on span "▼" at bounding box center [407, 266] width 11 height 14
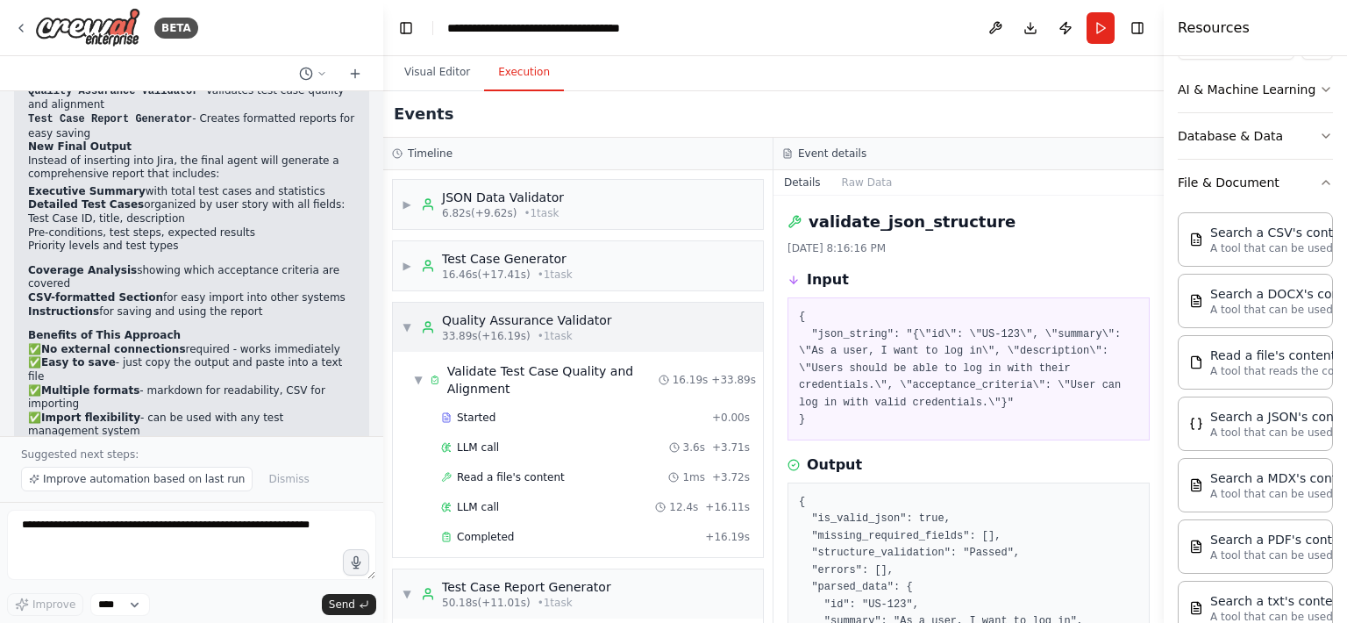
click at [408, 317] on div "▼ Quality Assurance Validator 33.89s (+16.19s) • 1 task" at bounding box center [507, 327] width 210 height 32
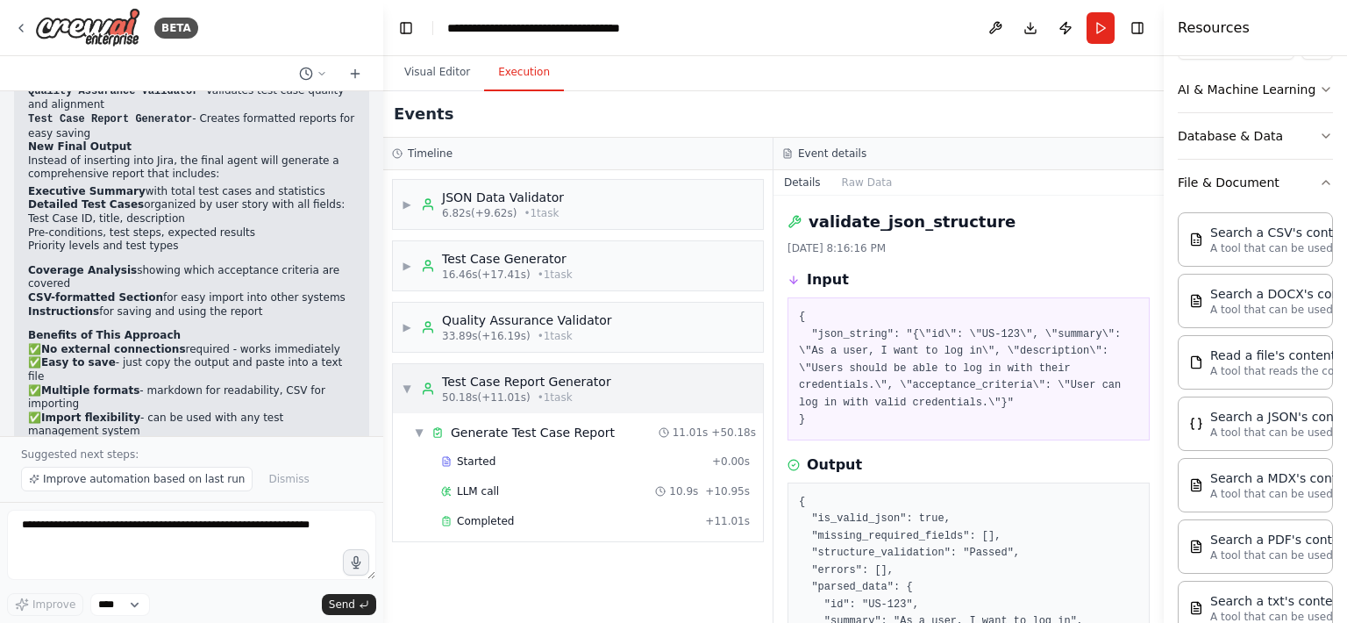
click at [407, 387] on span "▼" at bounding box center [407, 389] width 11 height 14
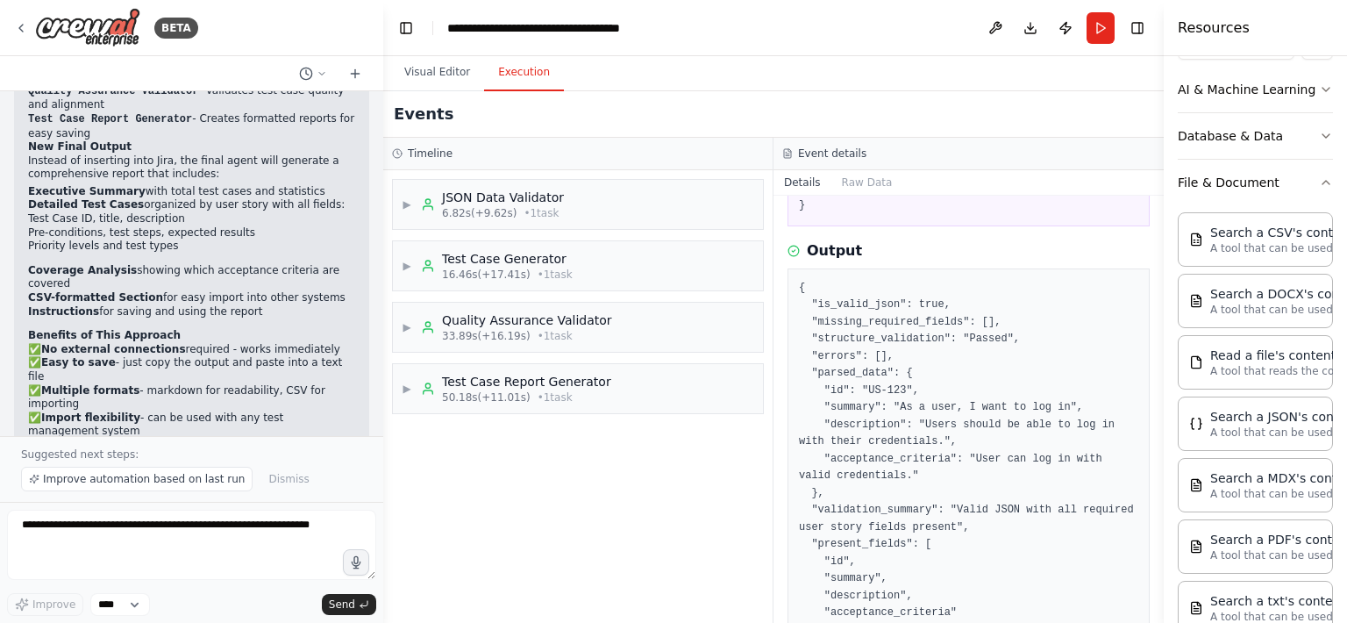
scroll to position [358, 0]
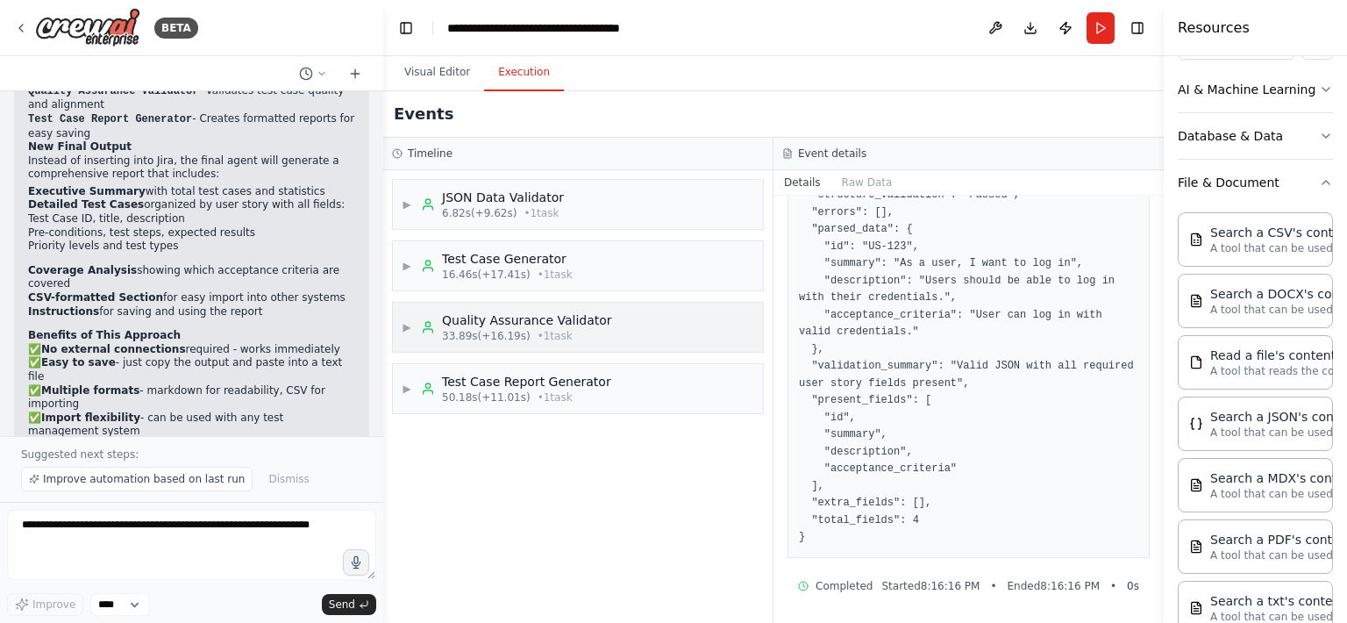
click at [405, 327] on span "▶" at bounding box center [407, 327] width 11 height 14
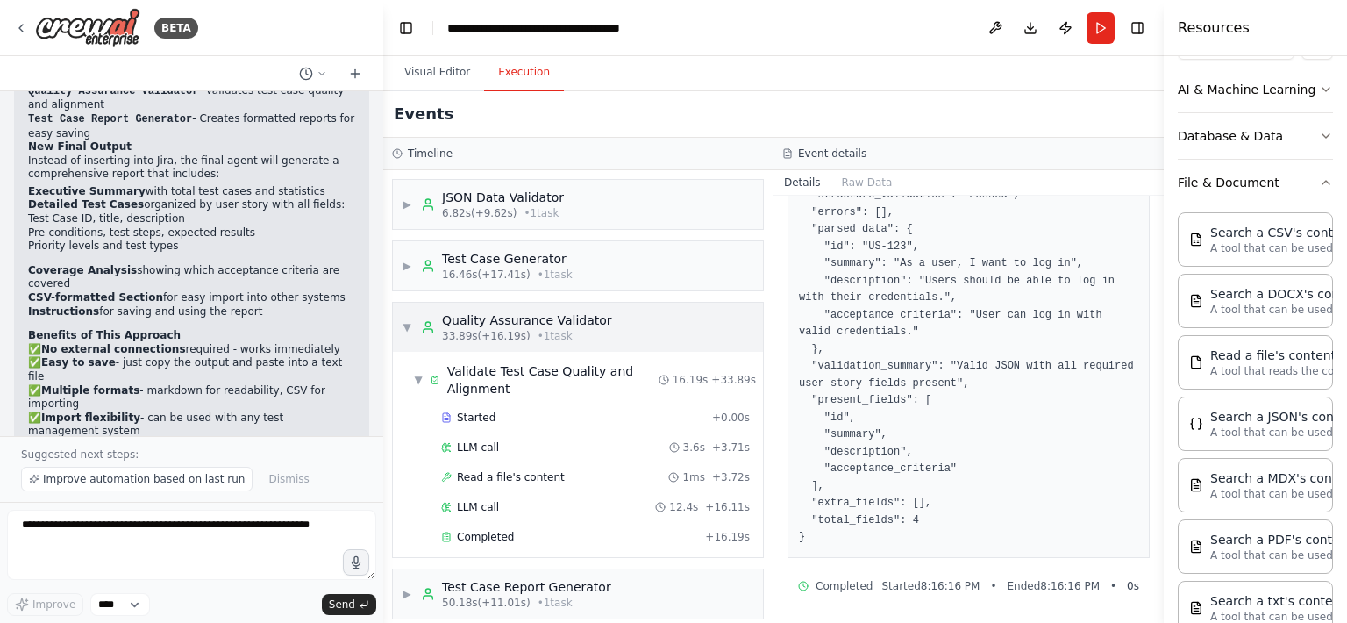
scroll to position [11, 0]
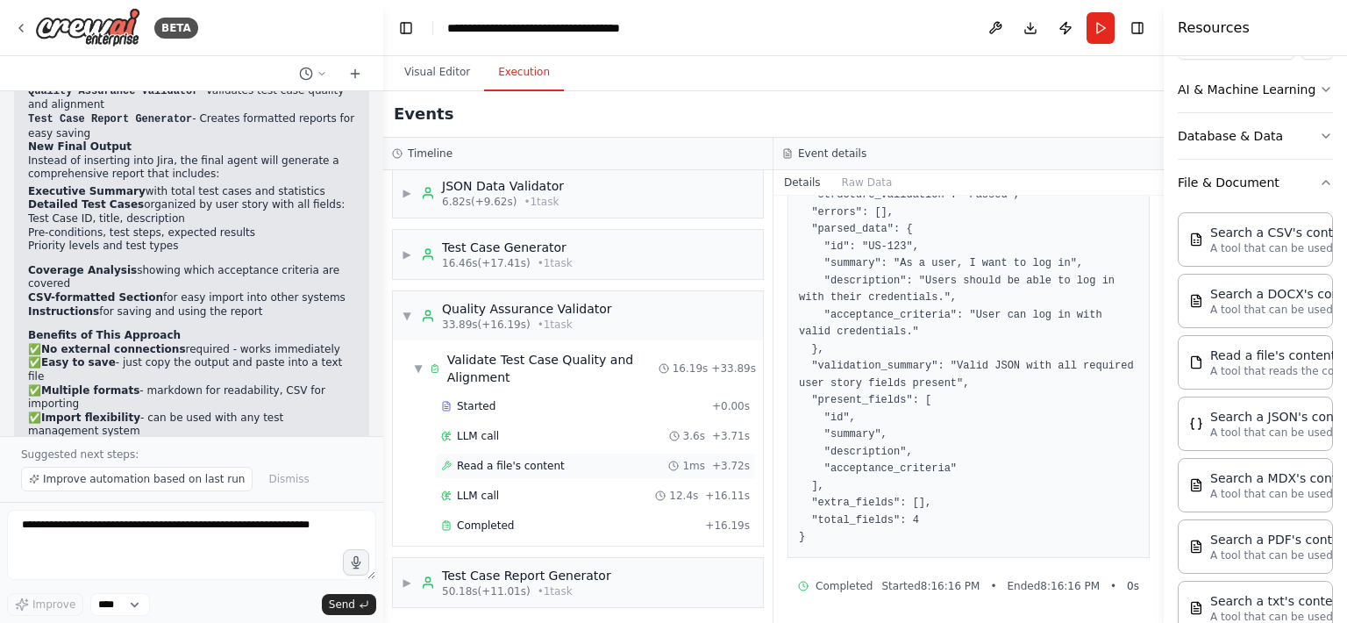
click at [514, 466] on span "Read a file's content" at bounding box center [511, 466] width 108 height 14
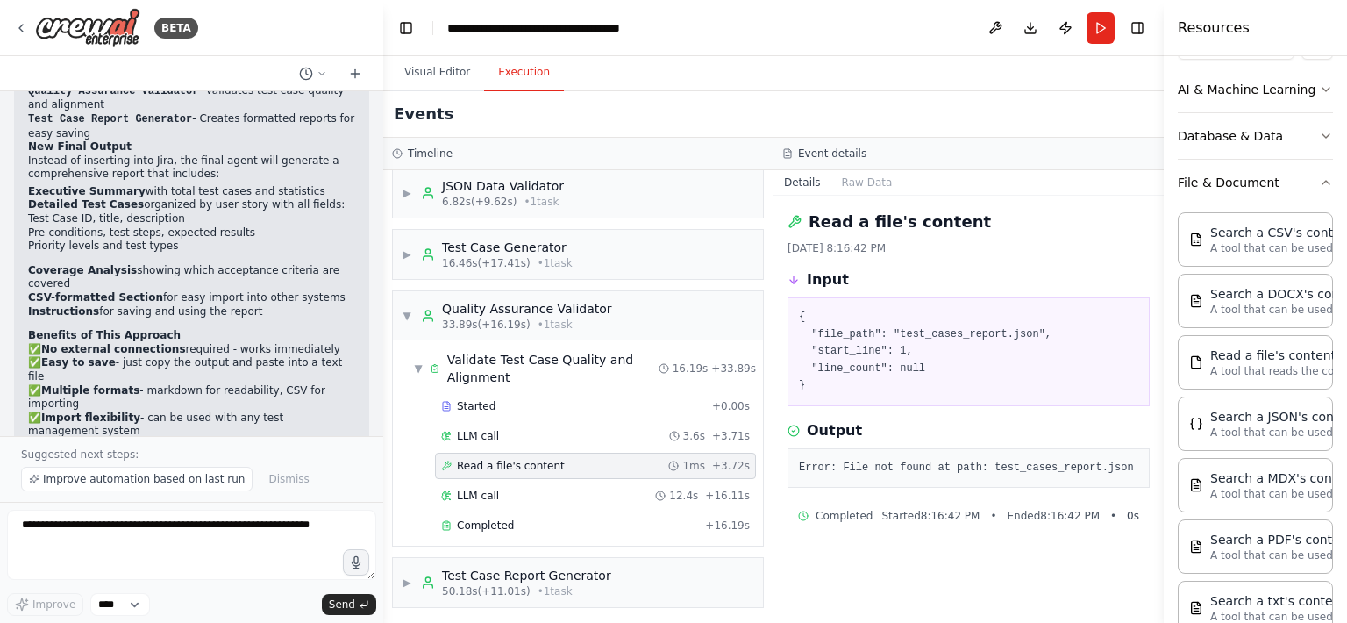
scroll to position [0, 0]
click at [435, 74] on button "Visual Editor" at bounding box center [437, 72] width 94 height 37
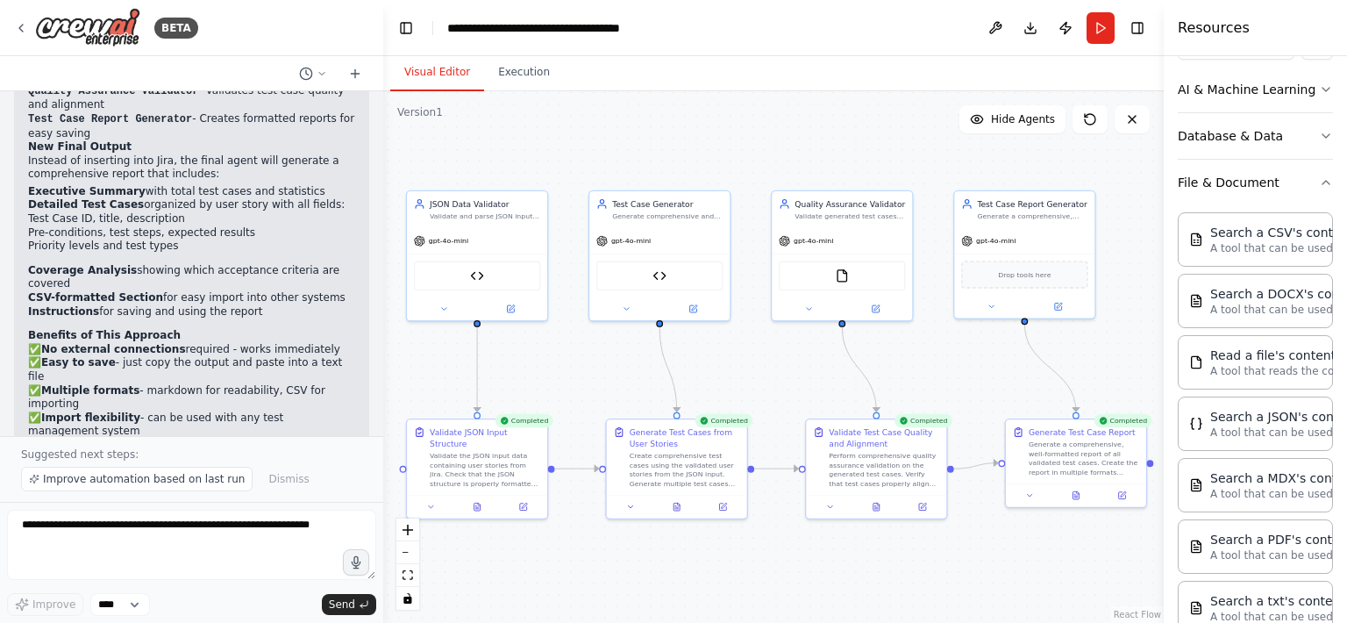
drag, startPoint x: 1113, startPoint y: 343, endPoint x: 1095, endPoint y: 343, distance: 18.4
click at [1095, 343] on div ".deletable-edge-delete-btn { width: 20px; height: 20px; border: 0px solid #ffff…" at bounding box center [773, 357] width 781 height 532
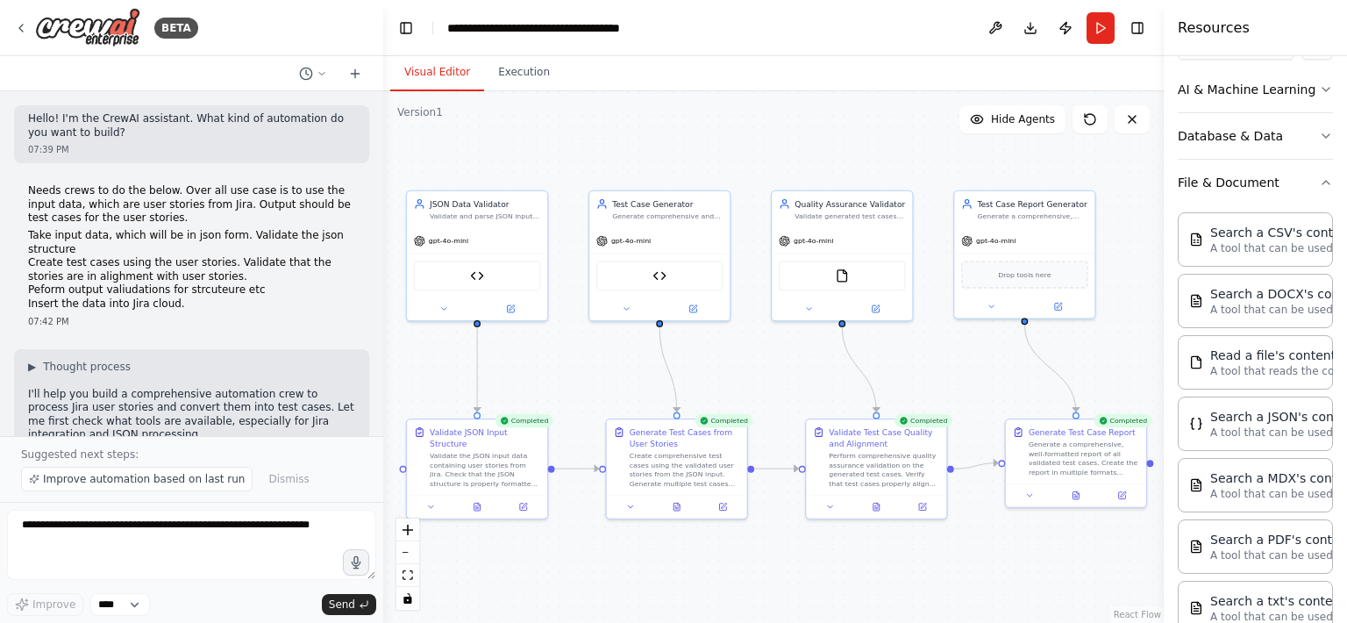
click at [643, 81] on div "Visual Editor Execution" at bounding box center [773, 73] width 781 height 35
click at [1157, 143] on div at bounding box center [1160, 311] width 7 height 623
click at [1117, 174] on div ".deletable-edge-delete-btn { width: 20px; height: 20px; border: 0px solid #ffff…" at bounding box center [770, 357] width 774 height 532
click at [408, 529] on icon "zoom in" at bounding box center [408, 529] width 11 height 11
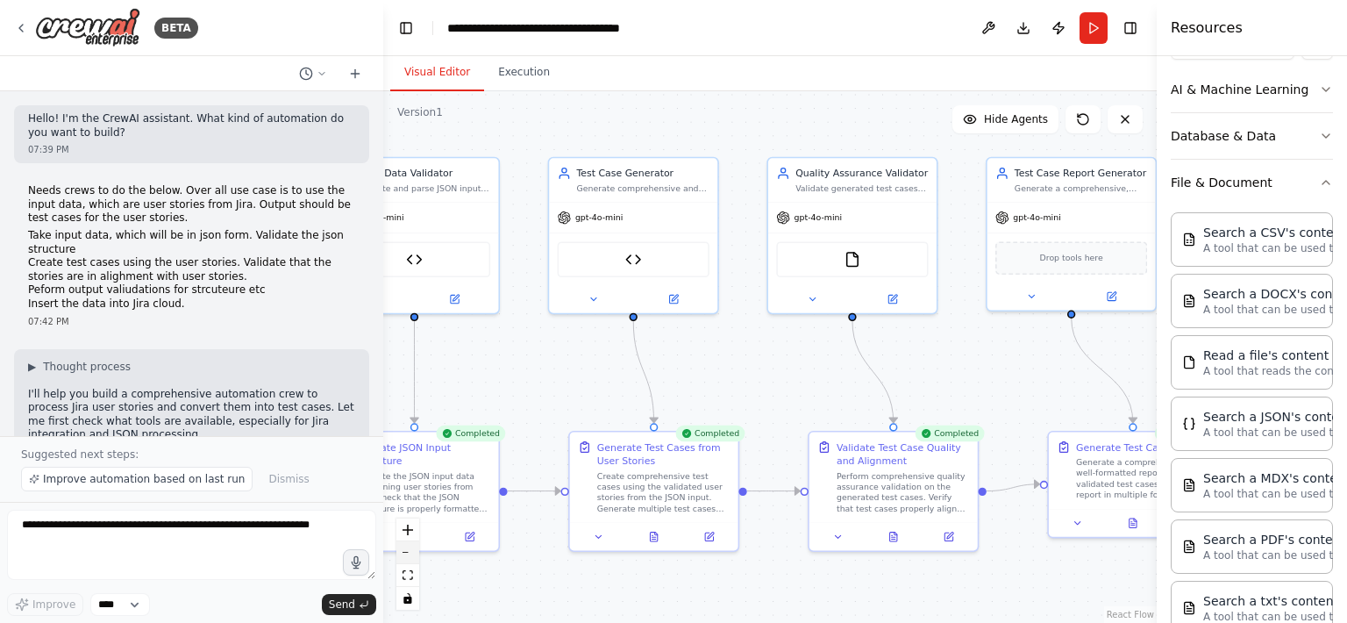
click at [410, 557] on button "zoom out" at bounding box center [407, 552] width 23 height 23
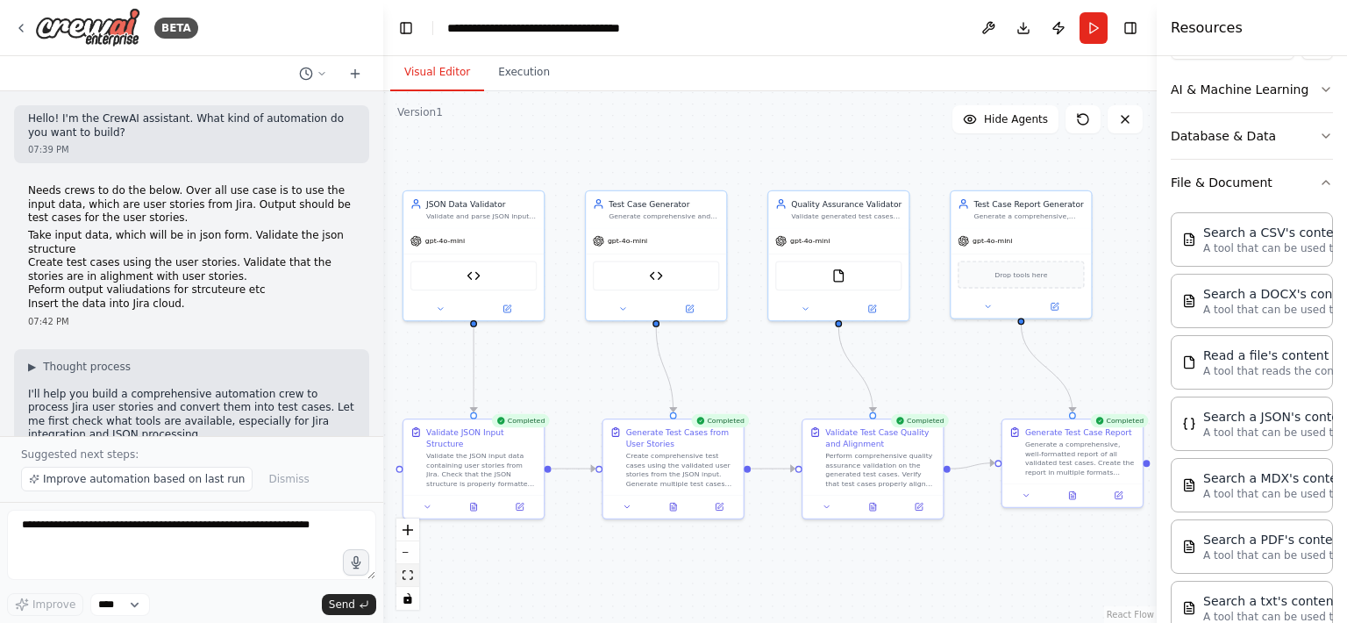
click at [408, 573] on icon "fit view" at bounding box center [408, 575] width 11 height 10
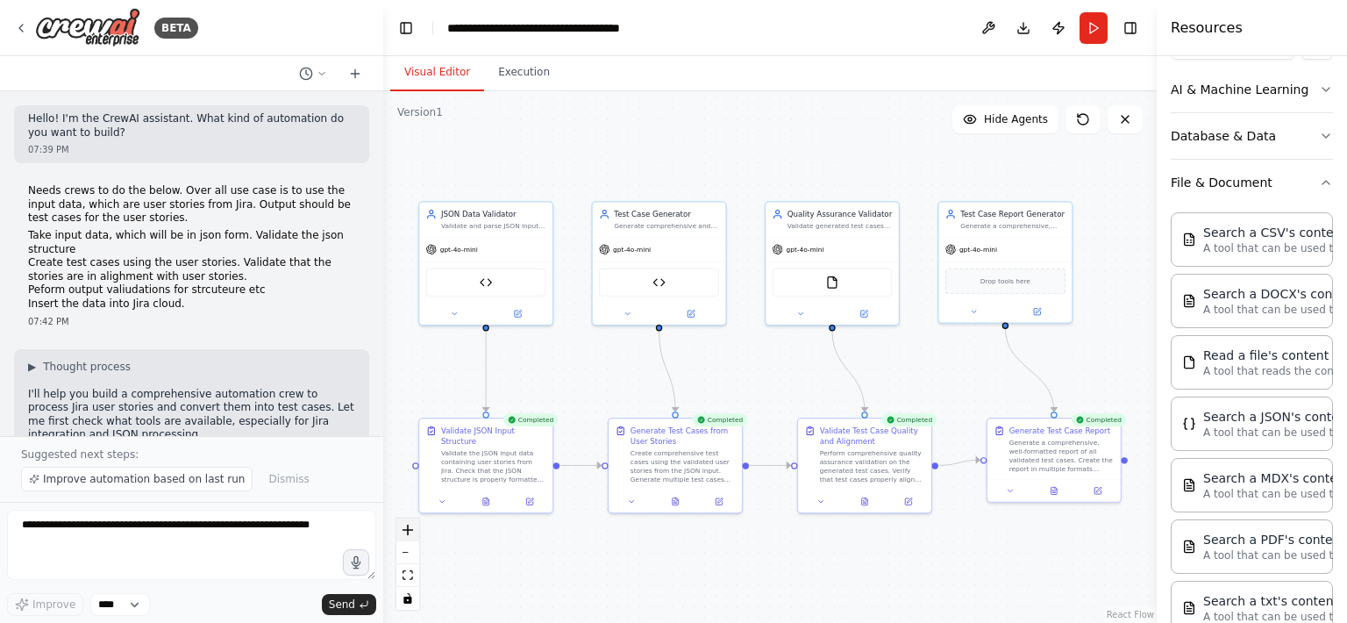
click at [410, 534] on icon "zoom in" at bounding box center [408, 529] width 11 height 11
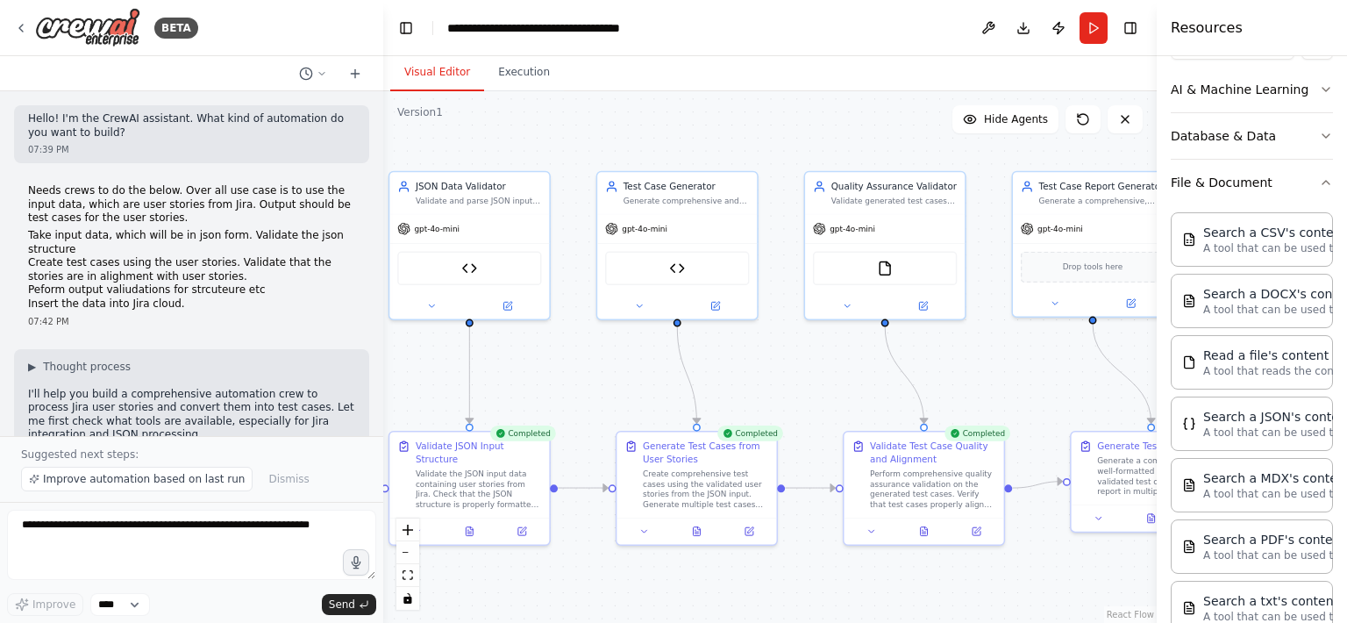
drag, startPoint x: 577, startPoint y: 574, endPoint x: 617, endPoint y: 574, distance: 40.4
click at [617, 574] on div ".deletable-edge-delete-btn { width: 20px; height: 20px; border: 0px solid #ffff…" at bounding box center [770, 357] width 774 height 532
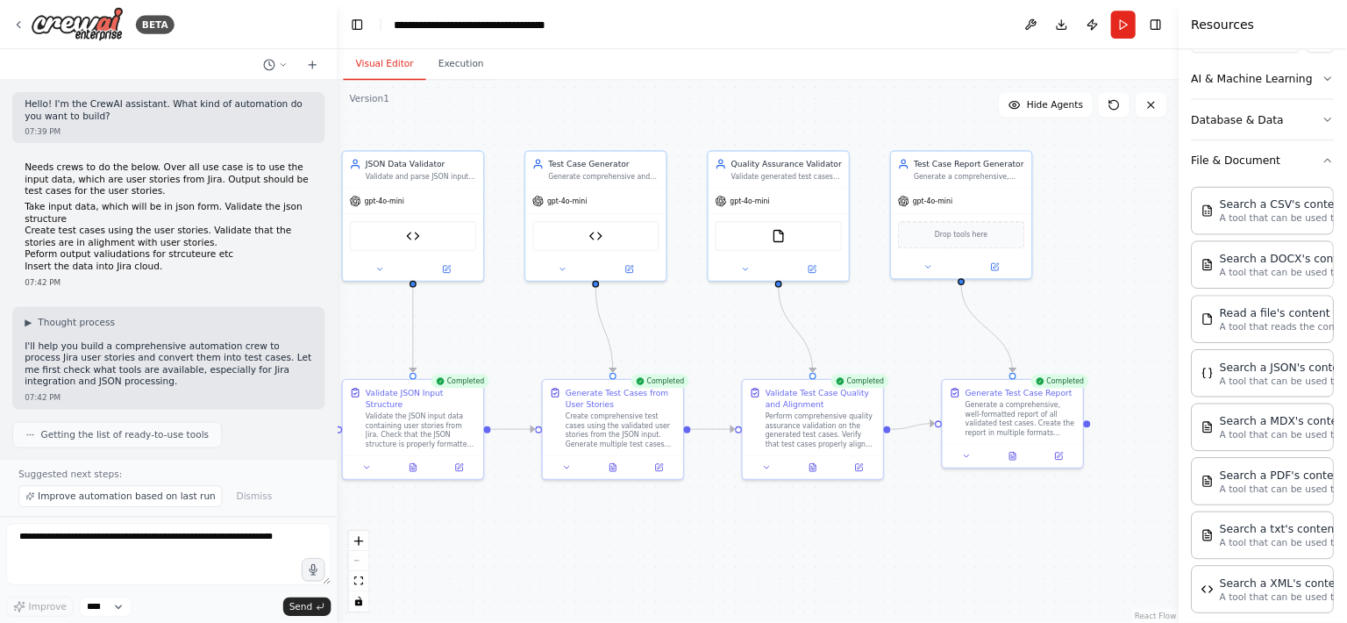
scroll to position [250, 0]
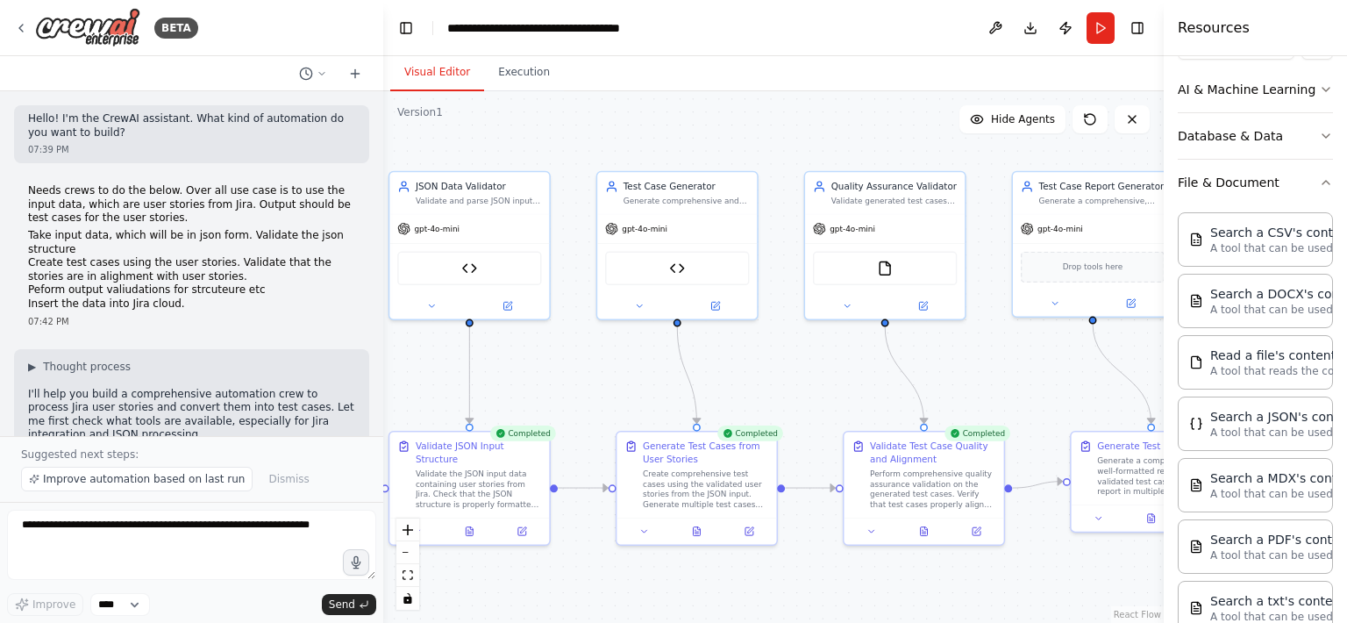
click at [1164, 291] on div at bounding box center [1167, 311] width 7 height 623
drag, startPoint x: 1101, startPoint y: 179, endPoint x: 1078, endPoint y: 182, distance: 23.0
click at [1078, 182] on div "Test Case Report Generator" at bounding box center [1076, 183] width 126 height 13
drag, startPoint x: 938, startPoint y: 185, endPoint x: 919, endPoint y: 191, distance: 20.2
click at [919, 191] on div "Quality Assurance Validator Validate generated test cases for alignment with us…" at bounding box center [881, 190] width 126 height 26
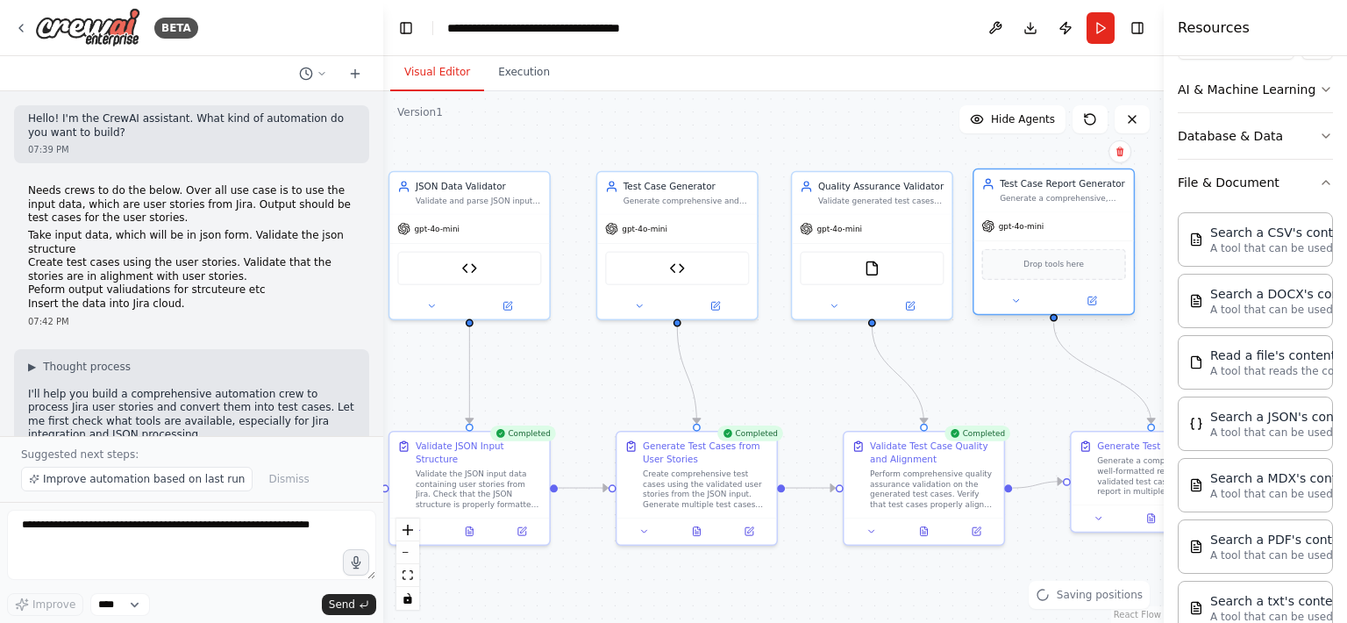
drag, startPoint x: 1043, startPoint y: 186, endPoint x: 1031, endPoint y: 188, distance: 11.5
click at [1031, 188] on div "Test Case Report Generator" at bounding box center [1063, 183] width 126 height 13
drag, startPoint x: 1110, startPoint y: 437, endPoint x: 1086, endPoint y: 446, distance: 26.4
click at [1086, 446] on div "Generate Test Case Report Generate a comprehensive, well-formatted report of al…" at bounding box center [1132, 478] width 160 height 73
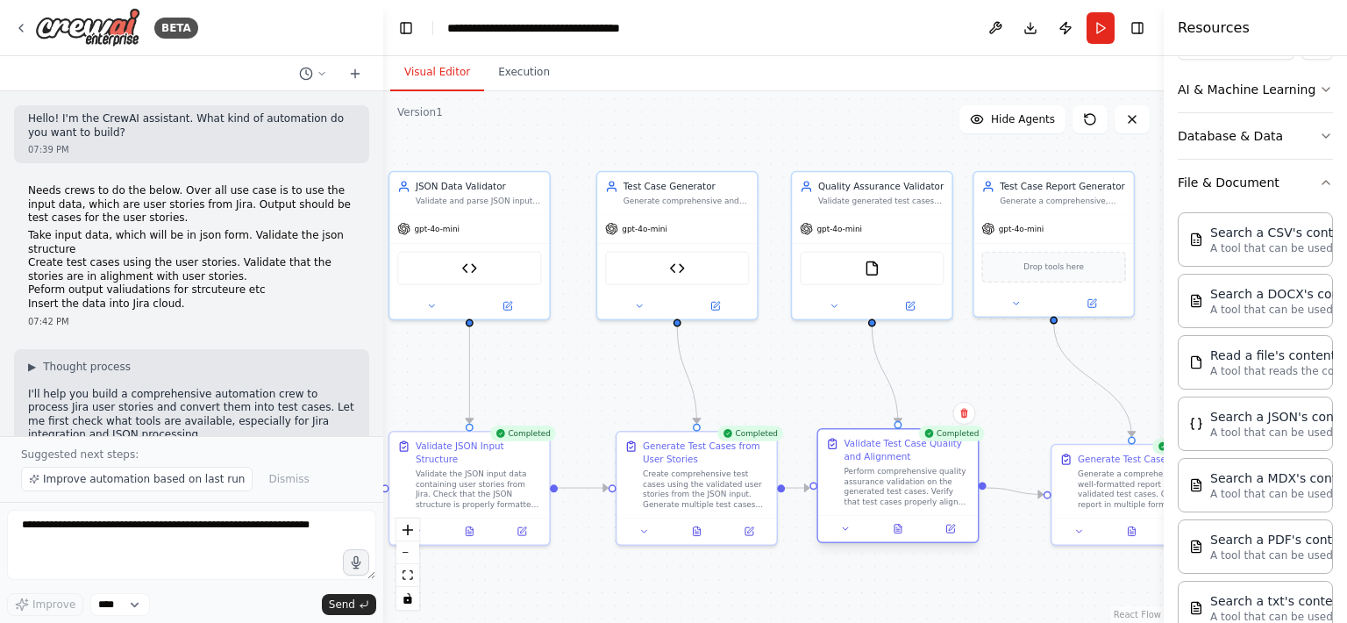
drag, startPoint x: 877, startPoint y: 438, endPoint x: 853, endPoint y: 442, distance: 24.1
click at [853, 442] on div "Validate Test Case Quality and Alignment" at bounding box center [907, 450] width 126 height 26
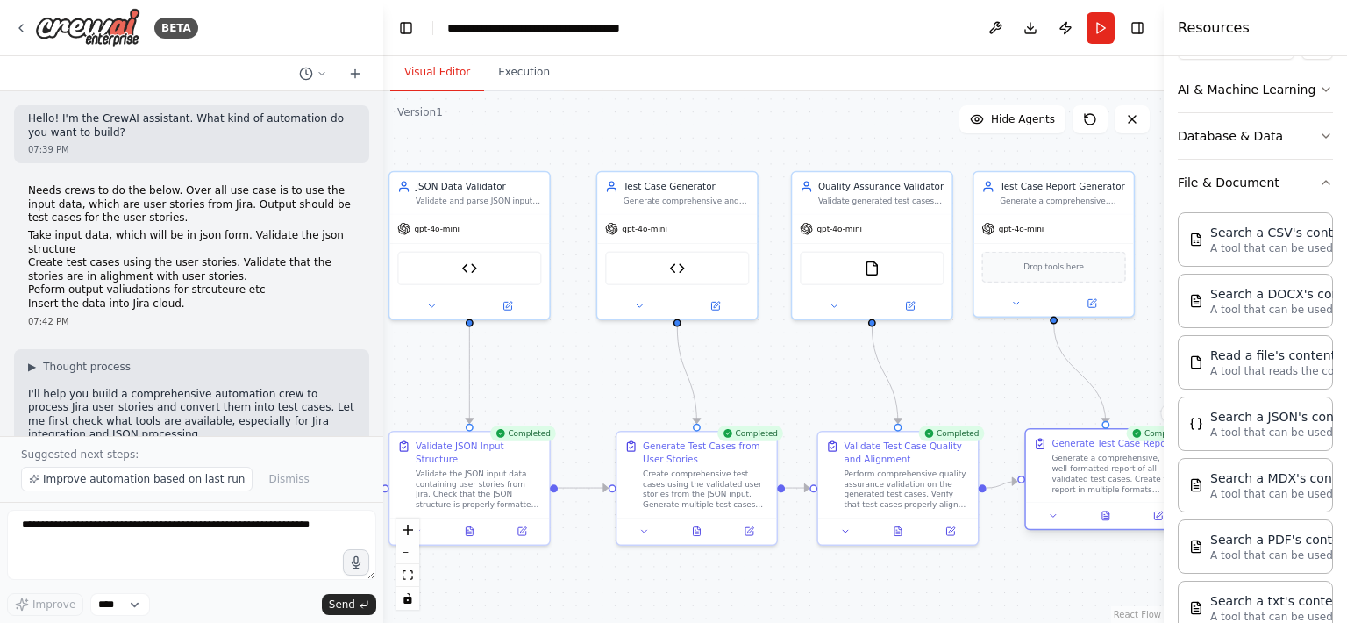
drag, startPoint x: 1096, startPoint y: 452, endPoint x: 1064, endPoint y: 445, distance: 33.2
click at [1064, 445] on div "Generate Test Case Report" at bounding box center [1112, 443] width 121 height 13
drag, startPoint x: 654, startPoint y: 440, endPoint x: 631, endPoint y: 443, distance: 23.0
click at [631, 443] on div "Generate Test Cases from User Stories" at bounding box center [688, 449] width 125 height 25
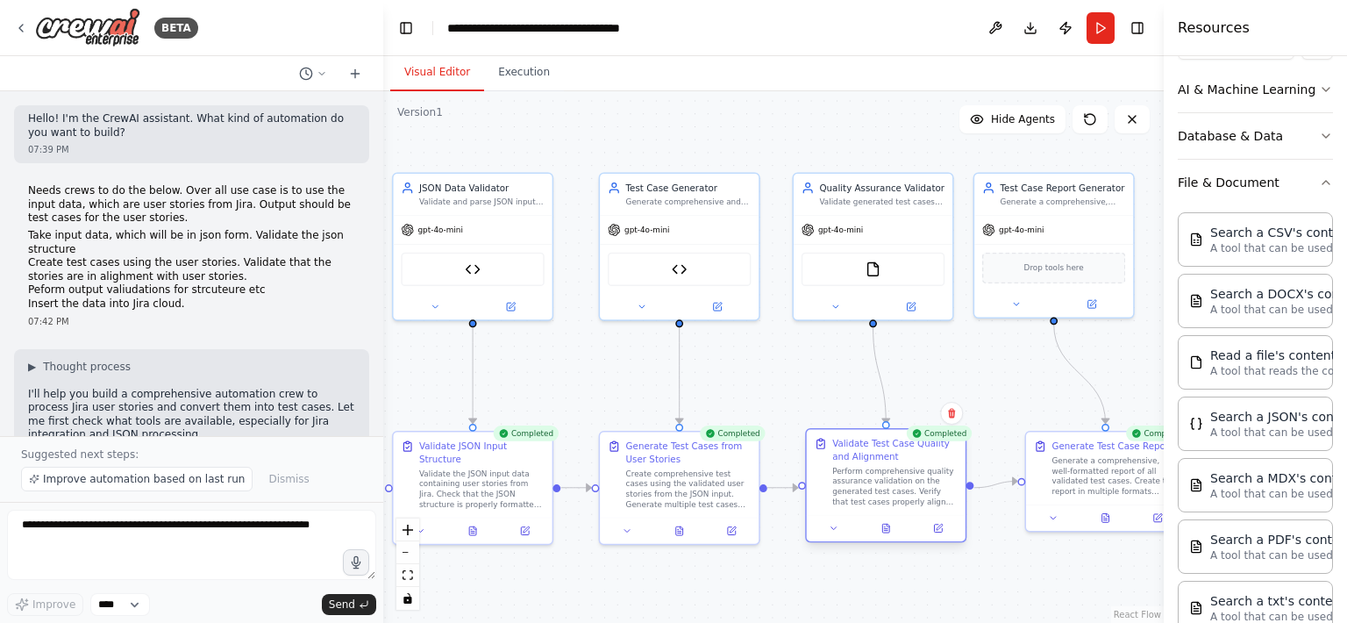
drag, startPoint x: 854, startPoint y: 440, endPoint x: 836, endPoint y: 446, distance: 19.2
click at [836, 446] on div "Validate Test Case Quality and Alignment" at bounding box center [894, 449] width 125 height 25
drag, startPoint x: 1052, startPoint y: 446, endPoint x: 1029, endPoint y: 452, distance: 23.6
click at [1029, 452] on div "Generate Test Case Report Generate a comprehensive, well-formatted report of al…" at bounding box center [1088, 465] width 125 height 57
click at [1050, 552] on div ".deletable-edge-delete-btn { width: 20px; height: 20px; border: 0px solid #ffff…" at bounding box center [773, 357] width 781 height 532
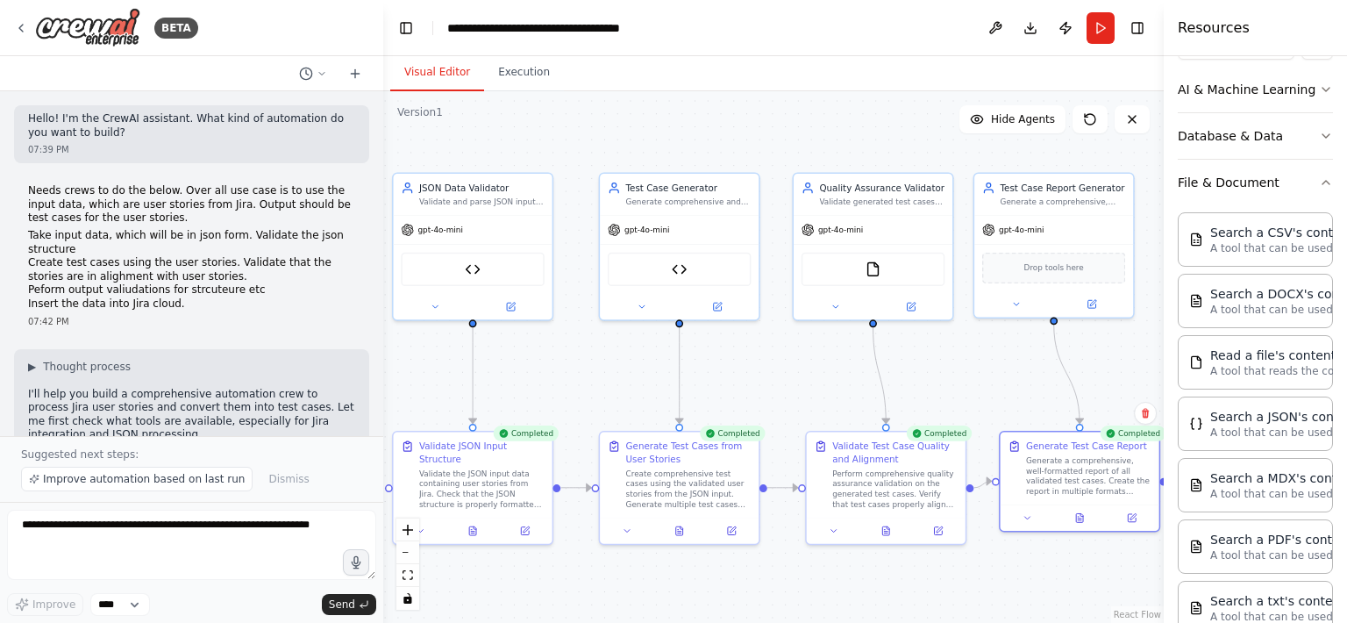
click at [1040, 533] on div ".deletable-edge-delete-btn { width: 20px; height: 20px; border: 0px solid #ffff…" at bounding box center [773, 357] width 781 height 532
click at [1043, 492] on div "Generate a comprehensive, well-formatted report of all validated test cases. Cr…" at bounding box center [1088, 473] width 125 height 41
click at [1009, 559] on div ".deletable-edge-delete-btn { width: 20px; height: 20px; border: 0px solid #ffff…" at bounding box center [773, 357] width 781 height 532
click at [23, 29] on icon at bounding box center [21, 28] width 14 height 14
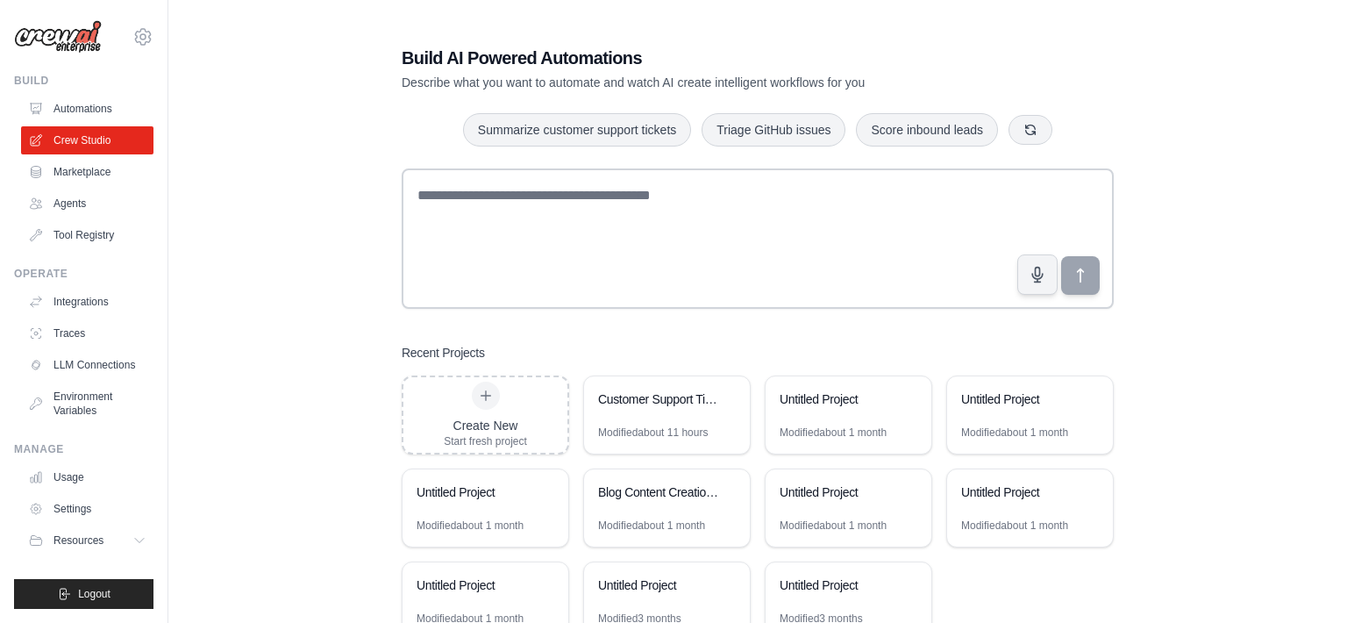
scroll to position [61, 0]
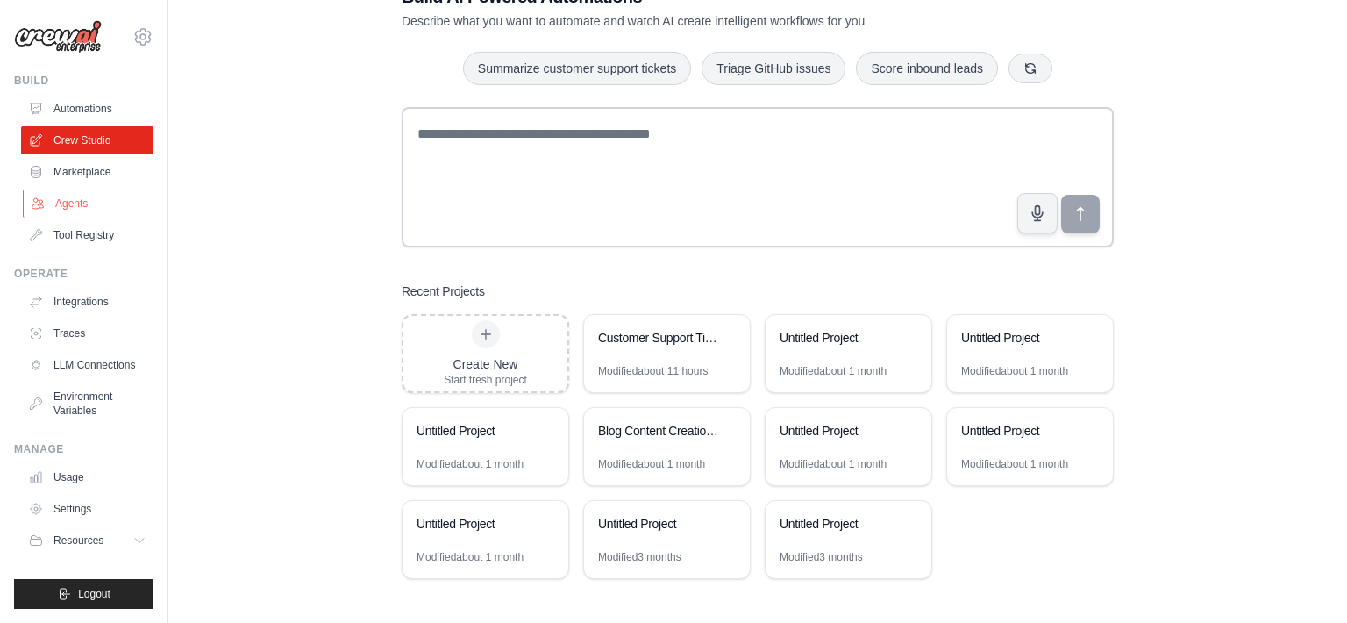
click at [83, 200] on link "Agents" at bounding box center [89, 203] width 132 height 28
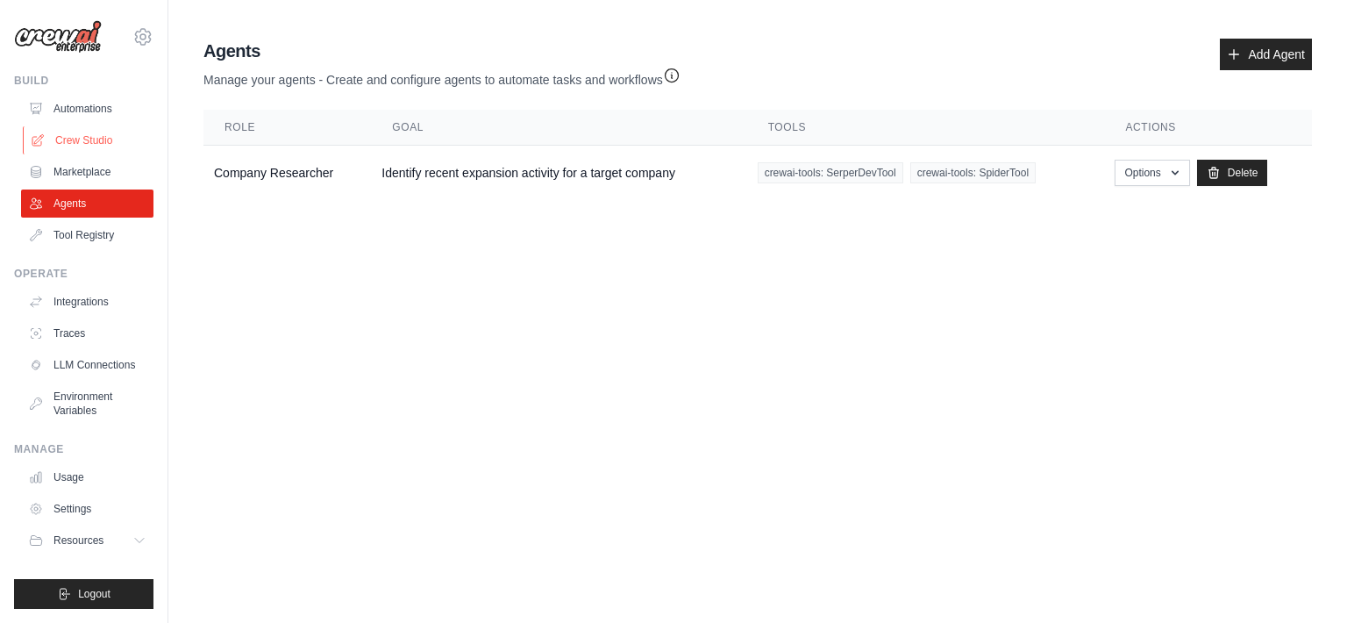
click at [99, 136] on link "Crew Studio" at bounding box center [89, 140] width 132 height 28
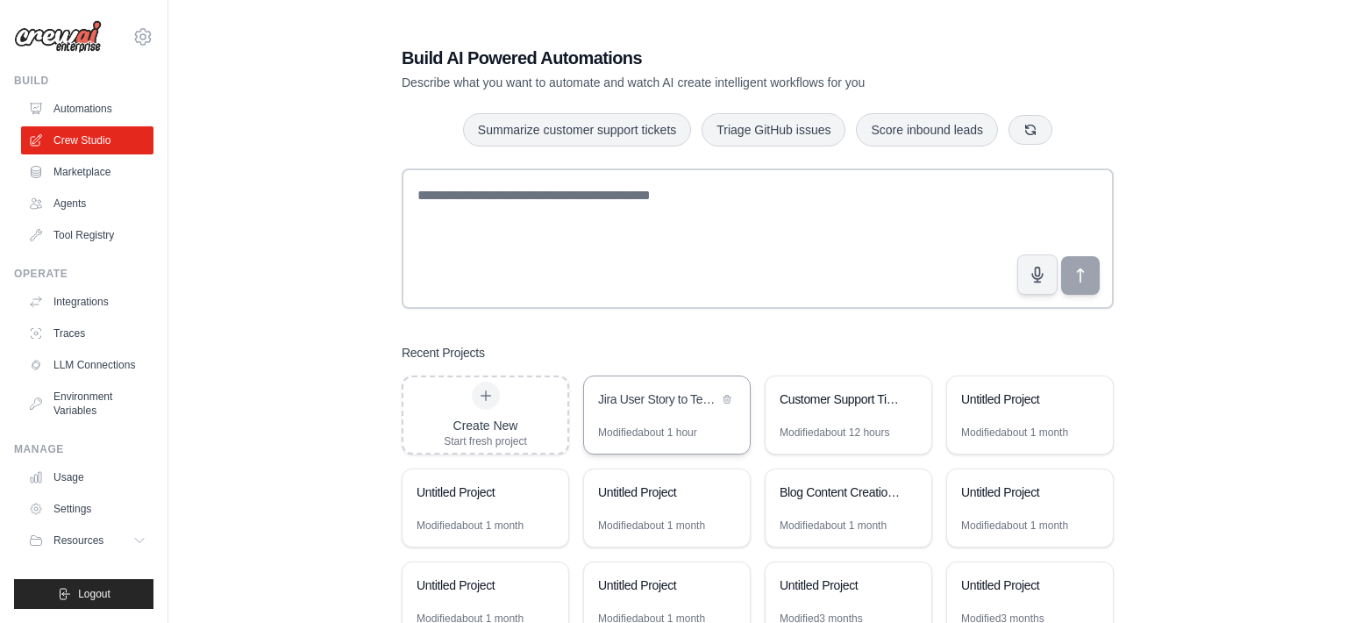
click at [667, 402] on div "Jira User Story to Test Case Automation" at bounding box center [658, 399] width 120 height 18
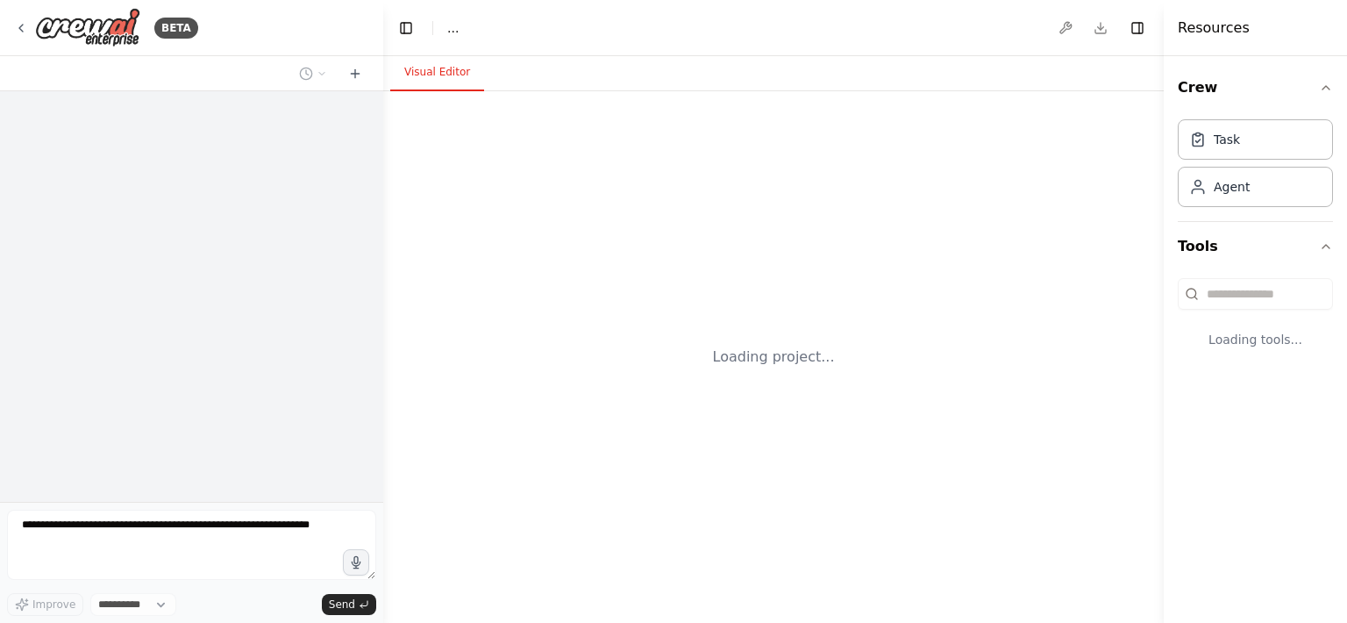
select select "****"
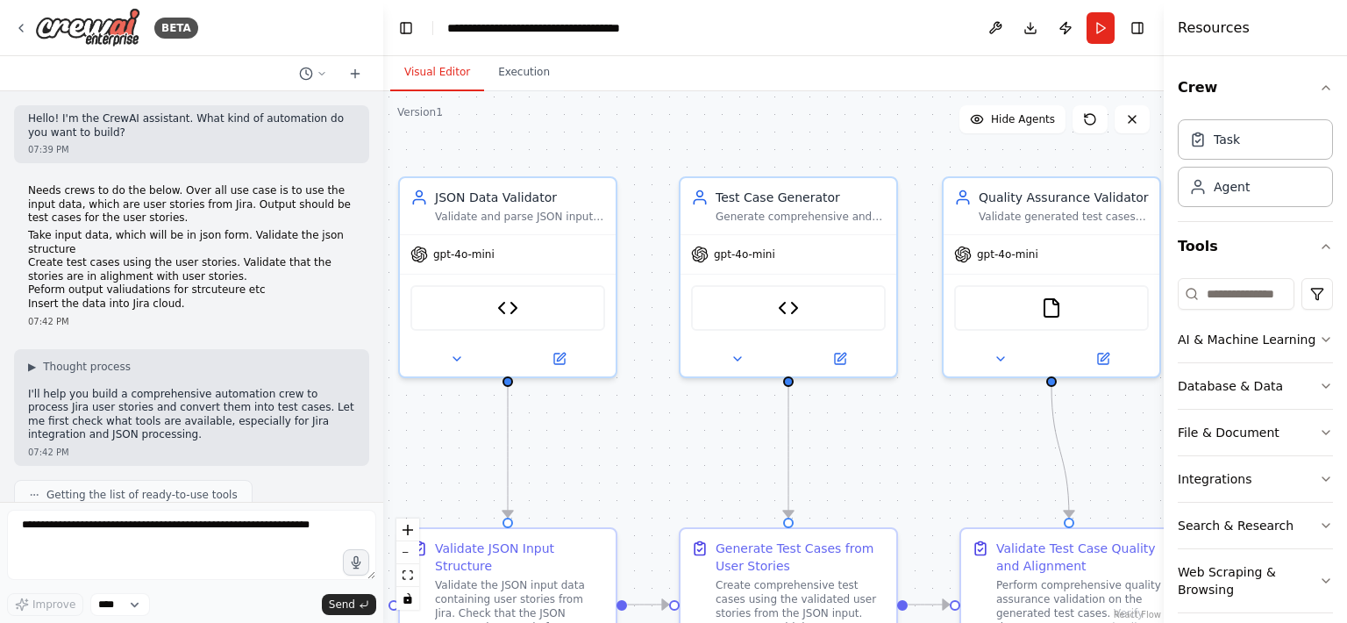
drag, startPoint x: 773, startPoint y: 137, endPoint x: 700, endPoint y: 134, distance: 72.8
click at [700, 134] on div ".deletable-edge-delete-btn { width: 20px; height: 20px; border: 0px solid #ffff…" at bounding box center [773, 357] width 781 height 532
click at [411, 552] on icon "zoom out" at bounding box center [408, 553] width 11 height 2
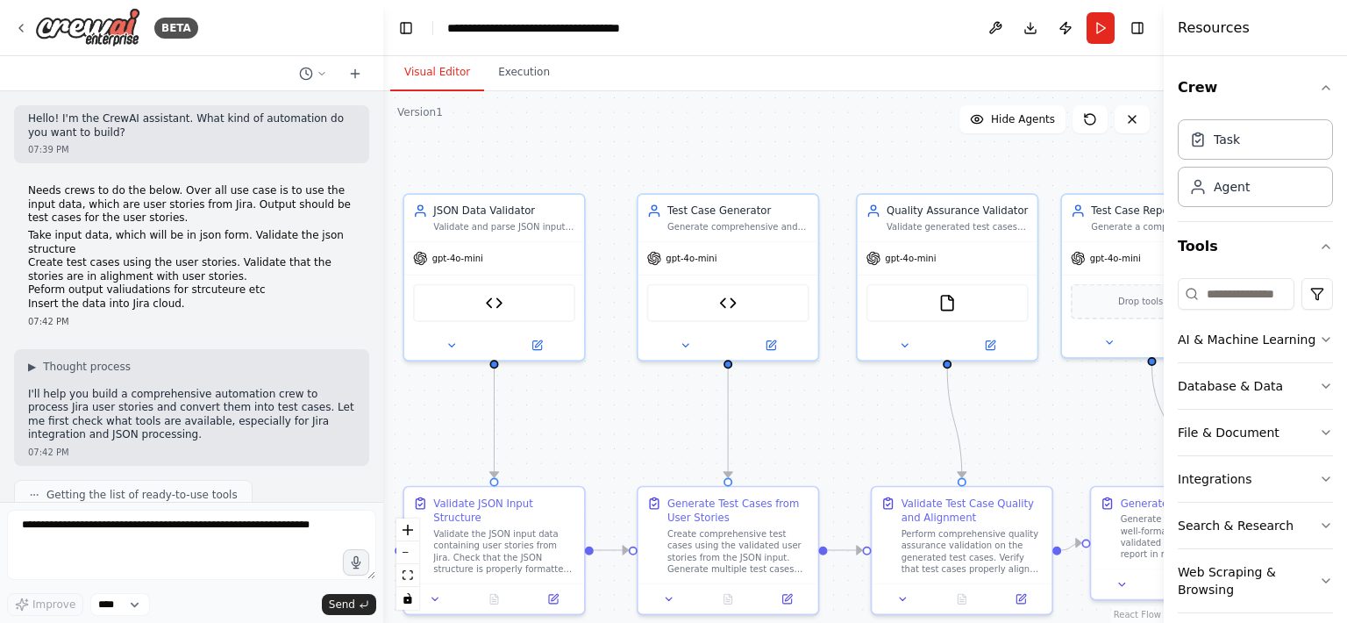
drag, startPoint x: 731, startPoint y: 152, endPoint x: 674, endPoint y: 139, distance: 59.4
click at [674, 139] on div ".deletable-edge-delete-btn { width: 20px; height: 20px; border: 0px solid #ffff…" at bounding box center [773, 357] width 781 height 532
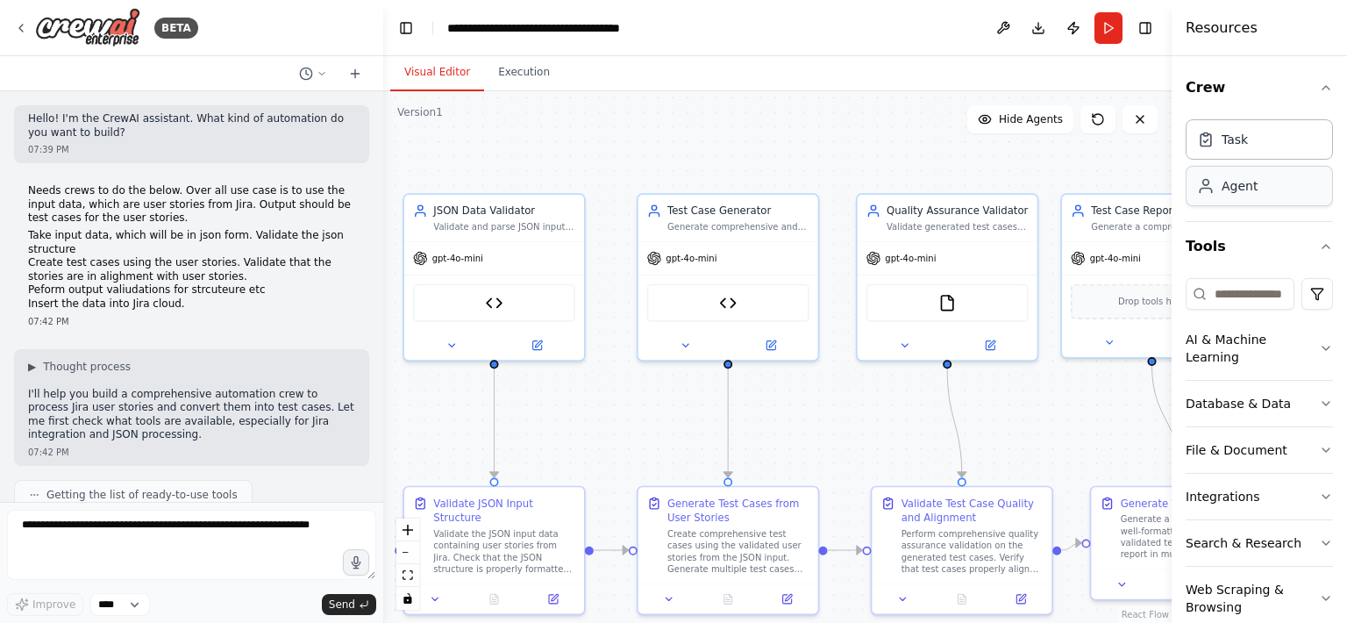
drag, startPoint x: 1165, startPoint y: 180, endPoint x: 1187, endPoint y: 179, distance: 21.9
click at [1187, 179] on div "Resources Crew Task Agent Tools AI & Machine Learning Database & Data File & Do…" at bounding box center [1259, 311] width 175 height 623
click at [411, 552] on icon "zoom out" at bounding box center [408, 553] width 11 height 2
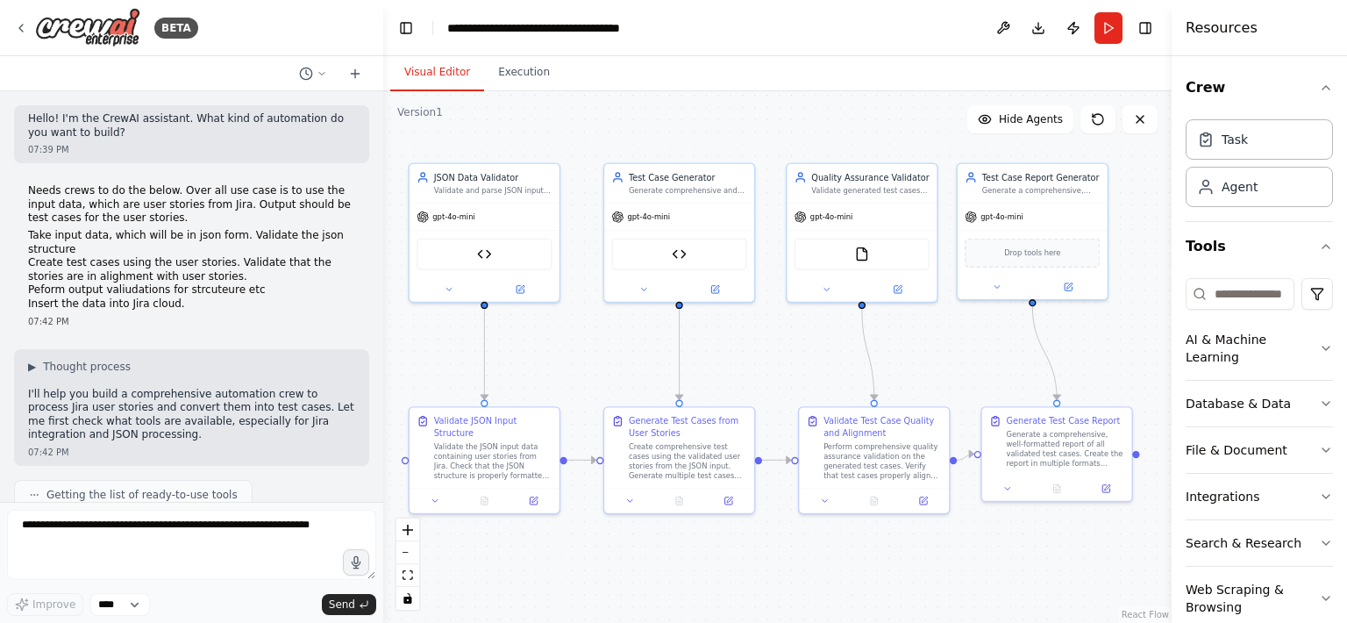
drag, startPoint x: 719, startPoint y: 184, endPoint x: 662, endPoint y: 126, distance: 81.2
click at [662, 126] on div ".deletable-edge-delete-btn { width: 20px; height: 20px; border: 0px solid #ffff…" at bounding box center [777, 357] width 788 height 532
